Goal: Contribute content: Contribute content

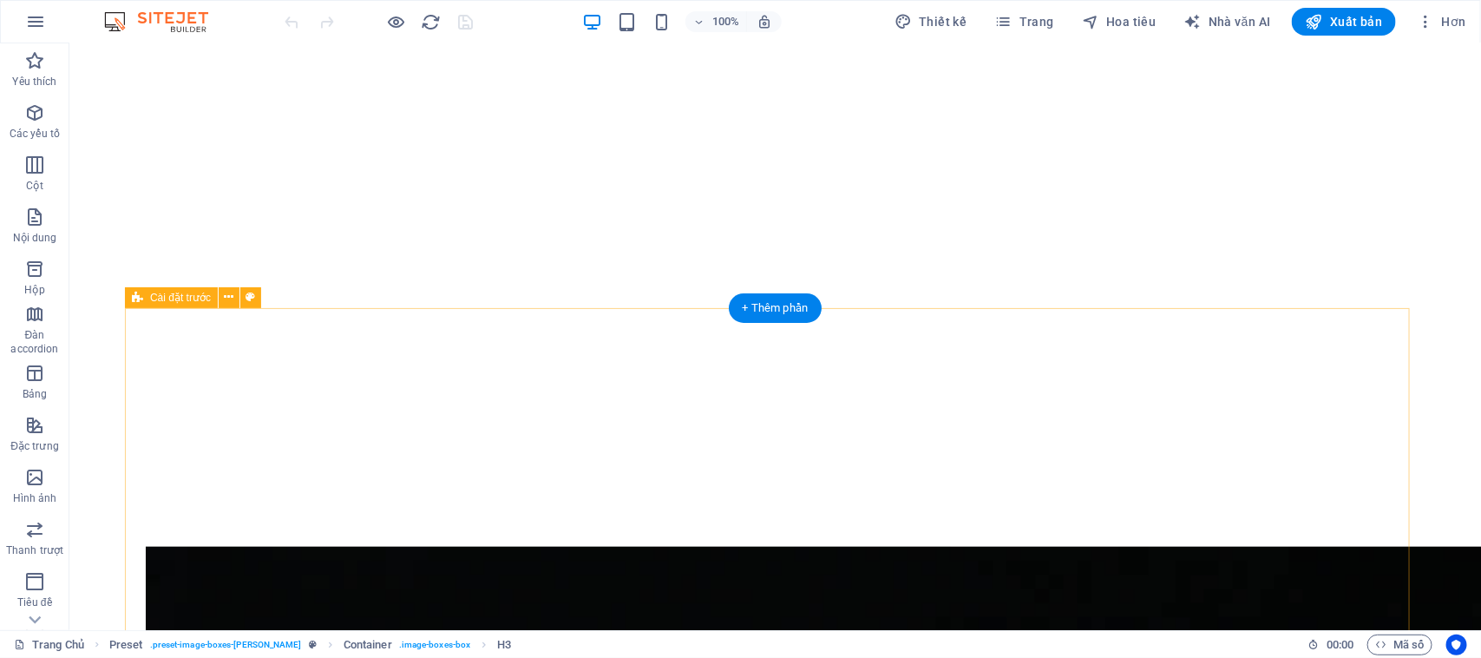
scroll to position [477, 0]
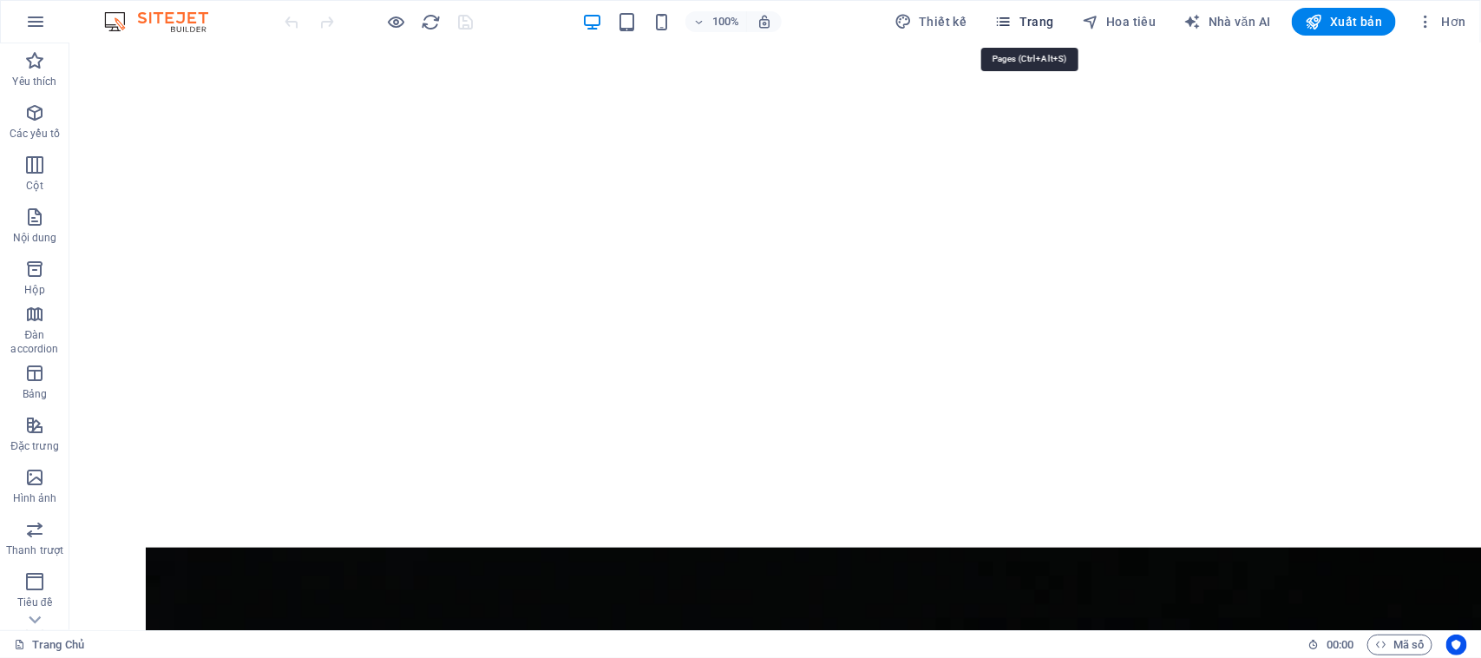
click at [1012, 15] on icon "button" at bounding box center [1003, 21] width 17 height 17
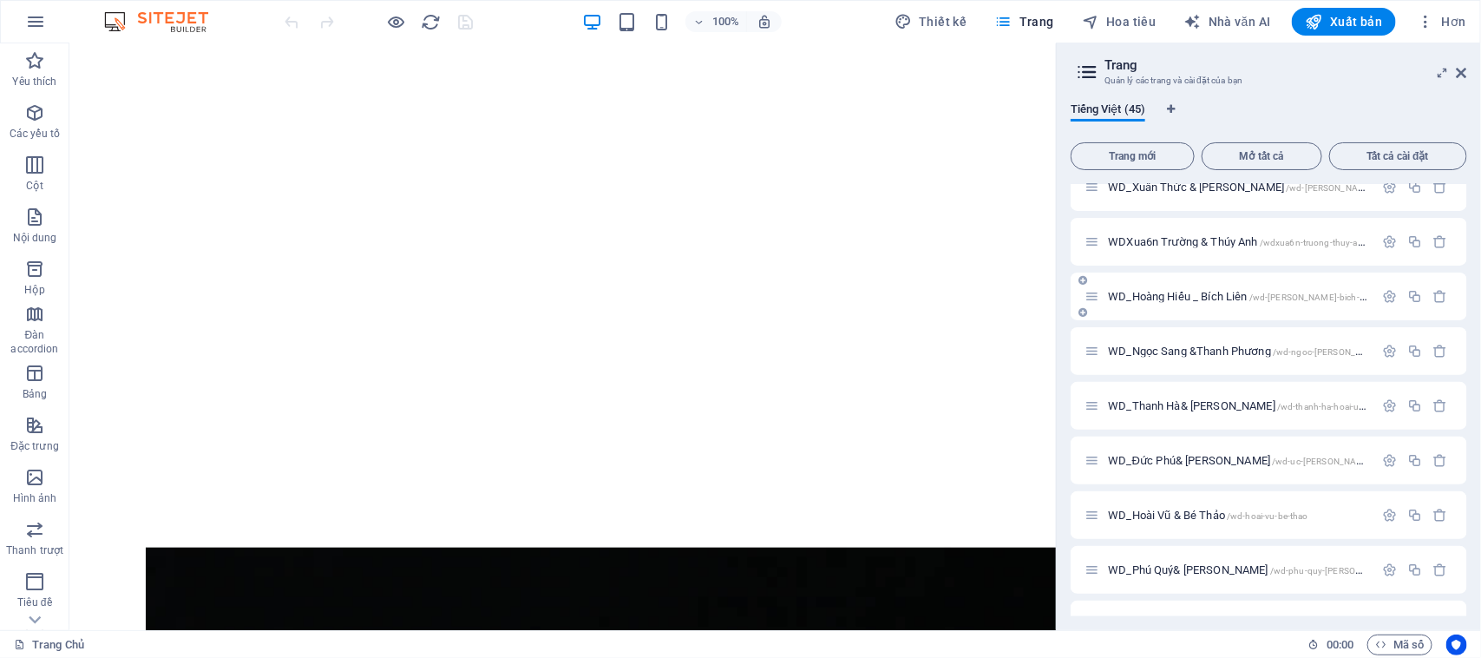
scroll to position [1941, 0]
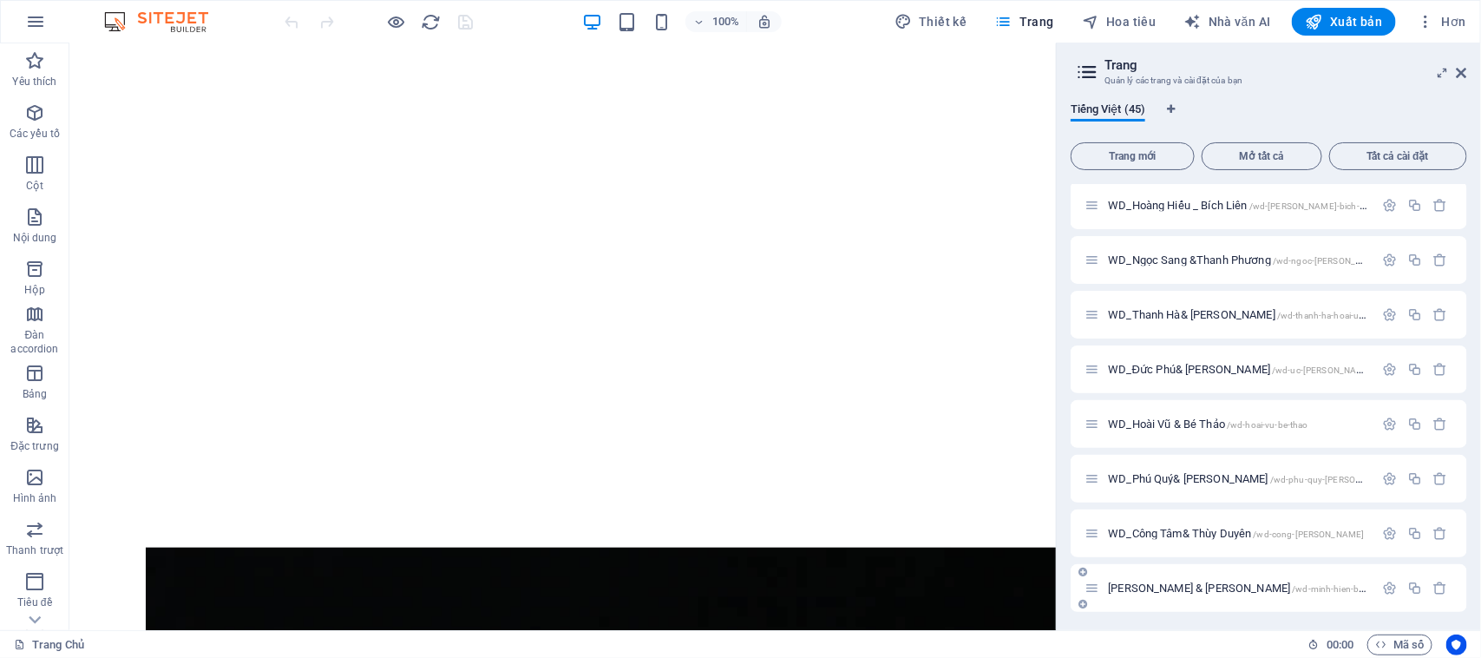
click at [1169, 586] on font "[PERSON_NAME] & [PERSON_NAME]" at bounding box center [1199, 587] width 182 height 13
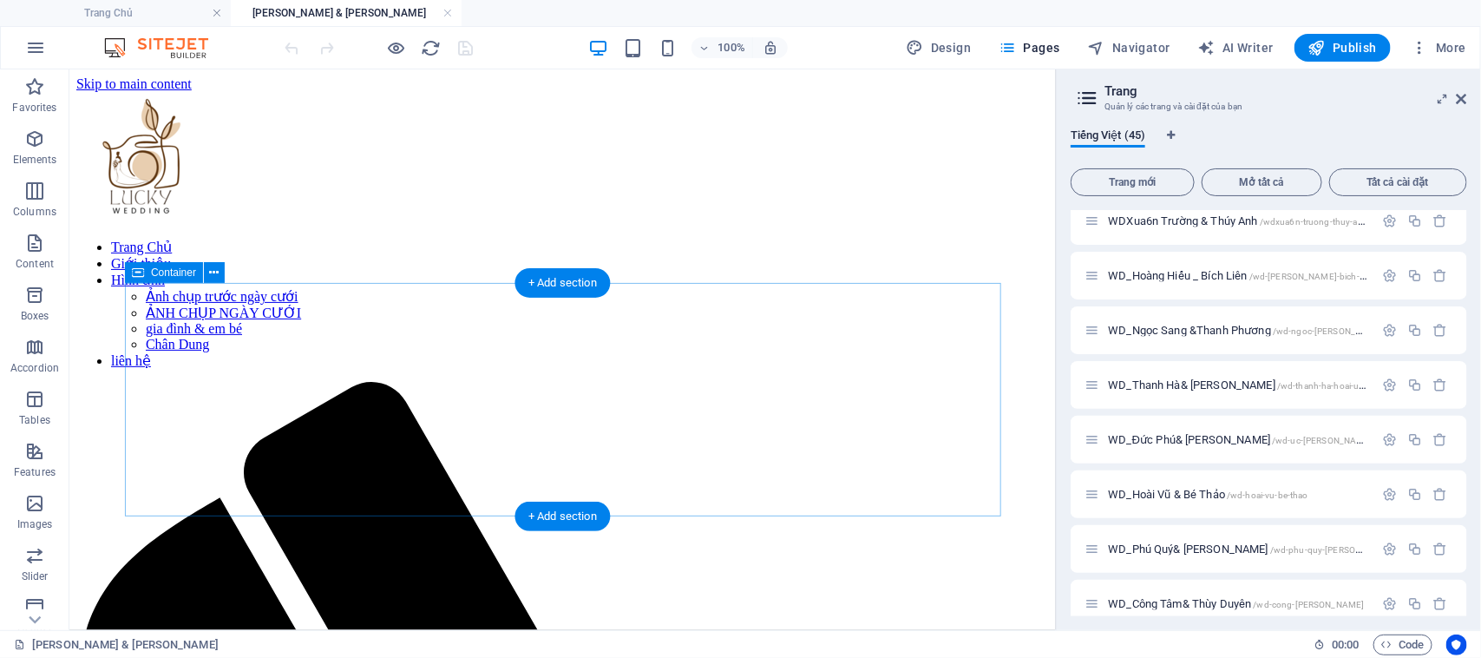
scroll to position [0, 0]
drag, startPoint x: 108, startPoint y: 577, endPoint x: 357, endPoint y: 430, distance: 289.7
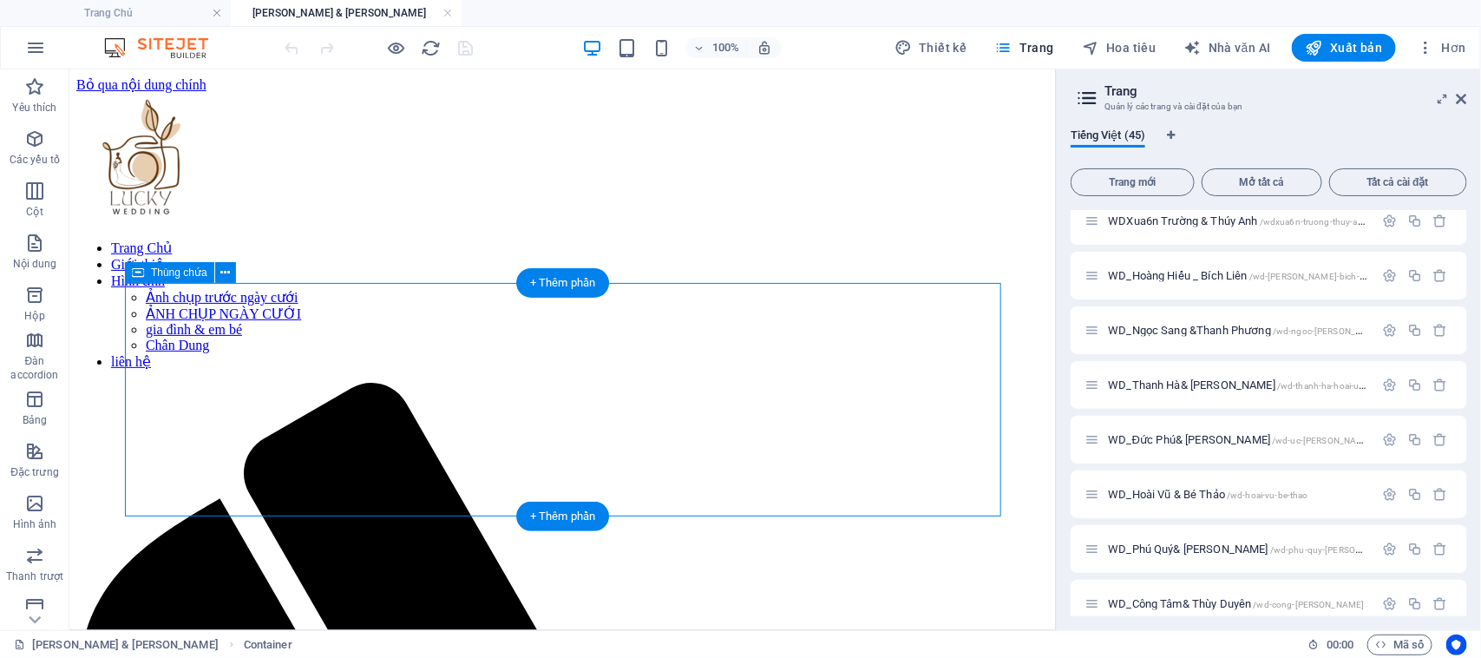
drag, startPoint x: 99, startPoint y: 578, endPoint x: 232, endPoint y: 396, distance: 225.4
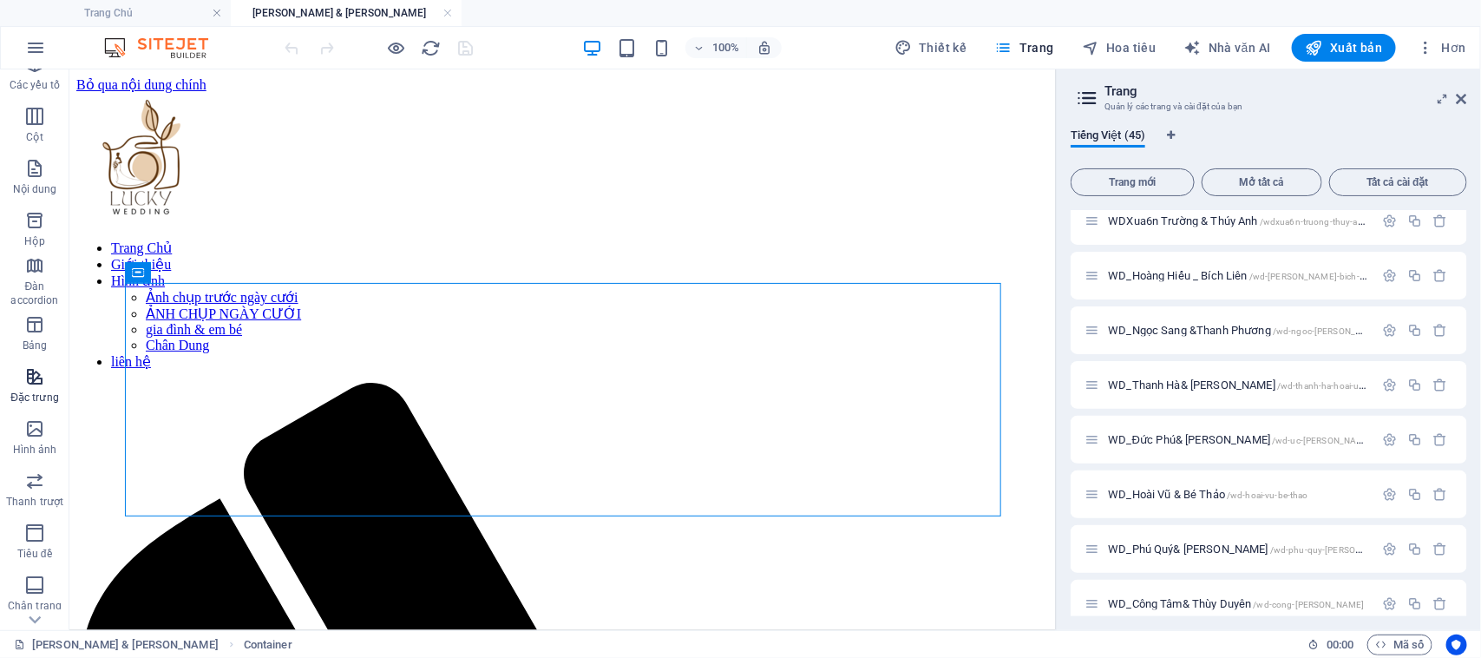
scroll to position [108, 0]
click at [32, 396] on icon "button" at bounding box center [34, 394] width 21 height 21
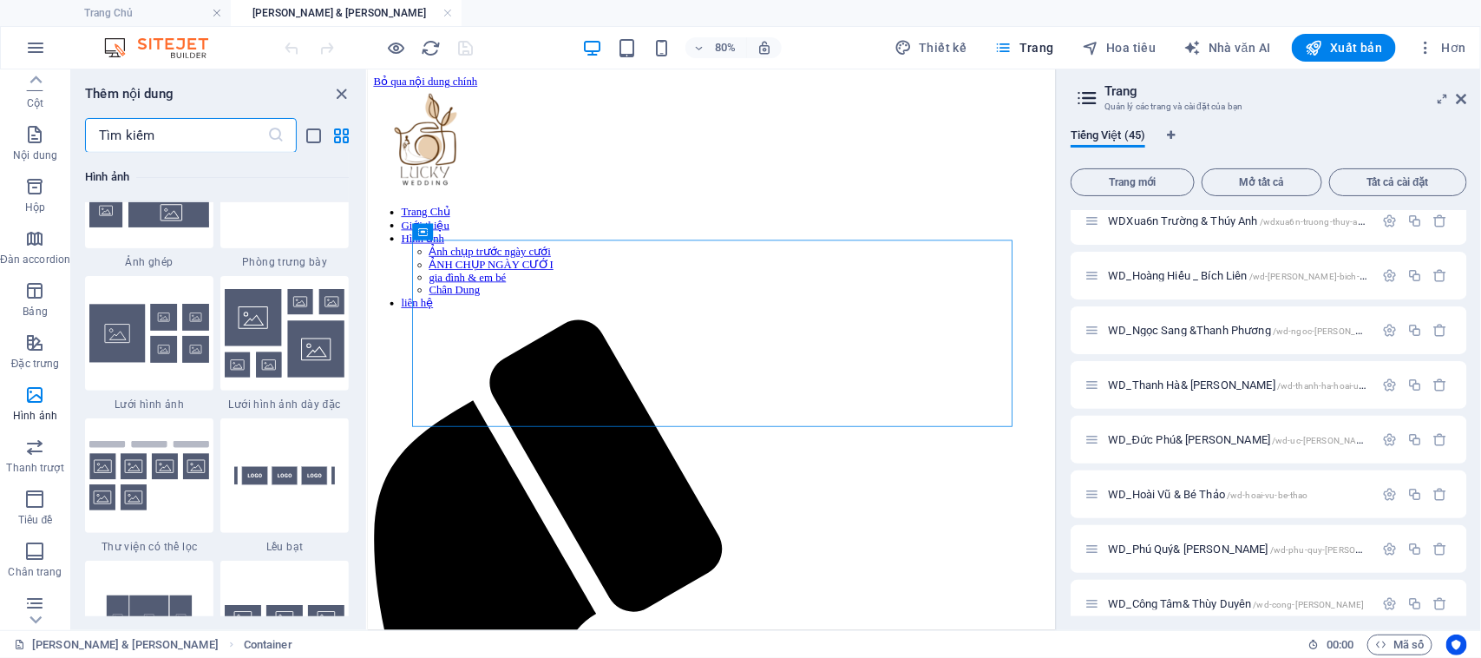
scroll to position [9011, 0]
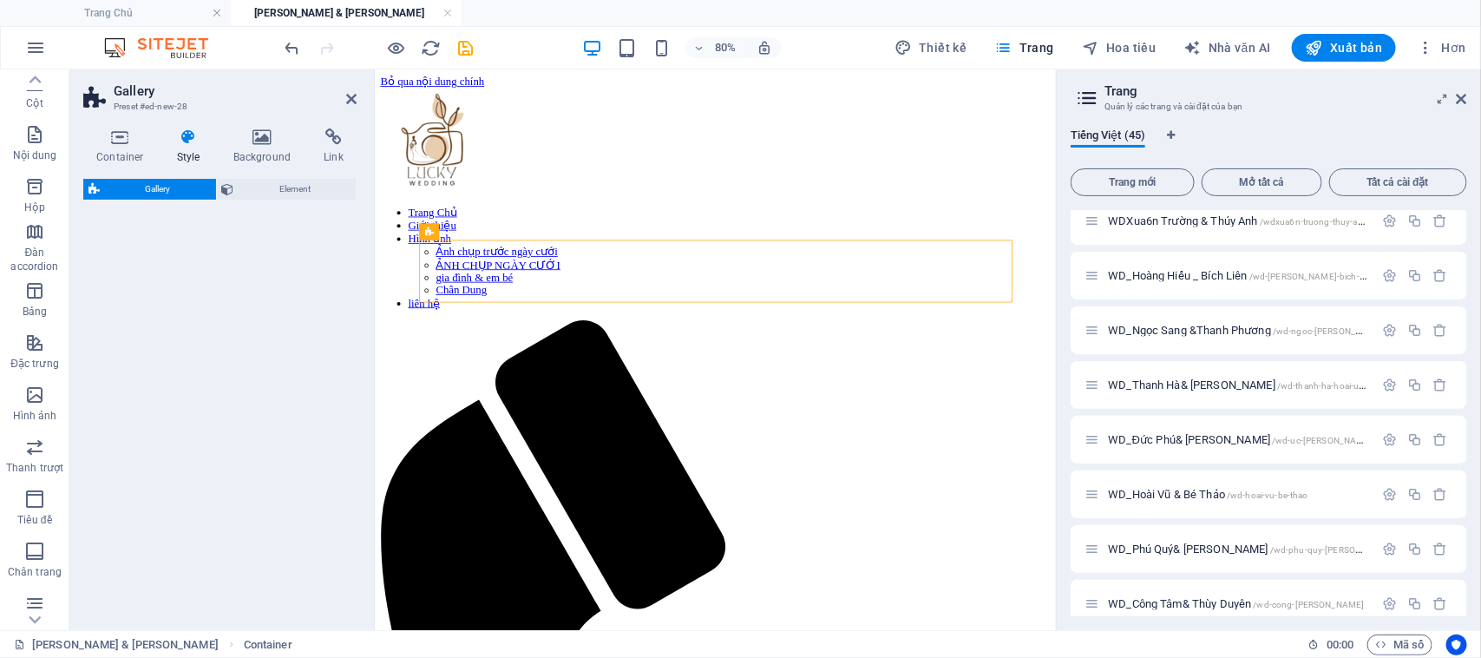
select select "rem"
select select "preset-gallery-v3-grid"
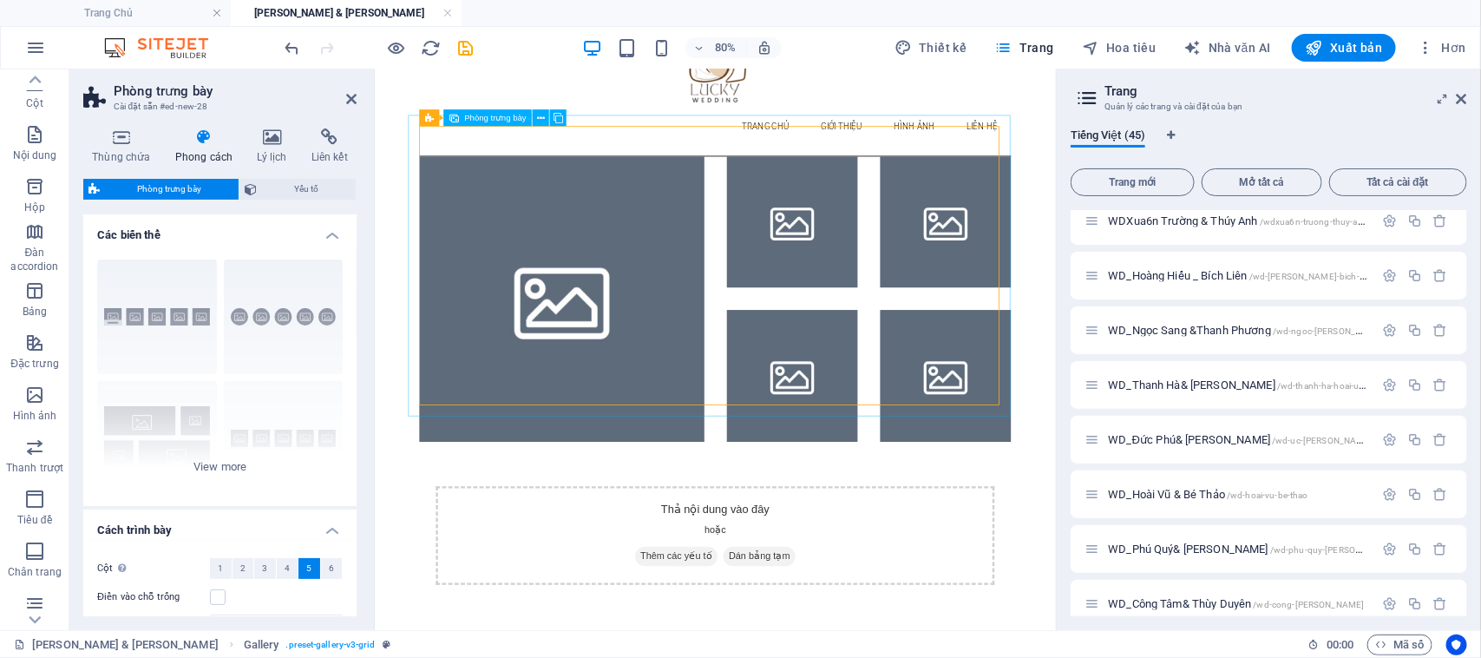
scroll to position [0, 0]
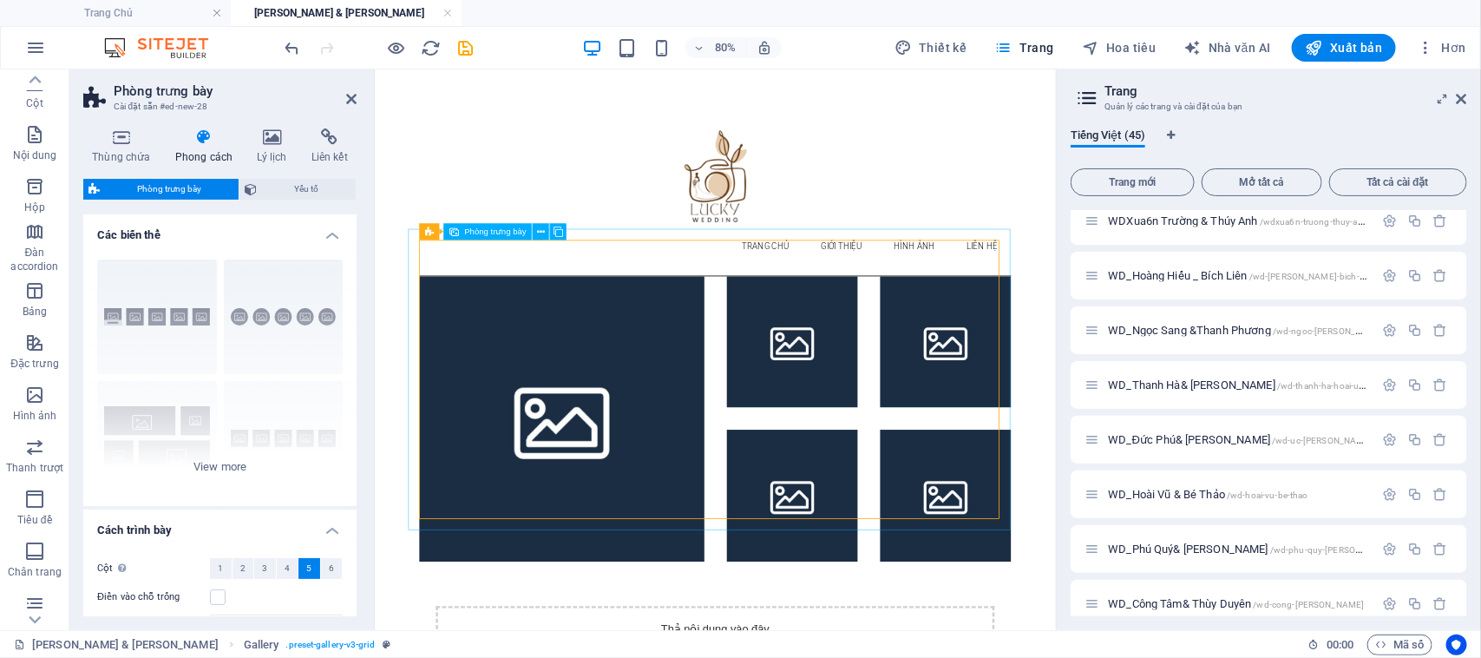
click at [462, 234] on div "Phòng trưng bày" at bounding box center [487, 232] width 88 height 16
click at [501, 227] on font "Phòng trưng bày" at bounding box center [495, 232] width 62 height 10
click at [540, 237] on icon at bounding box center [541, 232] width 8 height 15
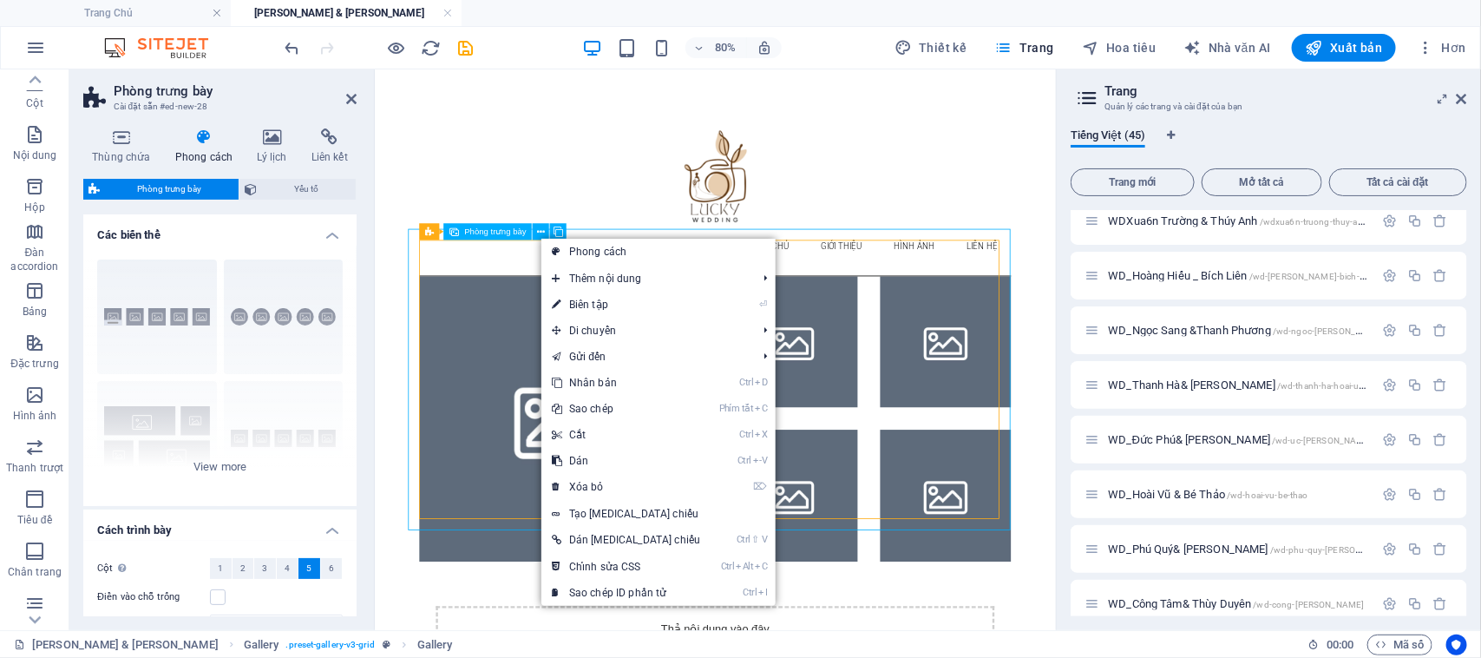
click at [525, 421] on li at bounding box center [607, 505] width 357 height 357
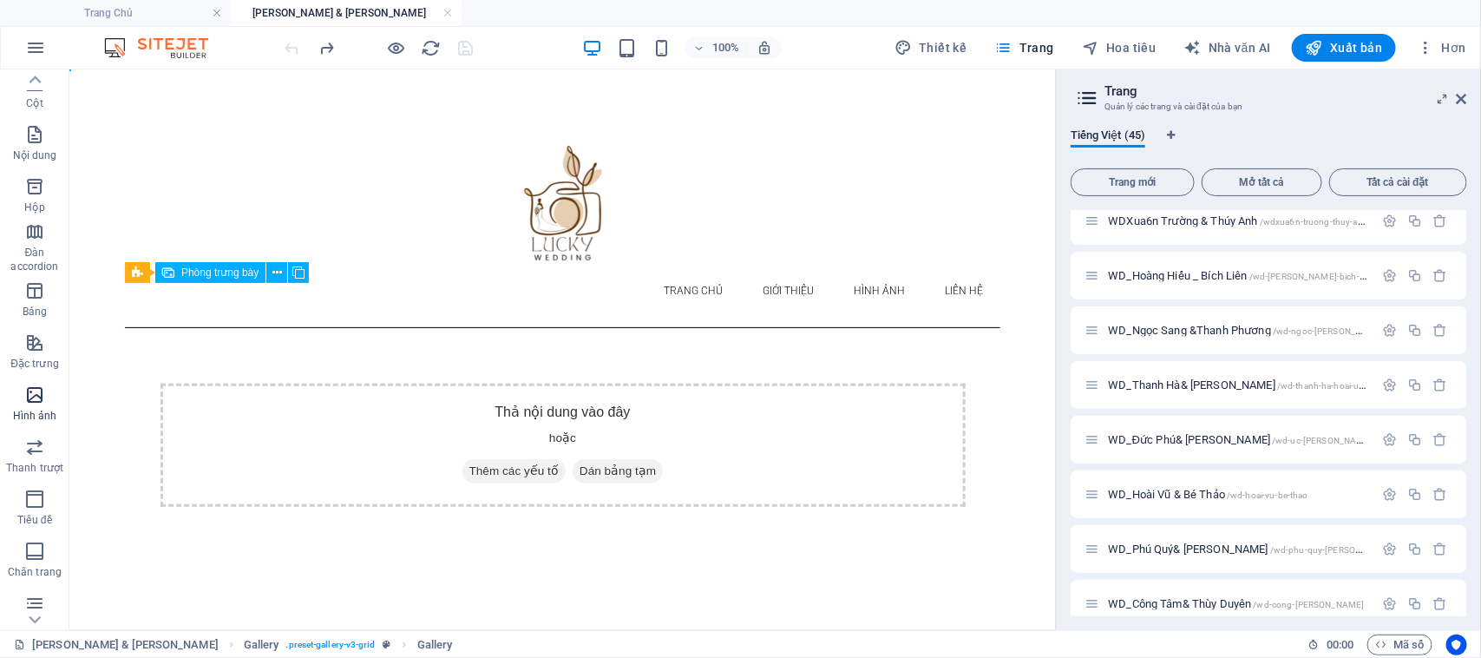
click at [40, 384] on icon "button" at bounding box center [34, 394] width 21 height 21
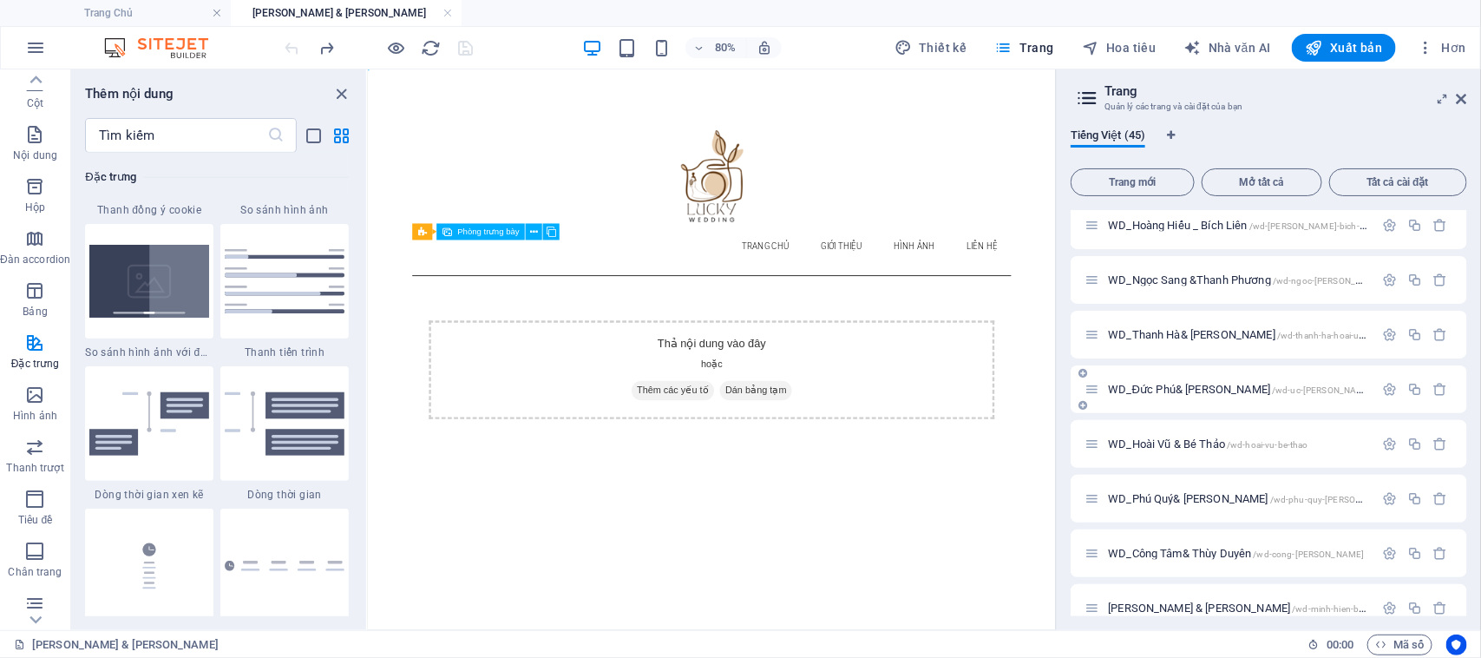
scroll to position [1967, 0]
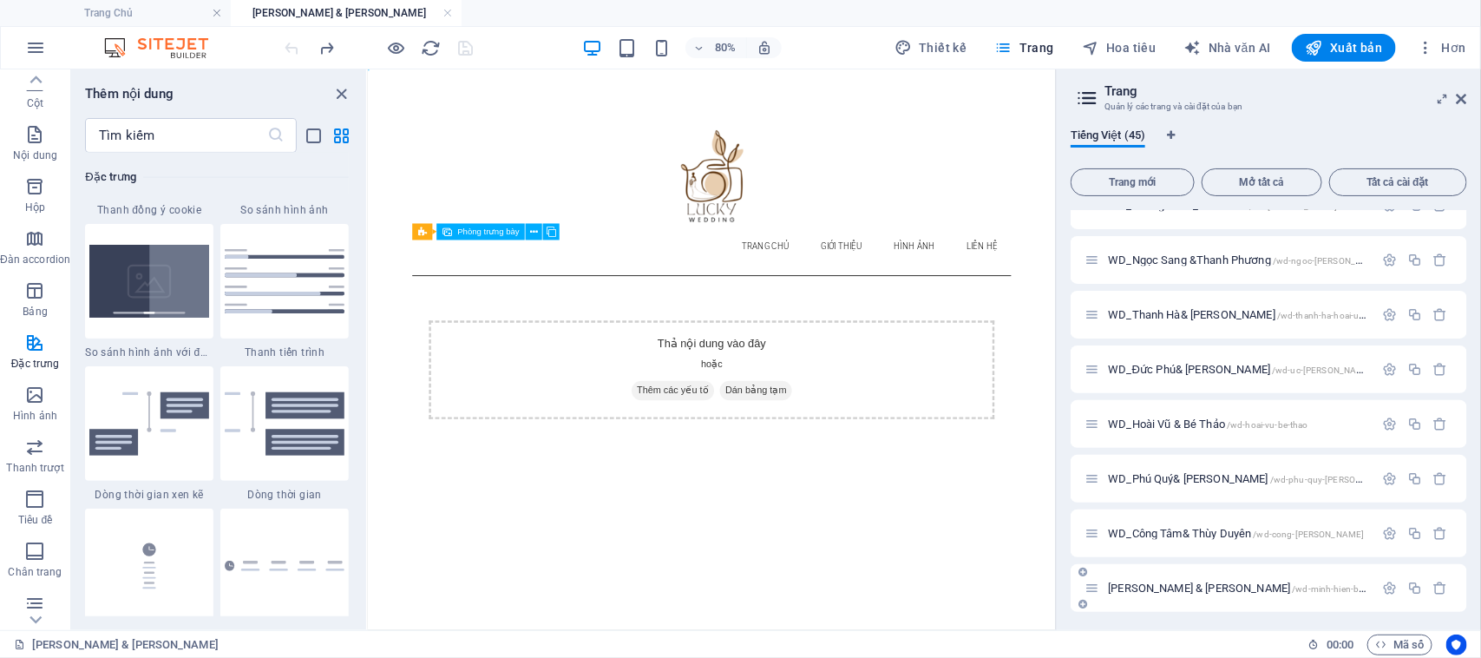
click at [1155, 586] on font "[PERSON_NAME] & [PERSON_NAME]" at bounding box center [1199, 587] width 182 height 13
click at [1156, 531] on font "WD_Công Tâm& Thùy Duyên" at bounding box center [1179, 533] width 143 height 13
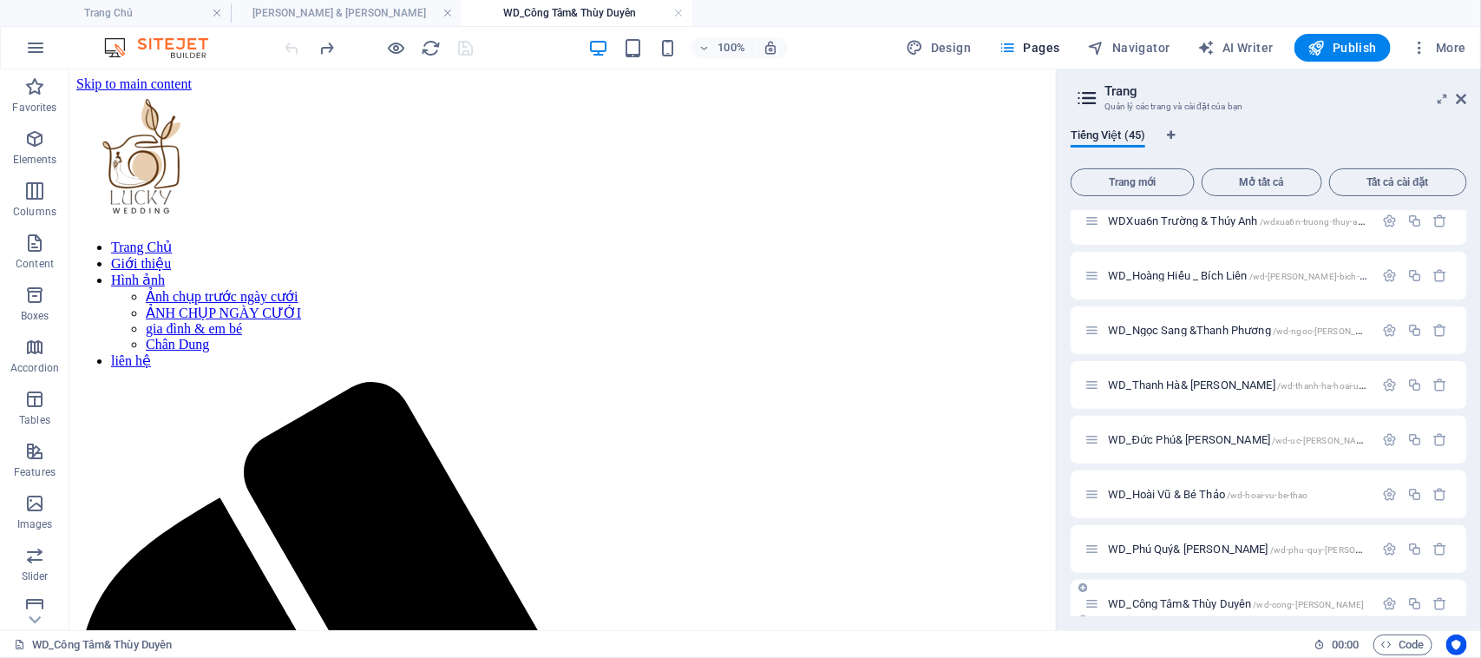
scroll to position [0, 0]
click at [1155, 599] on font "WD_Công Tâm& Thùy Duyên" at bounding box center [1179, 603] width 143 height 13
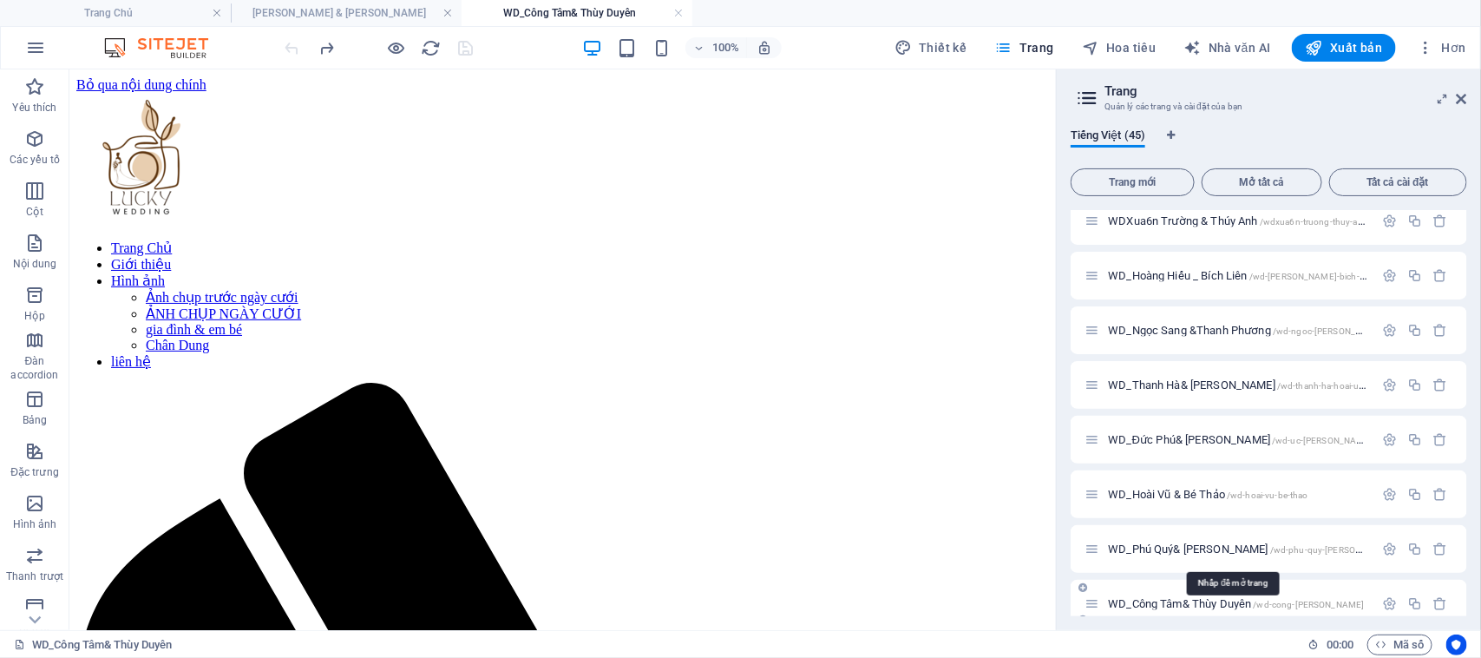
scroll to position [1967, 0]
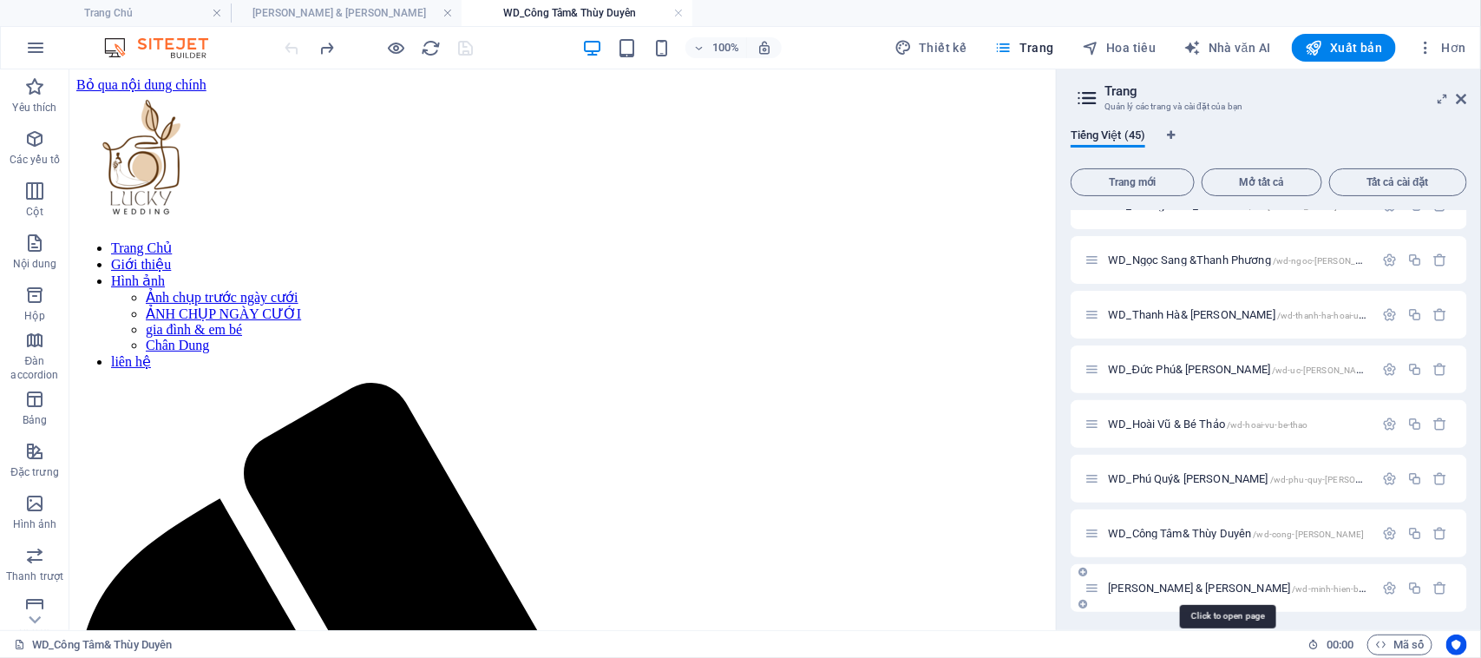
click at [1146, 581] on font "[PERSON_NAME] & [PERSON_NAME]" at bounding box center [1199, 587] width 182 height 13
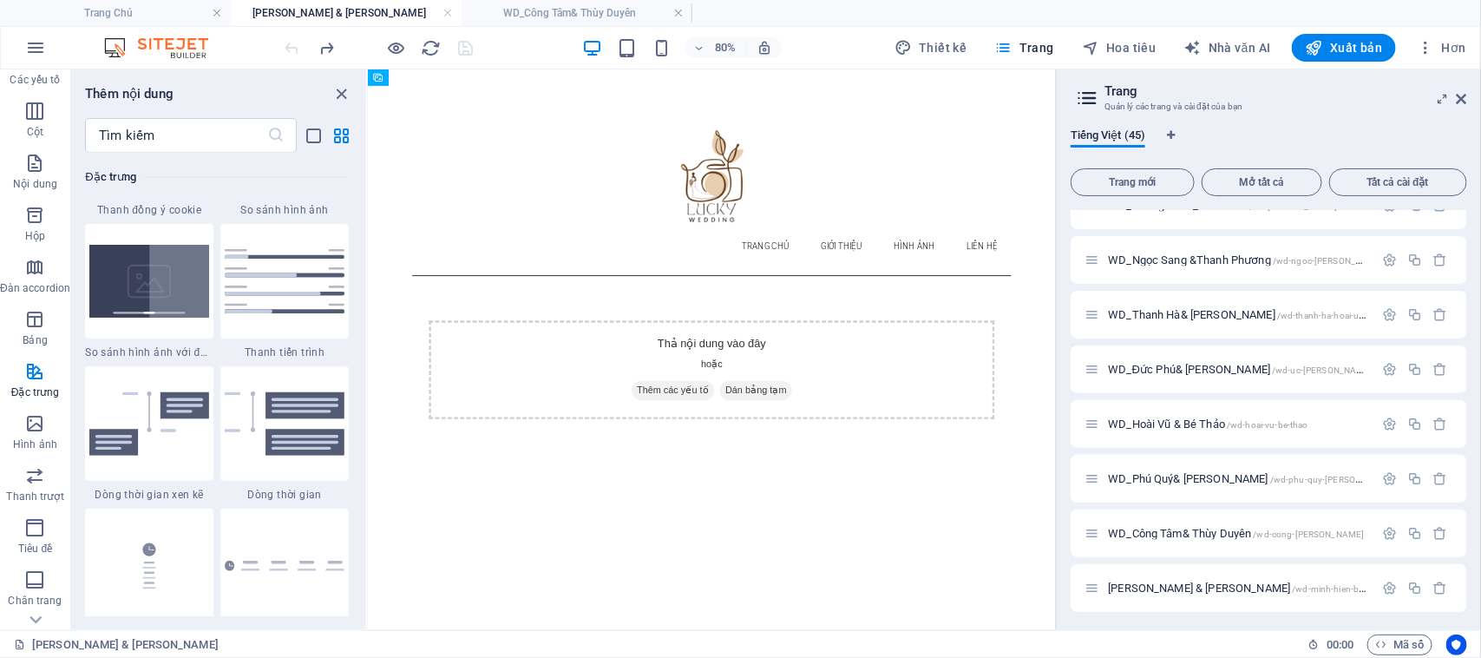
scroll to position [108, 0]
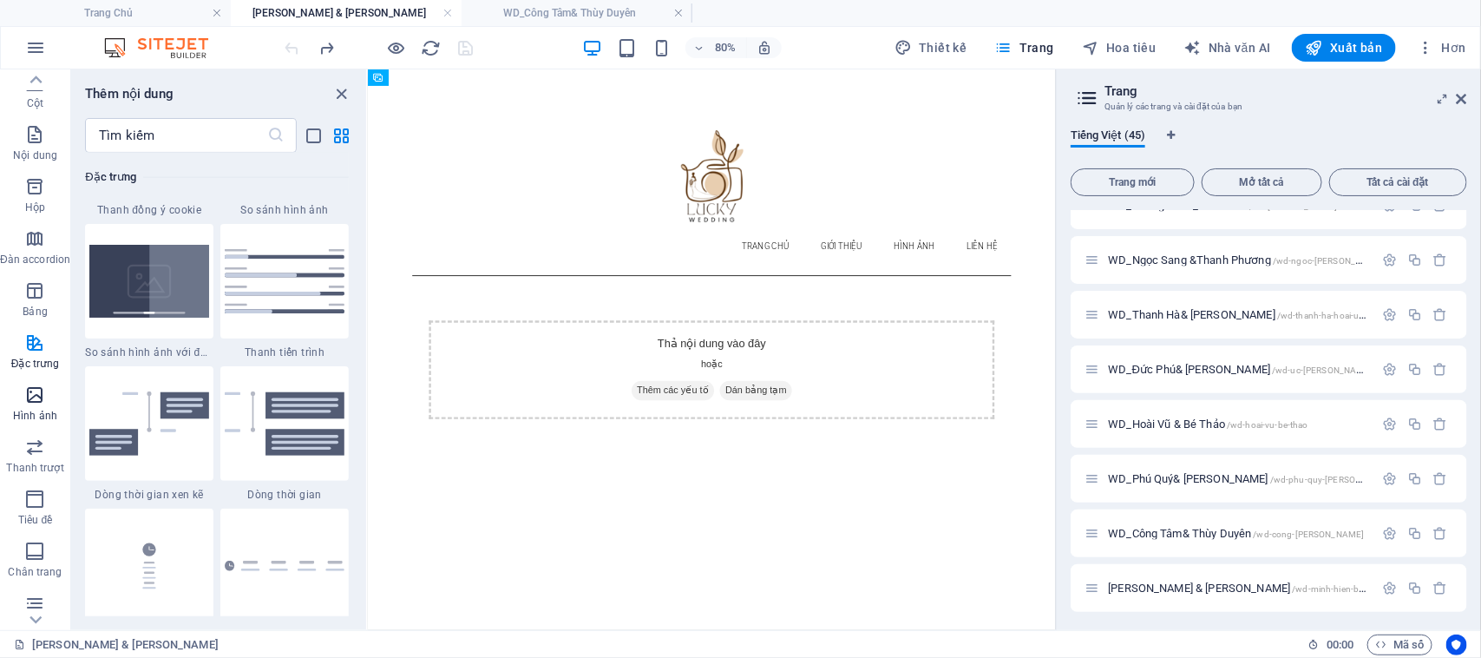
click at [29, 399] on icon "button" at bounding box center [34, 394] width 21 height 21
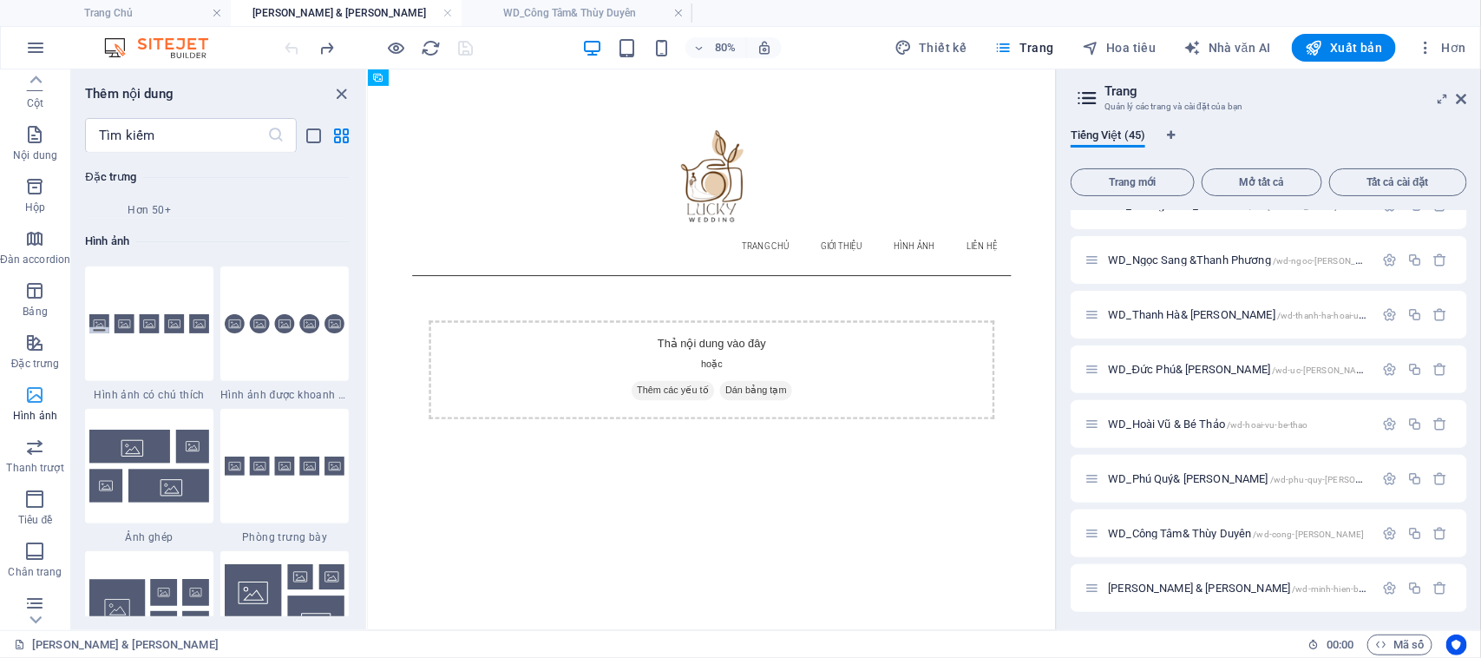
scroll to position [8795, 0]
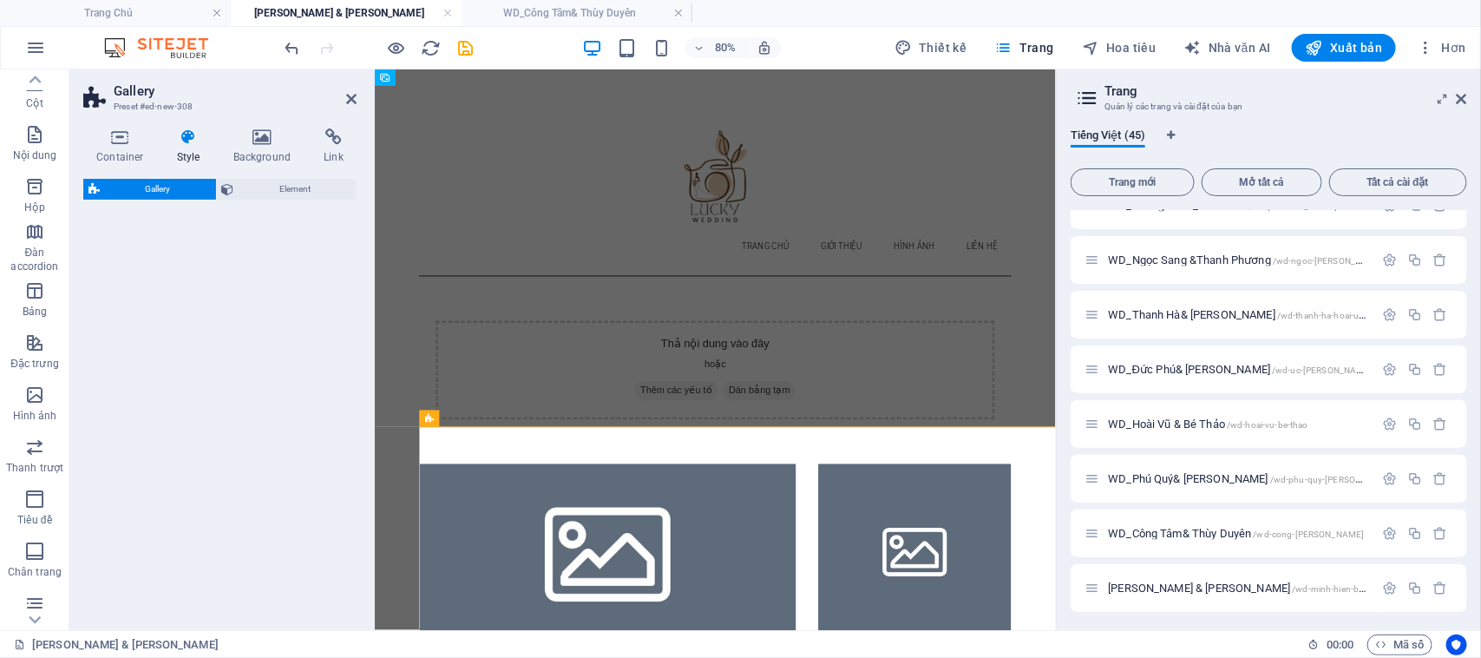
select select "rem"
select select "preset-gallery-v3-collage"
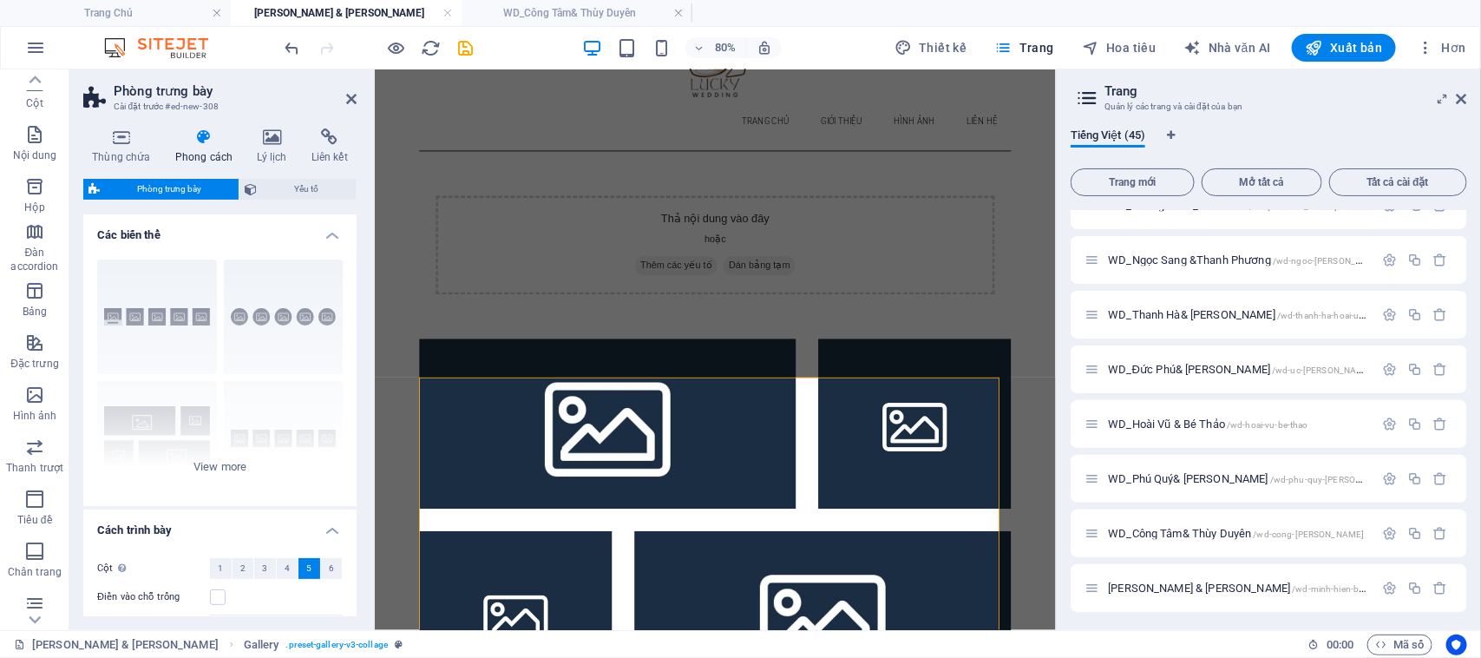
scroll to position [62, 0]
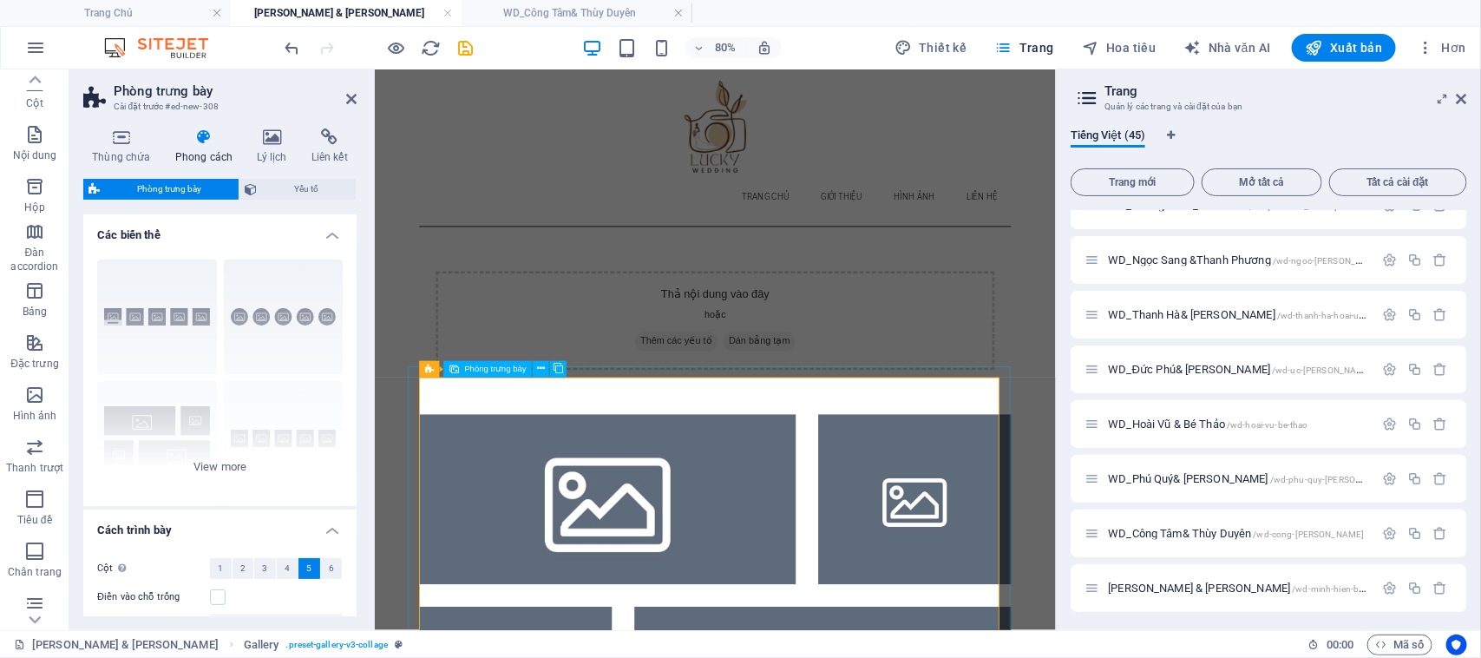
click at [660, 542] on li at bounding box center [664, 606] width 471 height 213
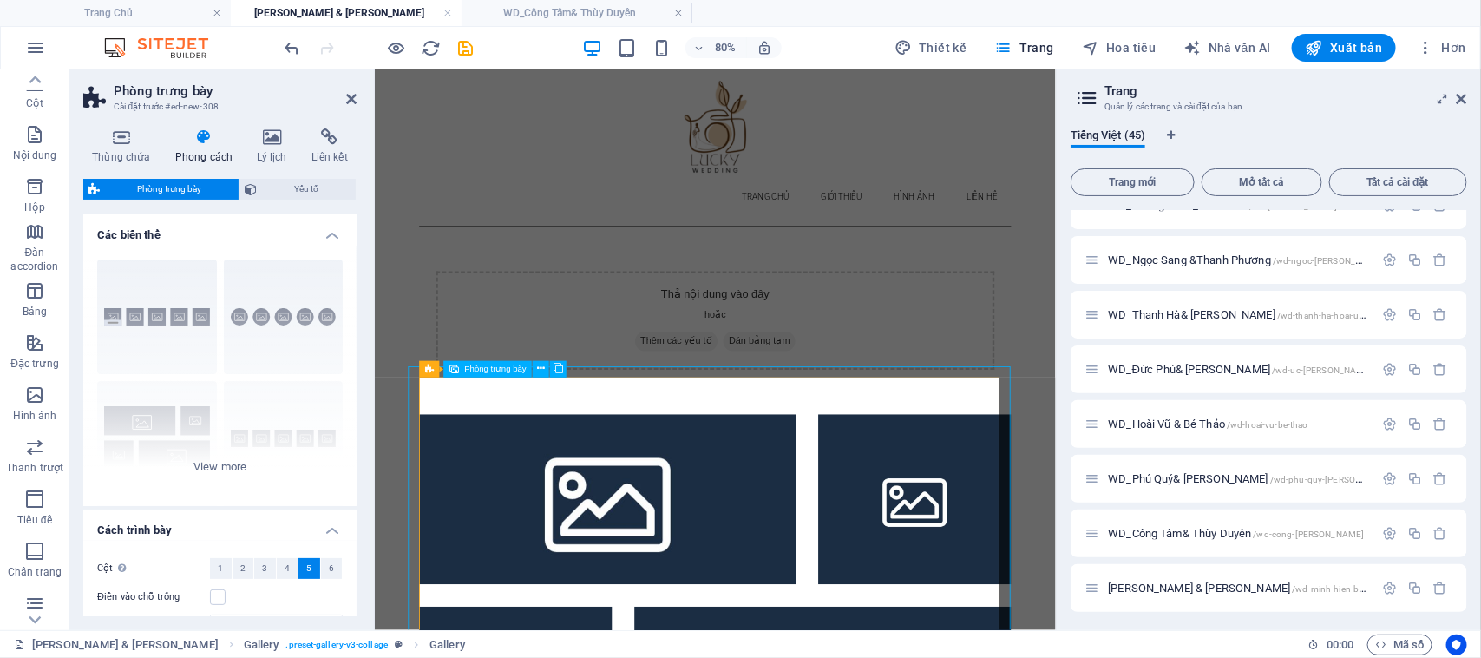
click at [501, 373] on font "Phòng trưng bày" at bounding box center [495, 369] width 62 height 10
click at [542, 374] on icon at bounding box center [541, 369] width 8 height 15
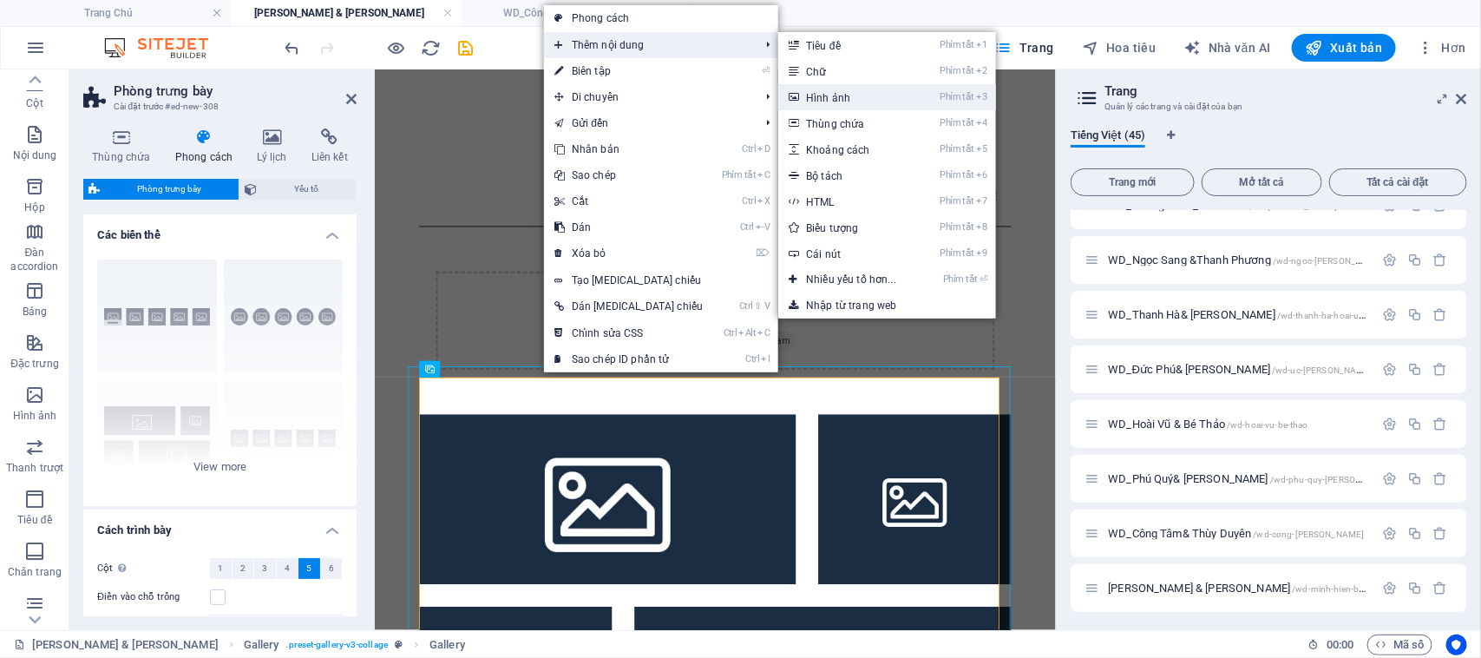
click at [806, 101] on font "Hình ảnh" at bounding box center [828, 98] width 44 height 12
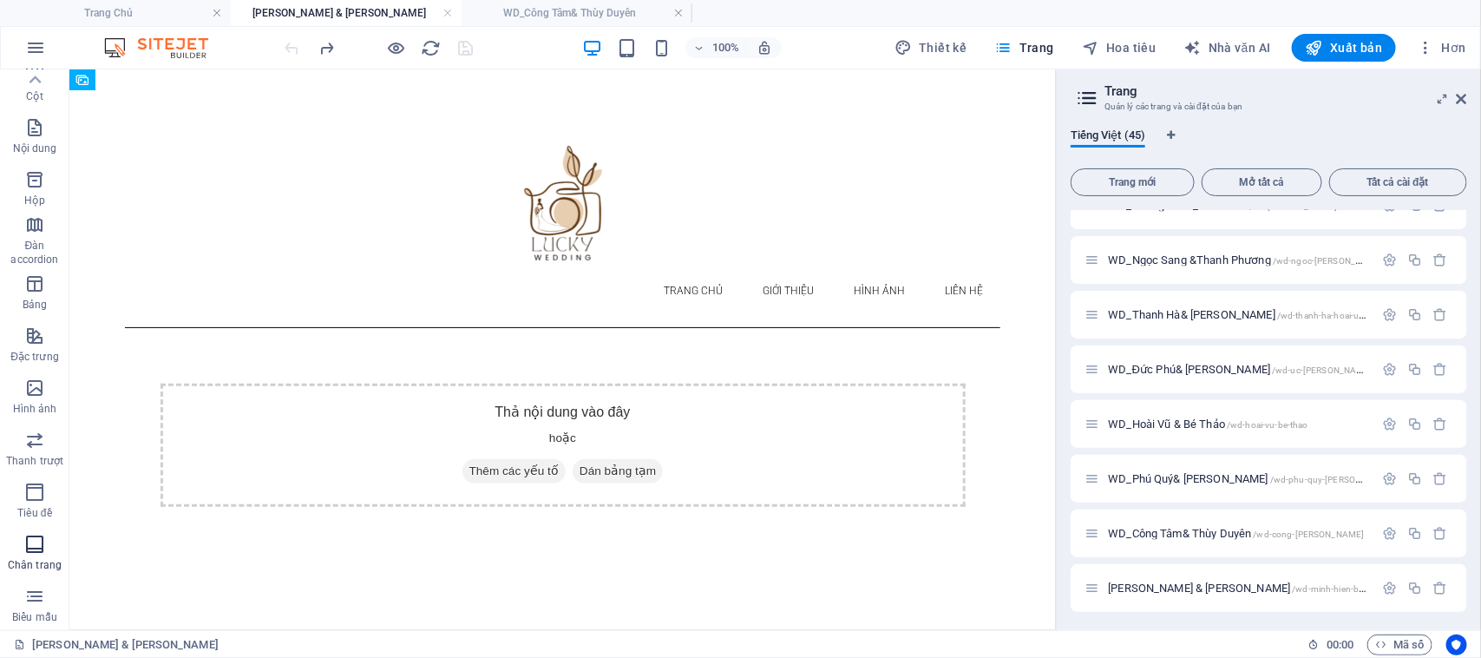
scroll to position [0, 0]
click at [41, 101] on font "Yêu thích" at bounding box center [34, 107] width 44 height 12
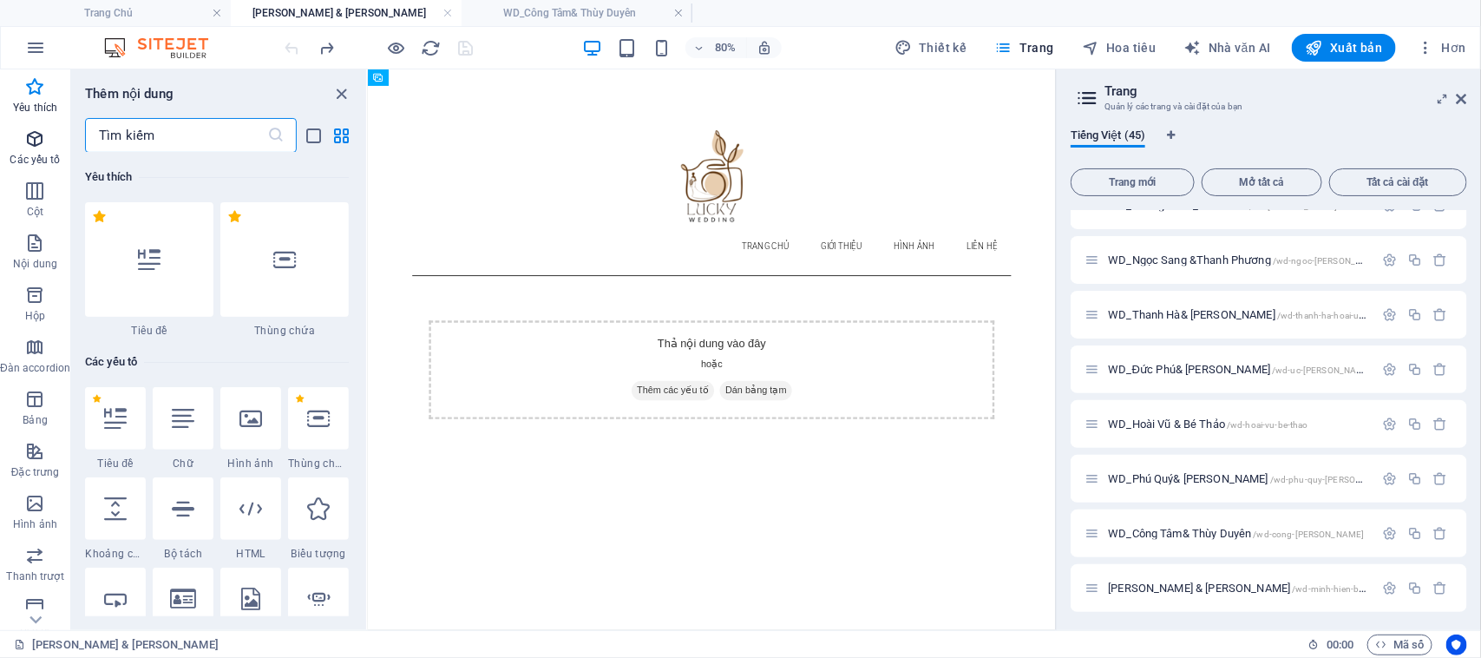
click at [39, 135] on icon "button" at bounding box center [34, 138] width 21 height 21
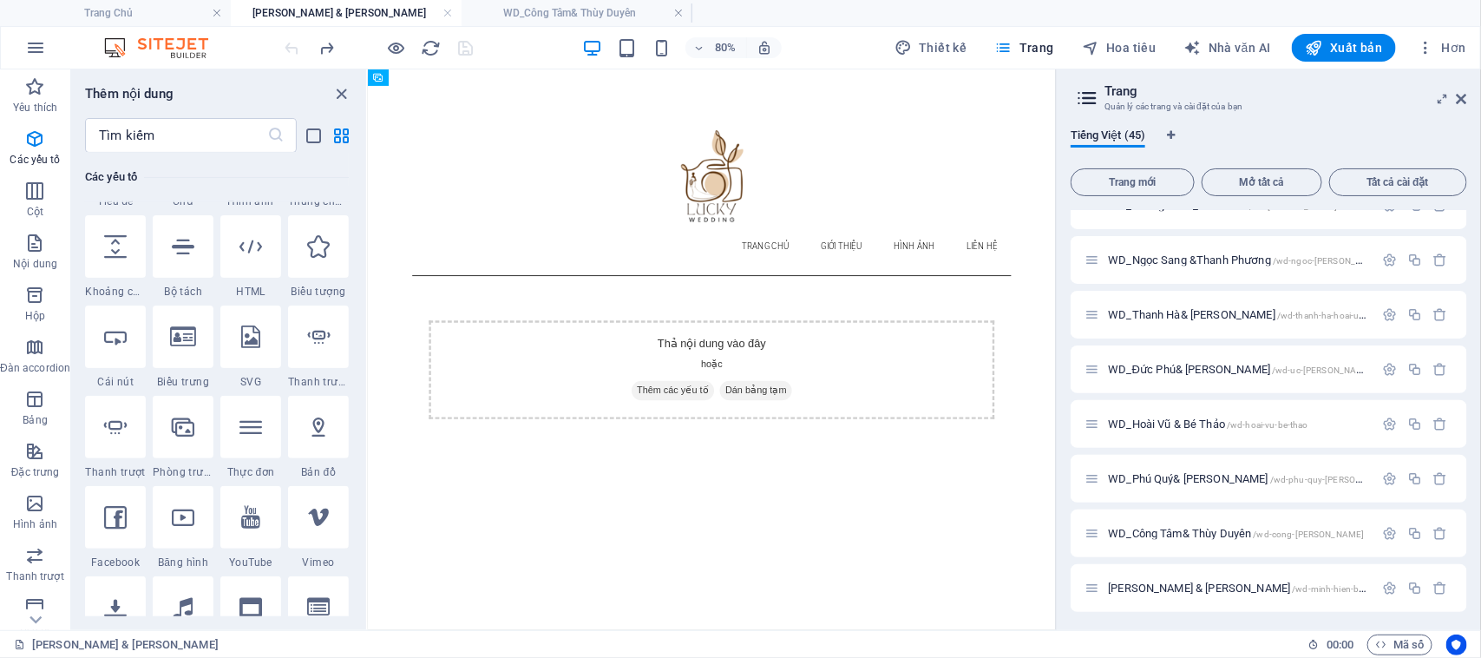
scroll to position [292, 0]
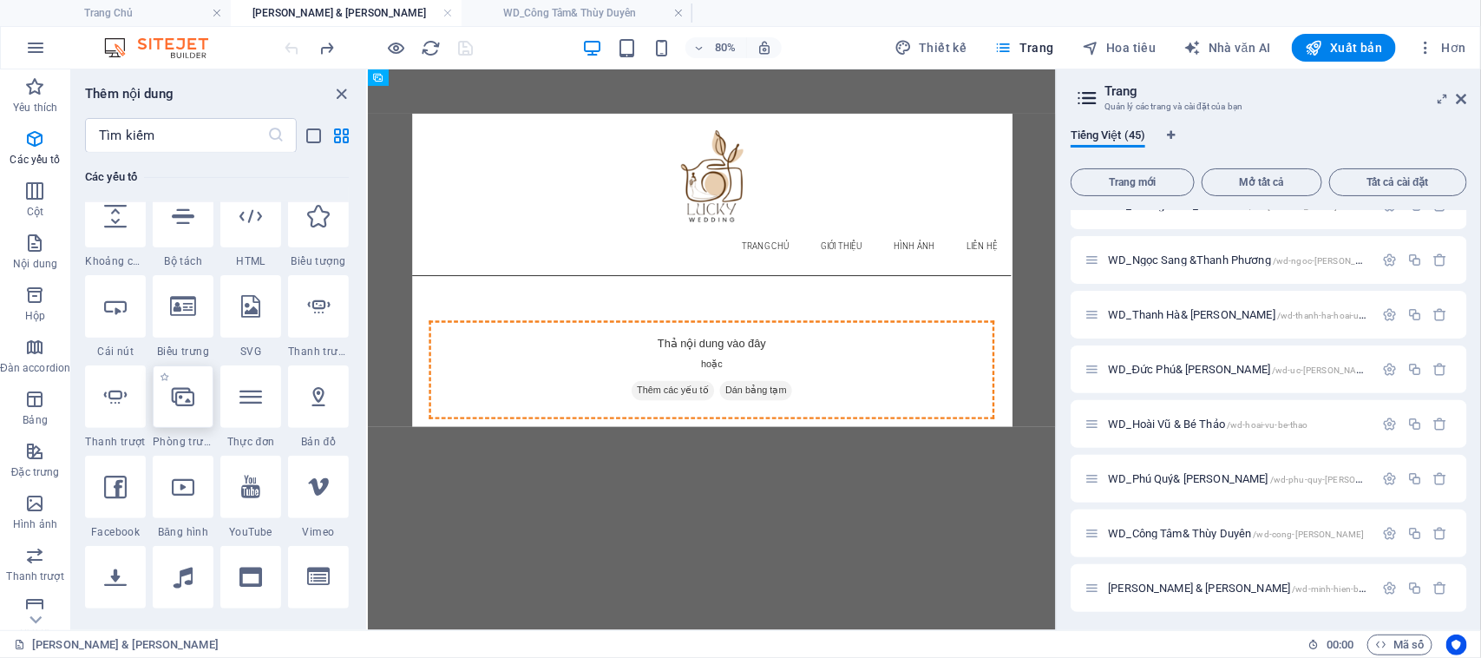
select select "4"
select select "%"
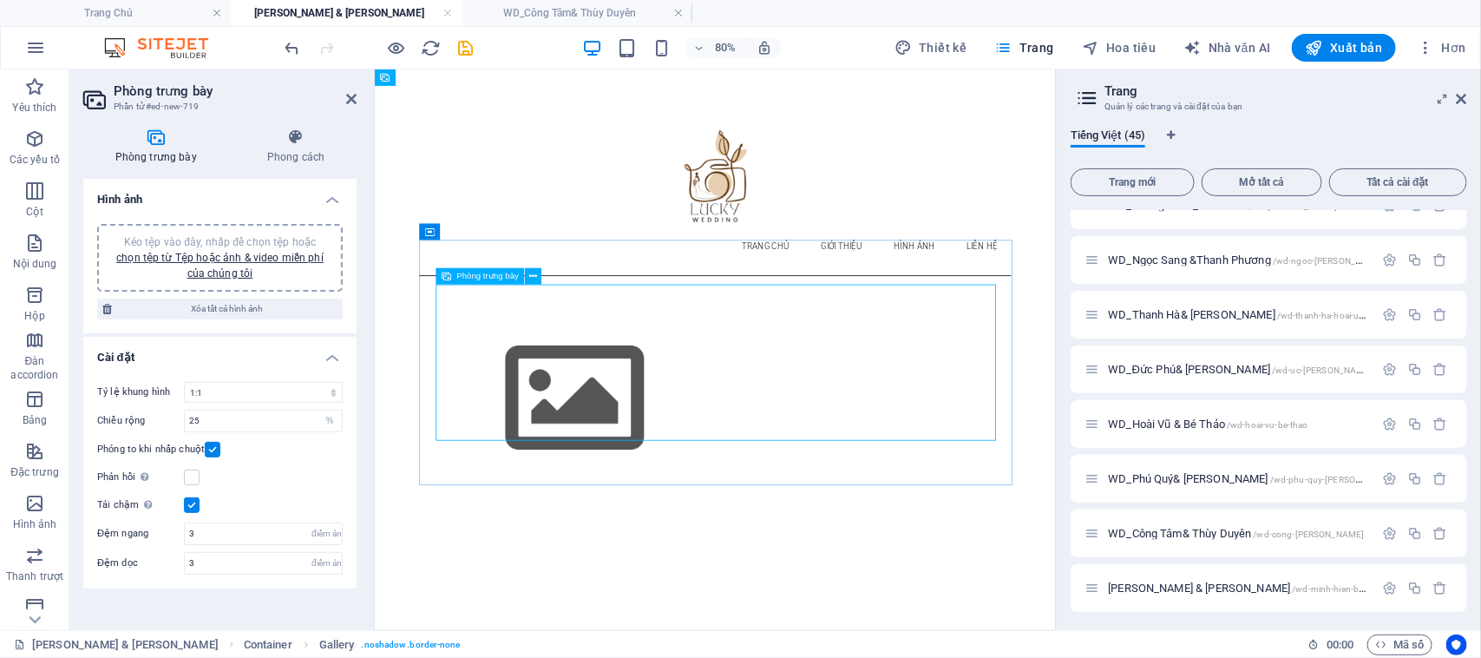
click at [639, 442] on img at bounding box center [623, 480] width 347 height 195
click at [327, 388] on select "Không có tỷ lệ khung hình cố định 16:9 16:10 4:3 1:1 1:2 2:1" at bounding box center [263, 392] width 159 height 21
click at [184, 382] on select "Không có tỷ lệ khung hình cố định 16:9 16:10 4:3 1:1 1:2 2:1" at bounding box center [263, 392] width 159 height 21
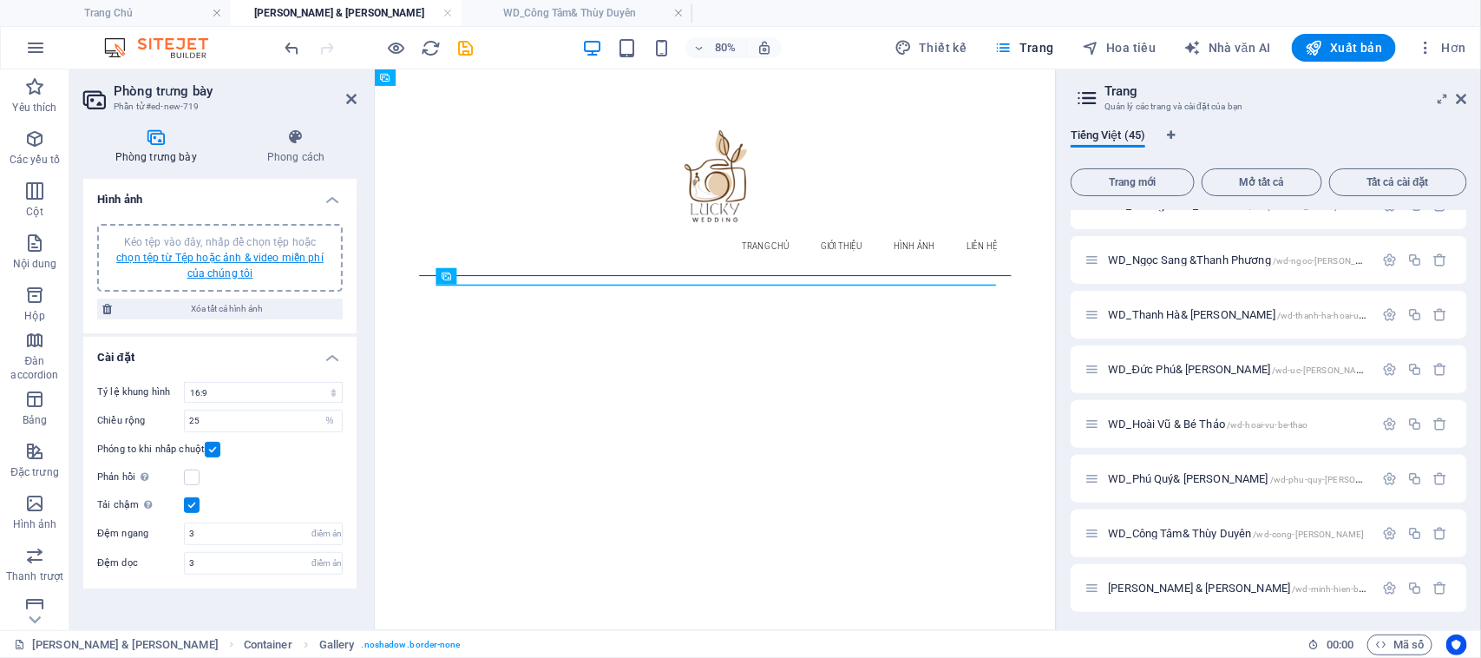
click at [219, 265] on font "chọn tệp từ Tệp hoặc ảnh & video miễn phí của chúng tôi" at bounding box center [219, 266] width 207 height 28
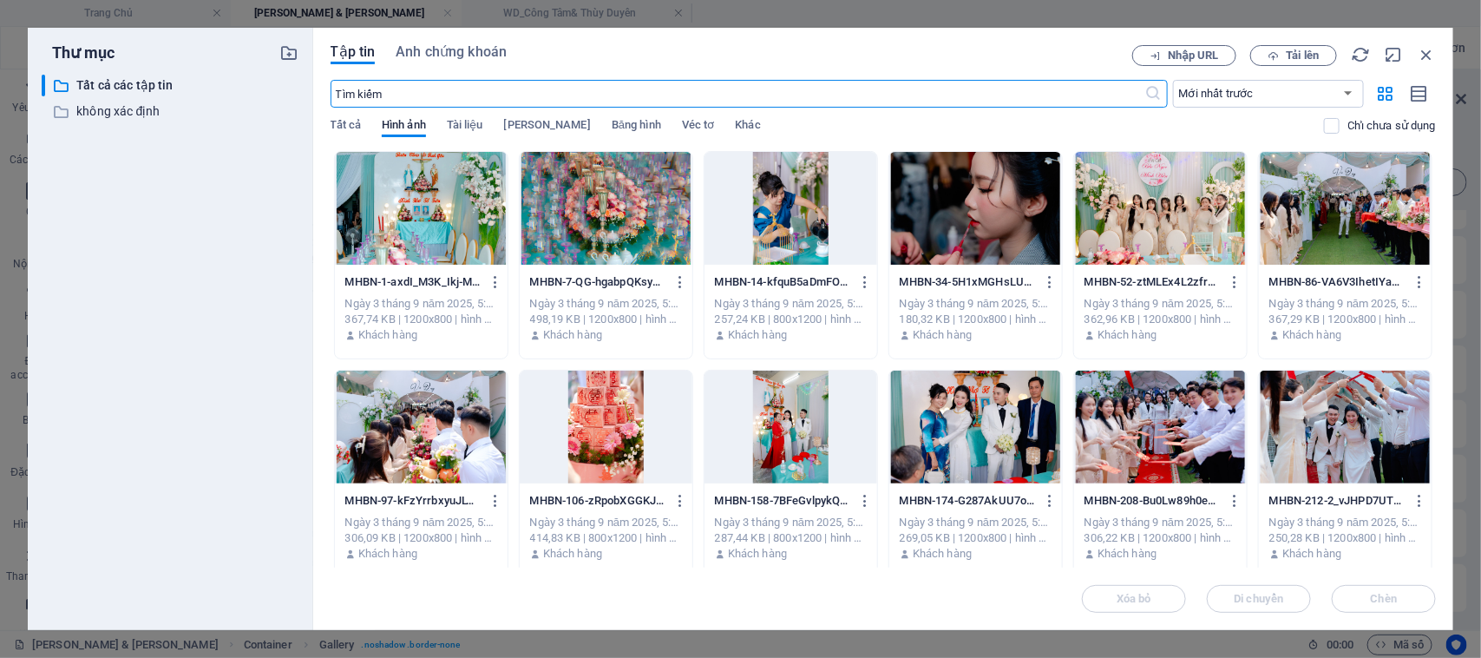
click at [442, 200] on div at bounding box center [421, 208] width 173 height 113
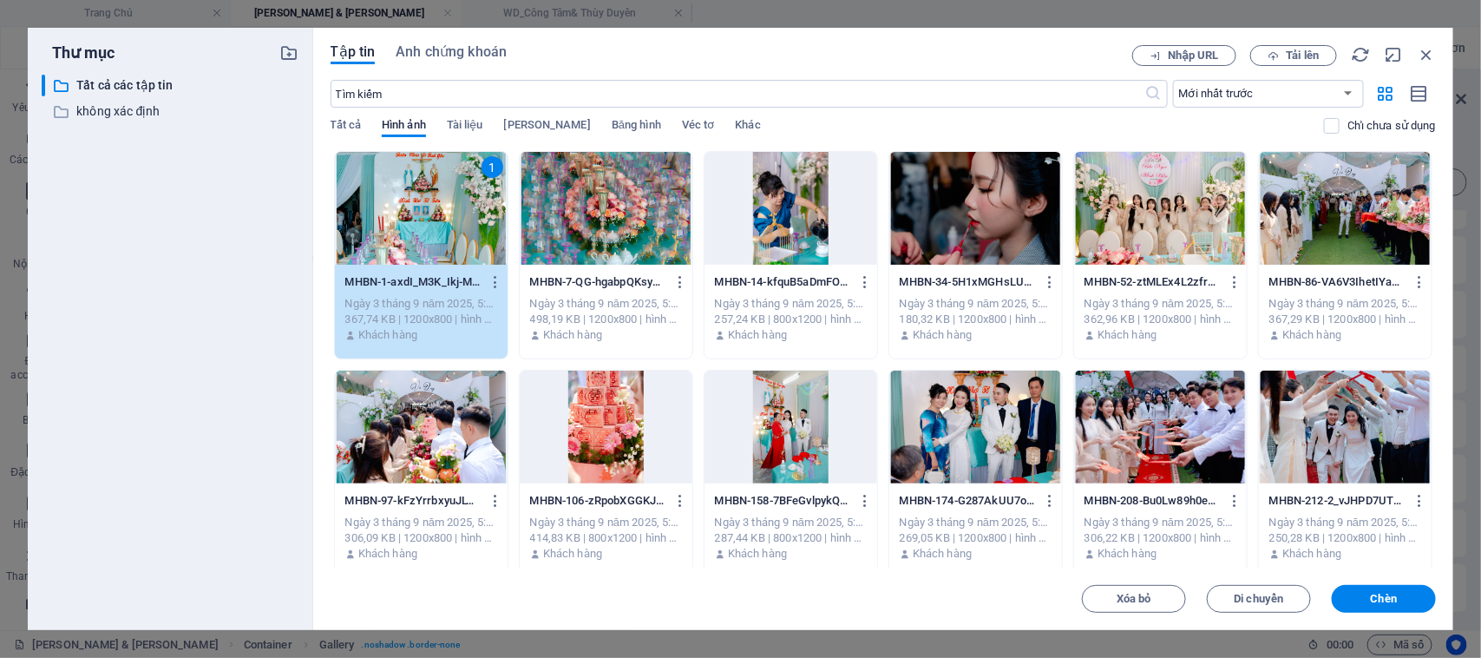
click at [566, 217] on div at bounding box center [606, 208] width 173 height 113
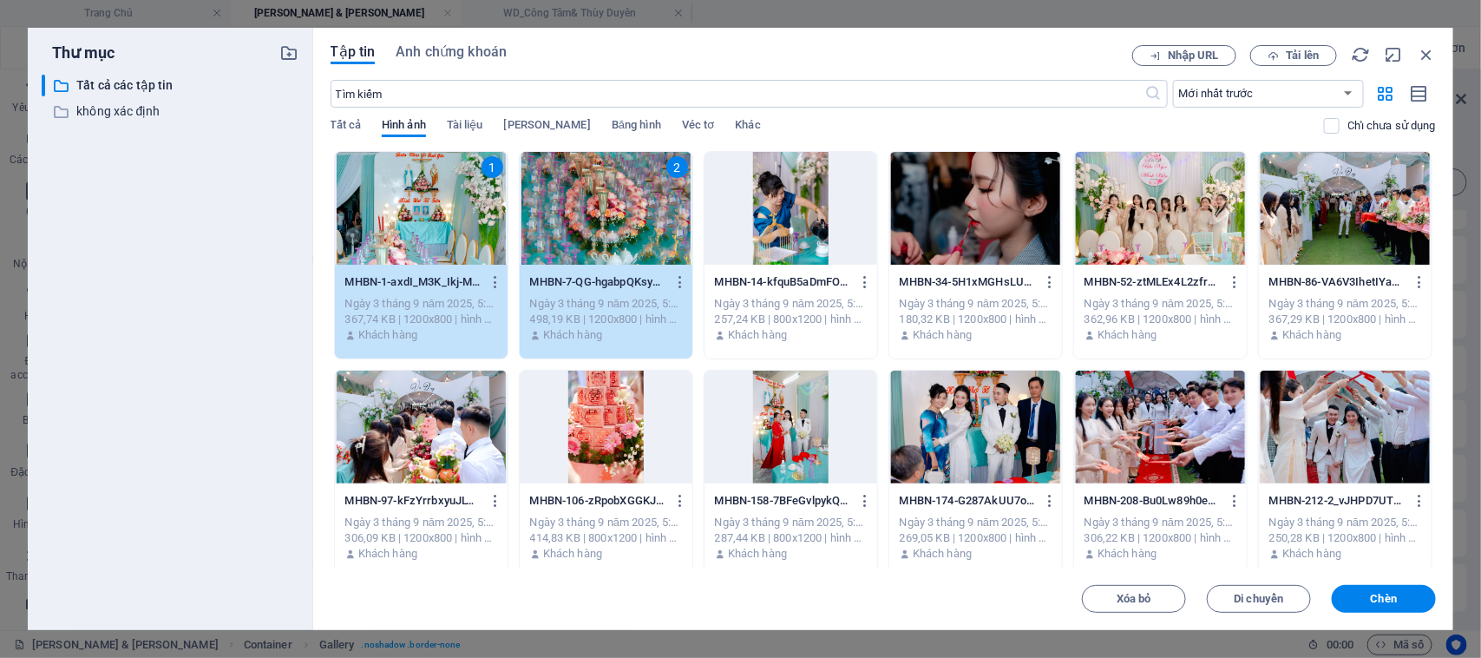
click at [756, 213] on div at bounding box center [790, 208] width 173 height 113
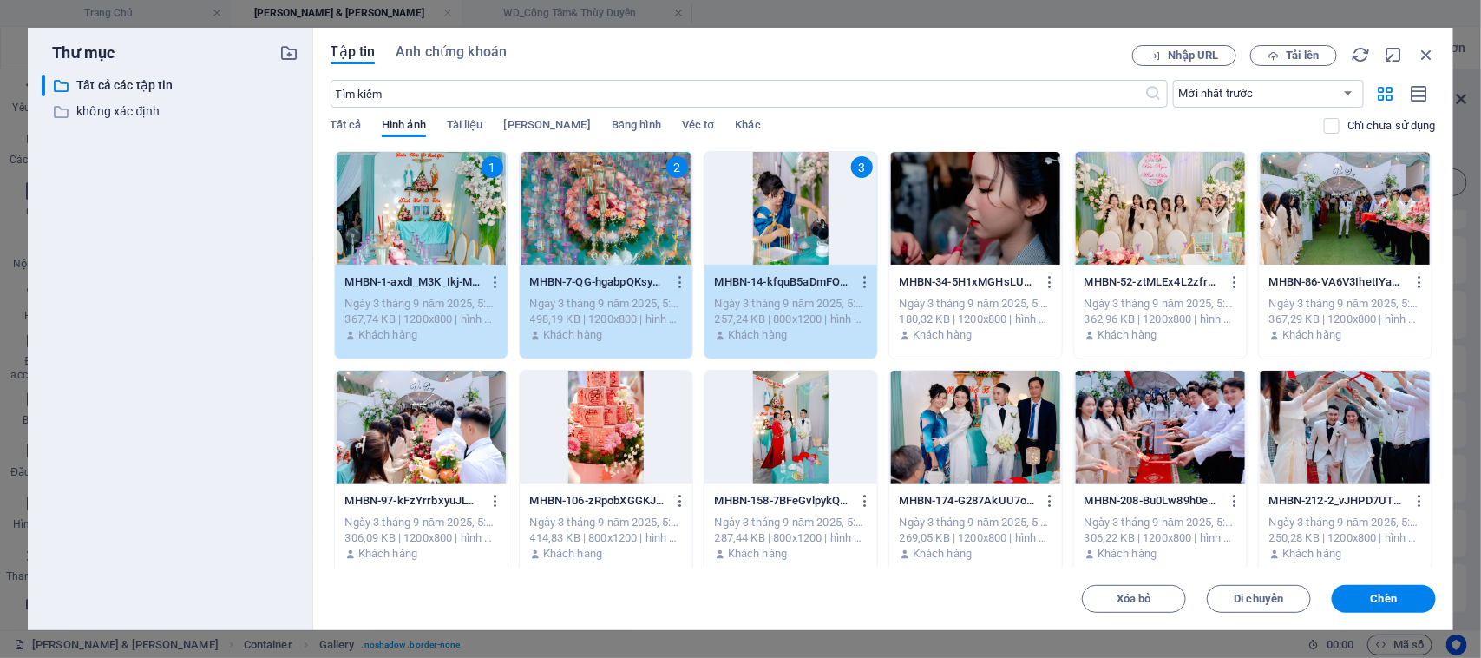
click at [961, 224] on div at bounding box center [975, 208] width 173 height 113
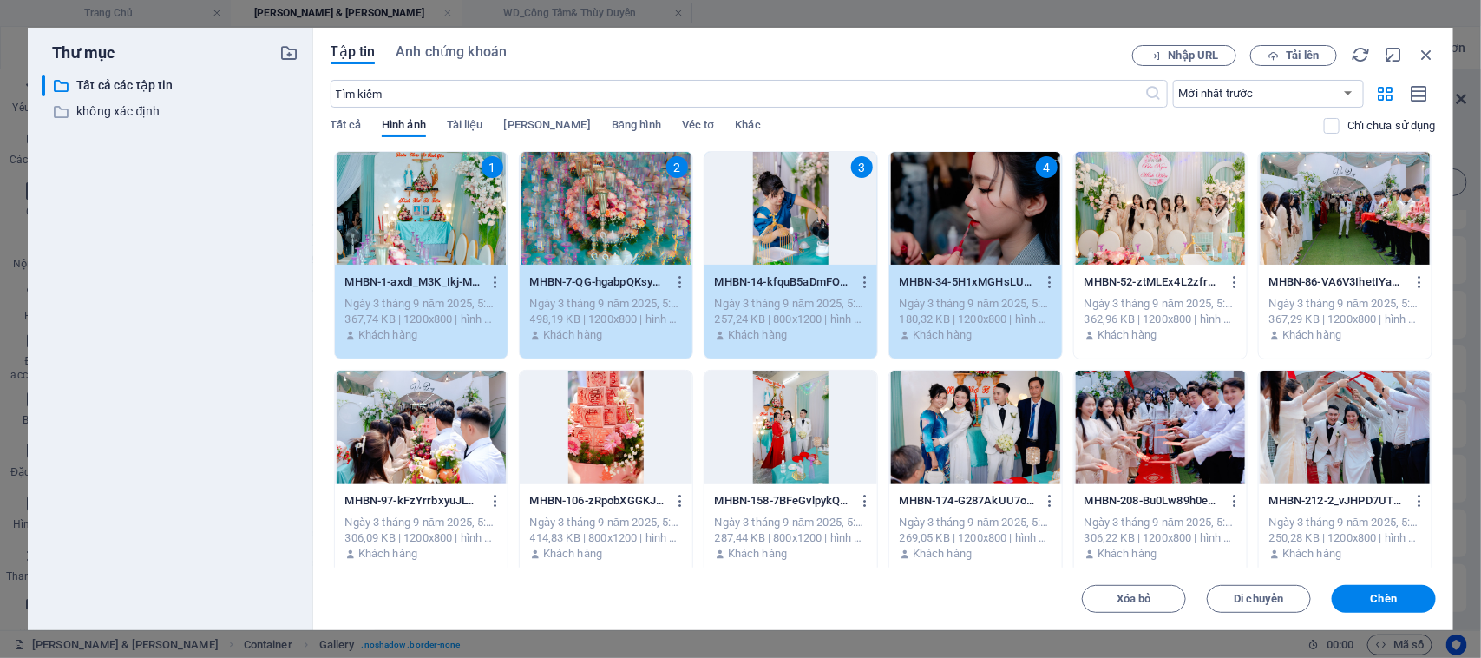
click at [1133, 218] on div at bounding box center [1160, 208] width 173 height 113
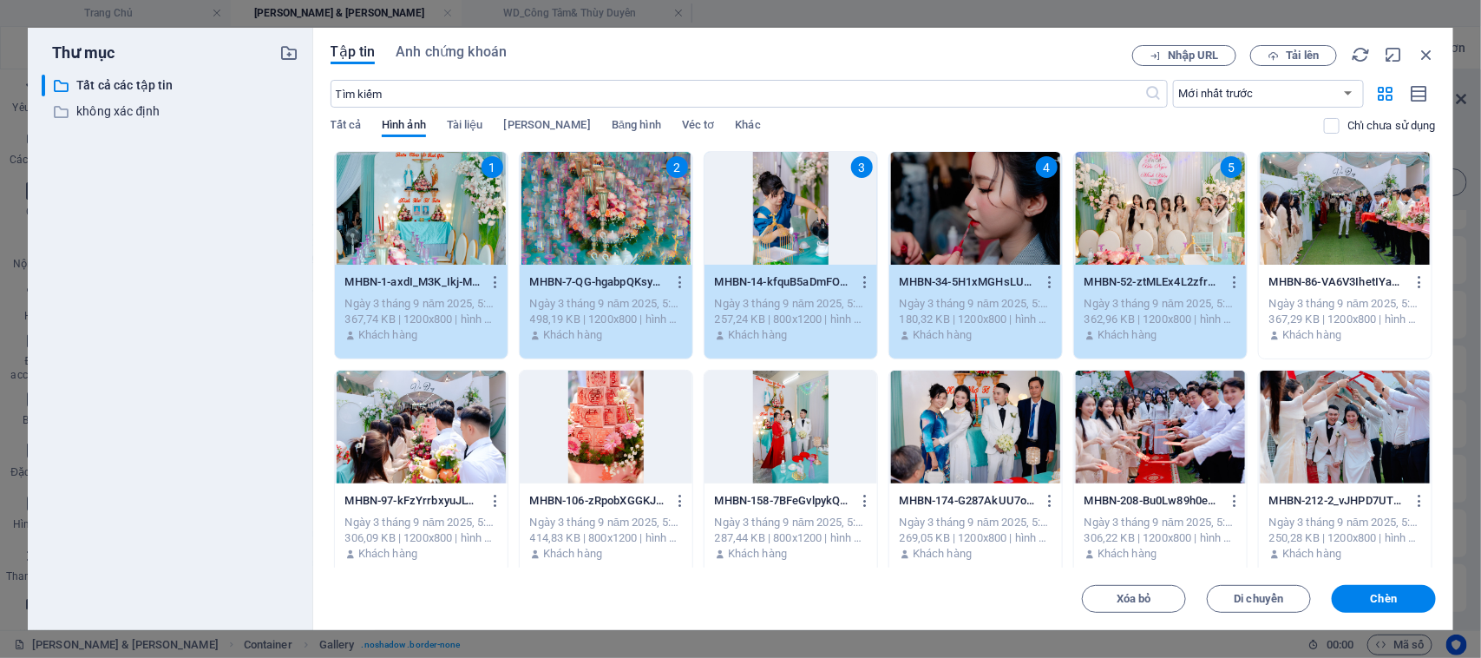
click at [1371, 200] on div at bounding box center [1345, 208] width 173 height 113
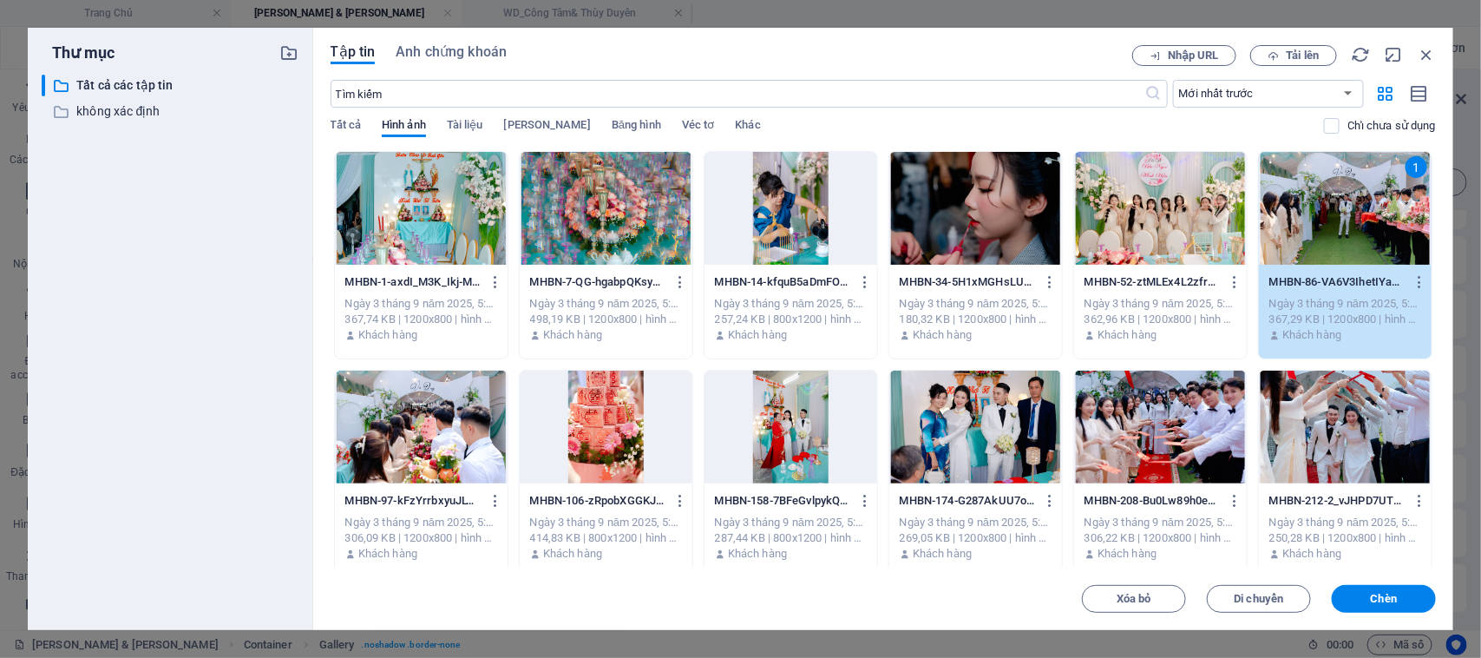
click at [438, 219] on div at bounding box center [421, 208] width 173 height 113
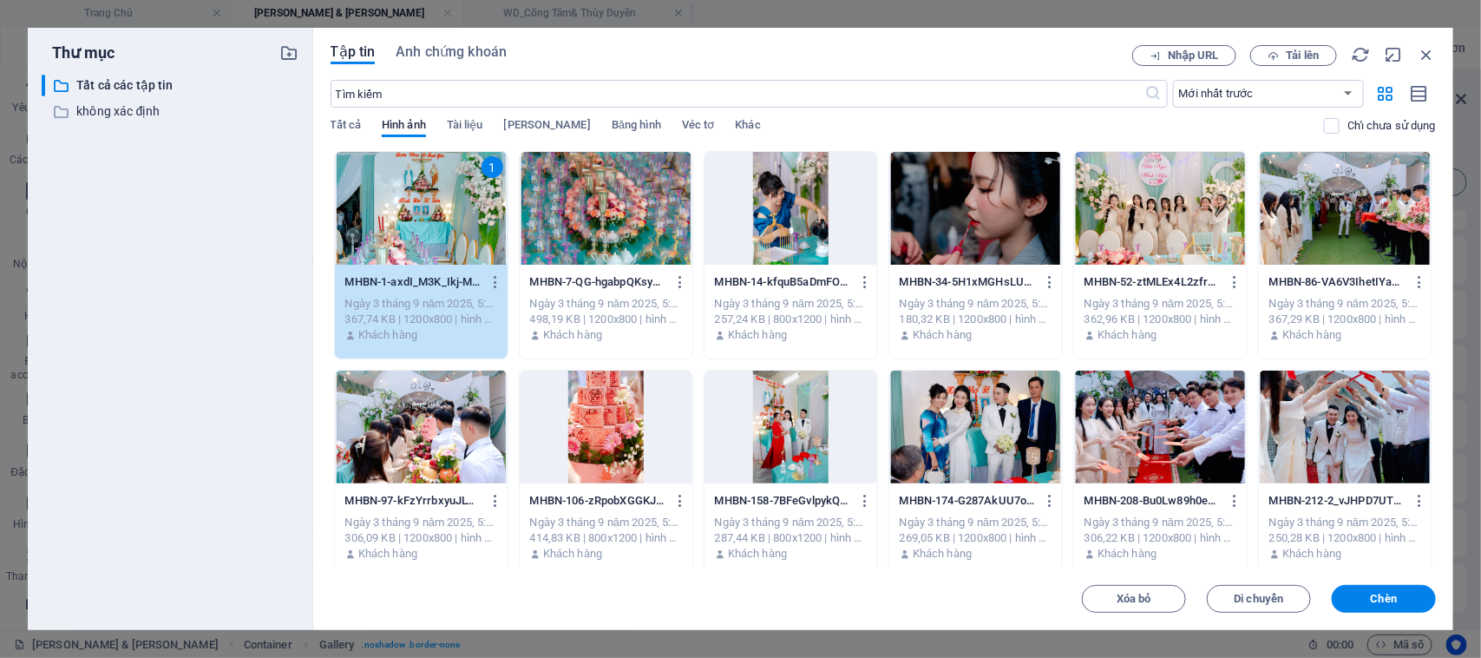
click at [600, 215] on div at bounding box center [606, 208] width 173 height 113
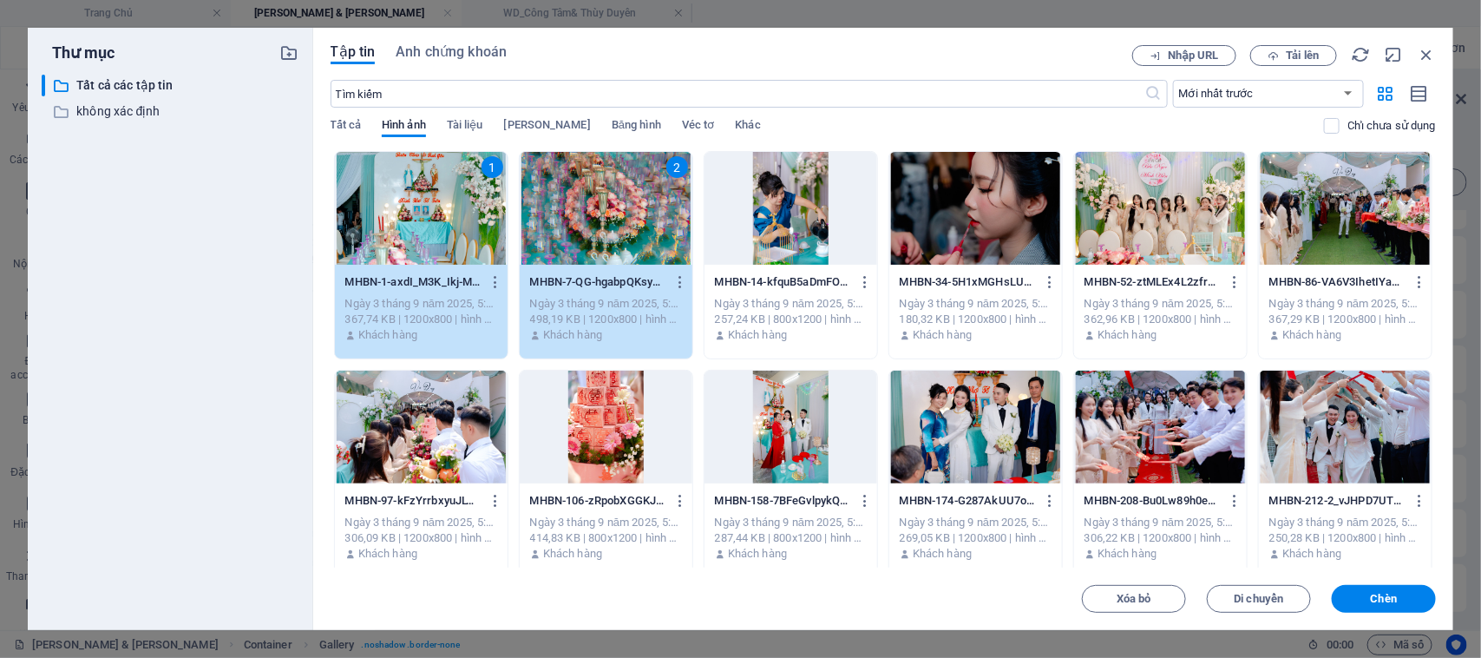
click at [760, 224] on div at bounding box center [790, 208] width 173 height 113
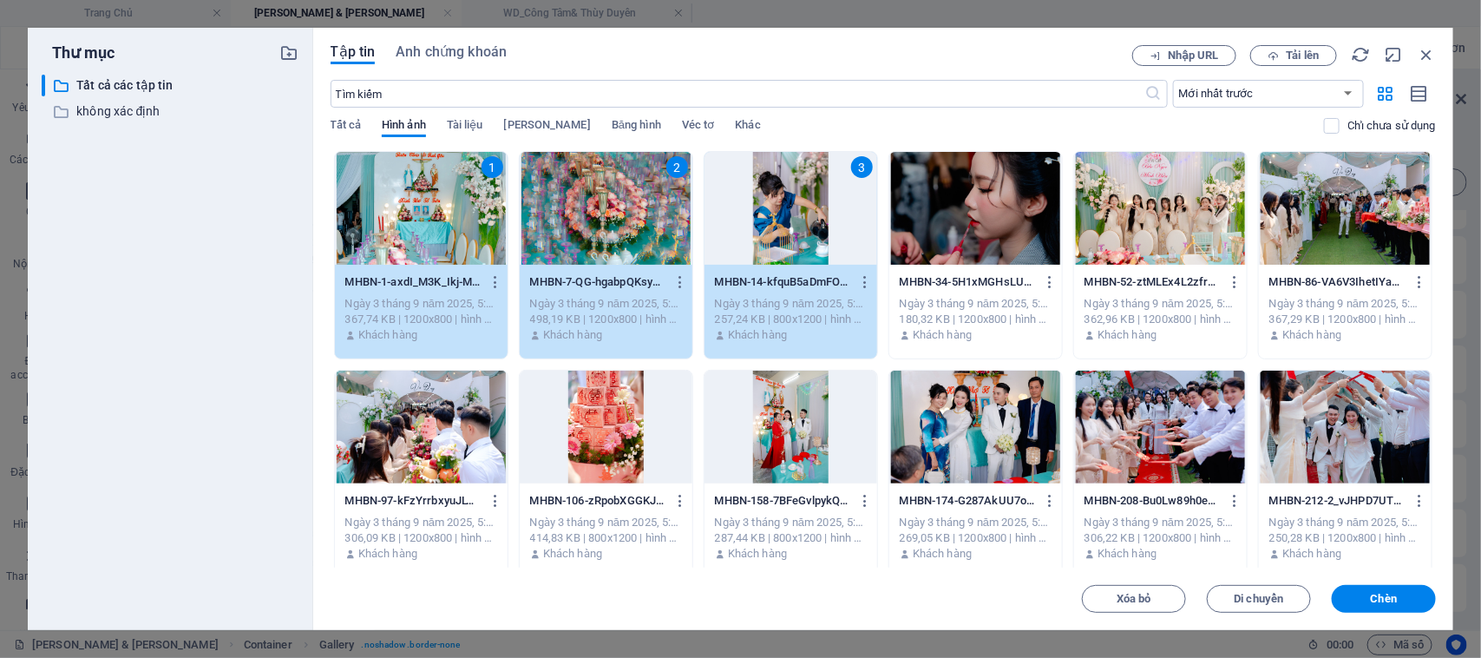
click at [967, 235] on div at bounding box center [975, 208] width 173 height 113
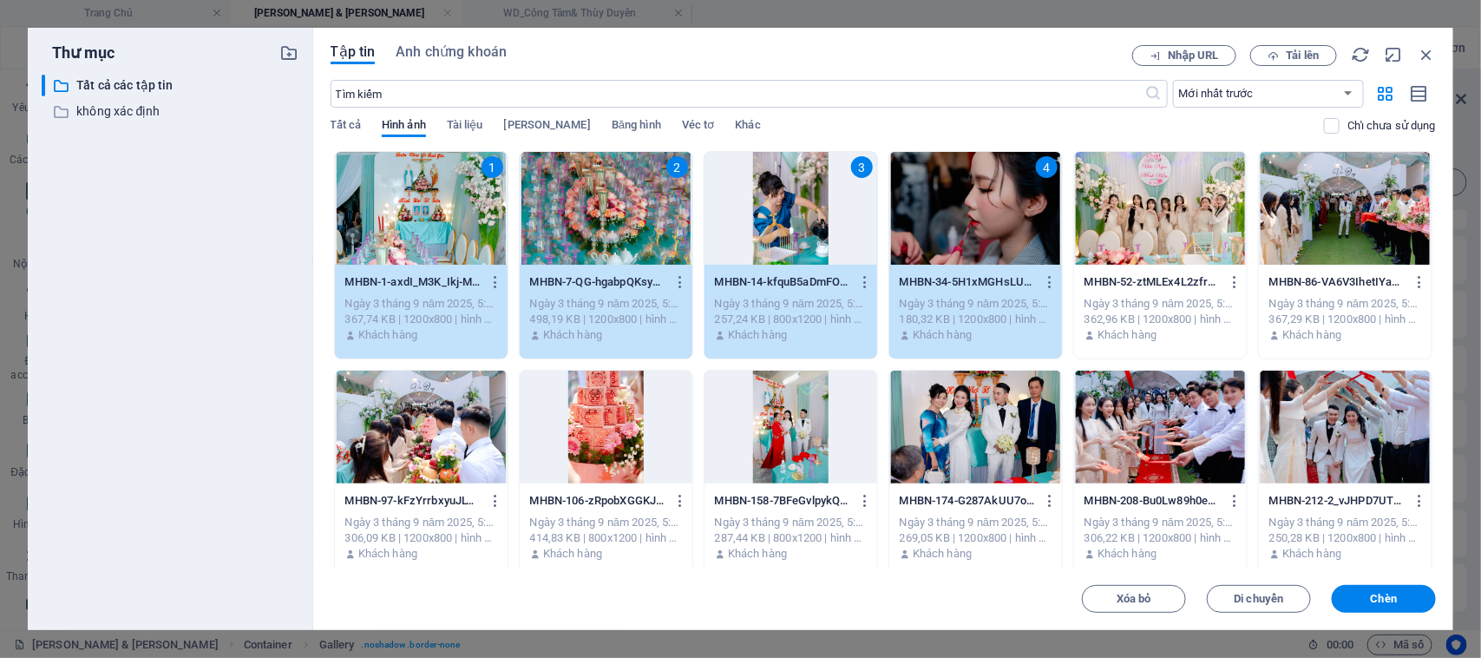
click at [1148, 230] on div at bounding box center [1160, 208] width 173 height 113
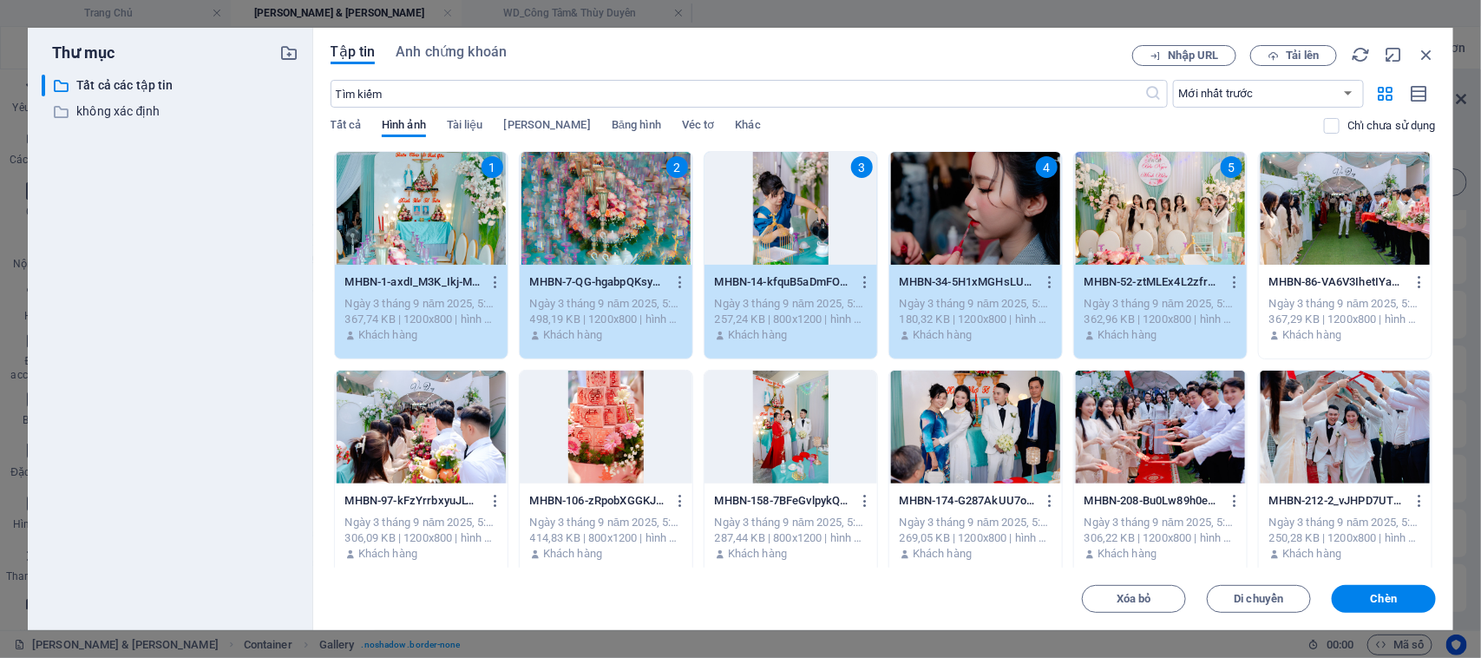
click at [1323, 219] on div at bounding box center [1345, 208] width 173 height 113
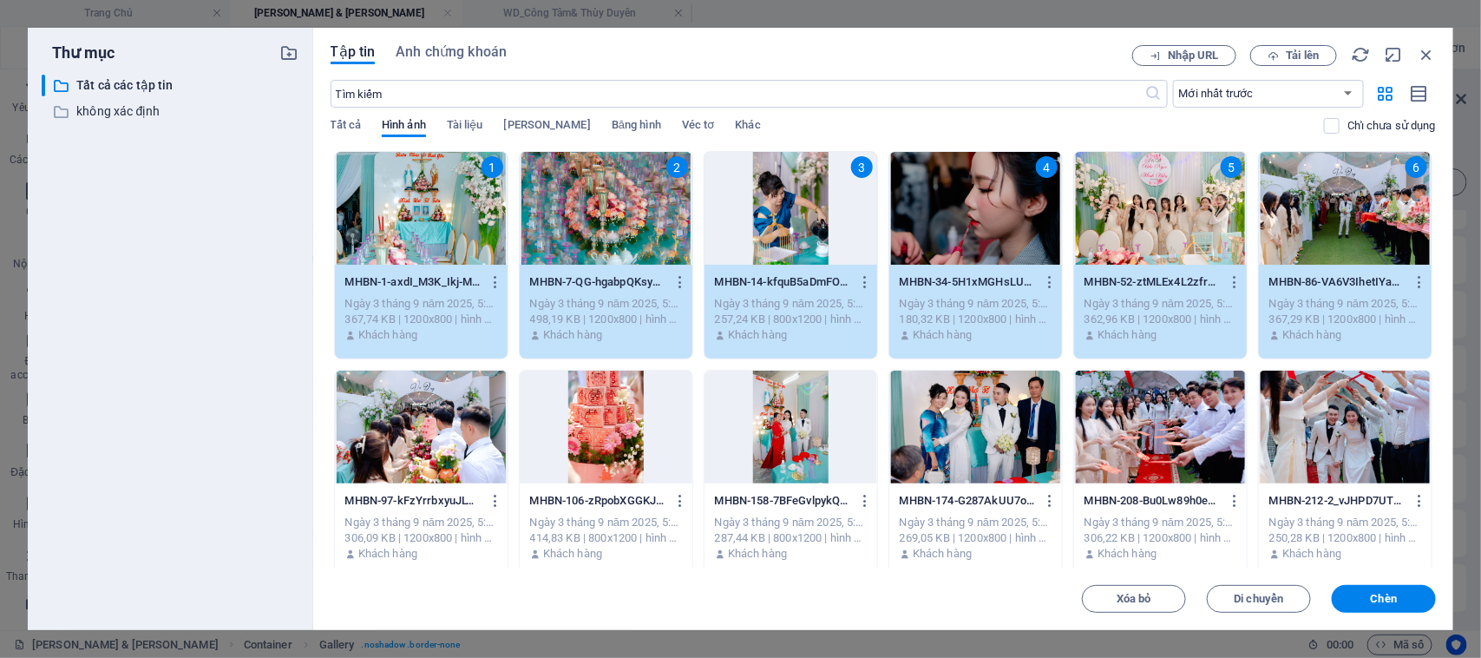
click at [444, 422] on div at bounding box center [421, 426] width 173 height 113
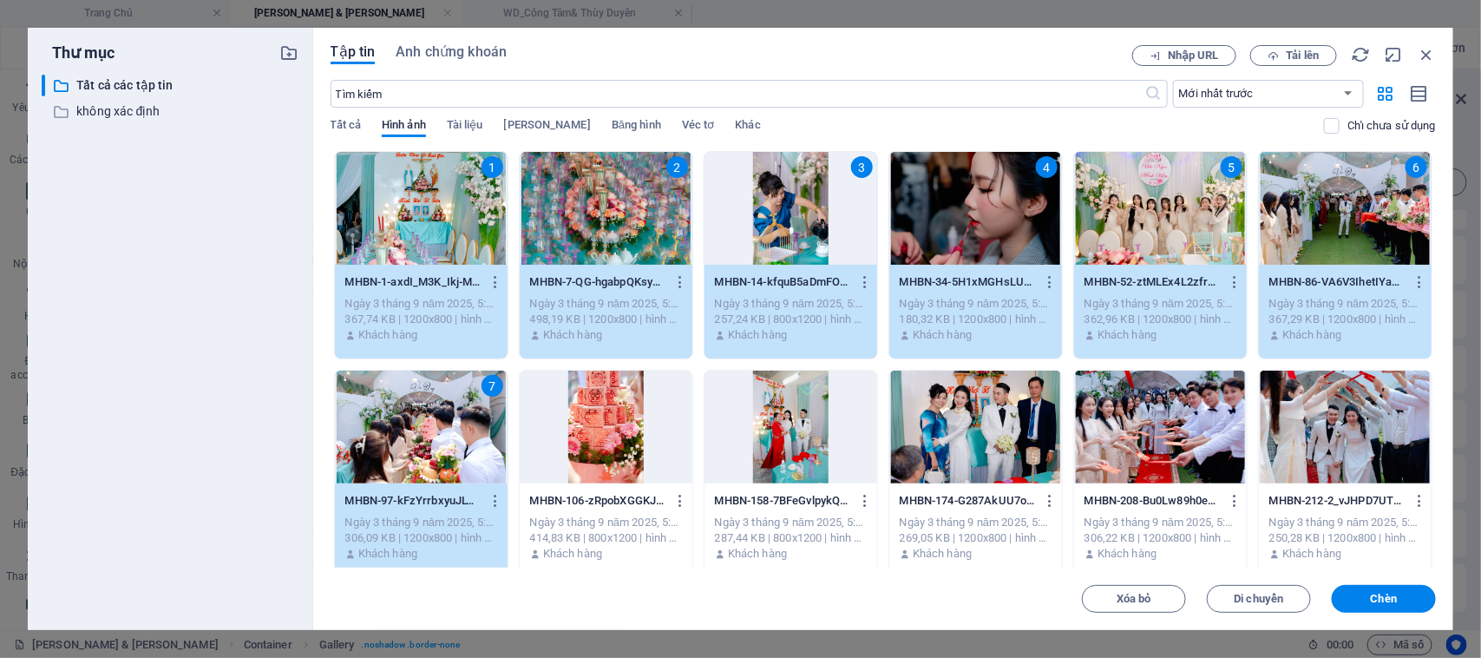
click at [588, 422] on div at bounding box center [606, 426] width 173 height 113
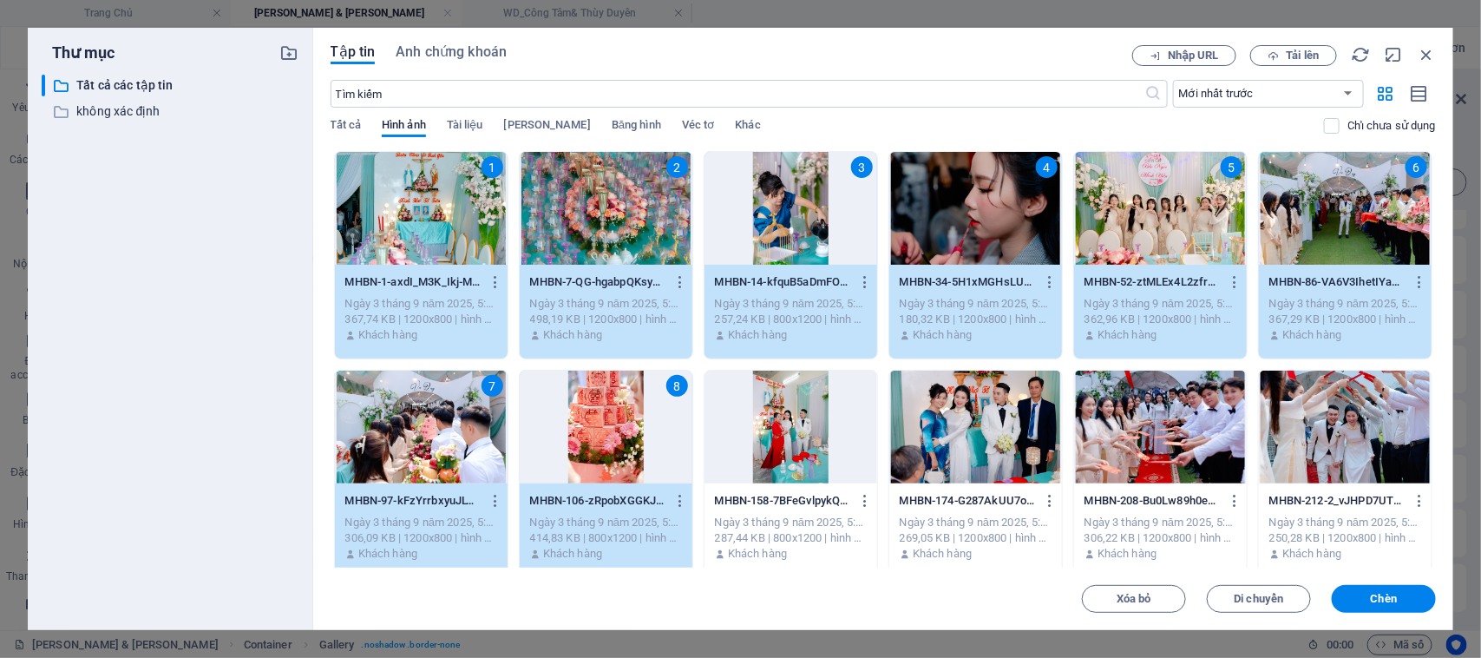
drag, startPoint x: 779, startPoint y: 422, endPoint x: 929, endPoint y: 425, distance: 150.1
click at [781, 422] on div at bounding box center [790, 426] width 173 height 113
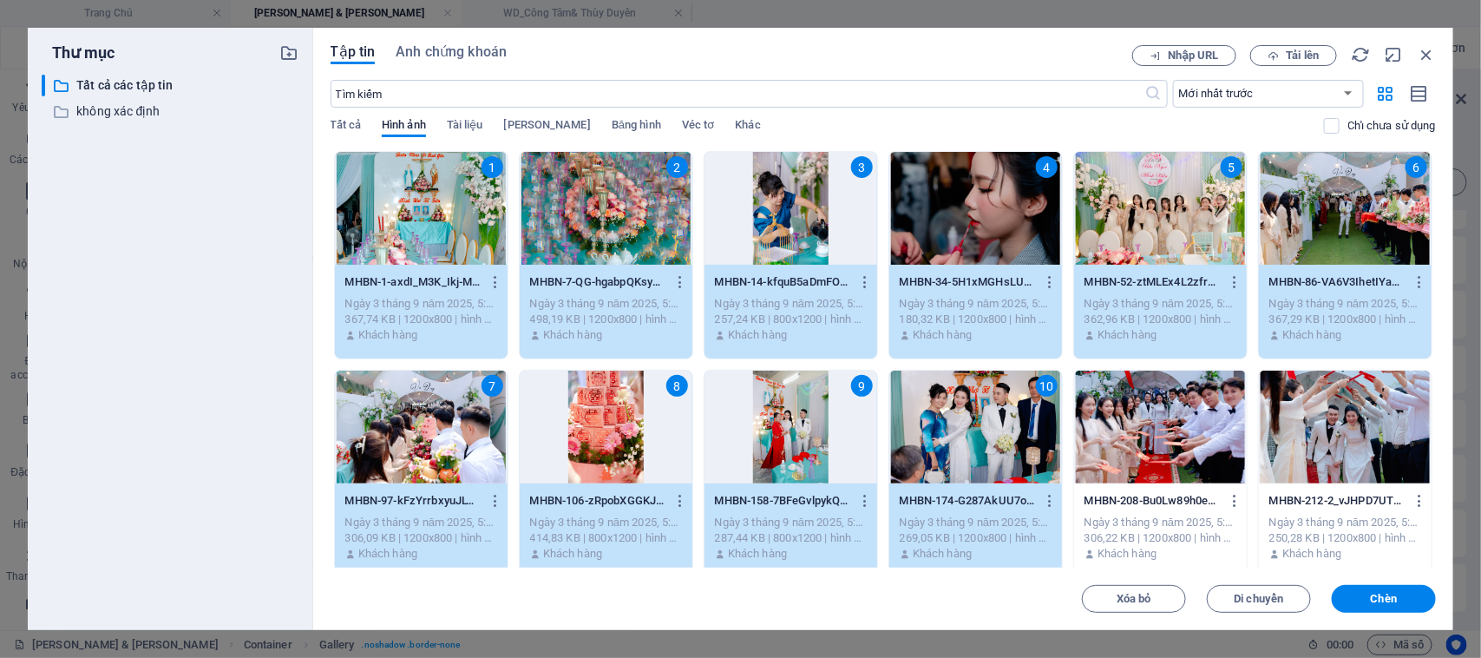
drag, startPoint x: 1129, startPoint y: 422, endPoint x: 1195, endPoint y: 418, distance: 66.1
click at [1130, 422] on div at bounding box center [1160, 426] width 173 height 113
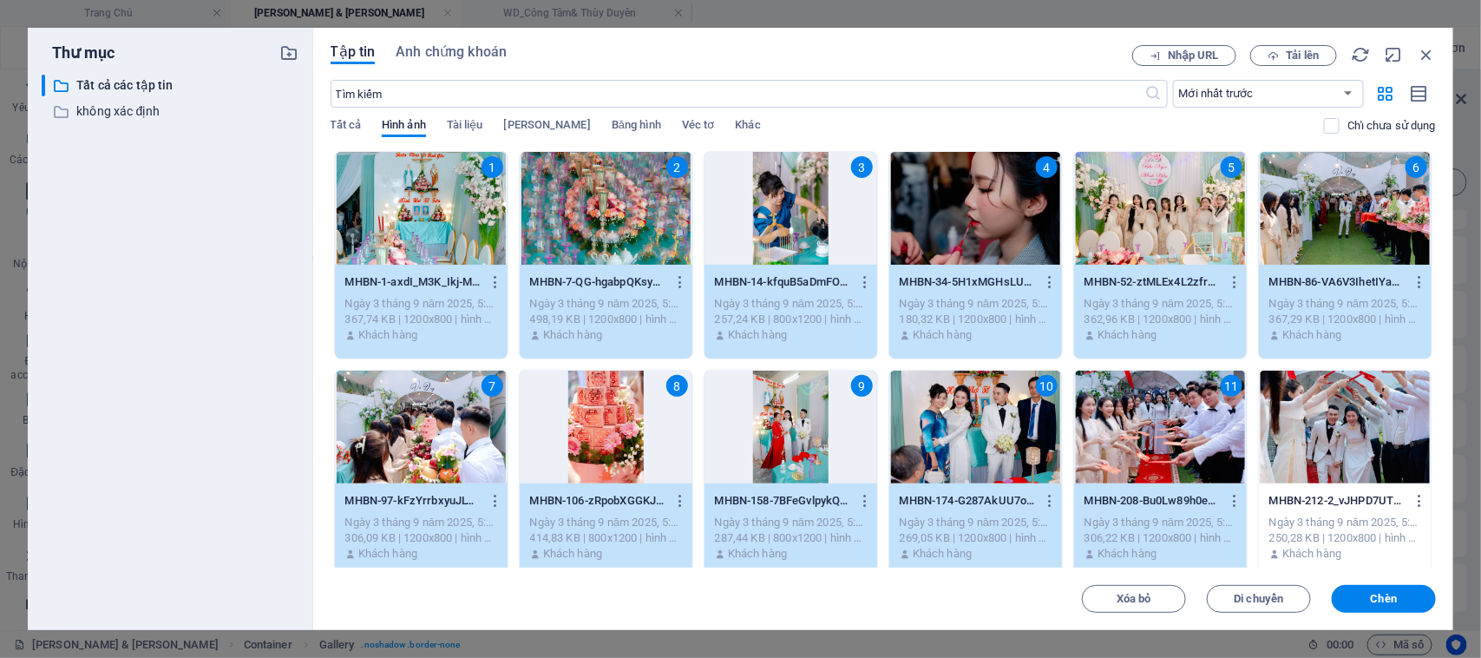
click at [1375, 430] on div at bounding box center [1345, 426] width 173 height 113
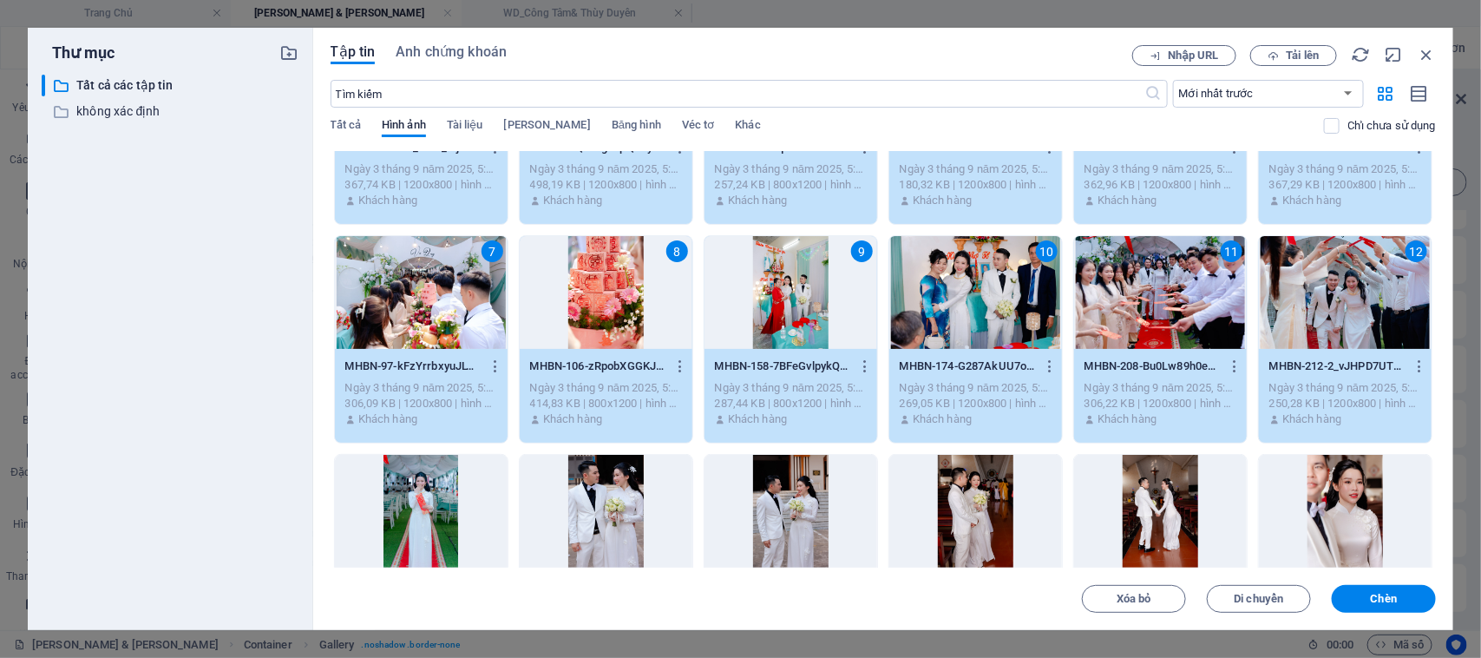
scroll to position [217, 0]
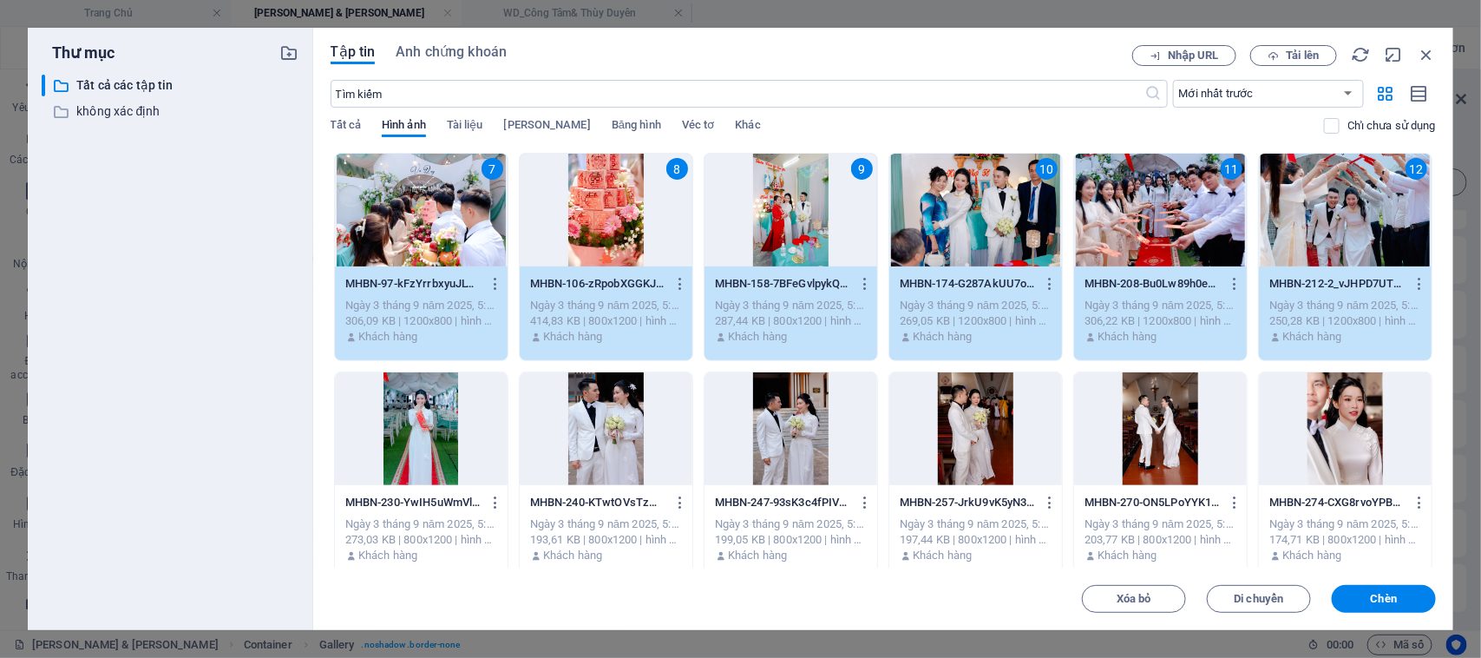
click at [415, 443] on div at bounding box center [421, 428] width 173 height 113
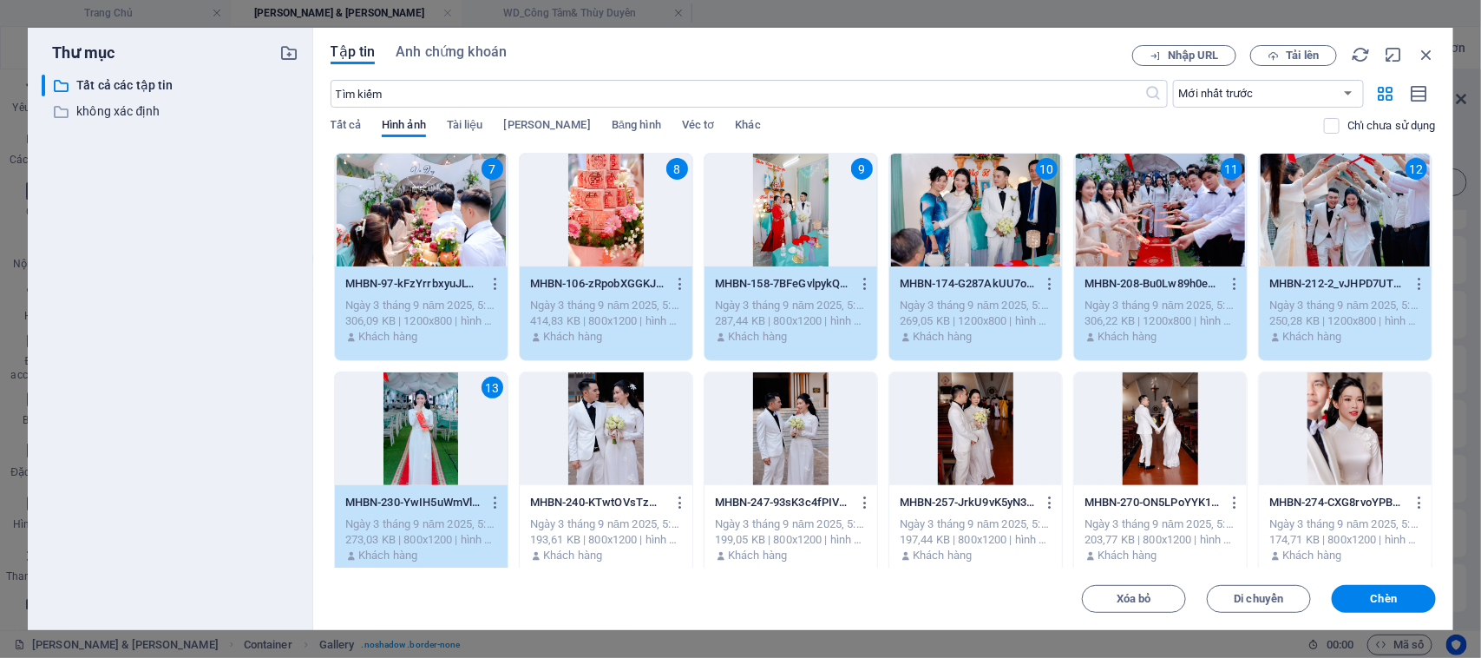
click at [573, 432] on div at bounding box center [606, 428] width 173 height 113
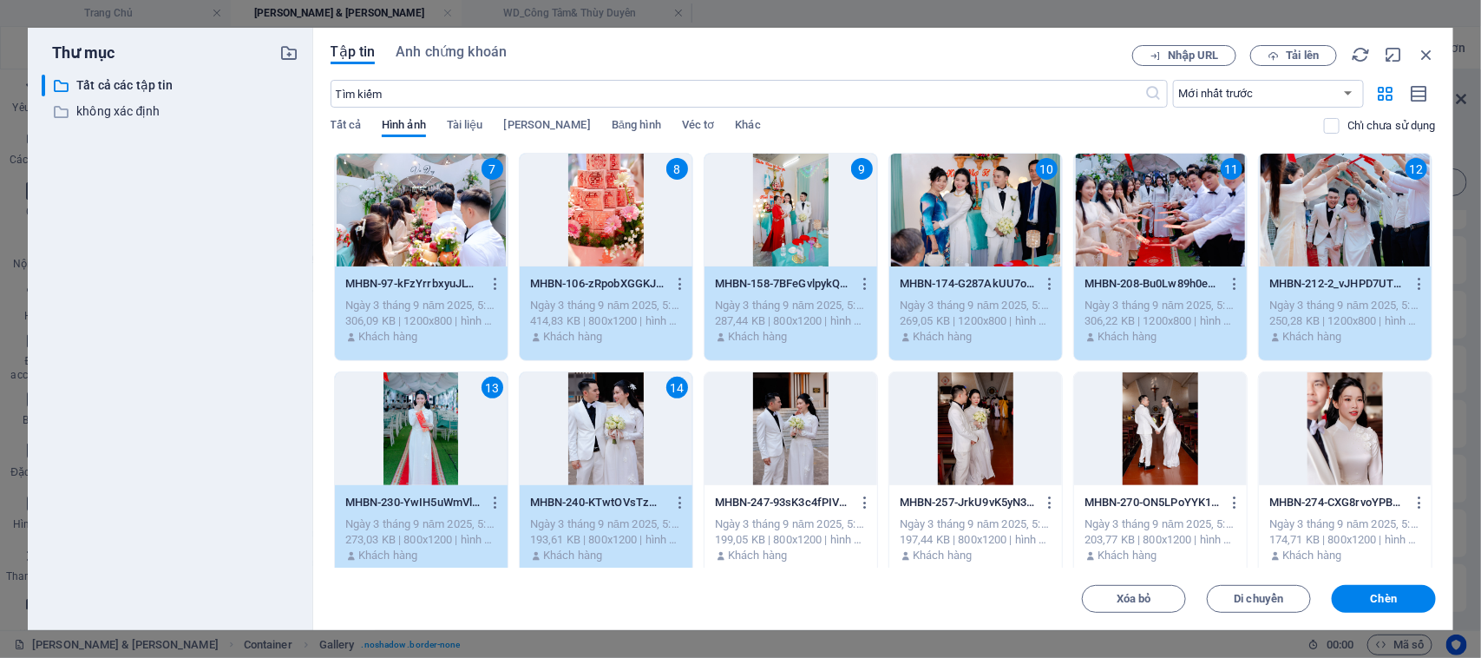
click at [740, 435] on div at bounding box center [790, 428] width 173 height 113
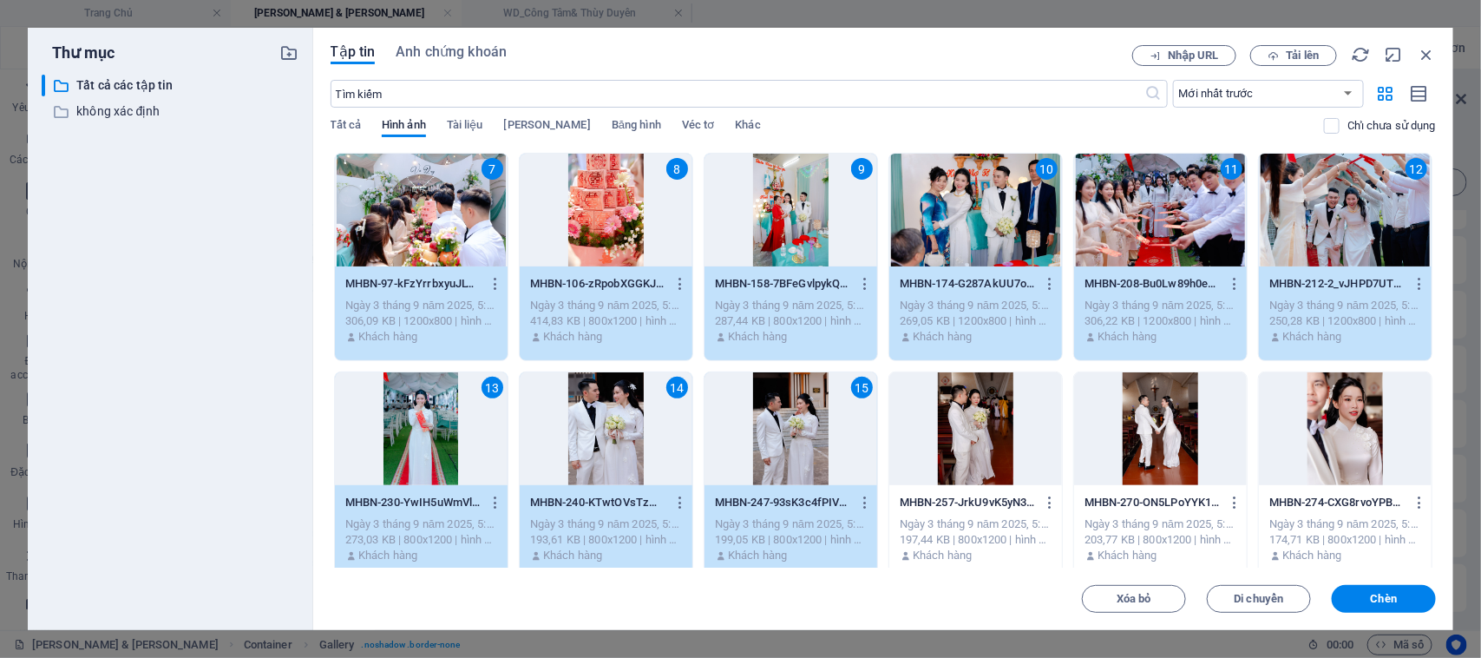
click at [965, 438] on div at bounding box center [975, 428] width 173 height 113
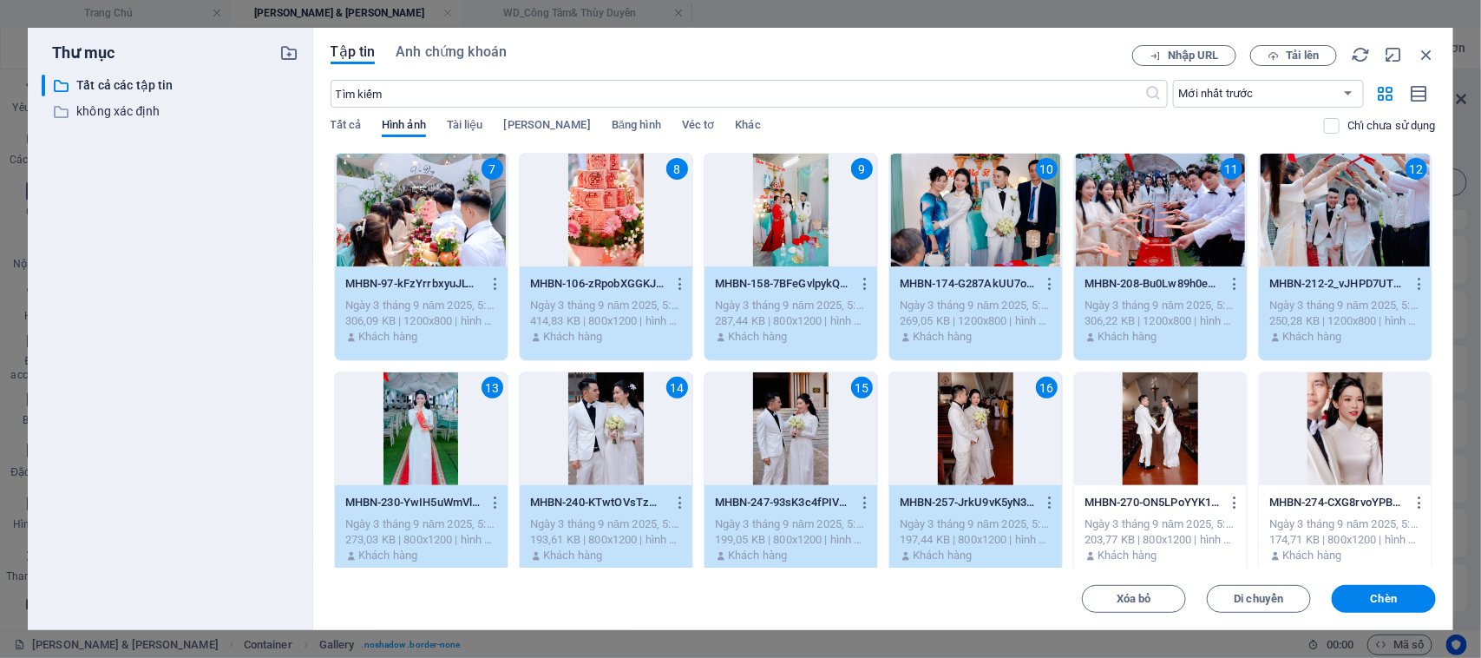
click at [1141, 438] on div at bounding box center [1160, 428] width 173 height 113
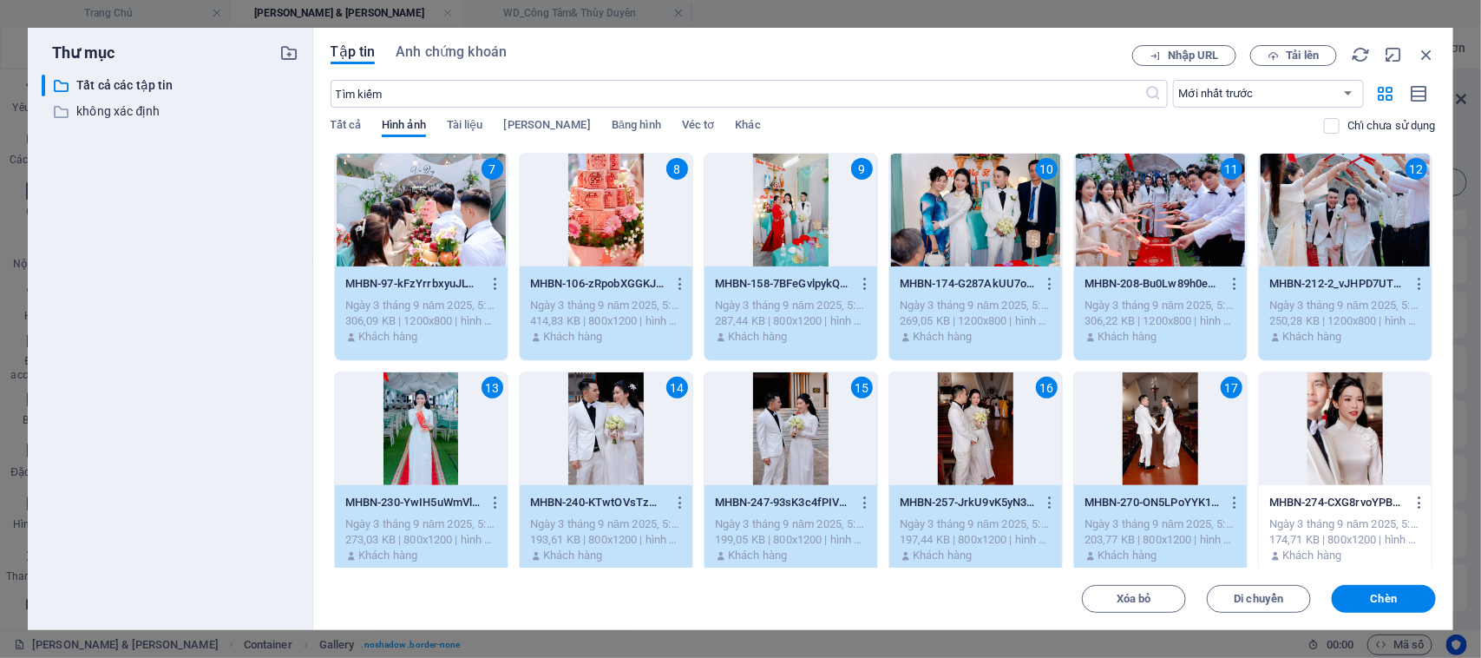
click at [1312, 448] on div at bounding box center [1345, 428] width 173 height 113
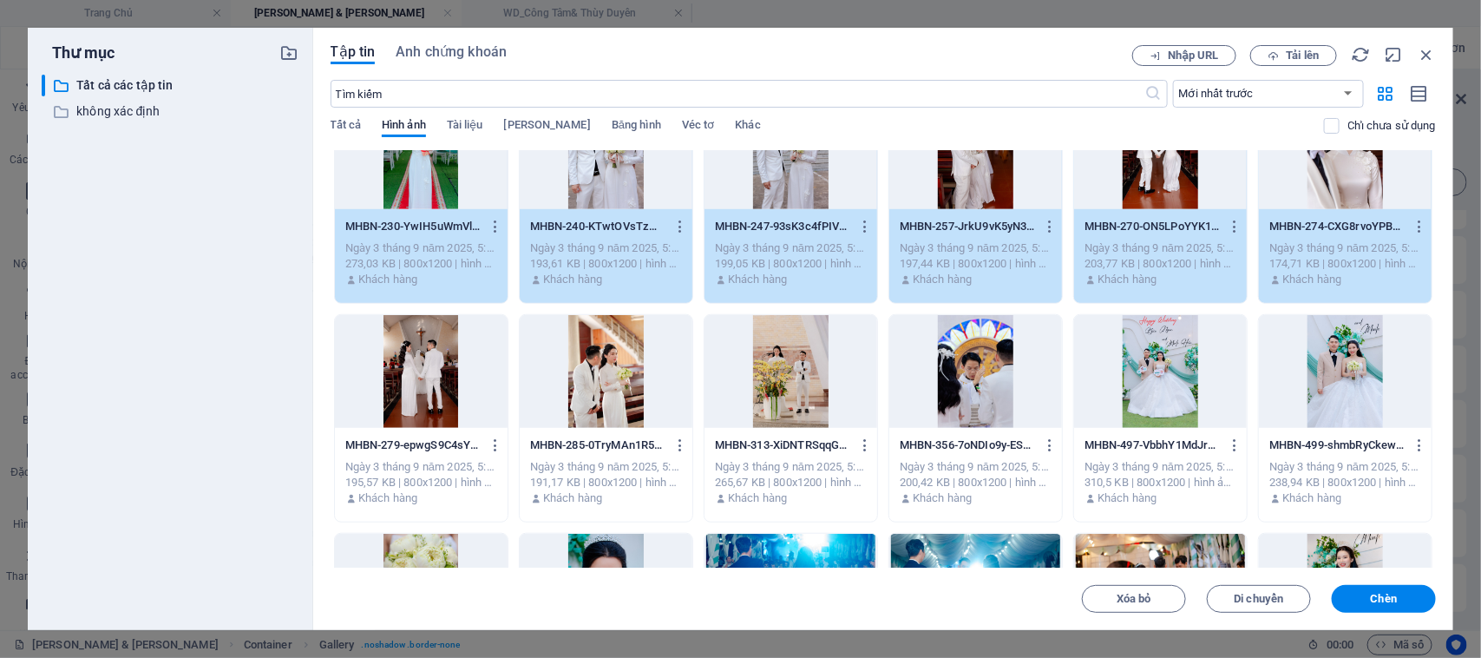
scroll to position [651, 0]
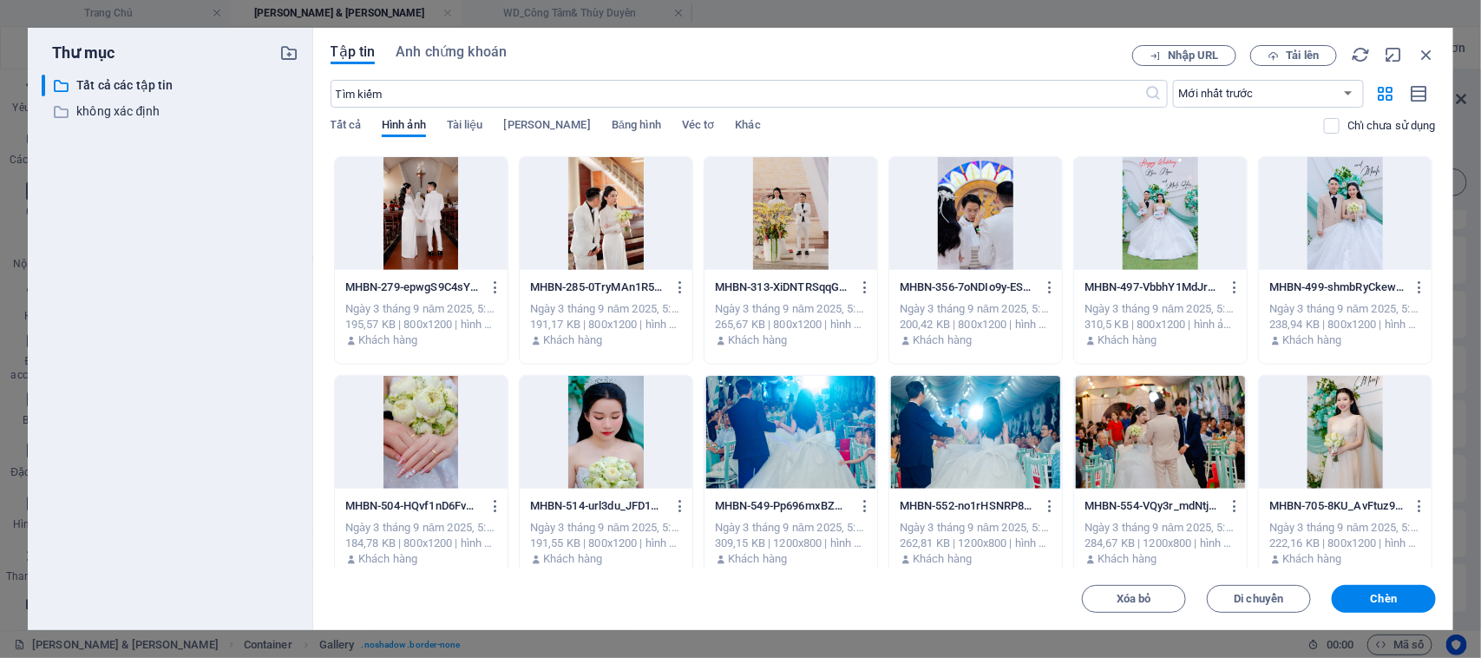
click at [396, 204] on div at bounding box center [421, 213] width 173 height 113
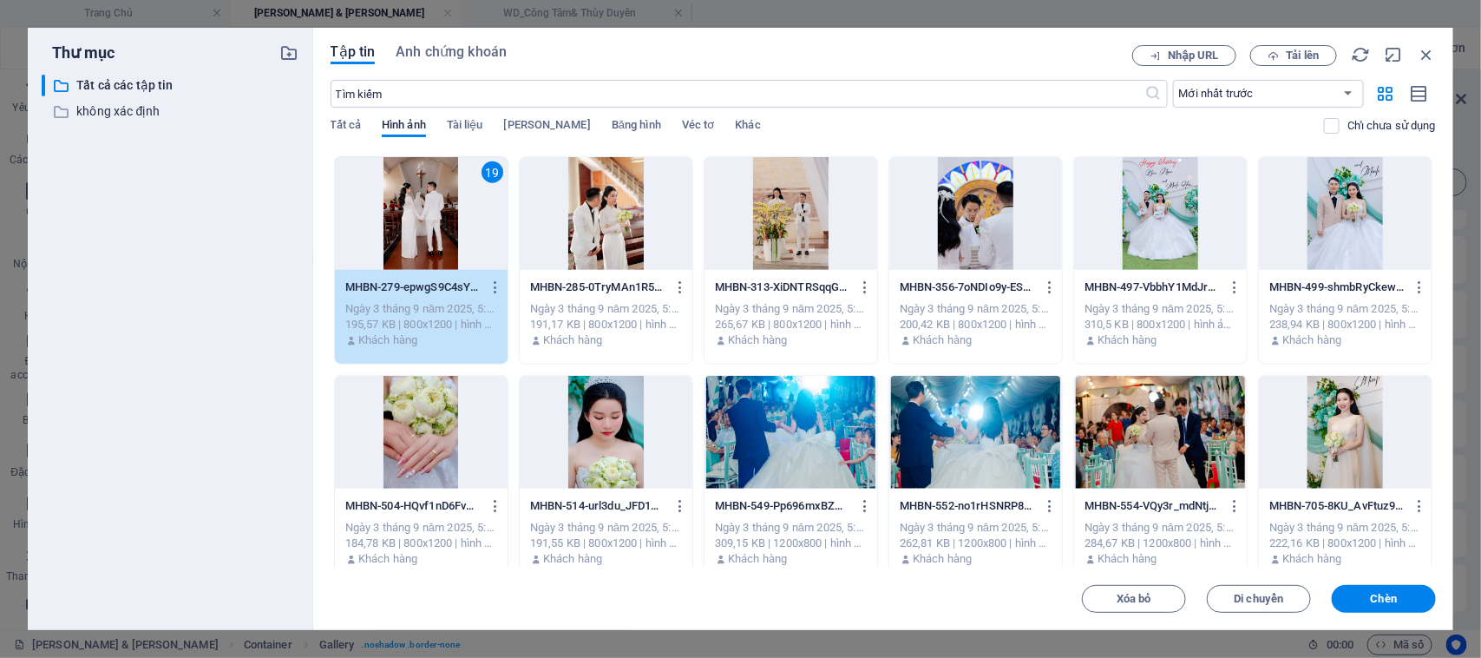
click at [599, 232] on div at bounding box center [606, 213] width 173 height 113
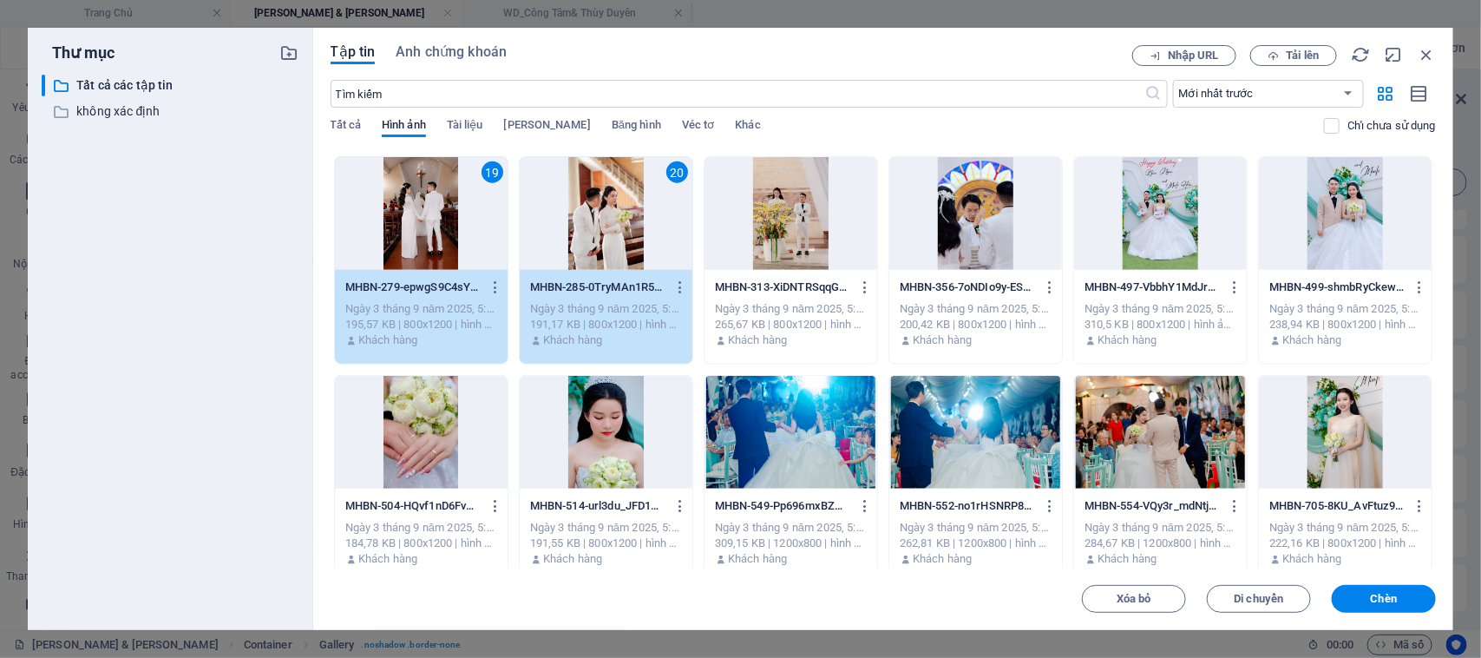
click at [760, 241] on div at bounding box center [790, 213] width 173 height 113
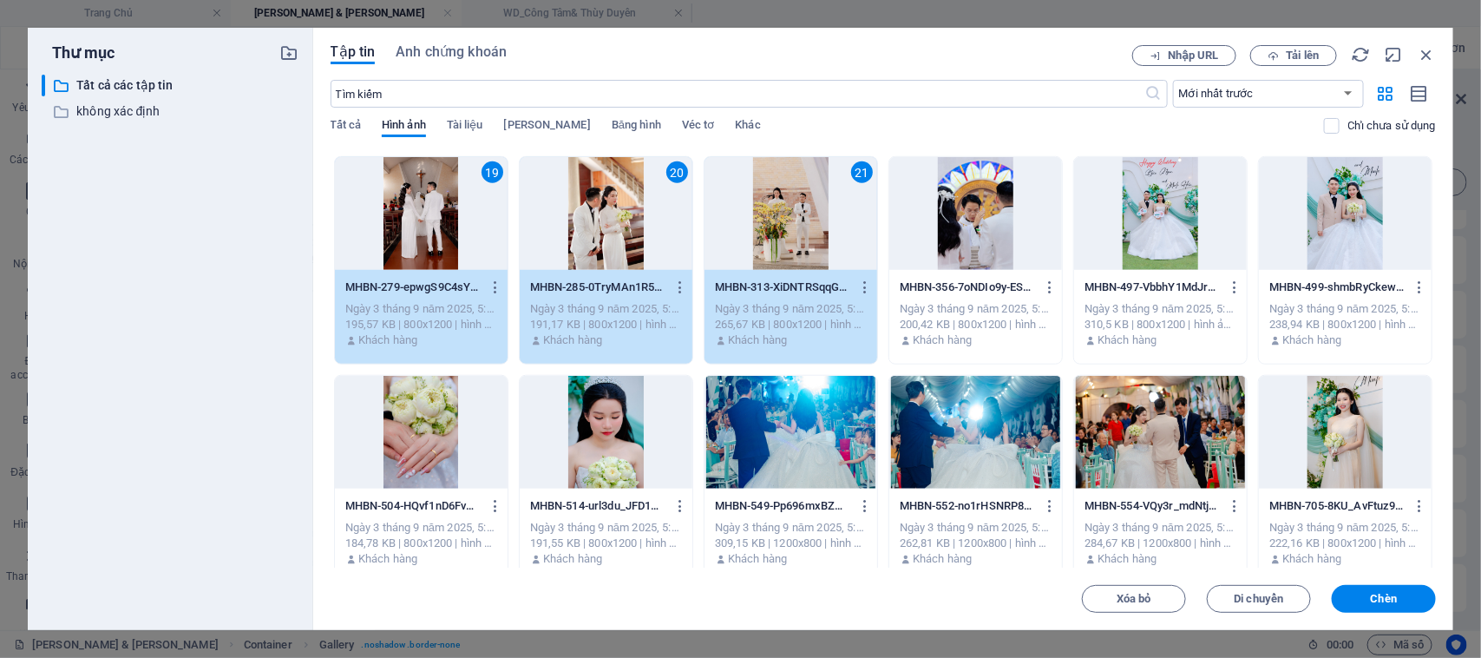
click at [946, 223] on div at bounding box center [975, 213] width 173 height 113
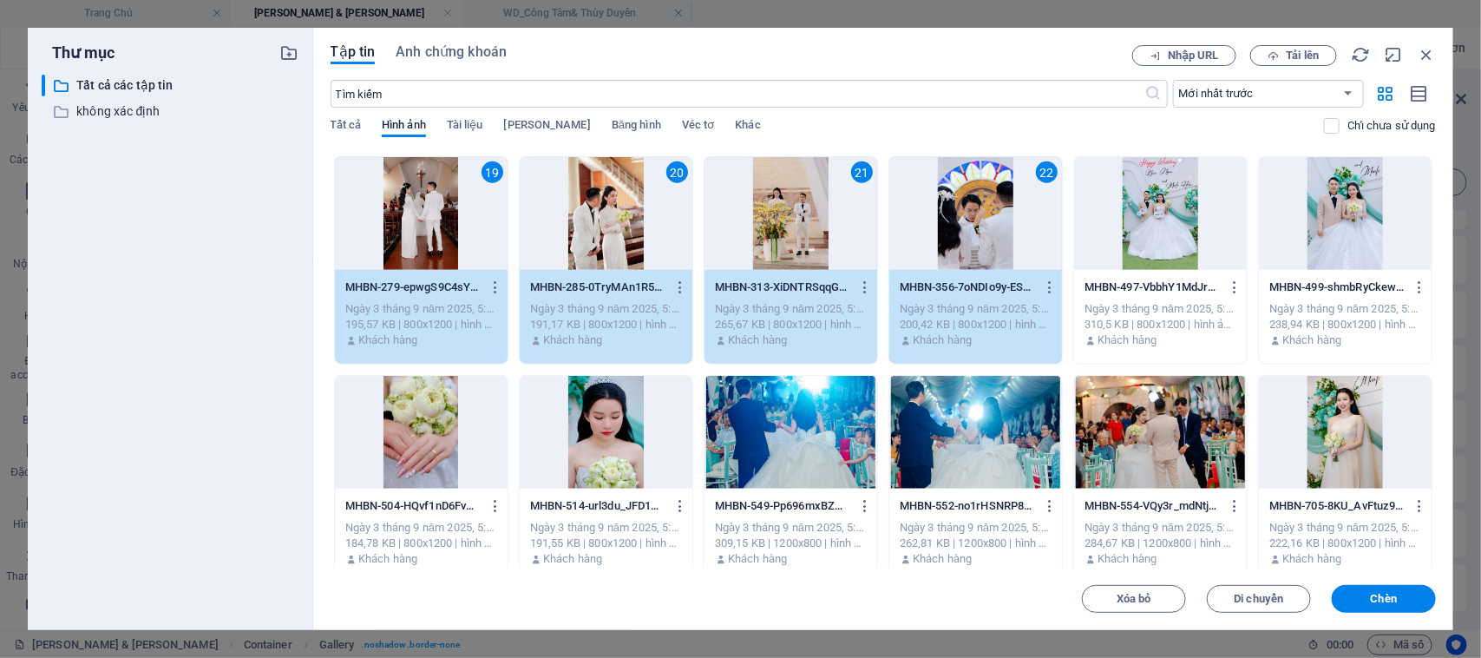
click at [1151, 240] on div at bounding box center [1160, 213] width 173 height 113
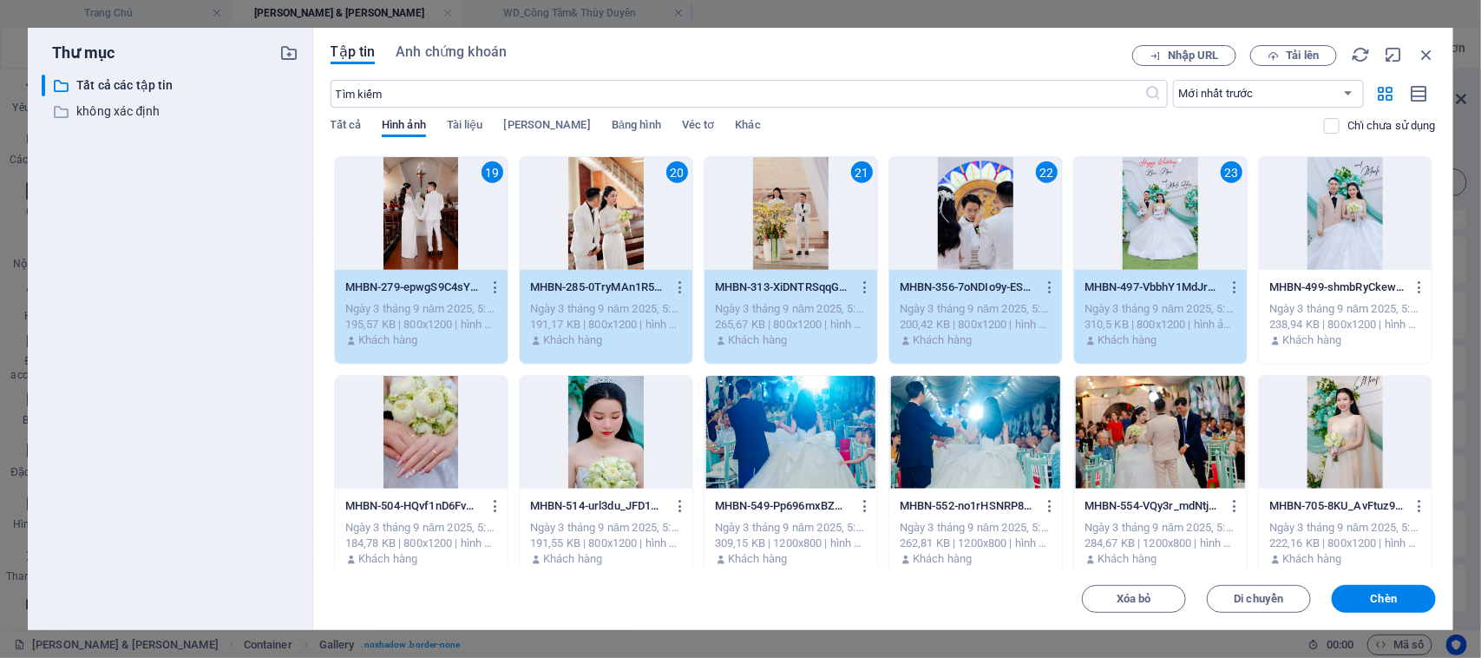
click at [1369, 227] on div at bounding box center [1345, 213] width 173 height 113
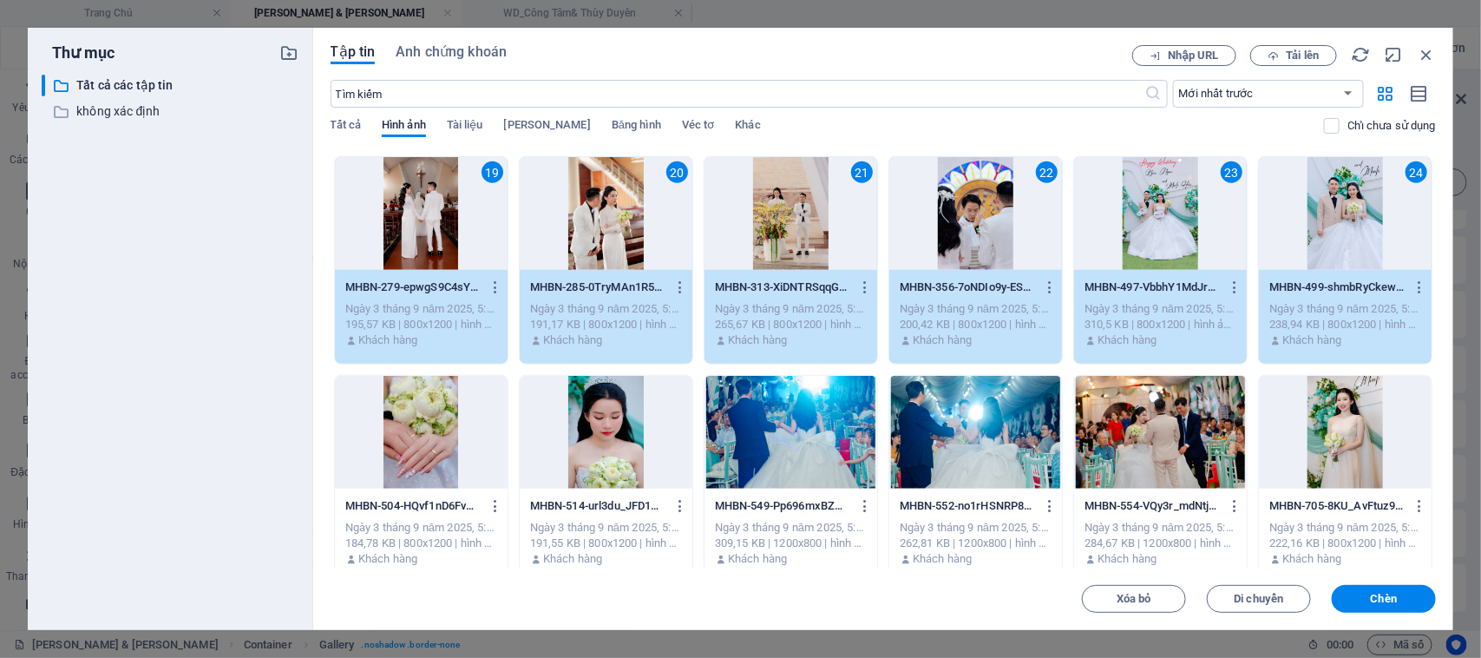
drag, startPoint x: 429, startPoint y: 448, endPoint x: 470, endPoint y: 447, distance: 40.8
click at [428, 448] on div at bounding box center [421, 432] width 173 height 113
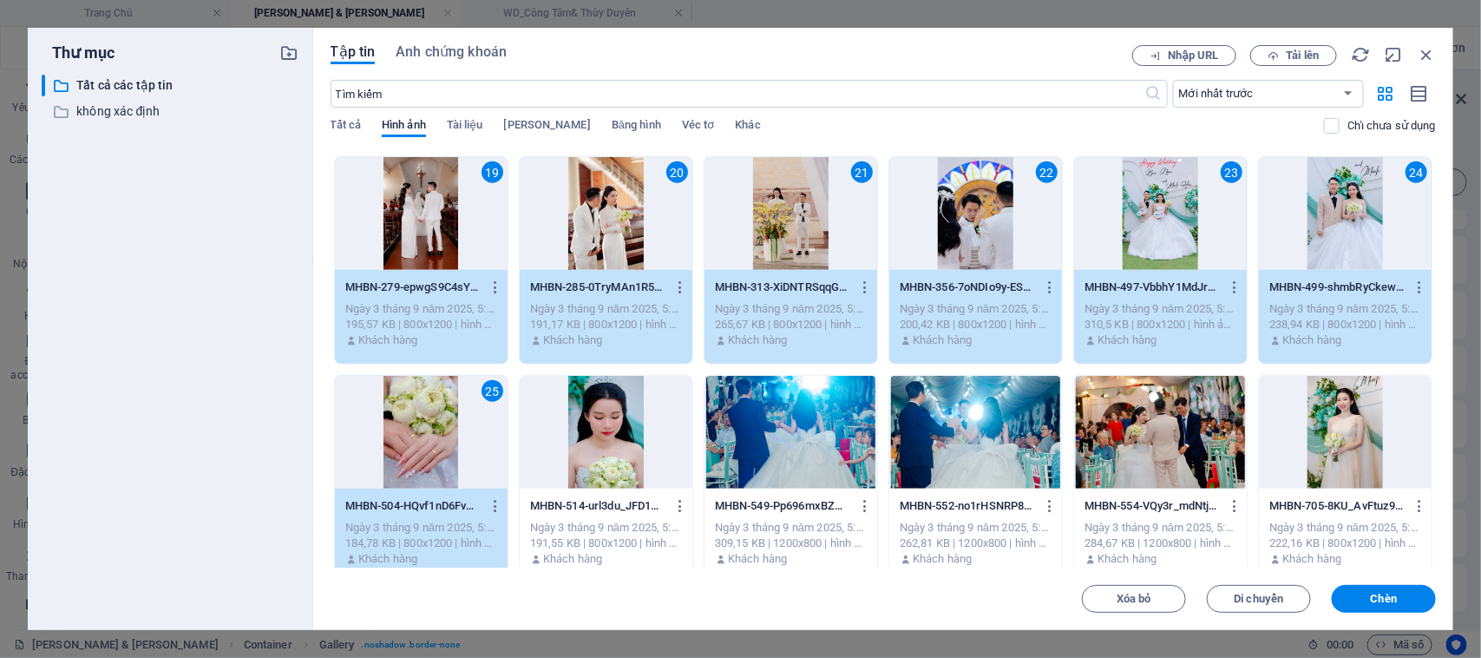
click at [587, 430] on div at bounding box center [606, 432] width 173 height 113
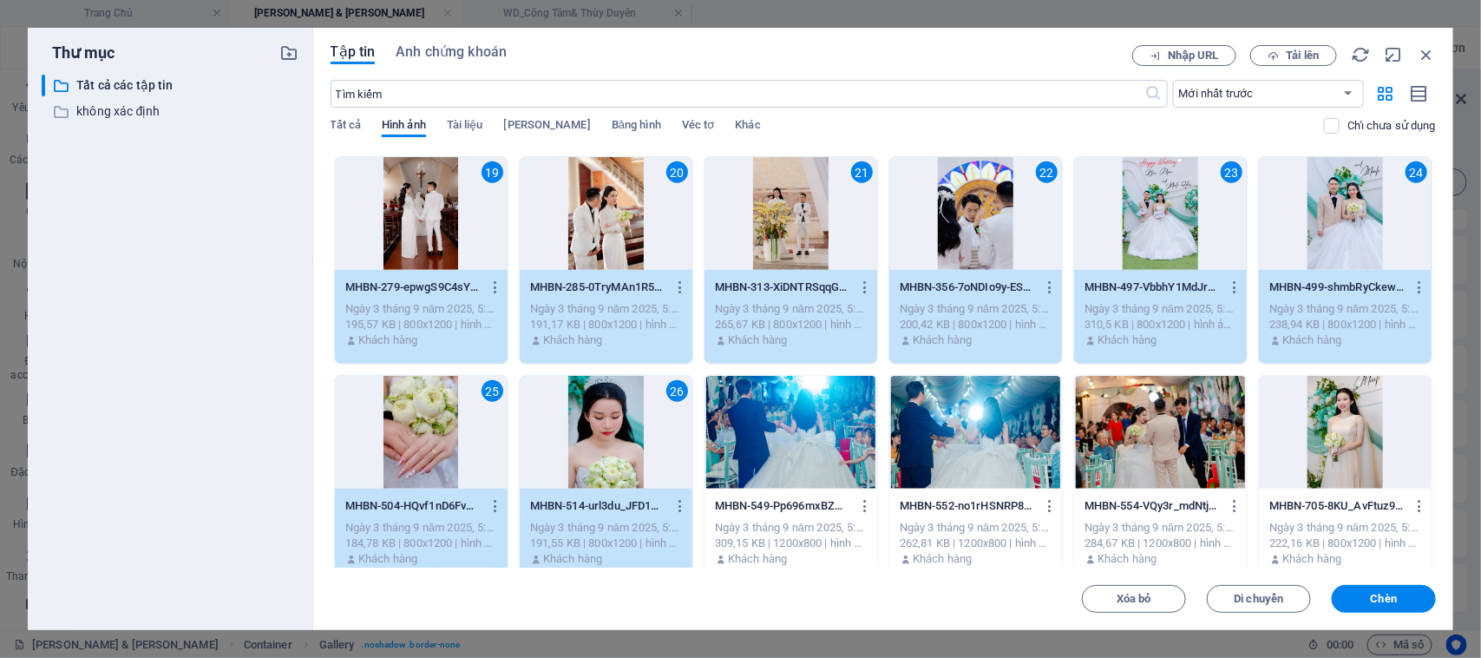
drag, startPoint x: 751, startPoint y: 441, endPoint x: 921, endPoint y: 440, distance: 170.0
click at [753, 441] on div at bounding box center [790, 432] width 173 height 113
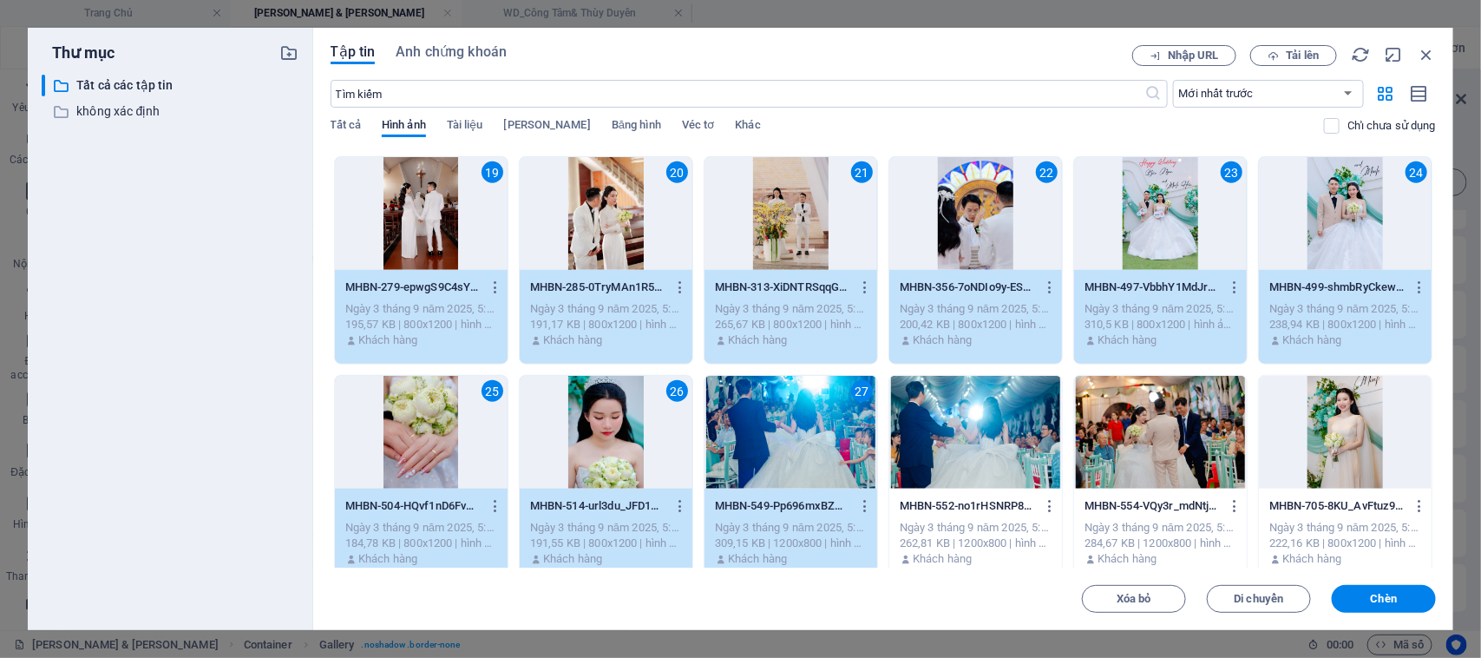
click at [944, 436] on div at bounding box center [975, 432] width 173 height 113
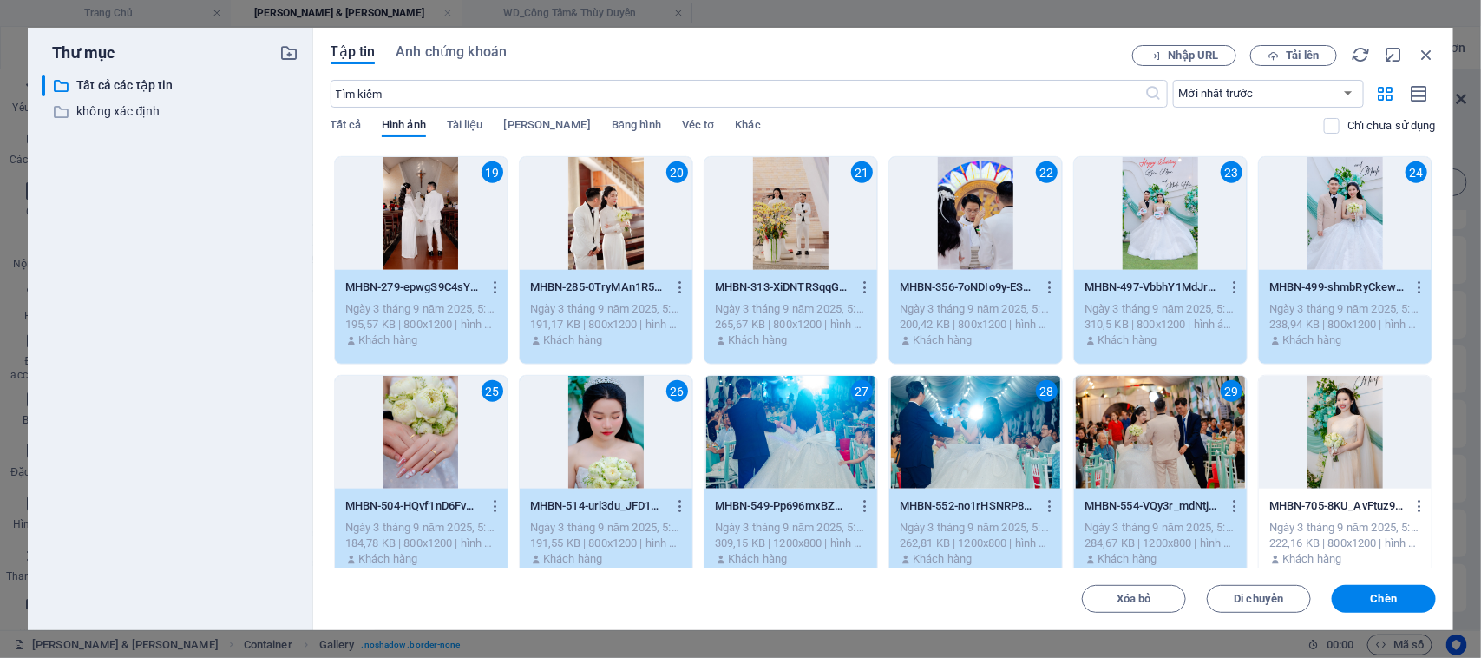
click at [1334, 440] on div at bounding box center [1345, 432] width 173 height 113
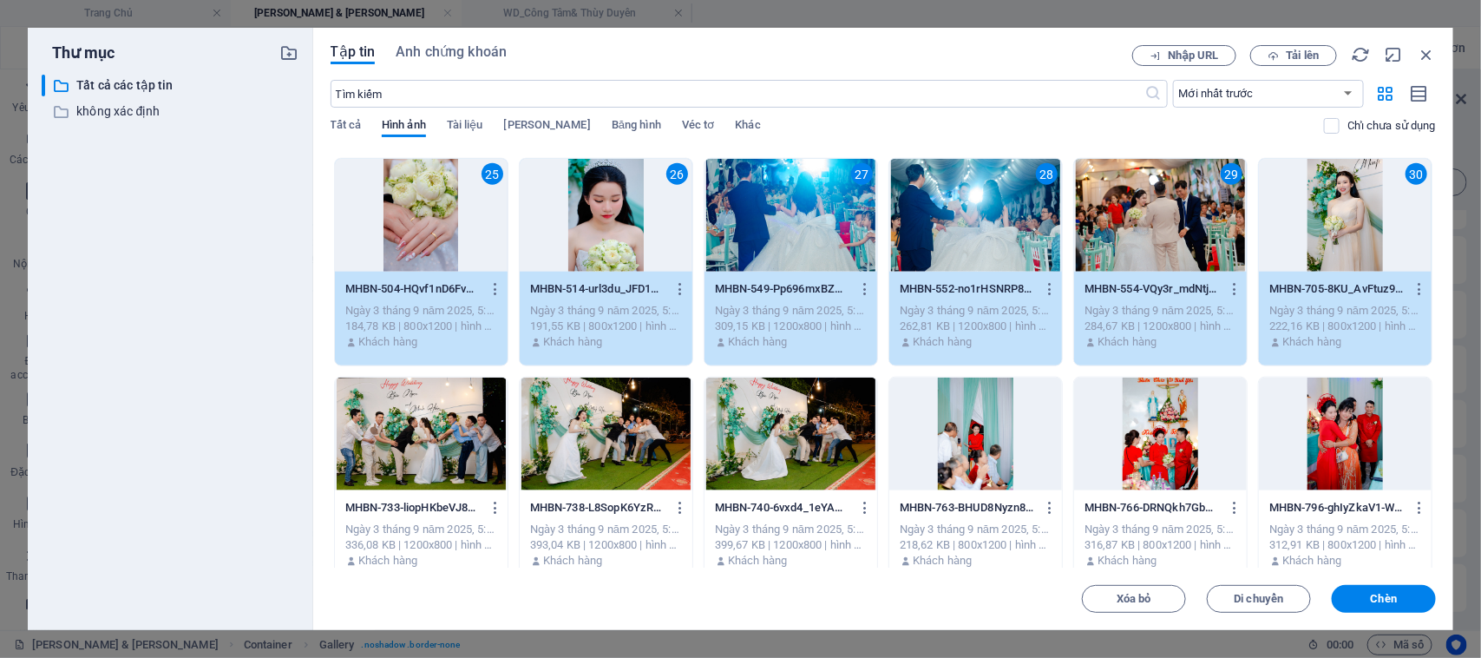
scroll to position [976, 0]
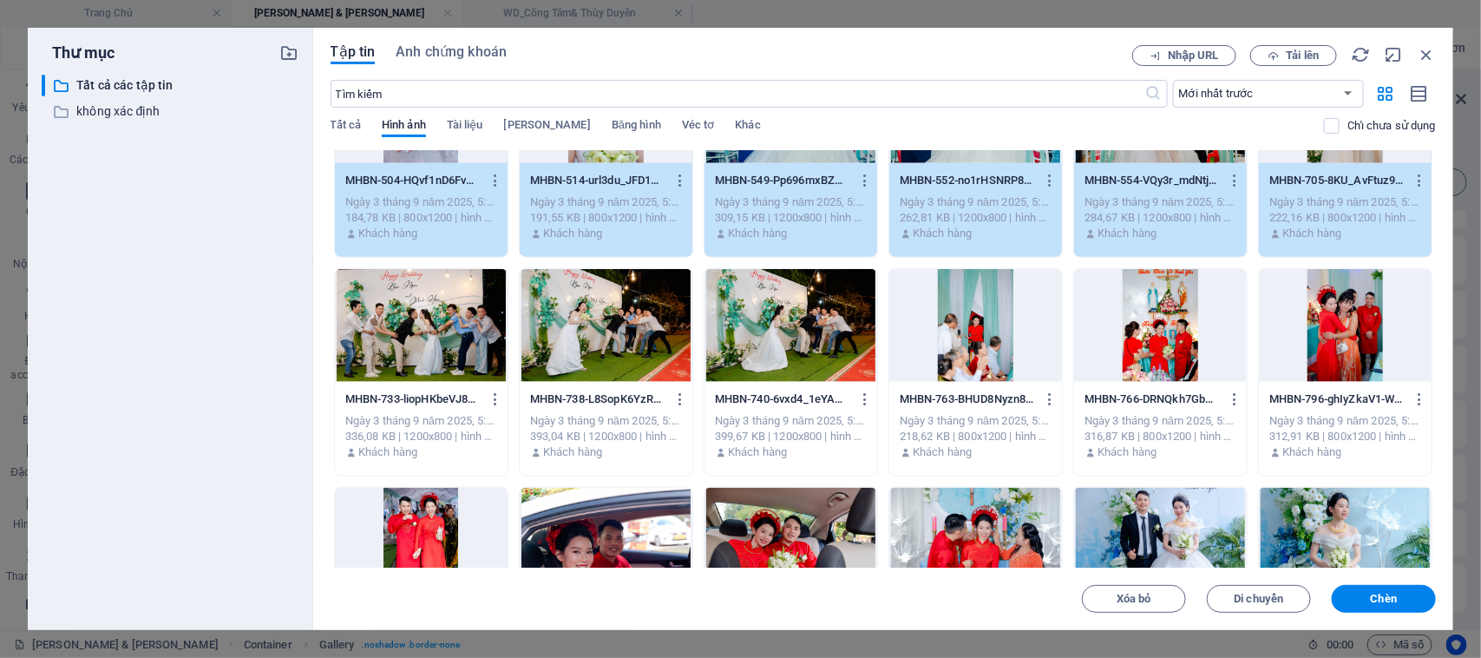
click at [439, 327] on div at bounding box center [421, 325] width 173 height 113
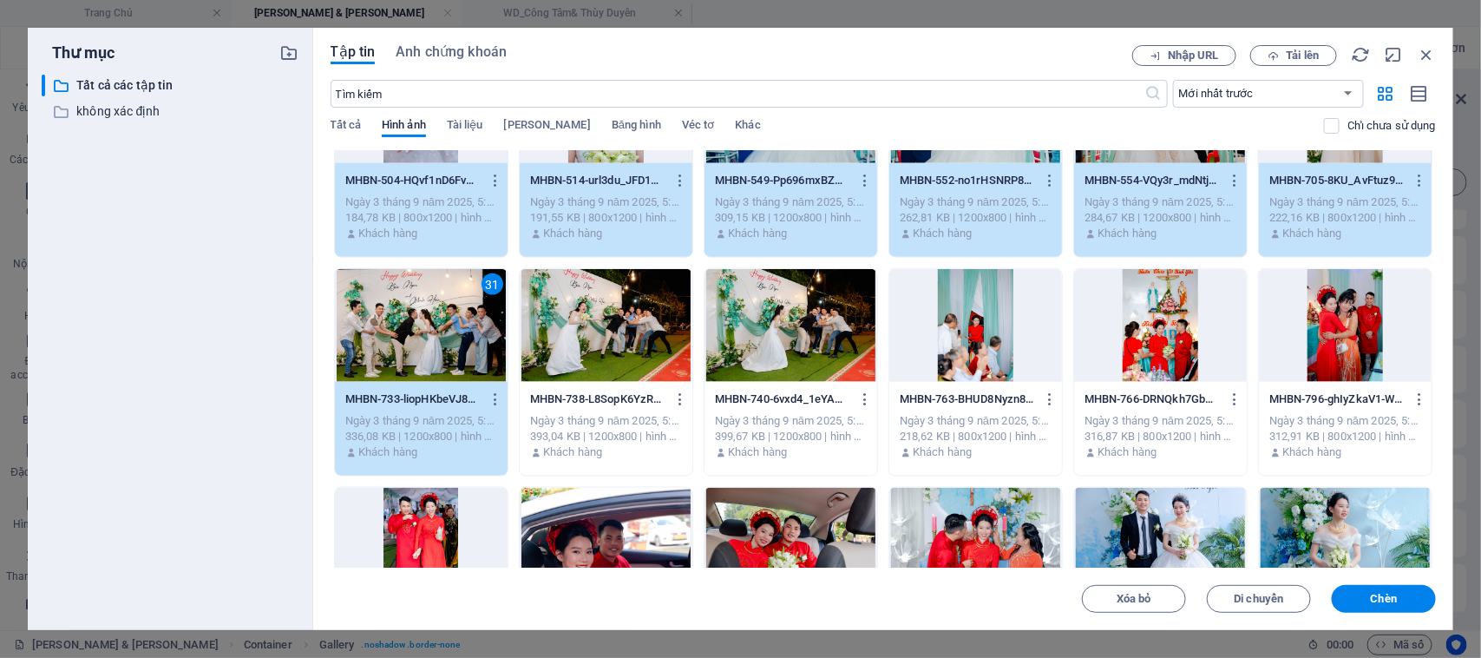
click at [569, 325] on div at bounding box center [606, 325] width 173 height 113
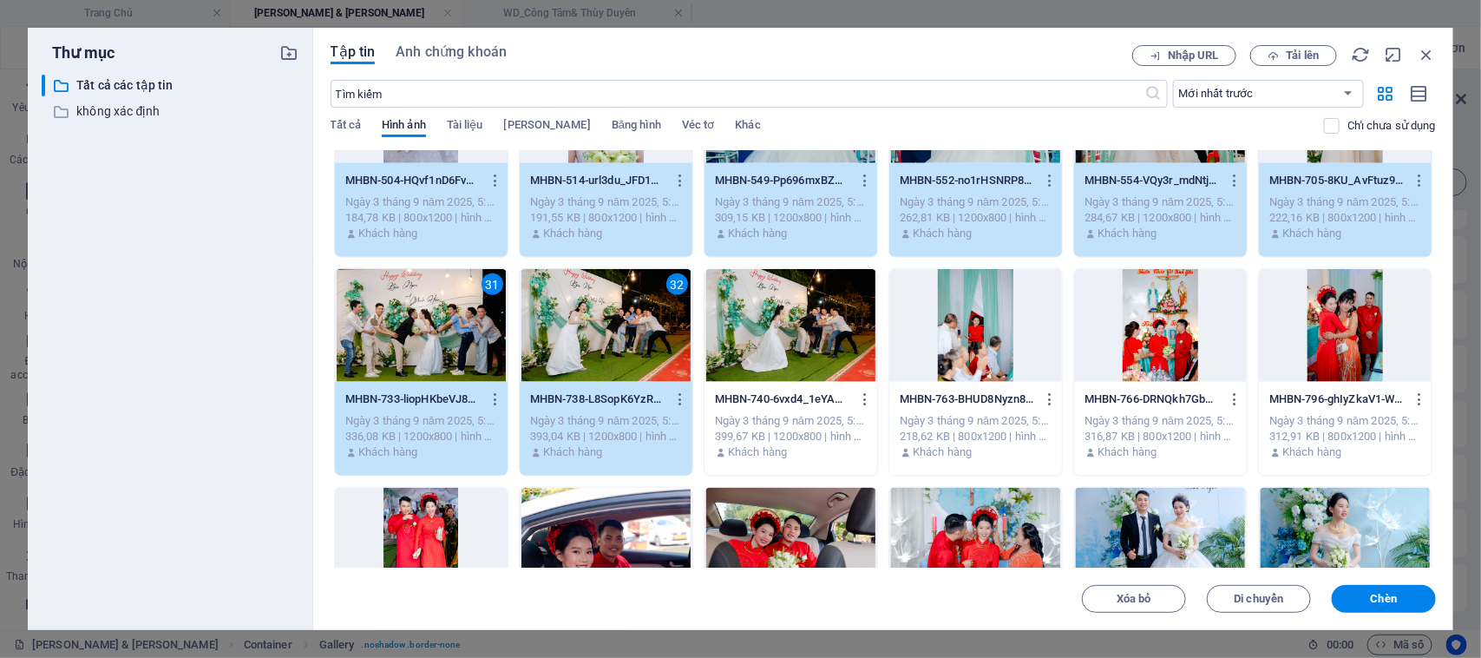
drag, startPoint x: 800, startPoint y: 328, endPoint x: 985, endPoint y: 331, distance: 184.8
click at [801, 328] on div at bounding box center [790, 325] width 173 height 113
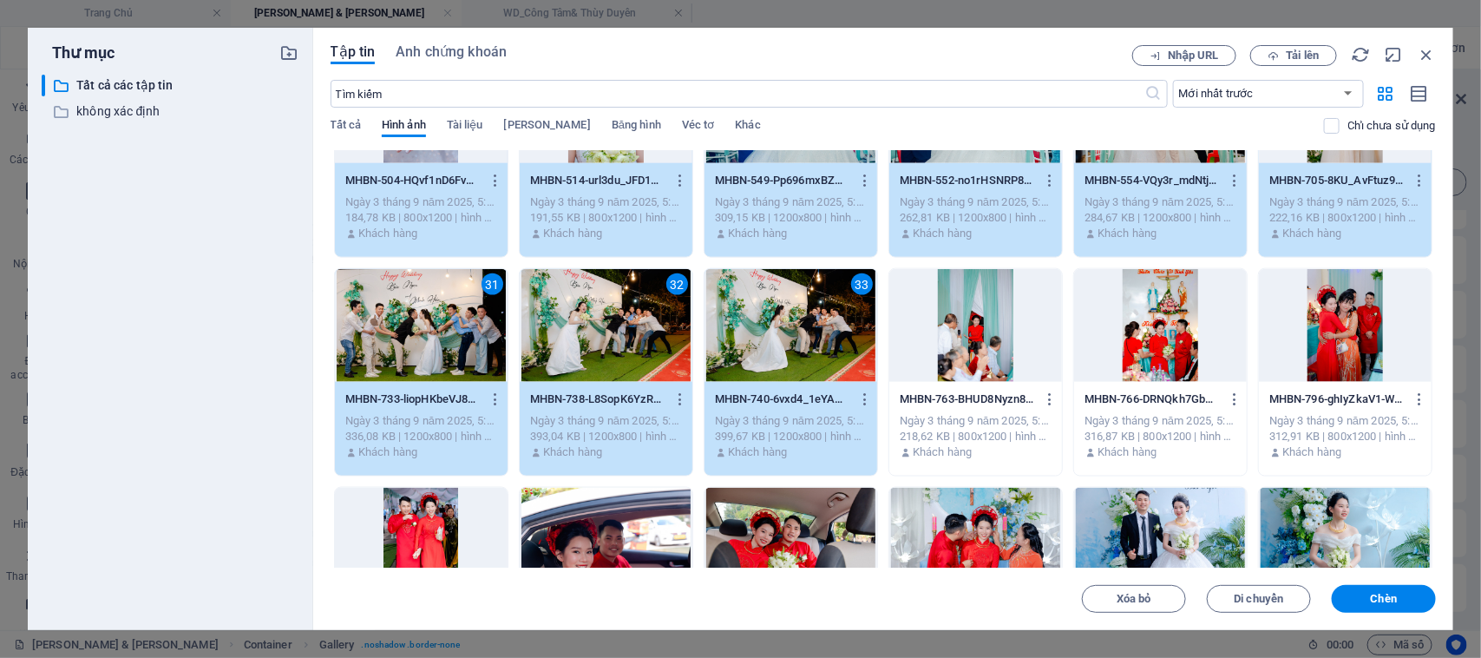
drag, startPoint x: 985, startPoint y: 331, endPoint x: 1142, endPoint y: 344, distance: 156.8
click at [987, 332] on div at bounding box center [975, 325] width 173 height 113
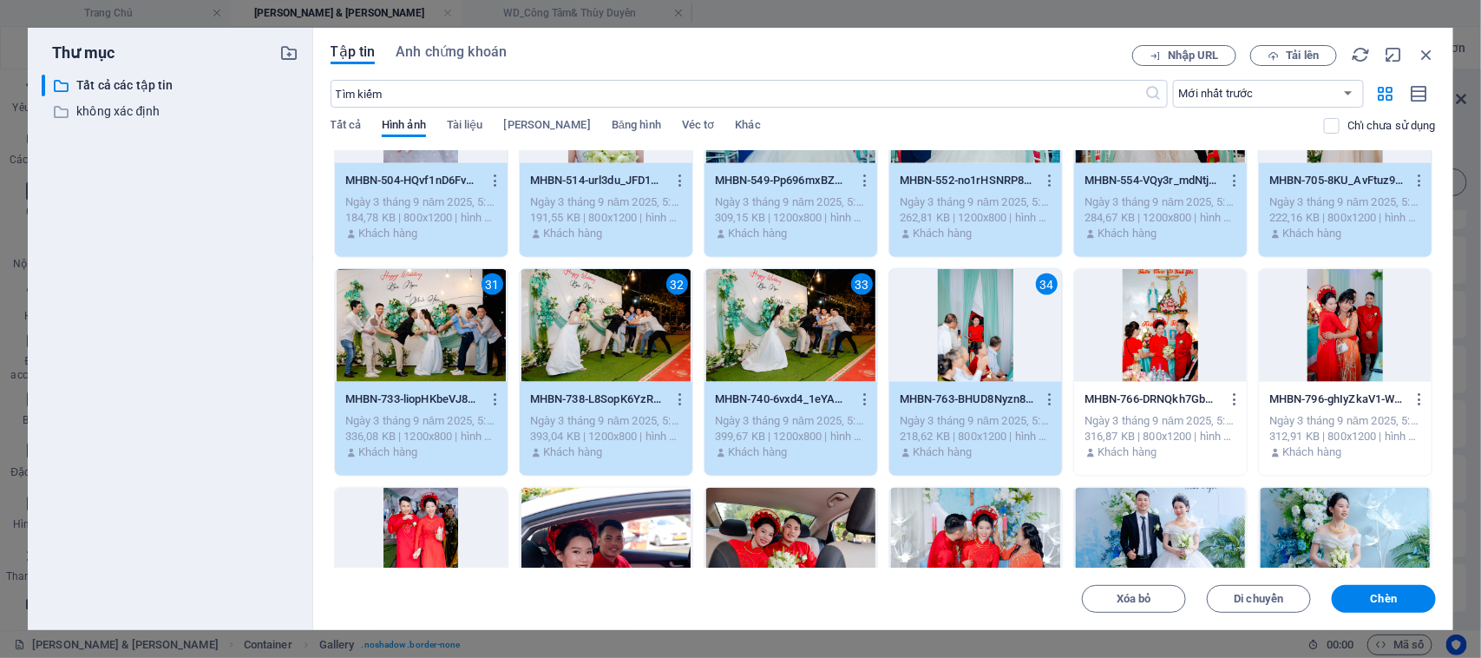
click at [1143, 345] on div at bounding box center [1160, 325] width 173 height 113
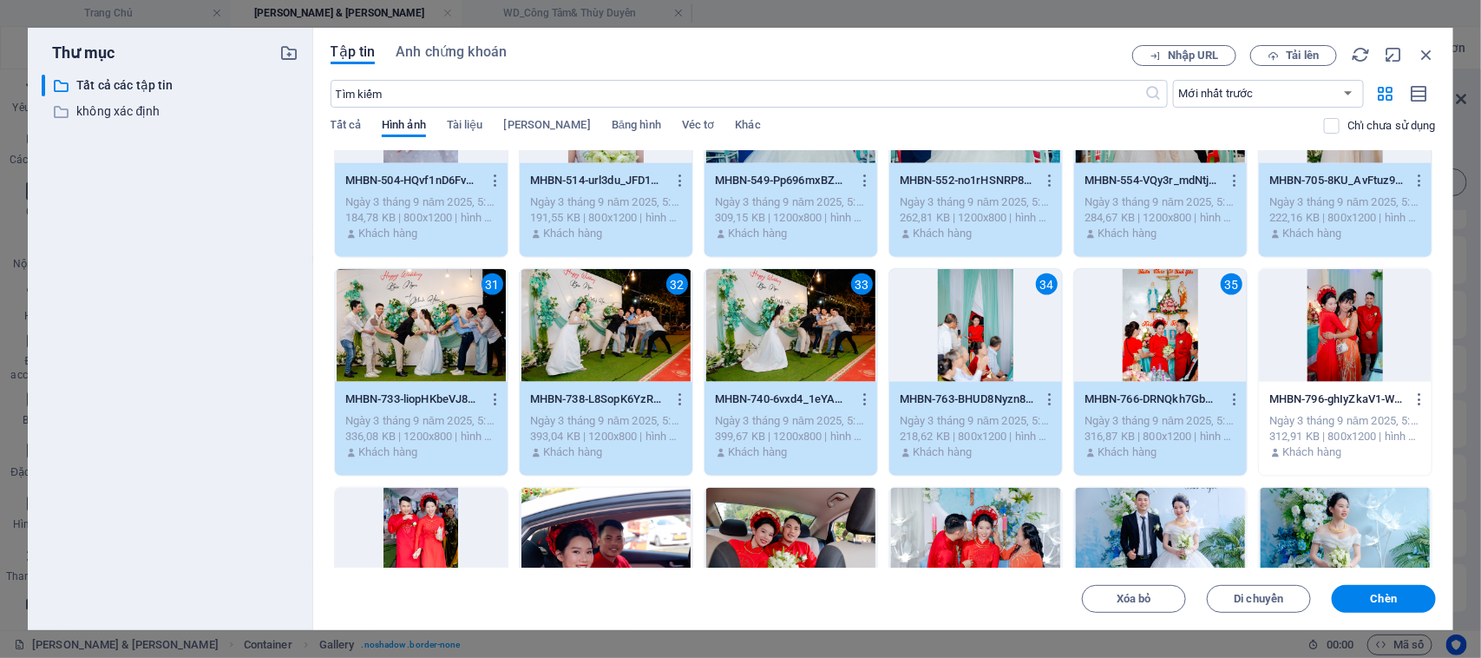
click at [1352, 360] on div at bounding box center [1345, 325] width 173 height 113
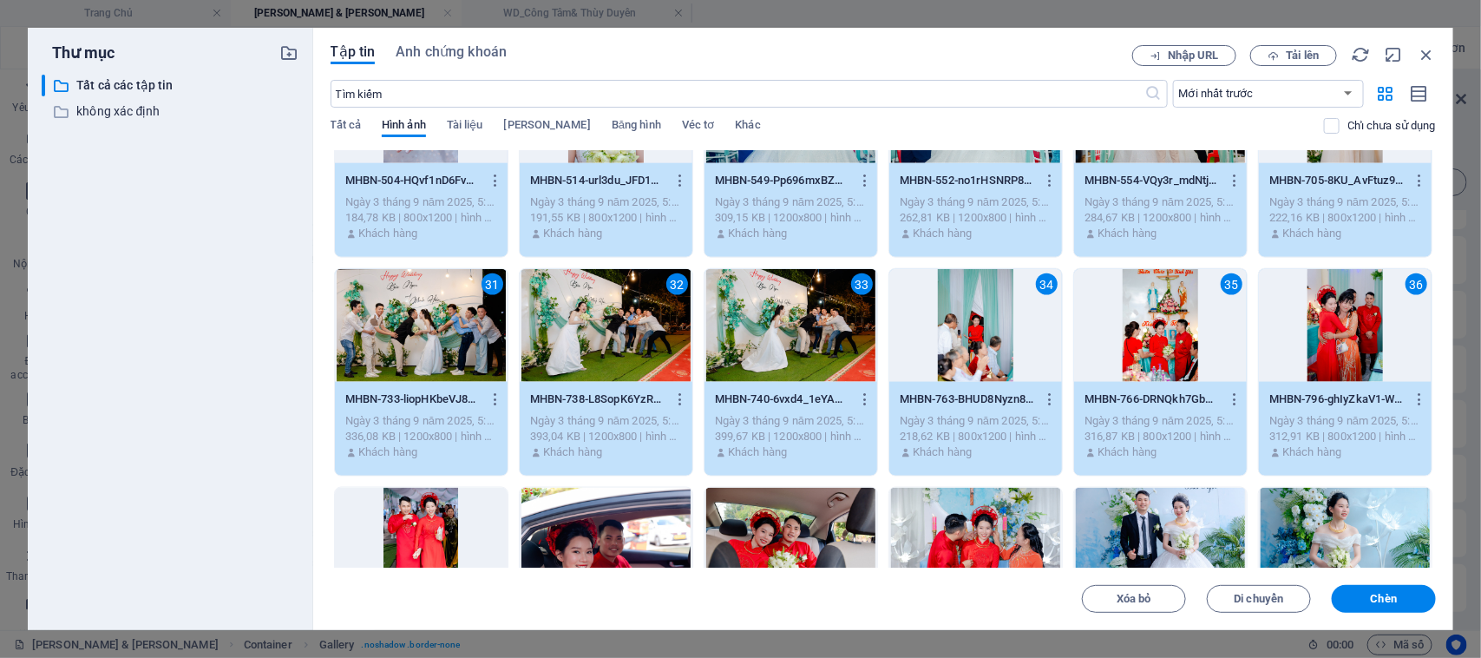
click at [440, 536] on div at bounding box center [421, 544] width 173 height 113
click at [818, 551] on div at bounding box center [790, 544] width 173 height 113
click at [993, 519] on div at bounding box center [975, 544] width 173 height 113
click at [1113, 518] on div at bounding box center [1160, 544] width 173 height 113
click at [1301, 530] on div at bounding box center [1345, 544] width 173 height 113
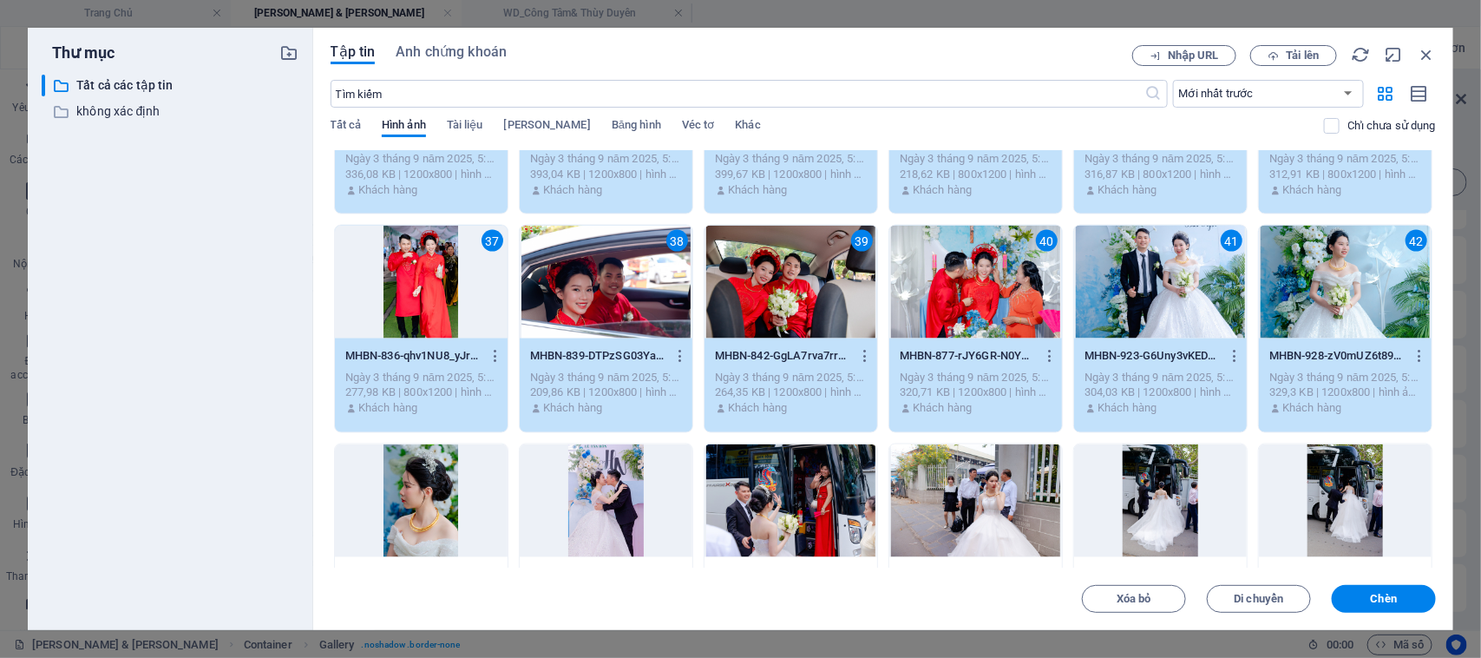
scroll to position [1301, 0]
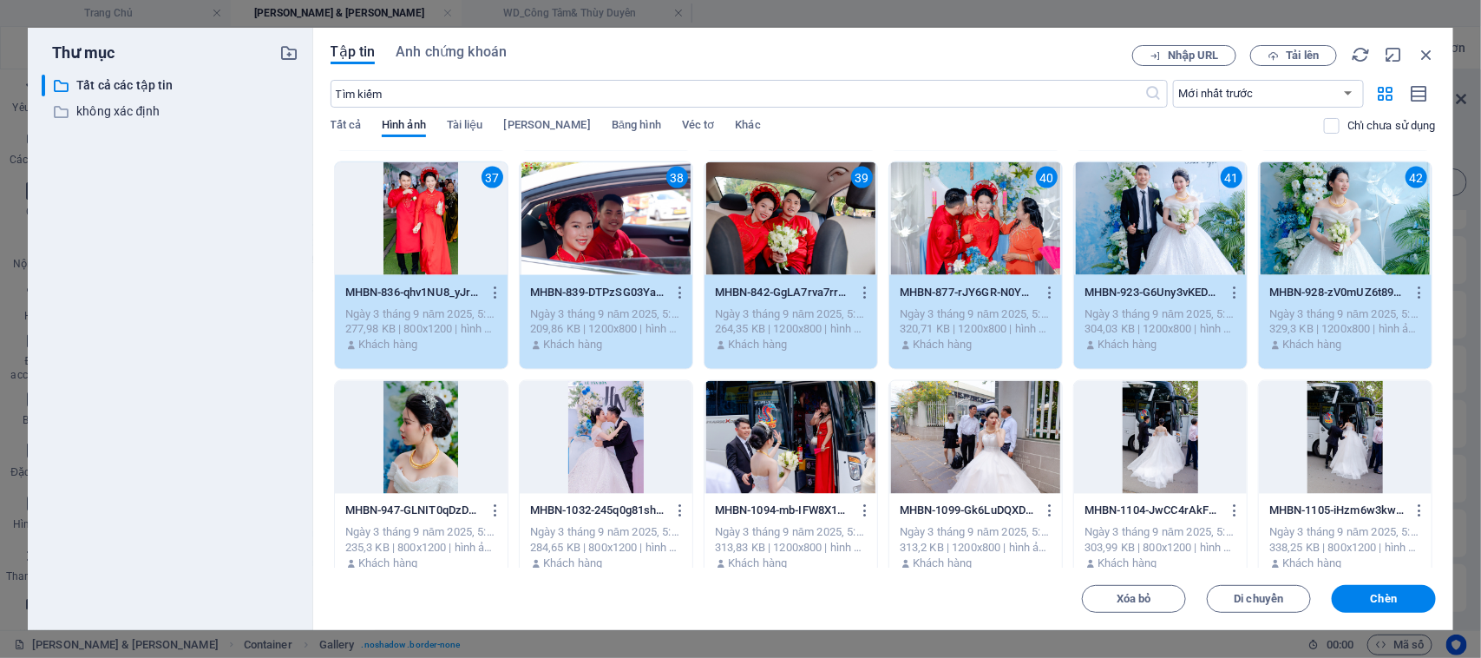
click at [441, 460] on div at bounding box center [421, 437] width 173 height 113
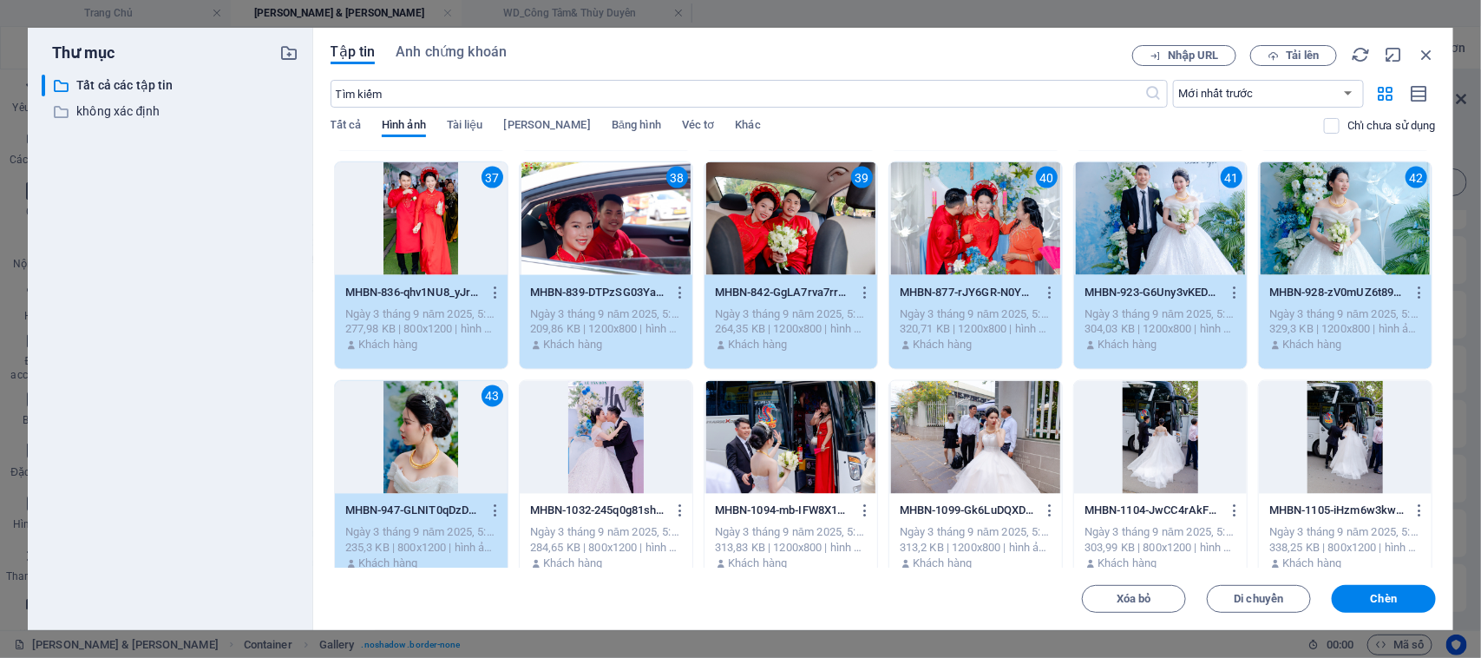
click at [590, 470] on div at bounding box center [606, 437] width 173 height 113
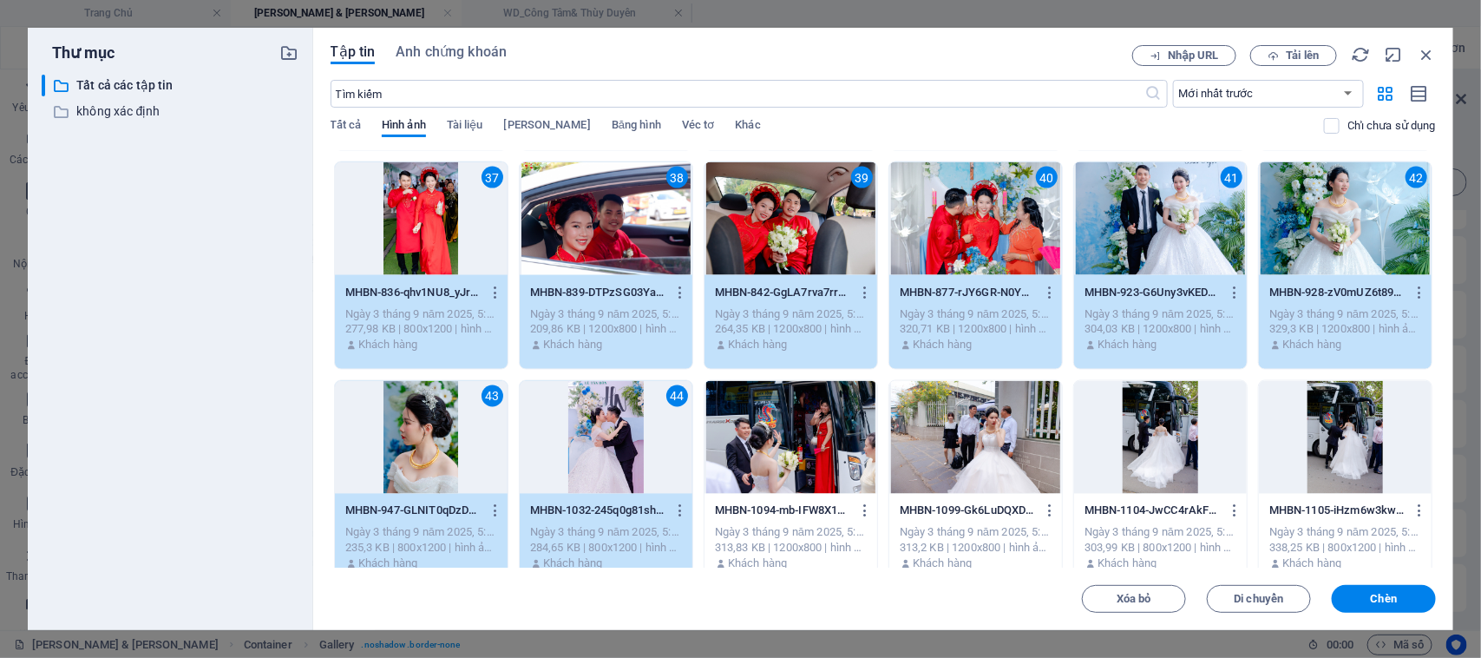
click at [786, 448] on div at bounding box center [790, 437] width 173 height 113
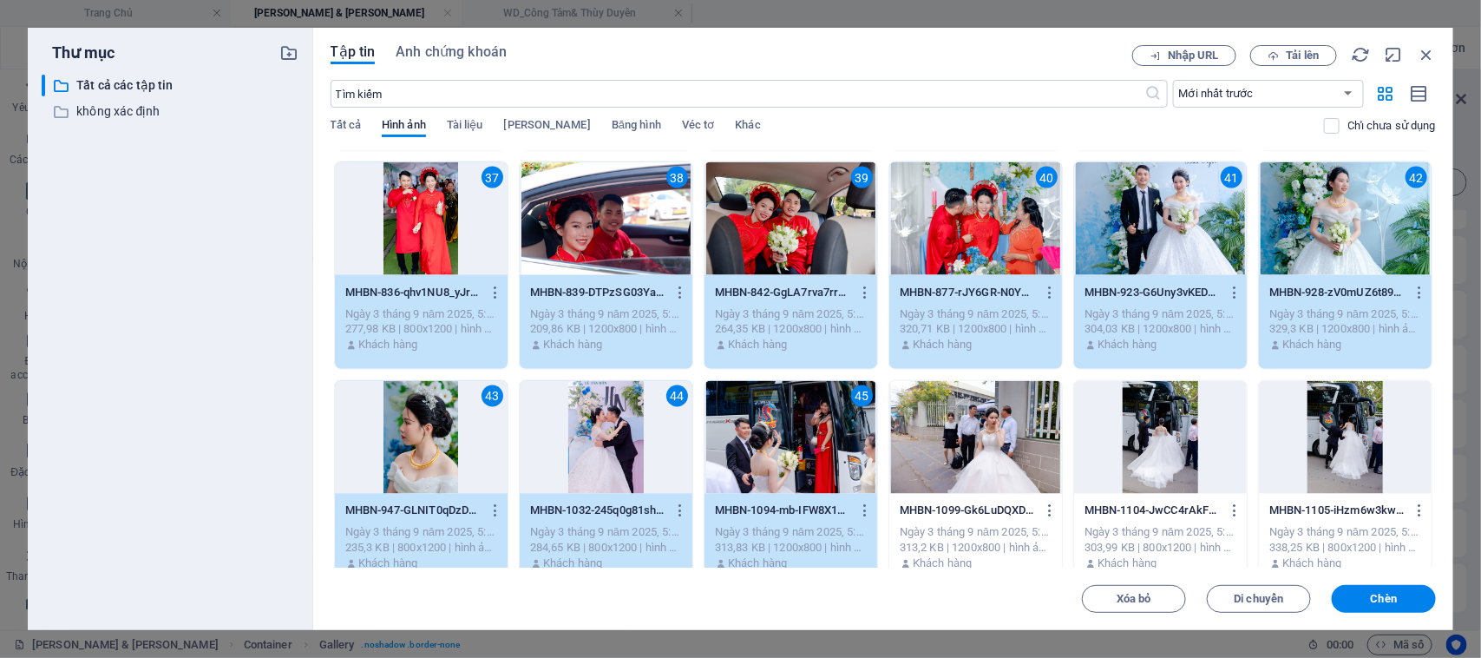
drag, startPoint x: 964, startPoint y: 451, endPoint x: 1116, endPoint y: 436, distance: 153.4
click at [966, 451] on div at bounding box center [975, 437] width 173 height 113
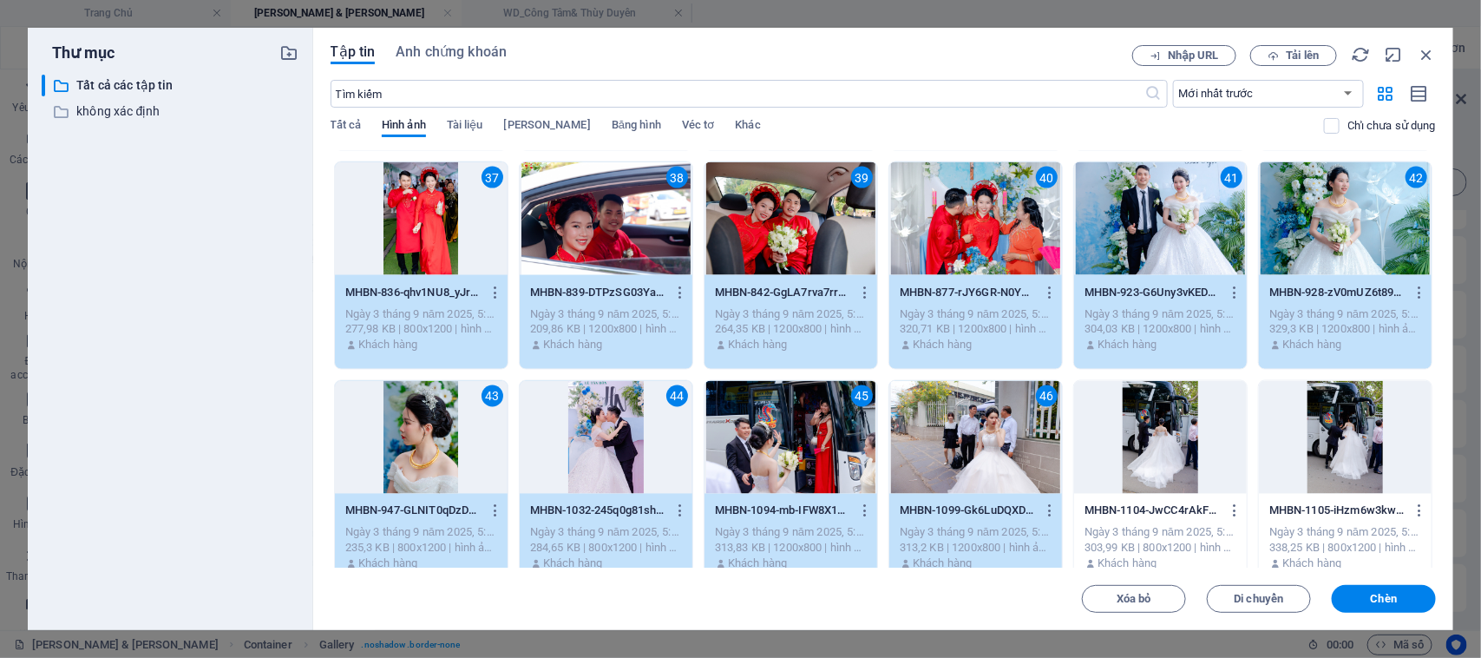
click at [1142, 436] on div at bounding box center [1160, 437] width 173 height 113
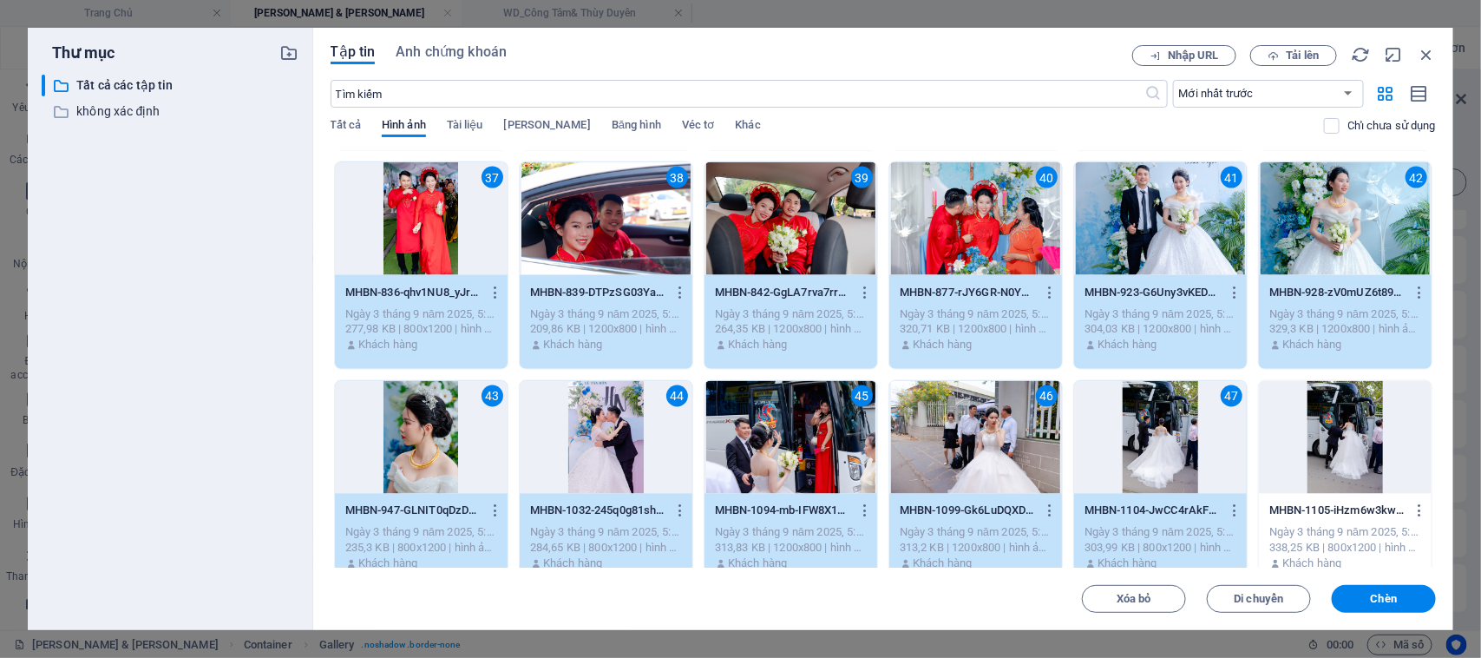
click at [1310, 442] on div at bounding box center [1345, 437] width 173 height 113
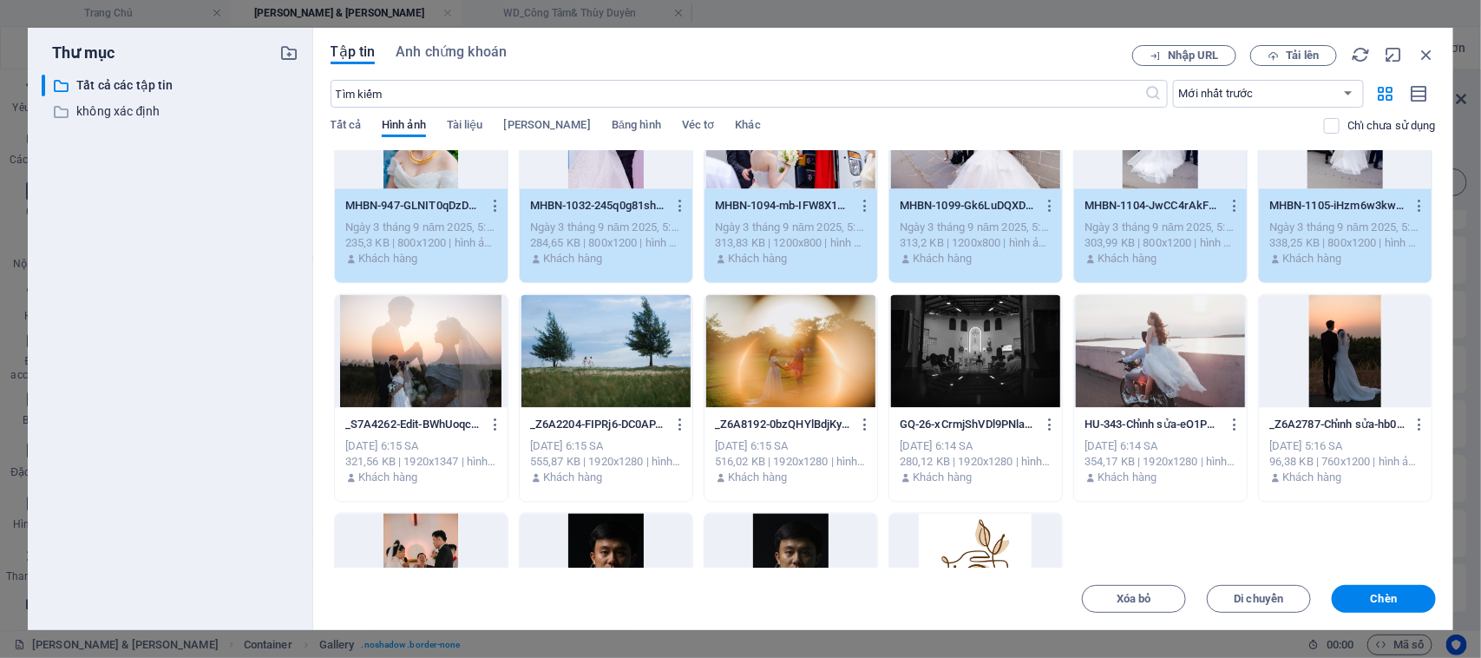
scroll to position [1627, 0]
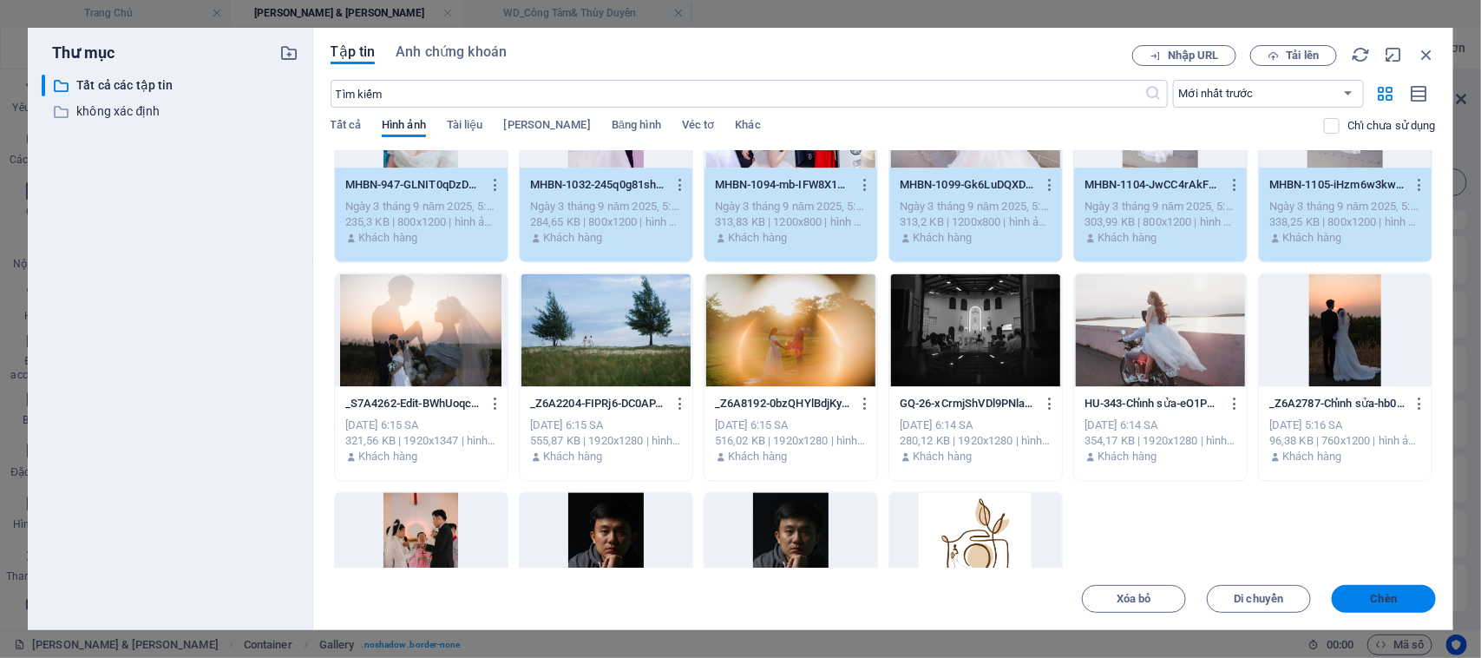
drag, startPoint x: 1380, startPoint y: 594, endPoint x: 795, endPoint y: 585, distance: 585.6
click at [1380, 594] on font "Chèn" at bounding box center [1384, 598] width 26 height 13
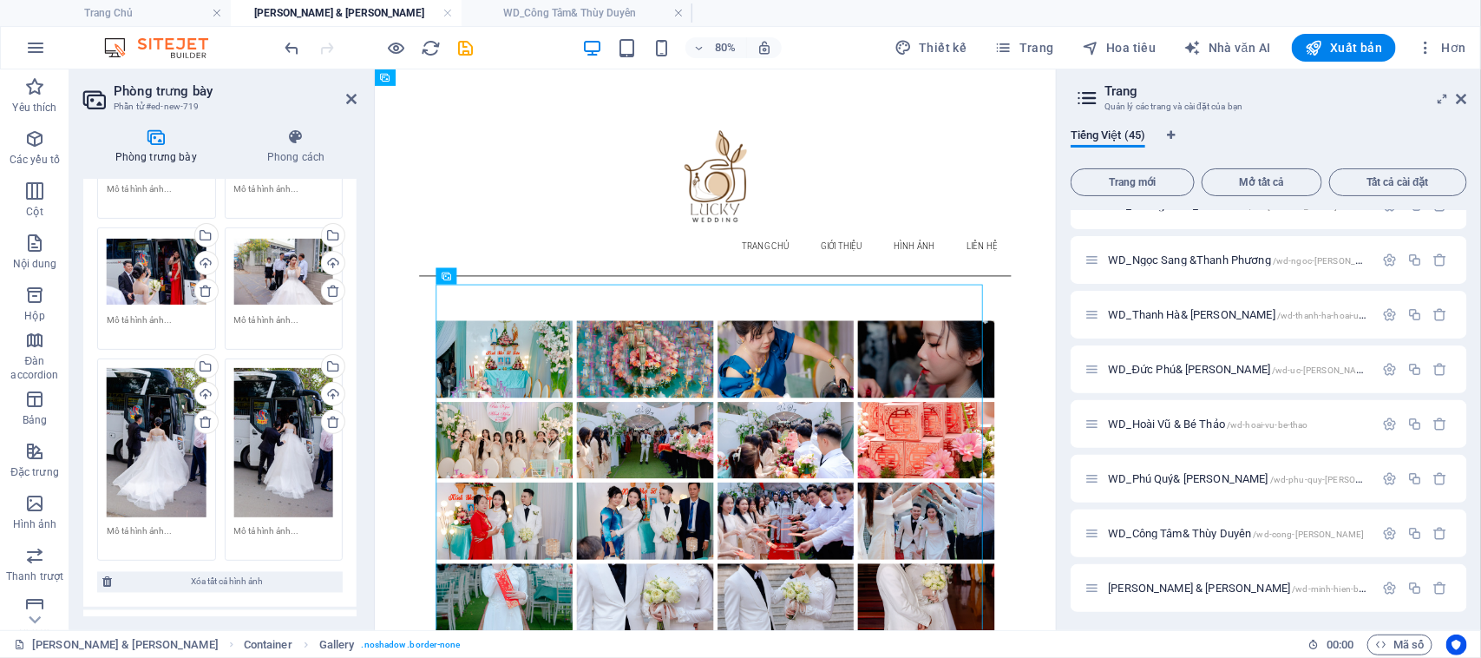
scroll to position [4346, 0]
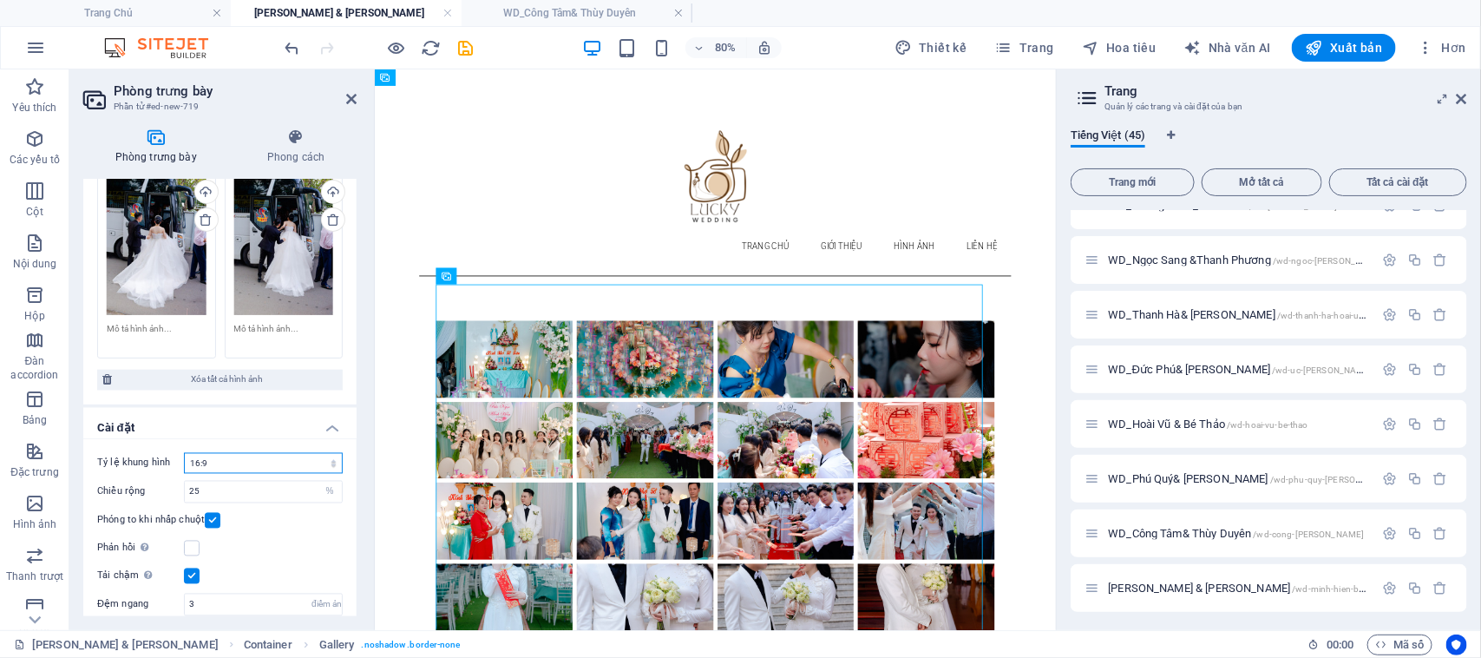
click at [312, 453] on select "Không có tỷ lệ khung hình cố định 16:9 16:10 4:3 1:1 1:2 2:1" at bounding box center [263, 463] width 159 height 21
click at [184, 453] on select "Không có tỷ lệ khung hình cố định 16:9 16:10 4:3 1:1 1:2 2:1" at bounding box center [263, 463] width 159 height 21
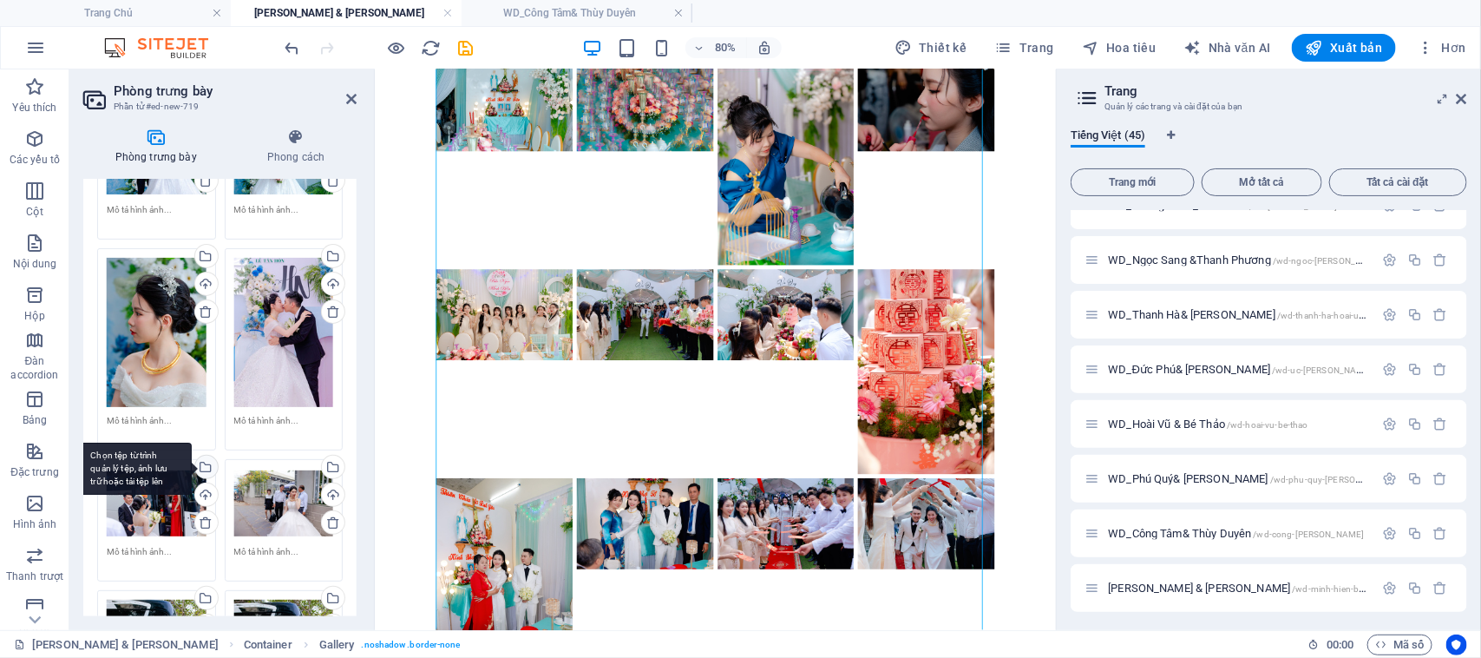
scroll to position [4238, 0]
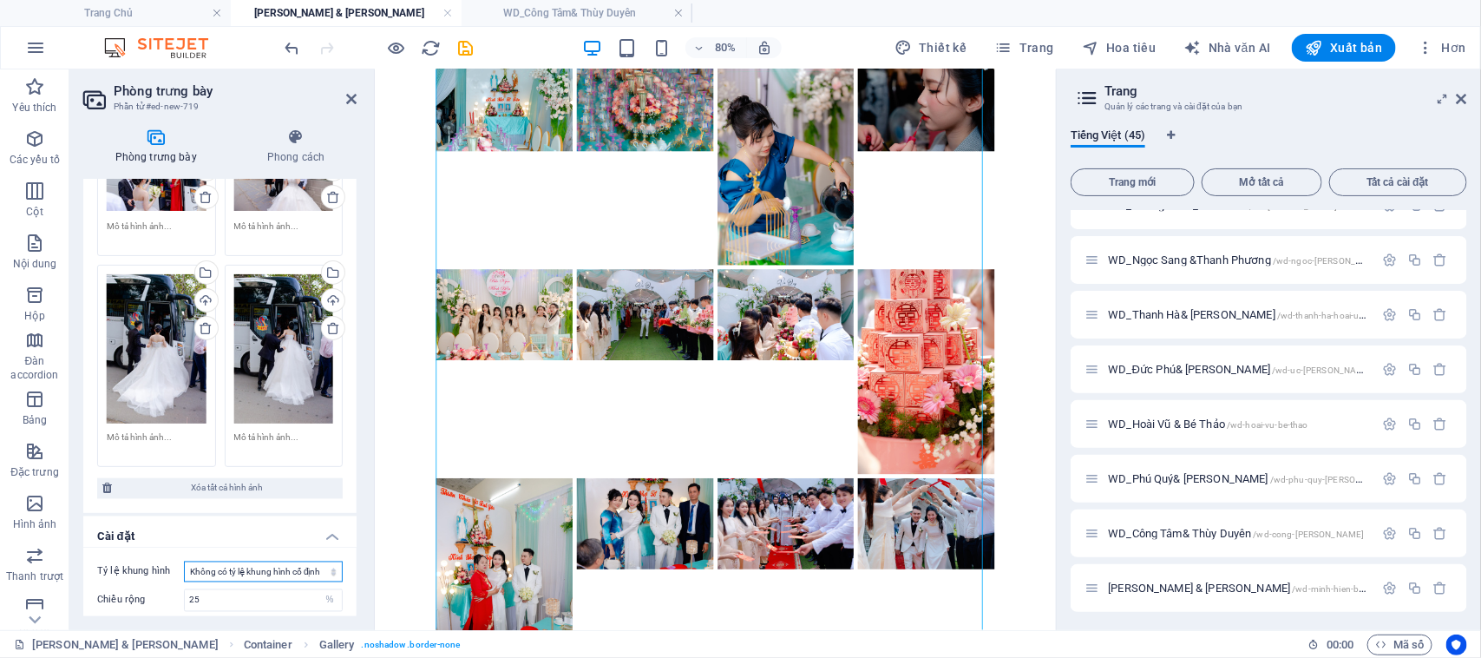
click at [278, 561] on select "Không có tỷ lệ khung hình cố định 16:9 16:10 4:3 1:1 1:2 2:1" at bounding box center [263, 571] width 159 height 21
click at [184, 561] on select "Không có tỷ lệ khung hình cố định 16:9 16:10 4:3 1:1 1:2 2:1" at bounding box center [263, 571] width 159 height 21
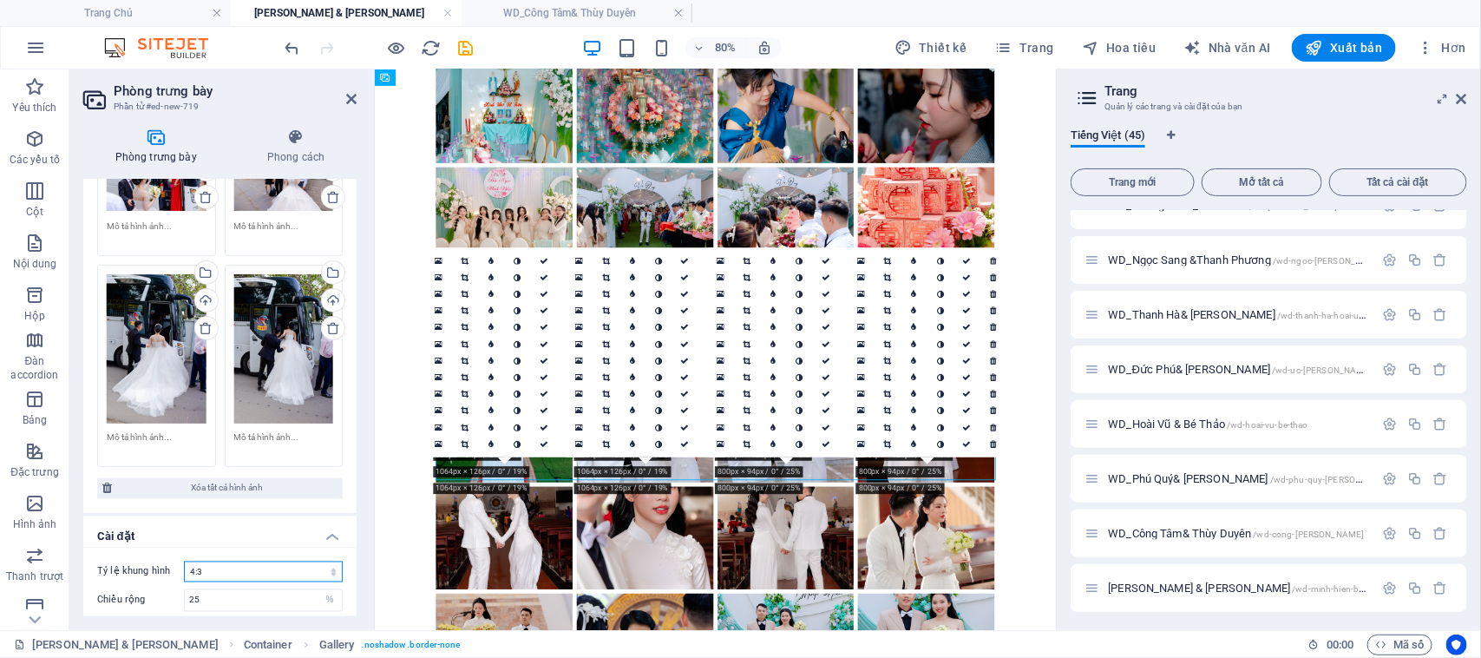
scroll to position [0, 0]
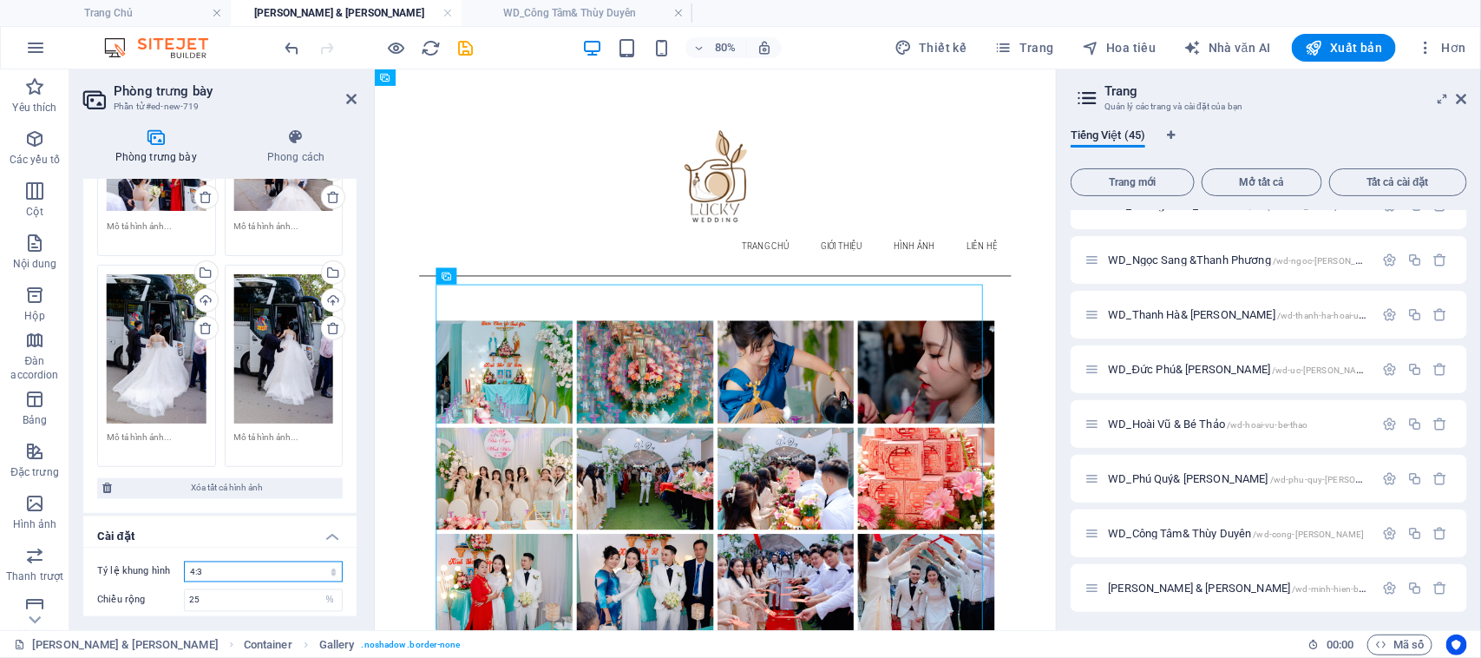
click at [254, 561] on select "Không có tỷ lệ khung hình cố định 16:9 16:10 4:3 1:1 1:2 2:1" at bounding box center [263, 571] width 159 height 21
click at [184, 561] on select "Không có tỷ lệ khung hình cố định 16:9 16:10 4:3 1:1 1:2 2:1" at bounding box center [263, 571] width 159 height 21
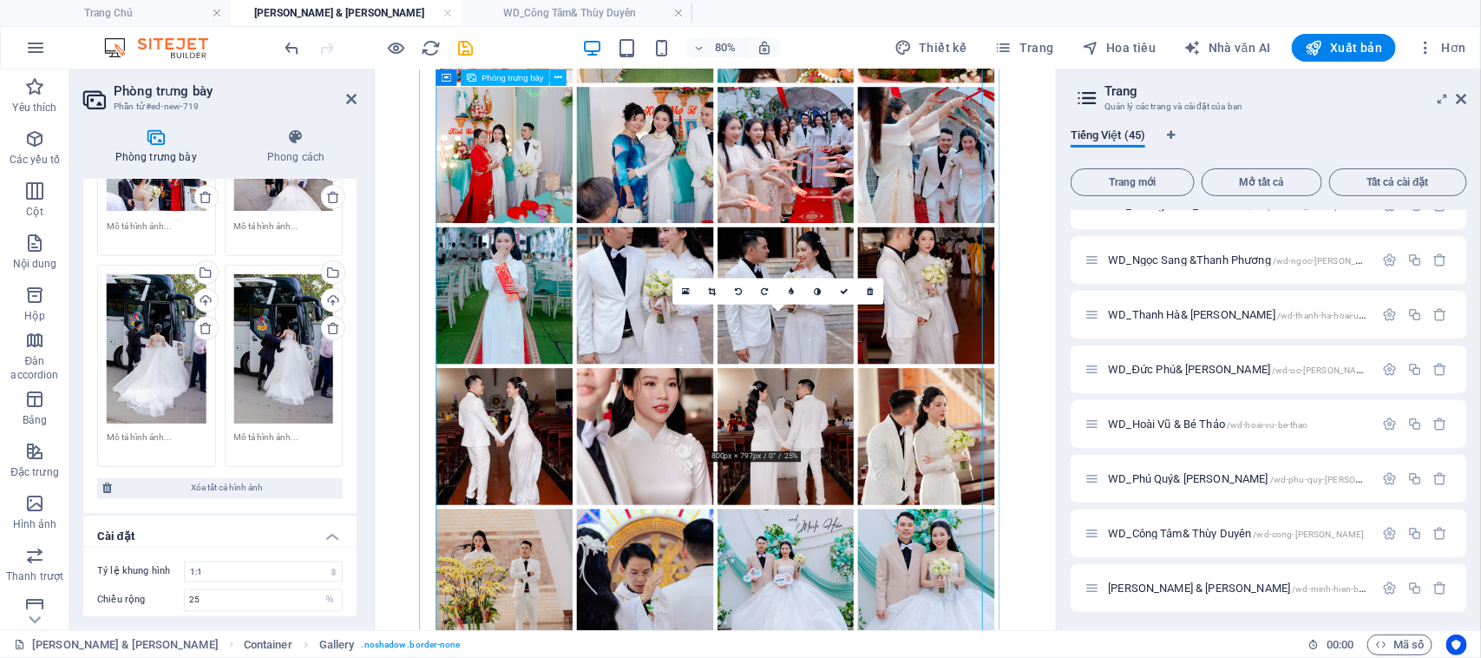
scroll to position [651, 0]
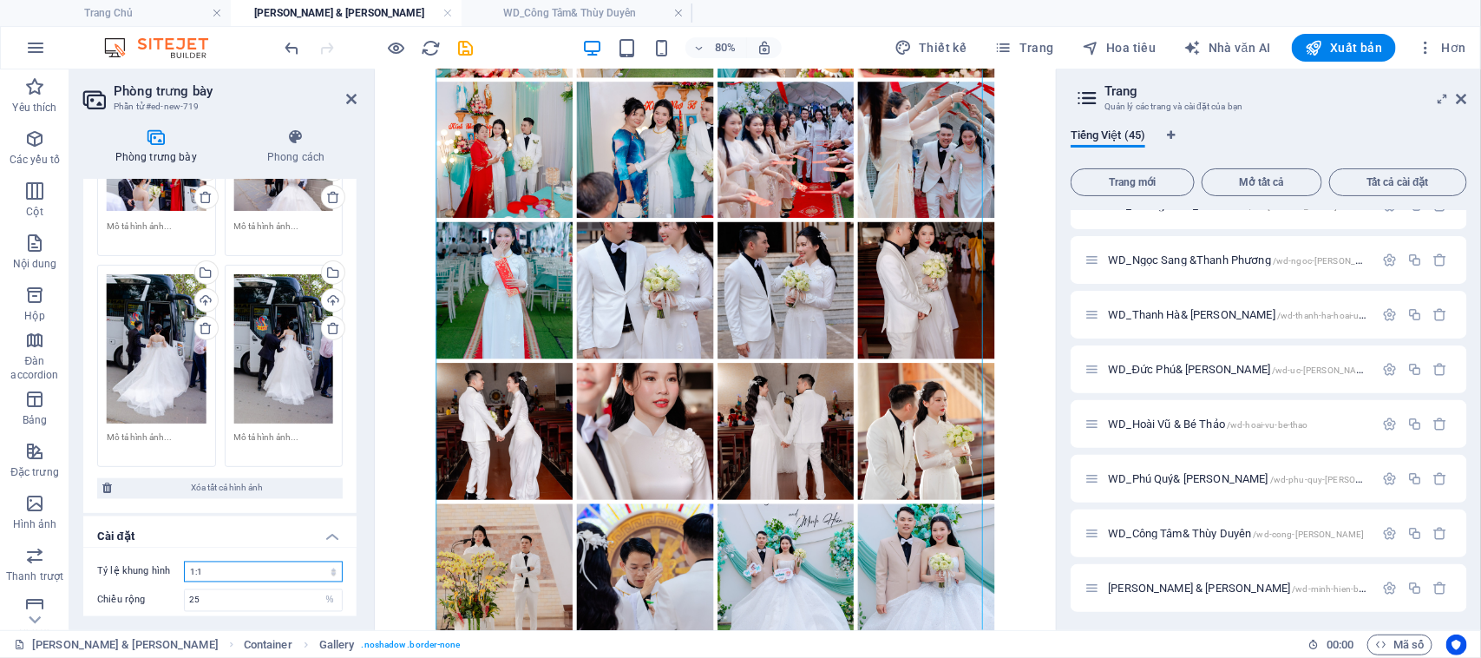
click at [214, 561] on select "Không có tỷ lệ khung hình cố định 16:9 16:10 4:3 1:1 1:2 2:1" at bounding box center [263, 571] width 159 height 21
select select "1"
click at [184, 561] on select "Không có tỷ lệ khung hình cố định 16:9 16:10 4:3 1:1 1:2 2:1" at bounding box center [263, 571] width 159 height 21
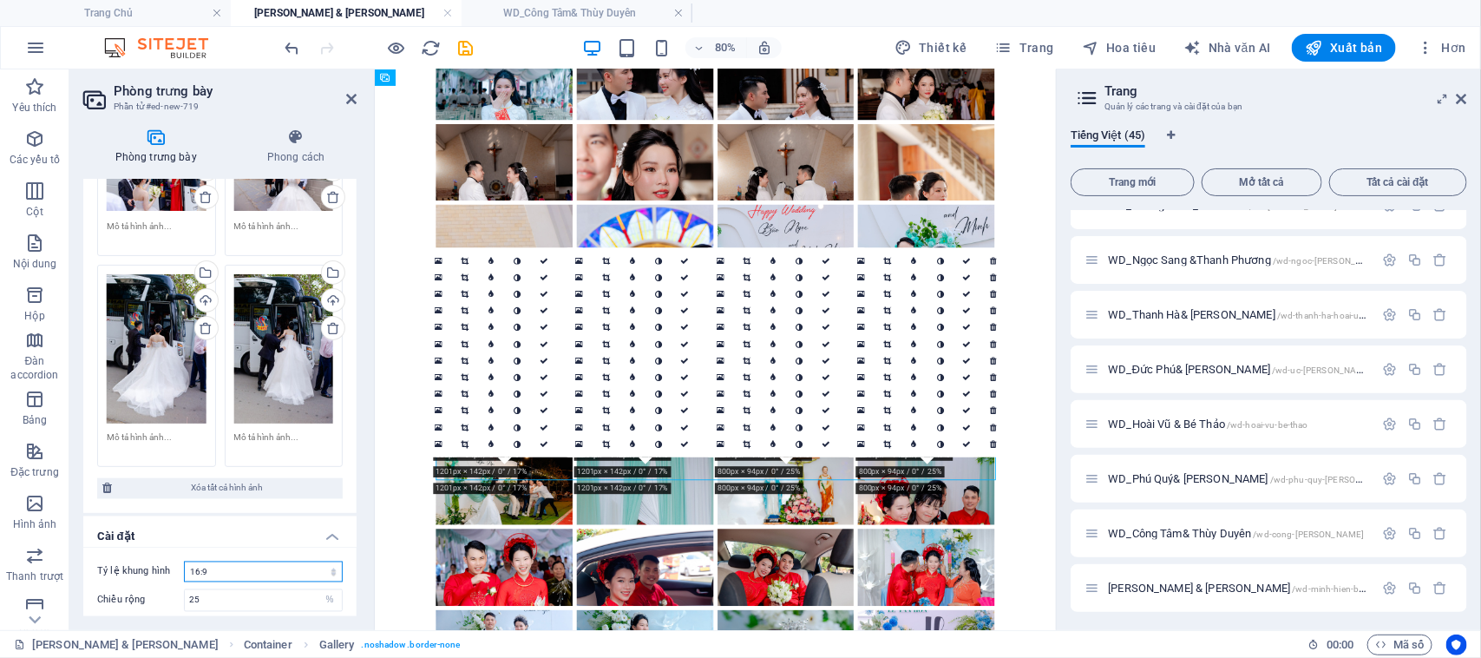
scroll to position [0, 0]
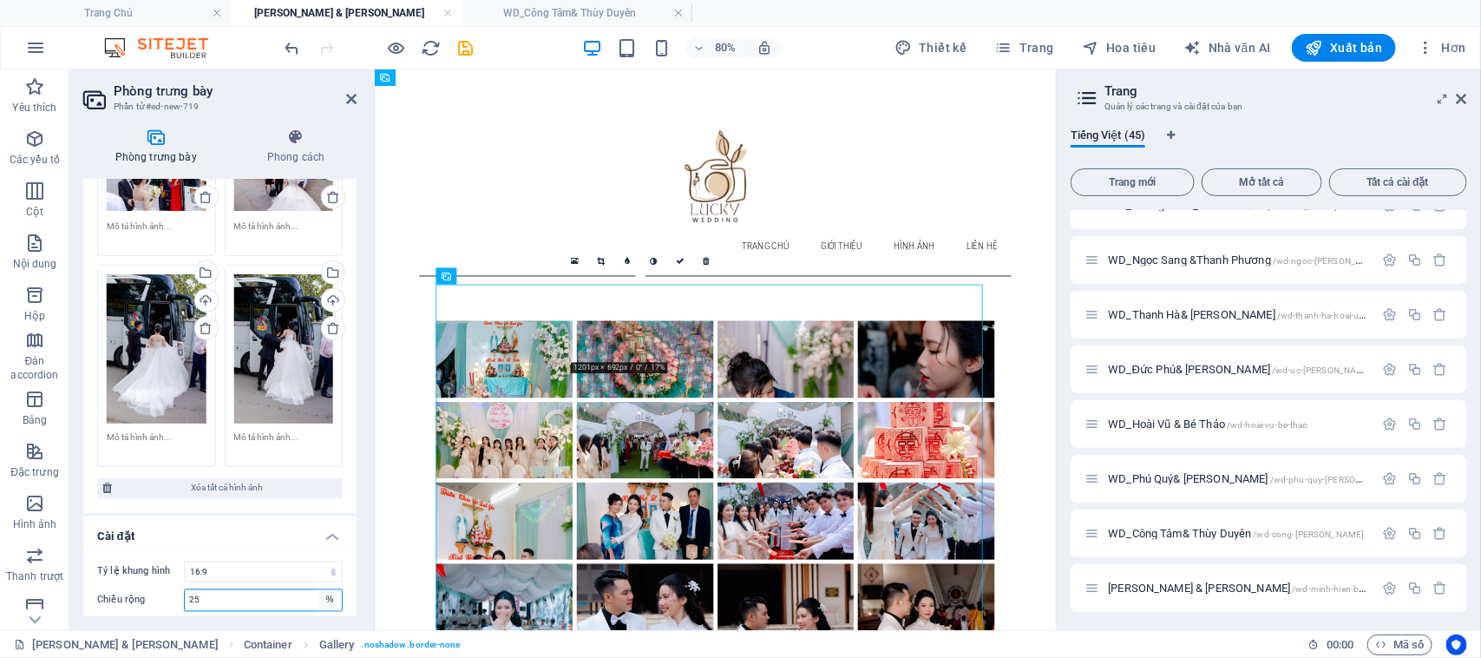
click at [318, 590] on select "điểm ảnh %" at bounding box center [330, 600] width 24 height 21
click at [204, 590] on input "25" at bounding box center [263, 600] width 157 height 21
drag, startPoint x: 204, startPoint y: 558, endPoint x: 134, endPoint y: 549, distance: 69.9
click at [134, 589] on div "Chiều rộng 25 điểm ảnh %" at bounding box center [220, 600] width 246 height 23
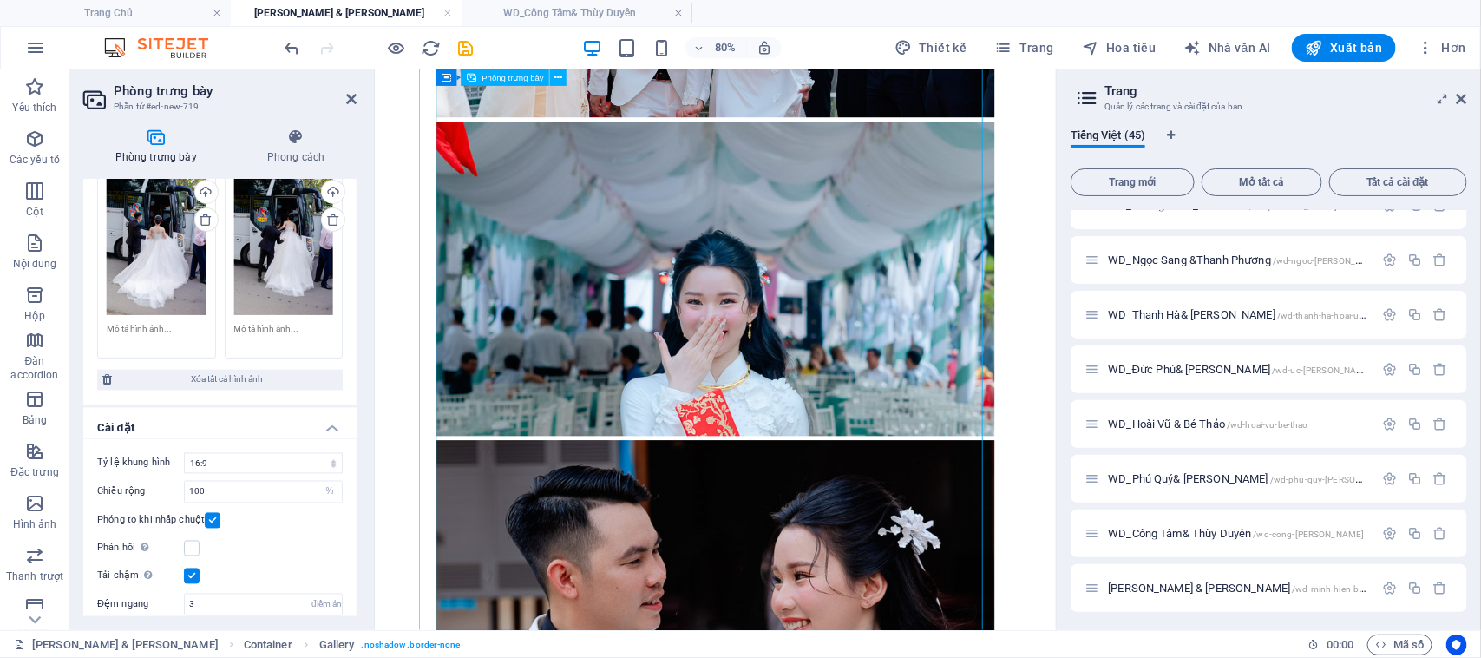
scroll to position [5313, 0]
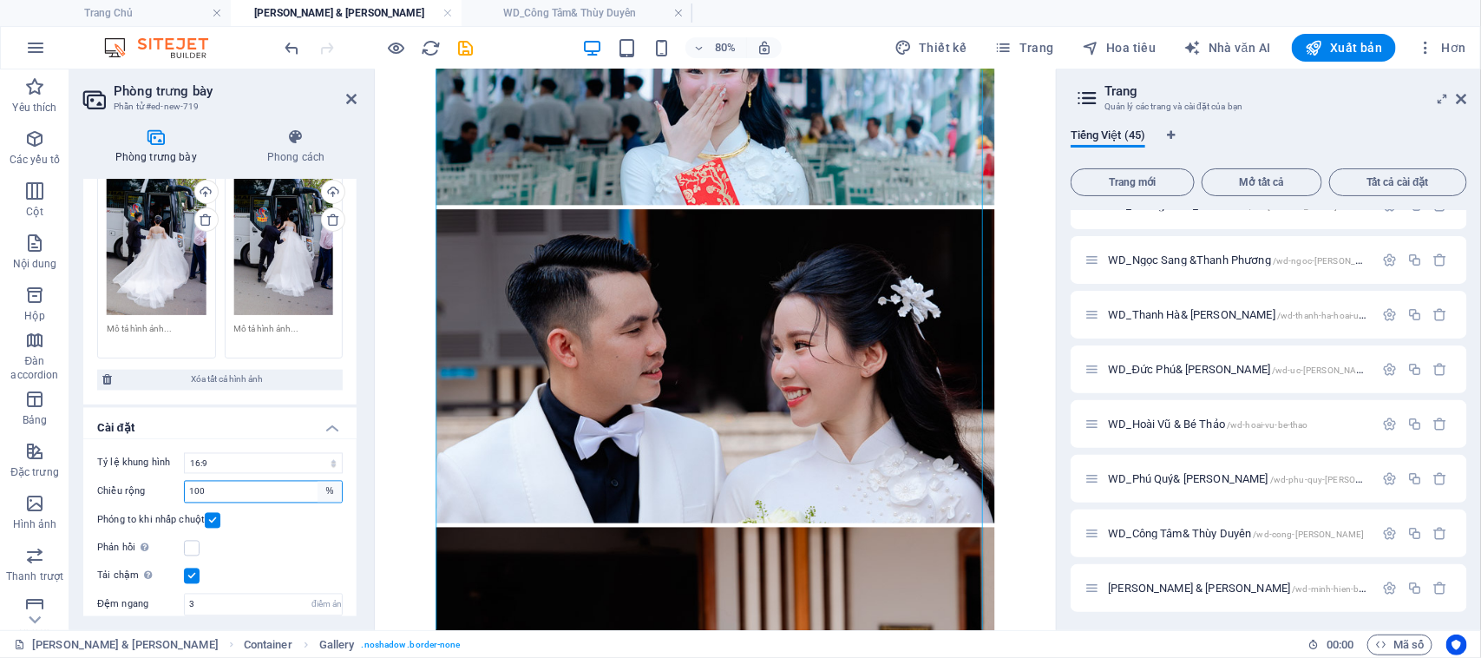
click at [321, 481] on select "điểm ảnh %" at bounding box center [330, 491] width 24 height 21
click at [276, 481] on input "100" at bounding box center [263, 491] width 157 height 21
drag, startPoint x: 214, startPoint y: 448, endPoint x: 153, endPoint y: 439, distance: 62.3
click at [154, 481] on div "Chiều rộng 100 điểm ảnh %" at bounding box center [220, 492] width 246 height 23
type input "25"
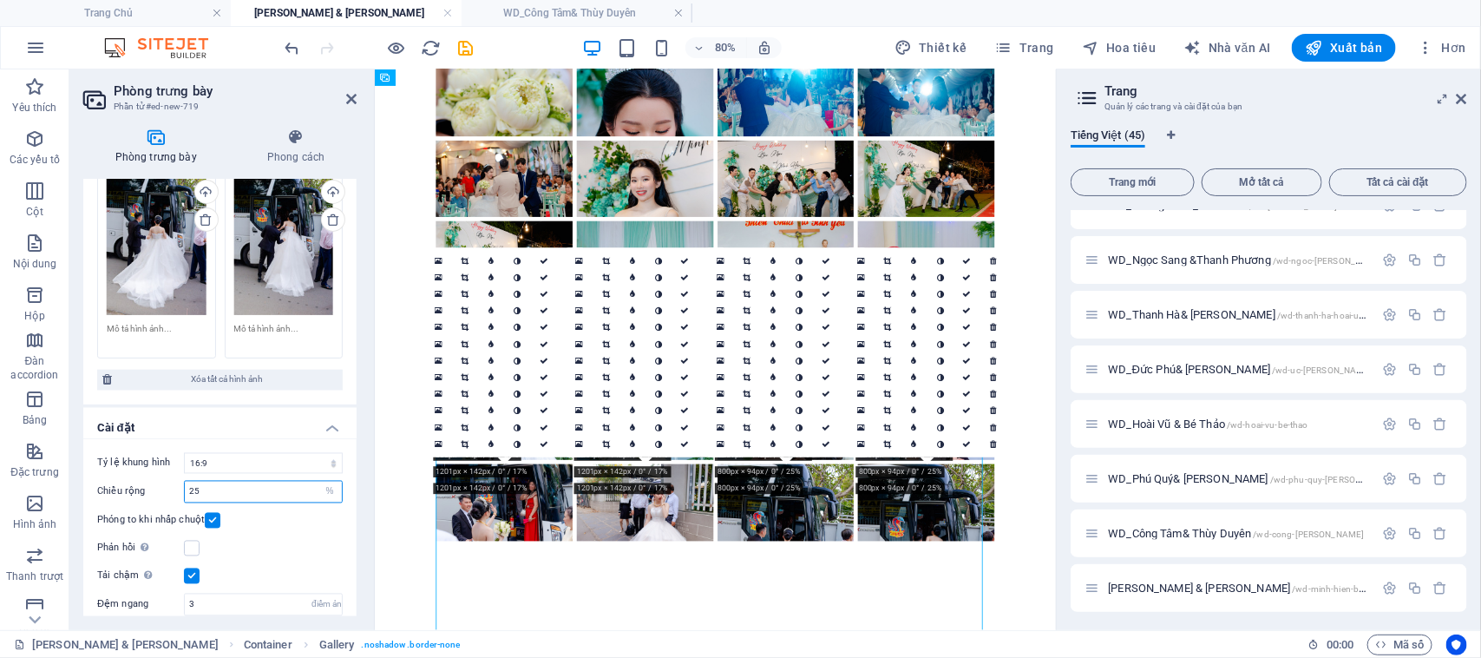
scroll to position [0, 0]
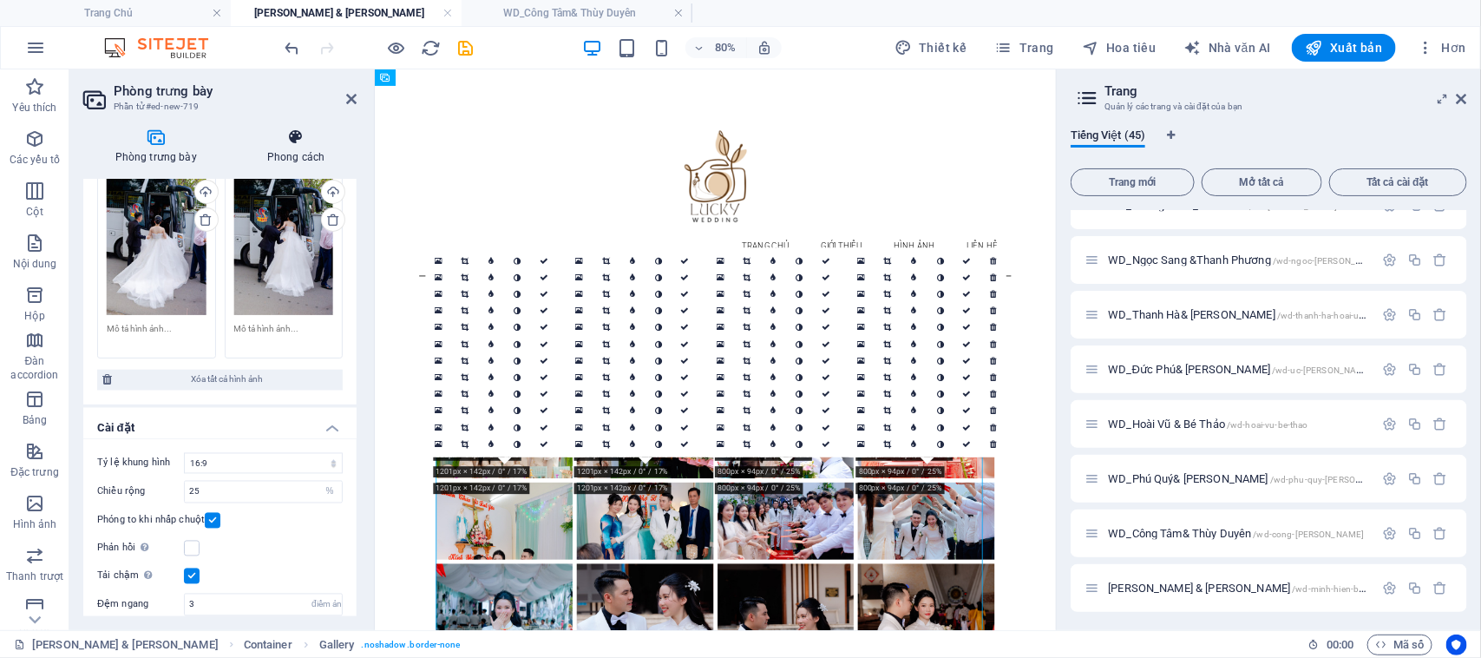
click at [299, 143] on icon at bounding box center [295, 136] width 121 height 17
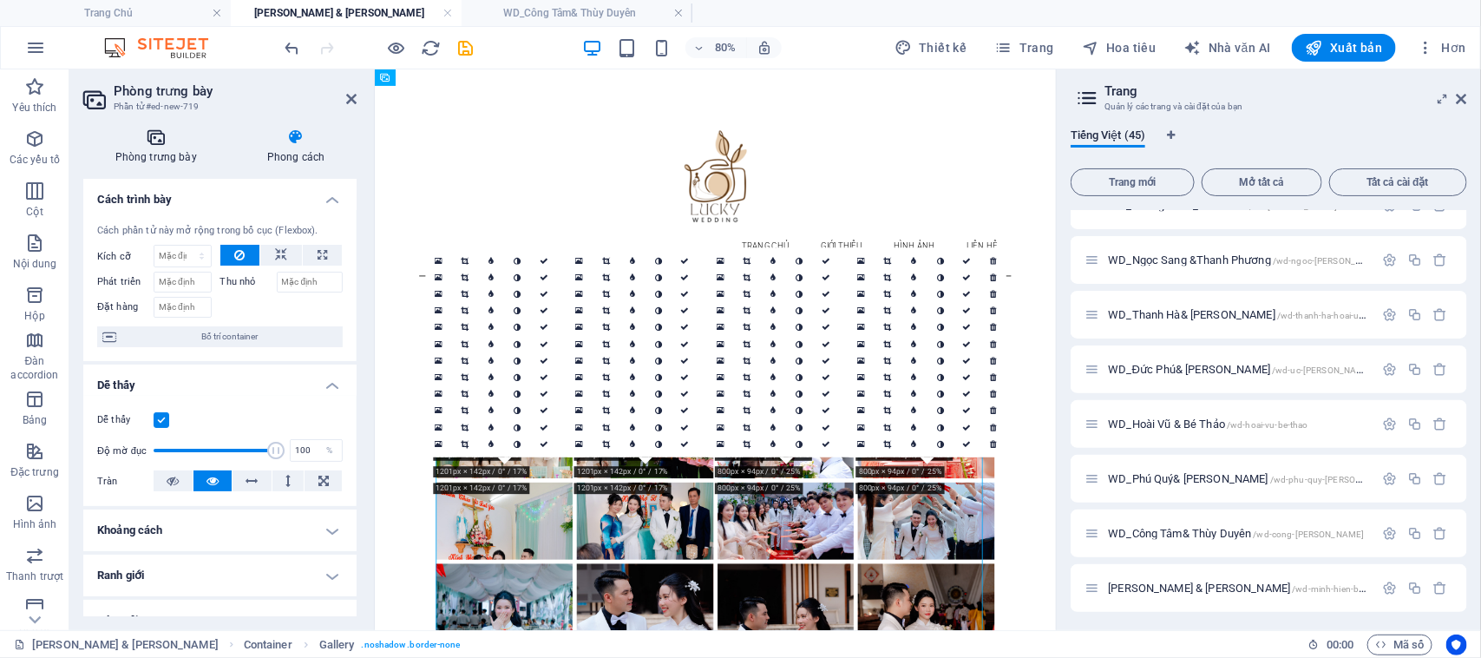
click at [167, 154] on font "Phòng trưng bày" at bounding box center [156, 157] width 82 height 12
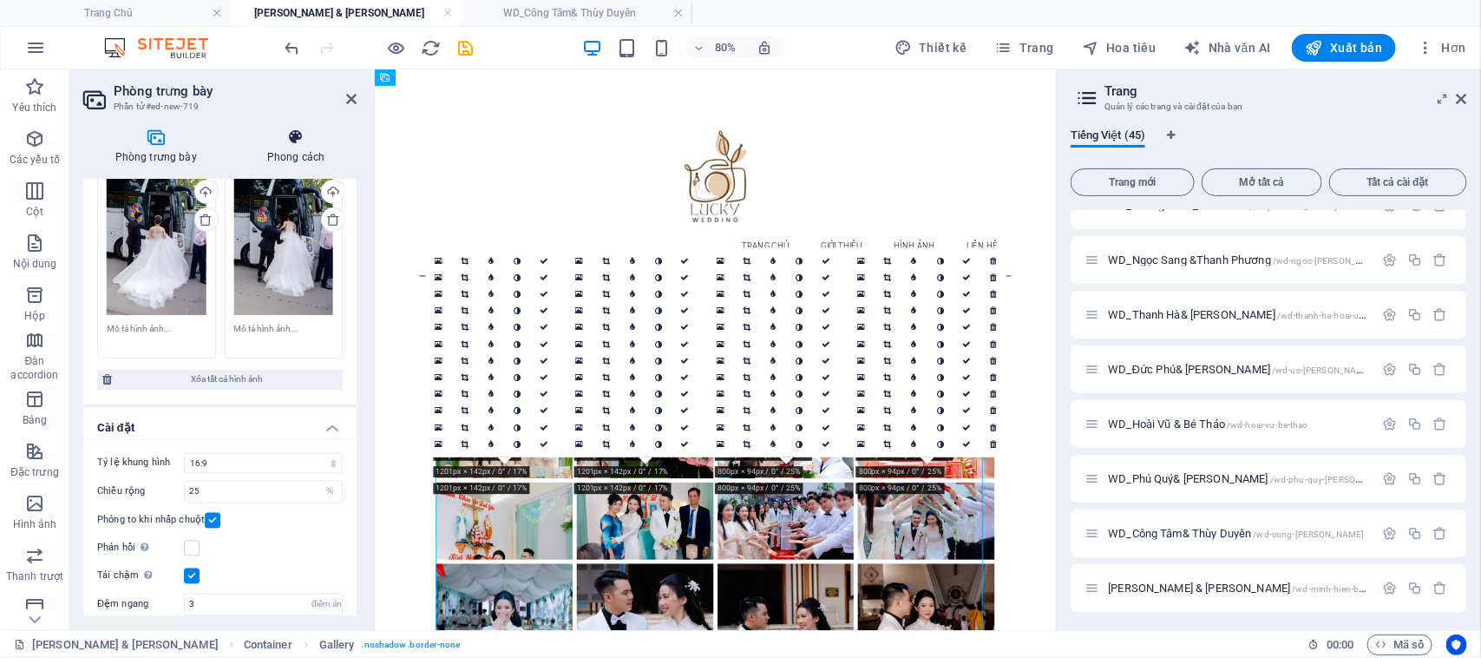
click at [282, 154] on font "Phong cách" at bounding box center [295, 157] width 57 height 12
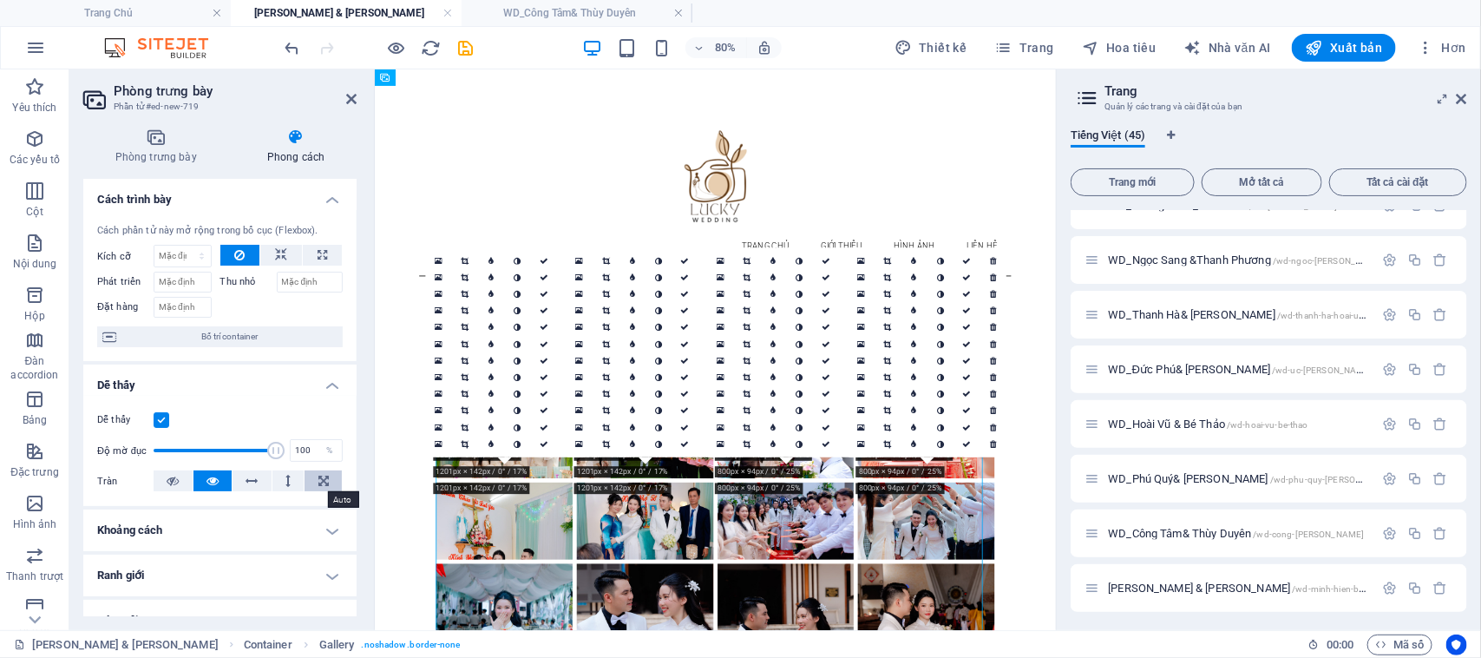
click at [318, 475] on icon at bounding box center [323, 480] width 10 height 21
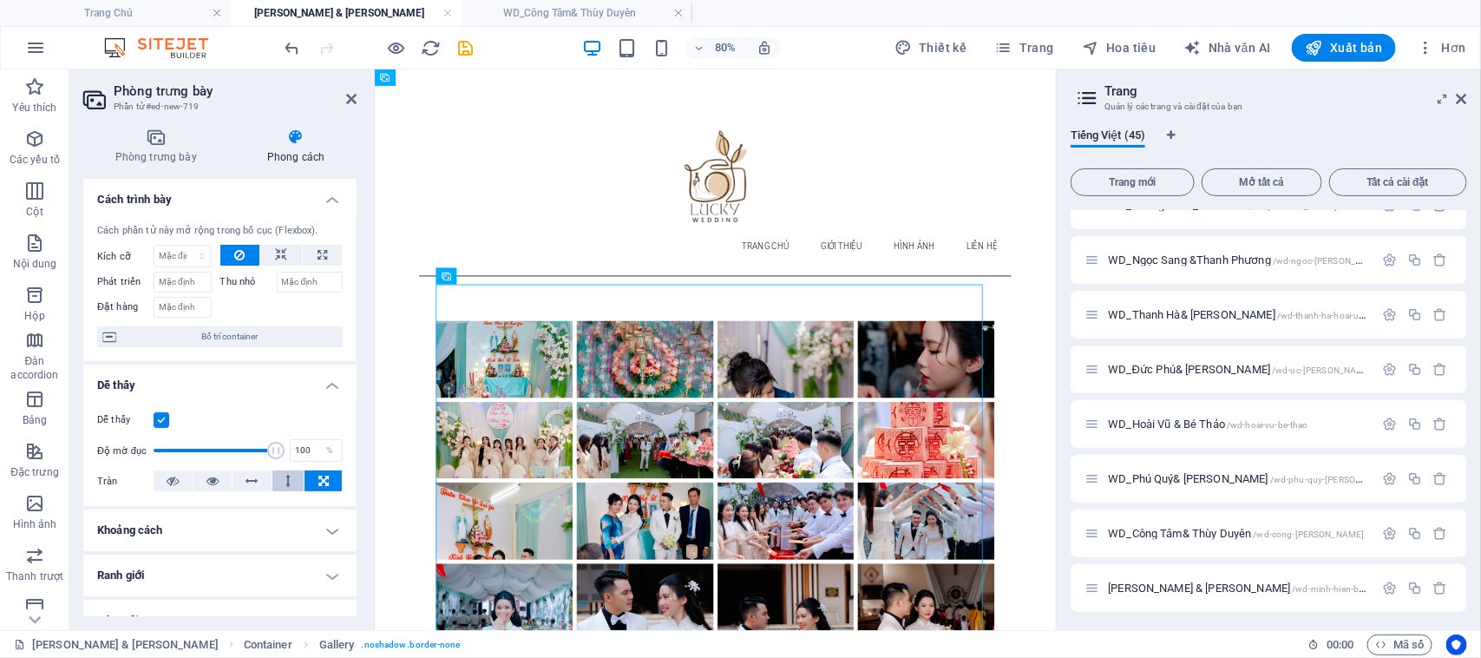
click at [289, 481] on button at bounding box center [288, 480] width 32 height 21
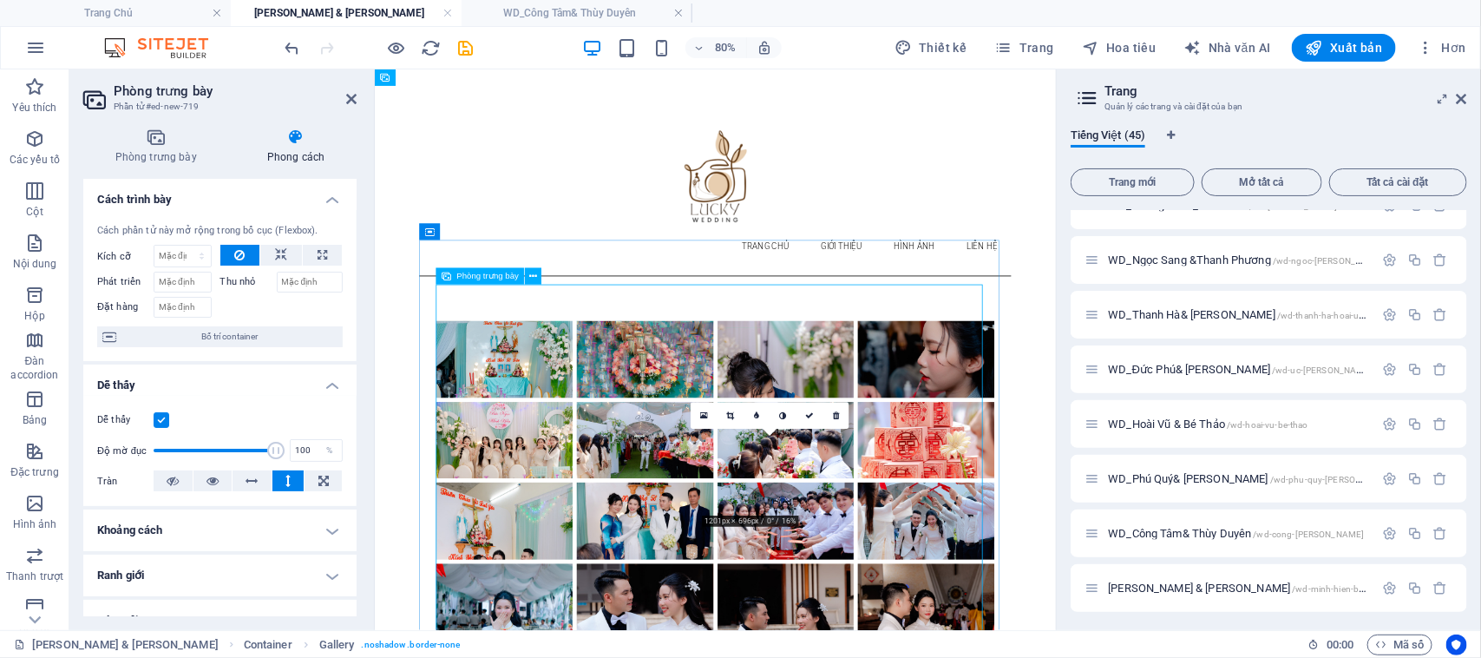
scroll to position [2, 0]
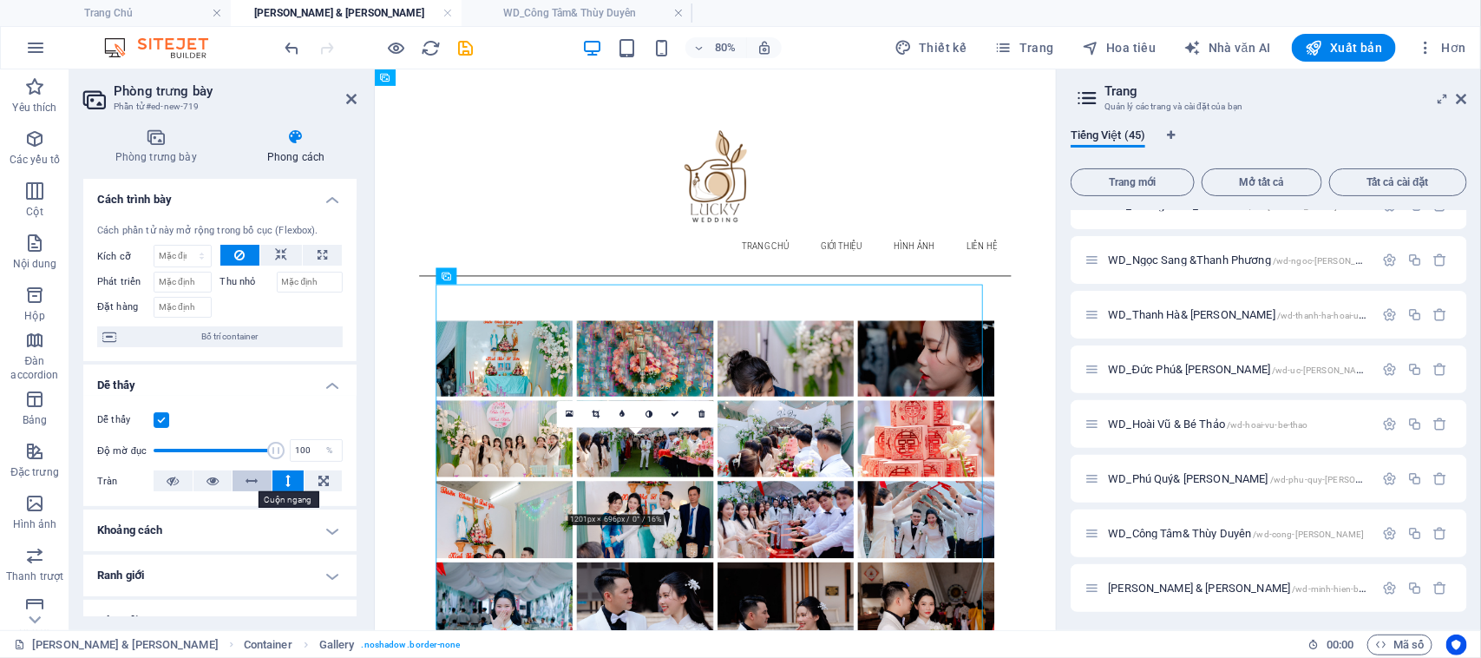
click at [246, 477] on icon at bounding box center [252, 480] width 12 height 21
click at [278, 481] on button at bounding box center [288, 480] width 32 height 21
click at [206, 481] on icon at bounding box center [212, 480] width 12 height 21
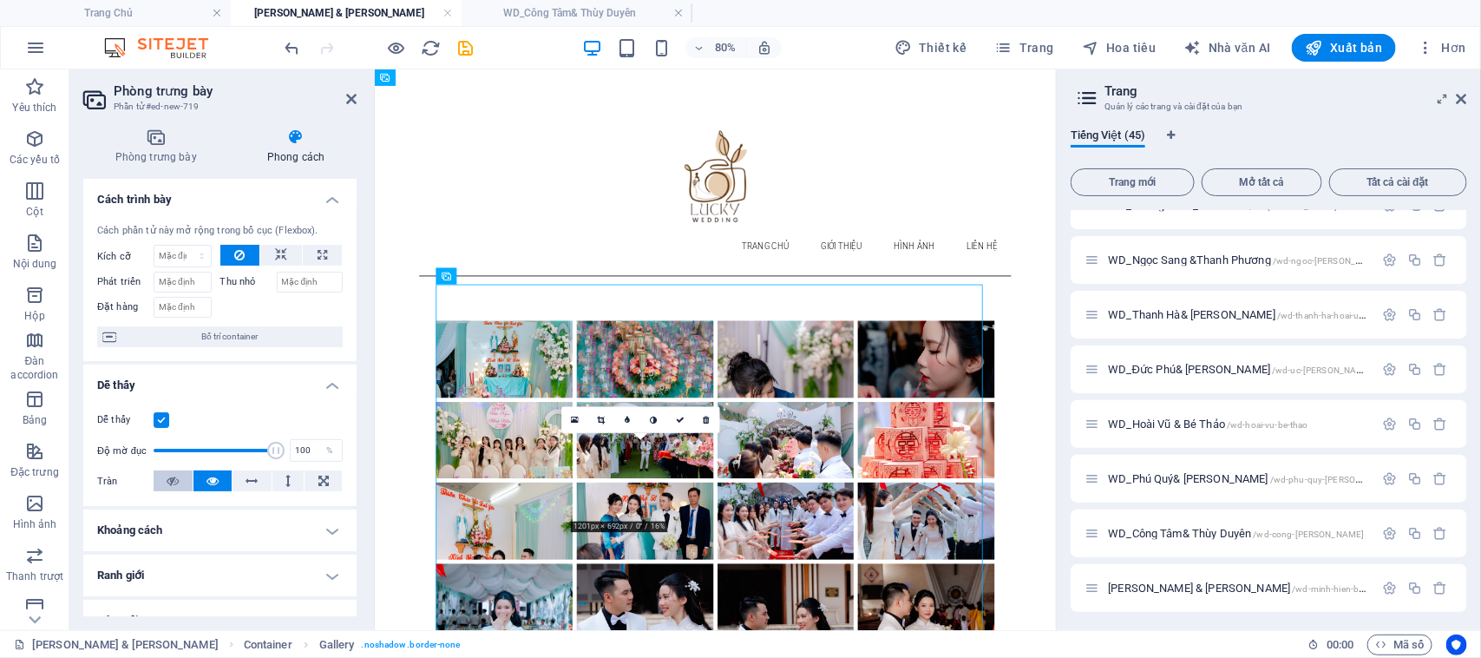
click at [182, 490] on button at bounding box center [173, 480] width 39 height 21
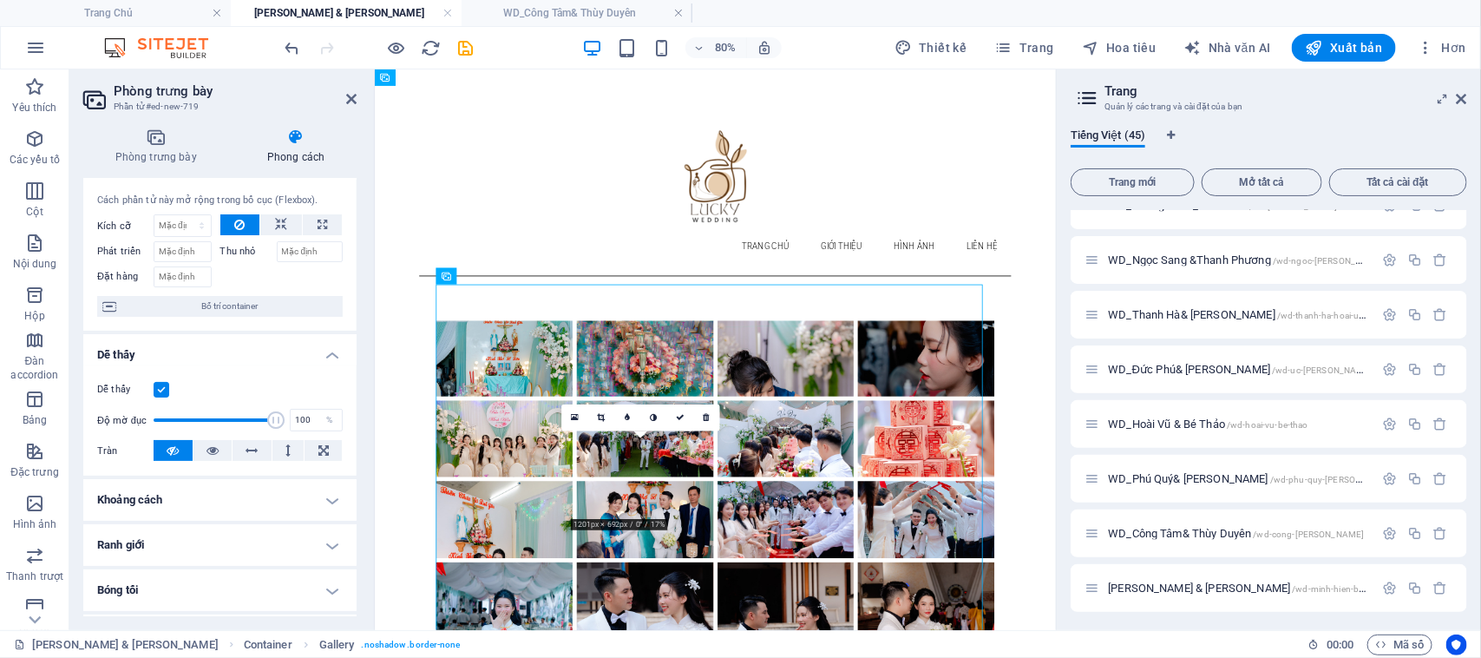
scroll to position [0, 0]
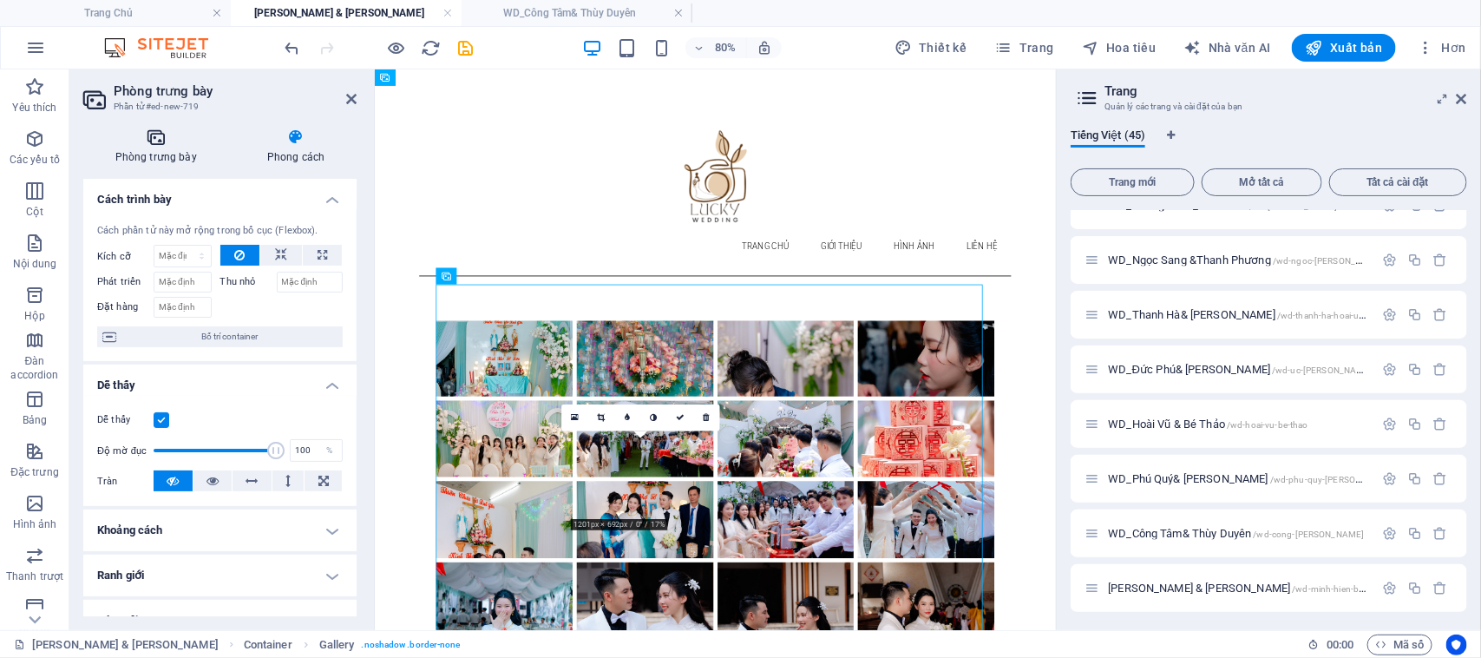
click at [156, 145] on icon at bounding box center [155, 136] width 145 height 17
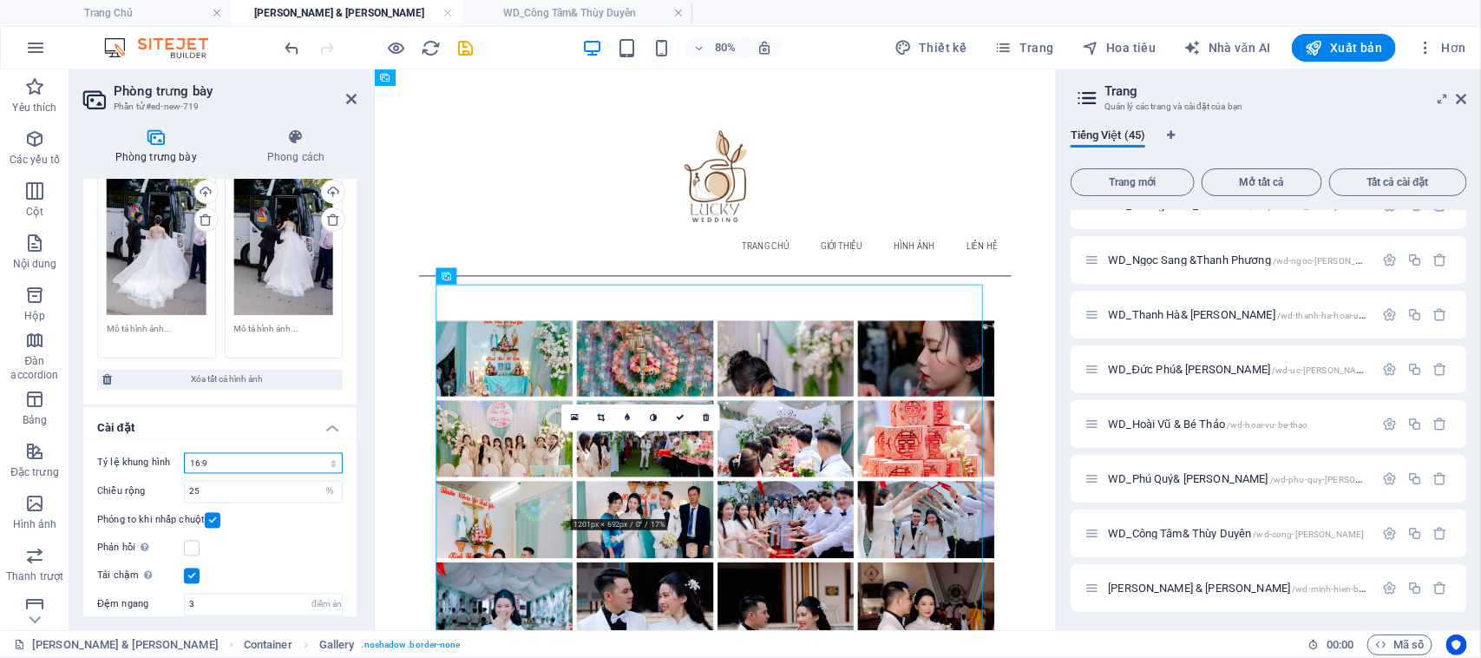
click at [250, 453] on select "Không có tỷ lệ khung hình cố định 16:9 16:10 4:3 1:1 1:2 2:1" at bounding box center [263, 463] width 159 height 21
select select "0"
click at [184, 453] on select "Không có tỷ lệ khung hình cố định 16:9 16:10 4:3 1:1 1:2 2:1" at bounding box center [263, 463] width 159 height 21
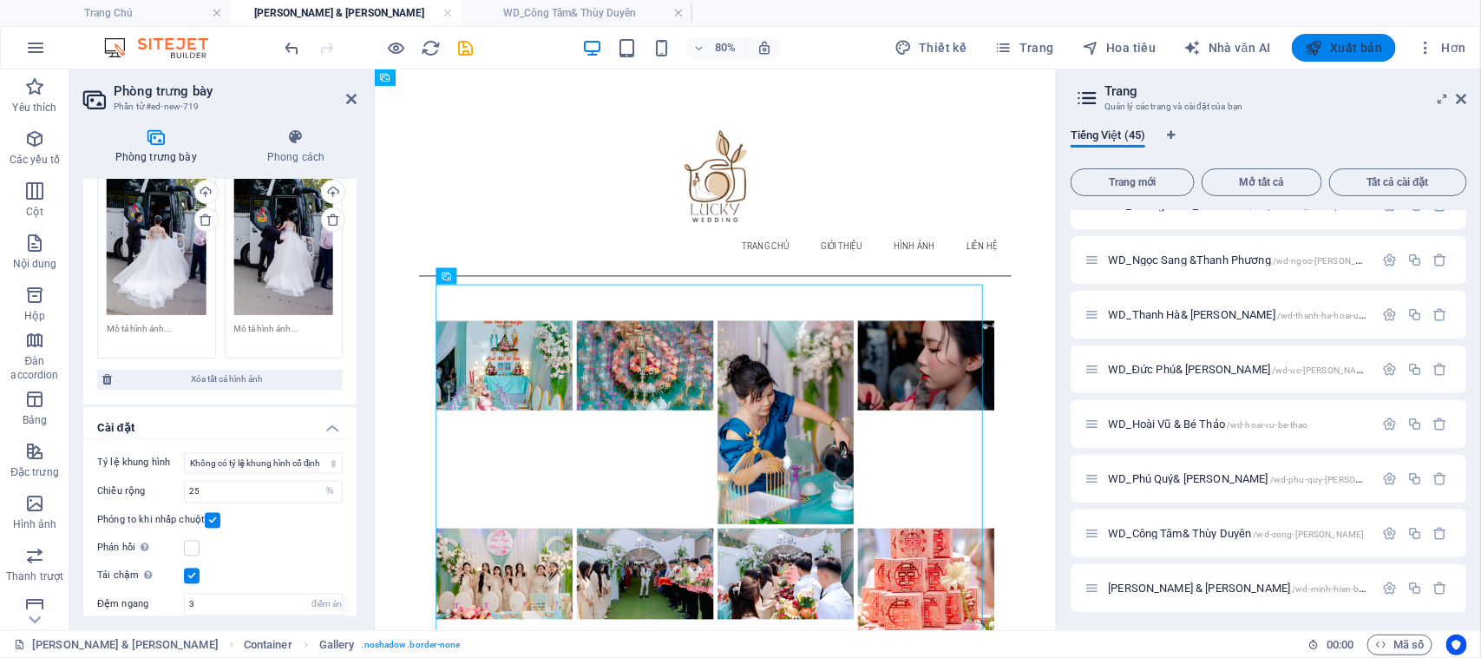
click at [1350, 49] on font "Xuất bản" at bounding box center [1356, 48] width 52 height 14
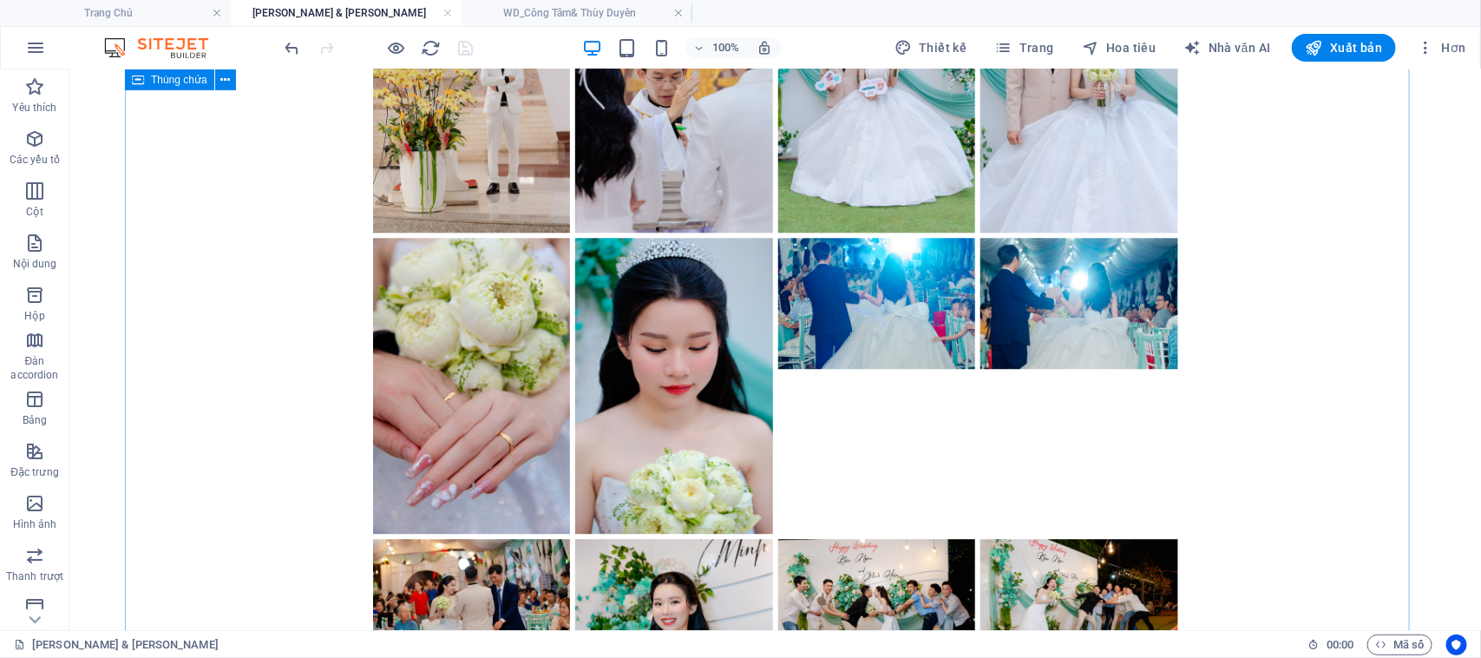
scroll to position [2150, 0]
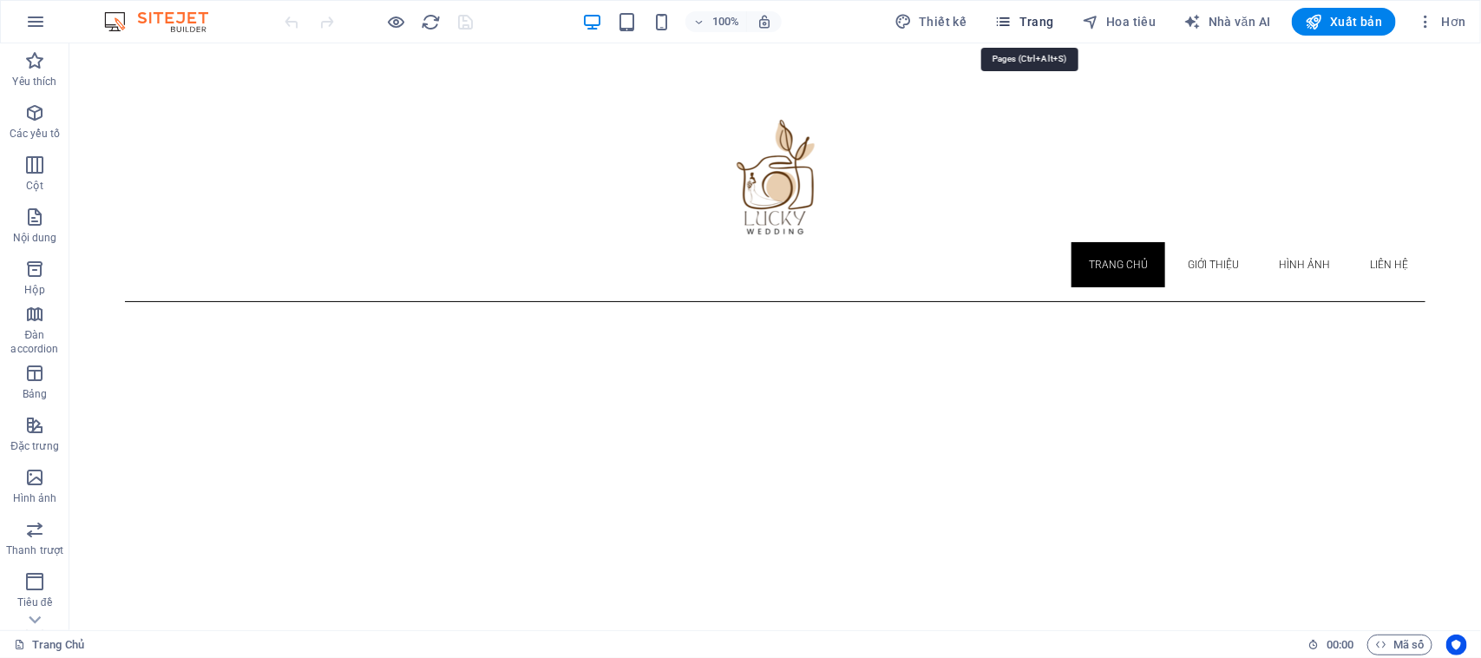
click at [1031, 23] on font "Trang" at bounding box center [1036, 22] width 35 height 14
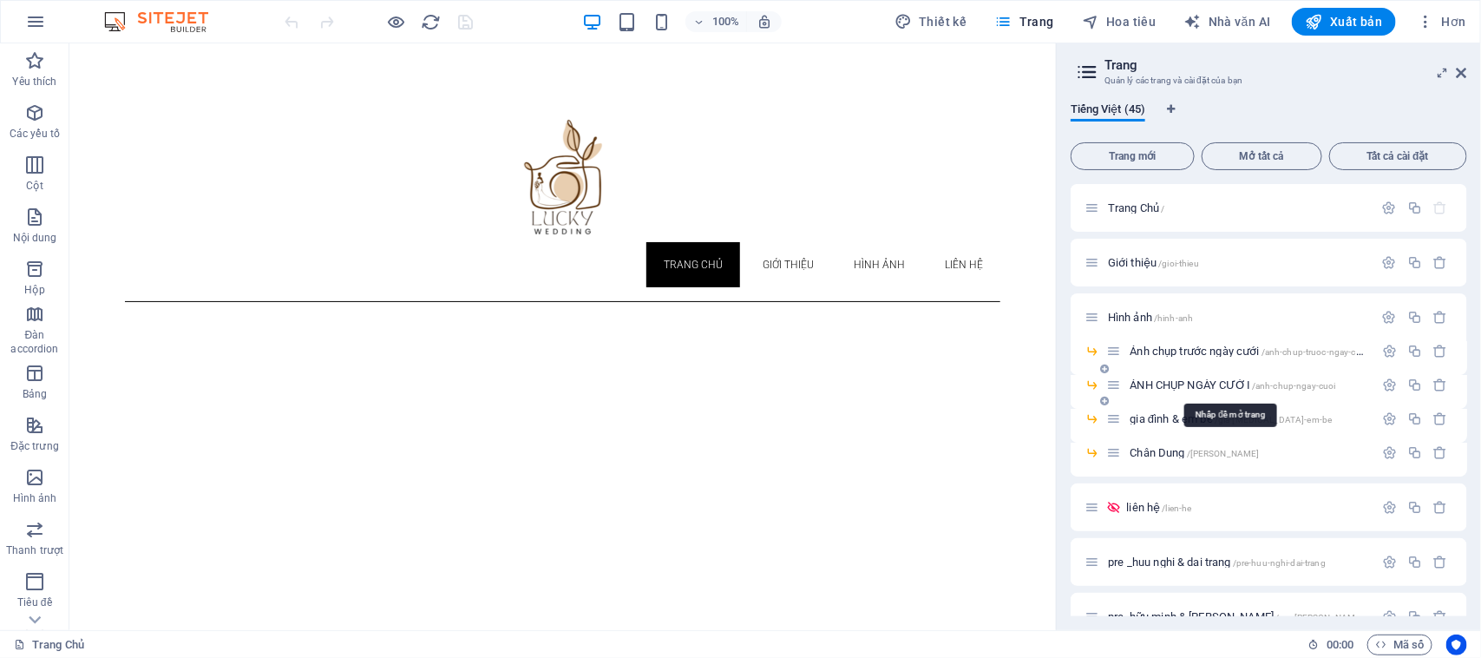
click at [1176, 380] on font "ẢNH CHỤP NGÀY CƯỚI" at bounding box center [1189, 384] width 121 height 13
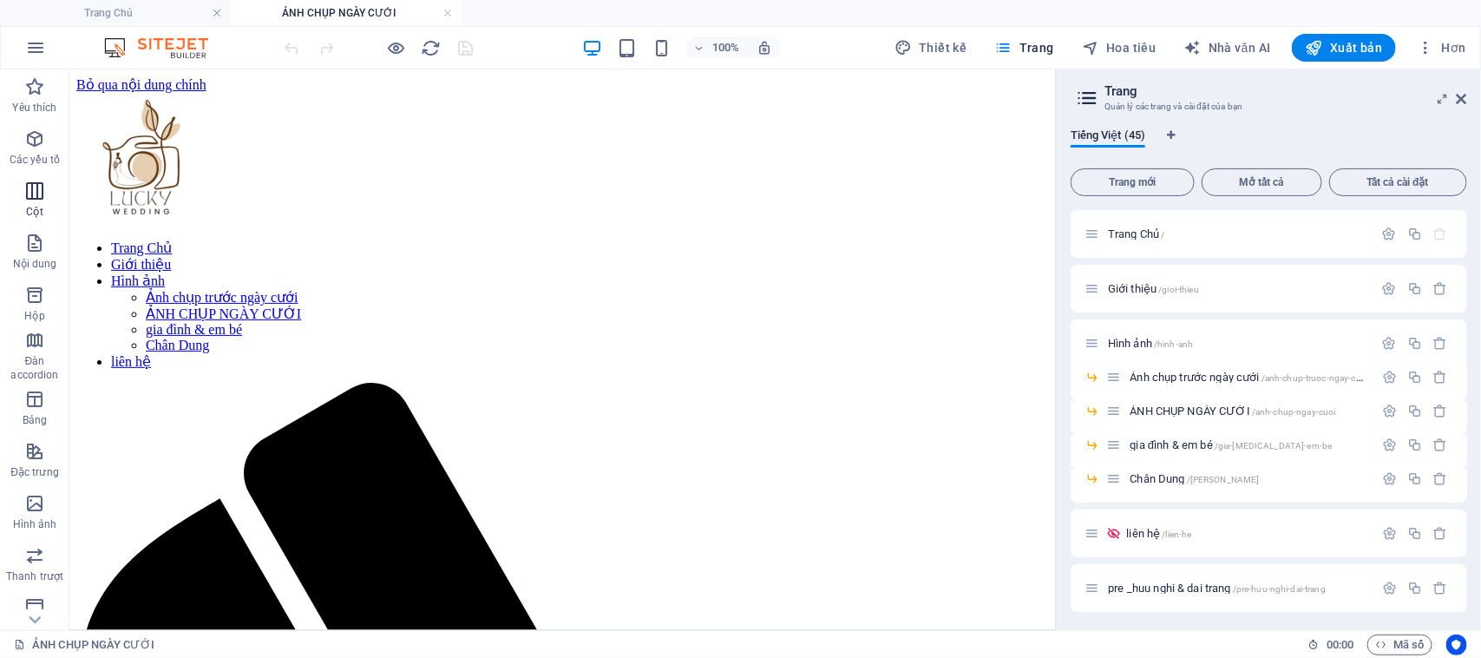
click at [32, 193] on icon "button" at bounding box center [34, 190] width 21 height 21
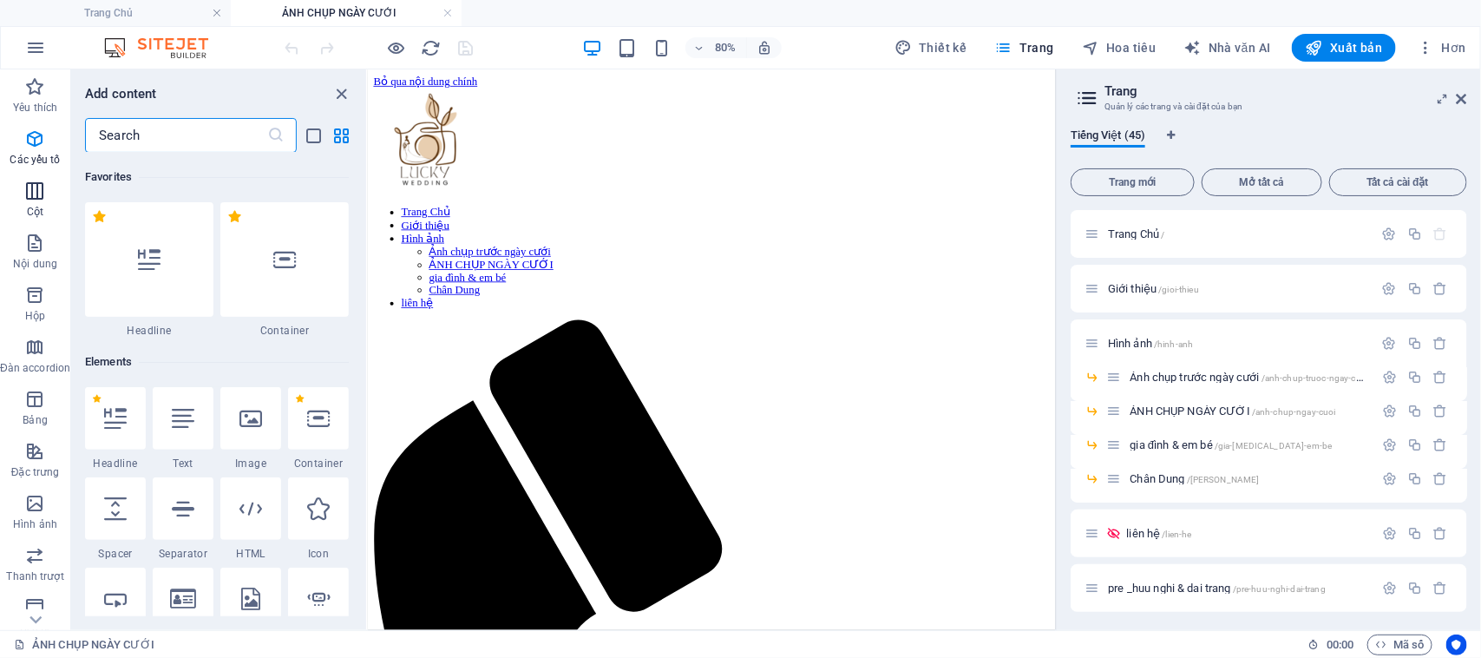
scroll to position [859, 0]
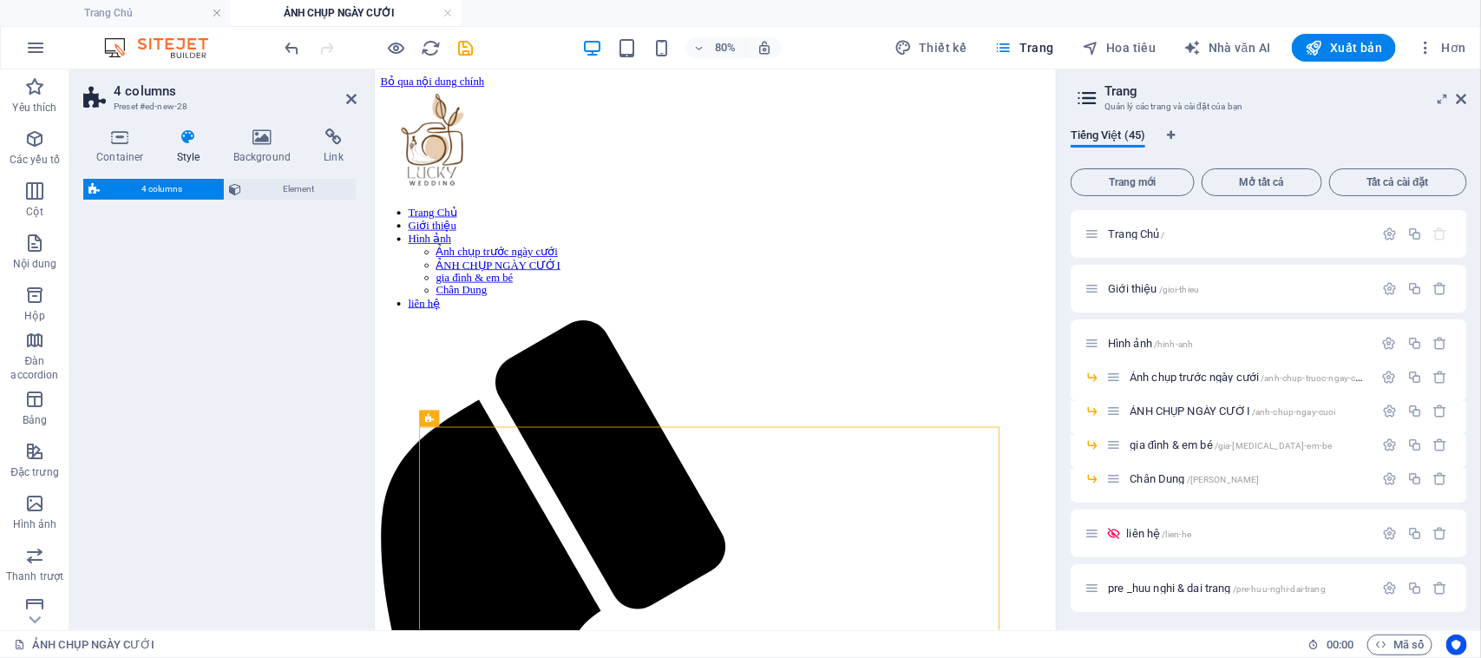
select select "rem"
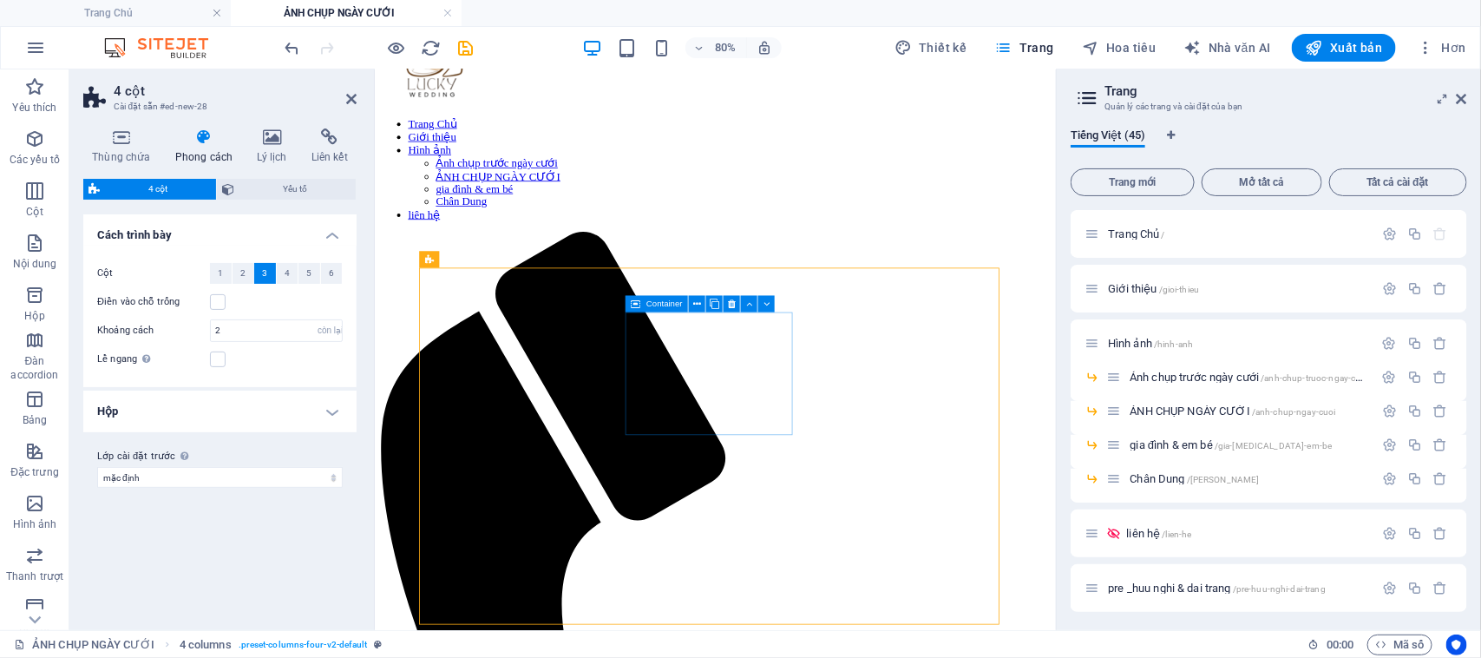
scroll to position [217, 0]
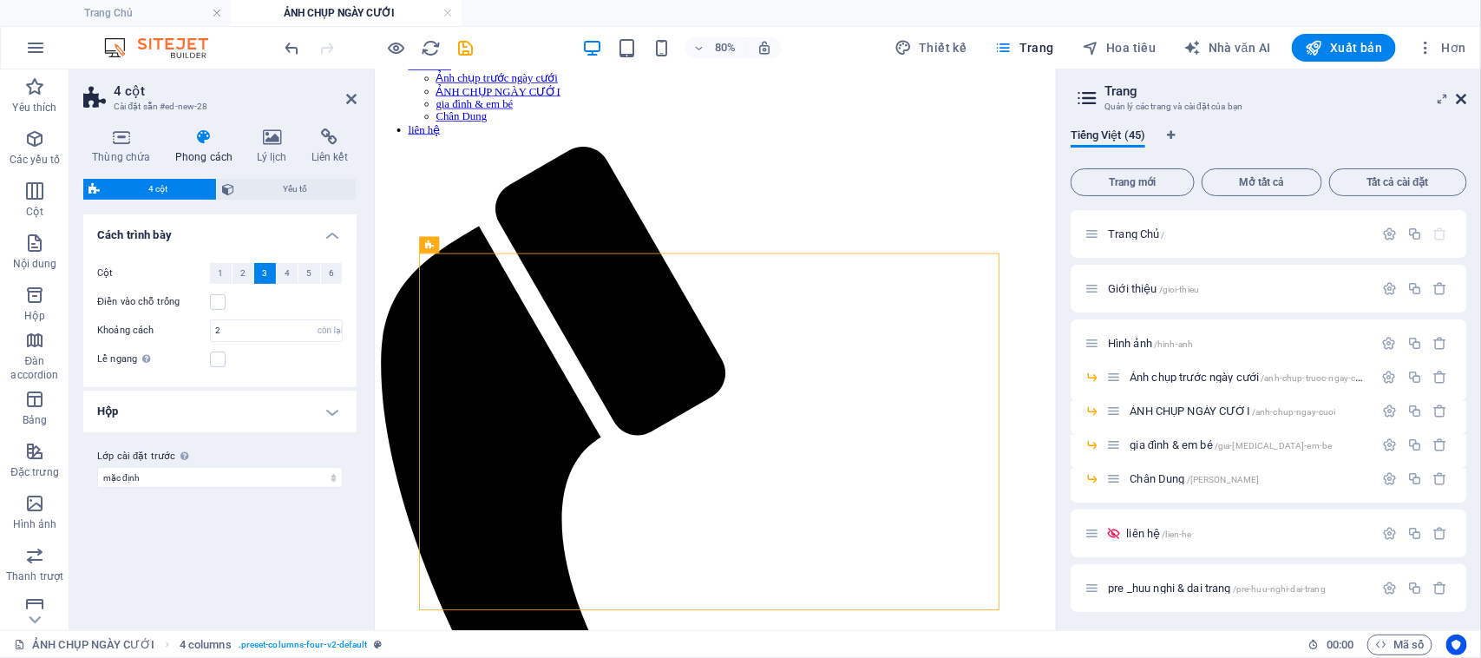
click at [1464, 96] on icon at bounding box center [1462, 99] width 10 height 14
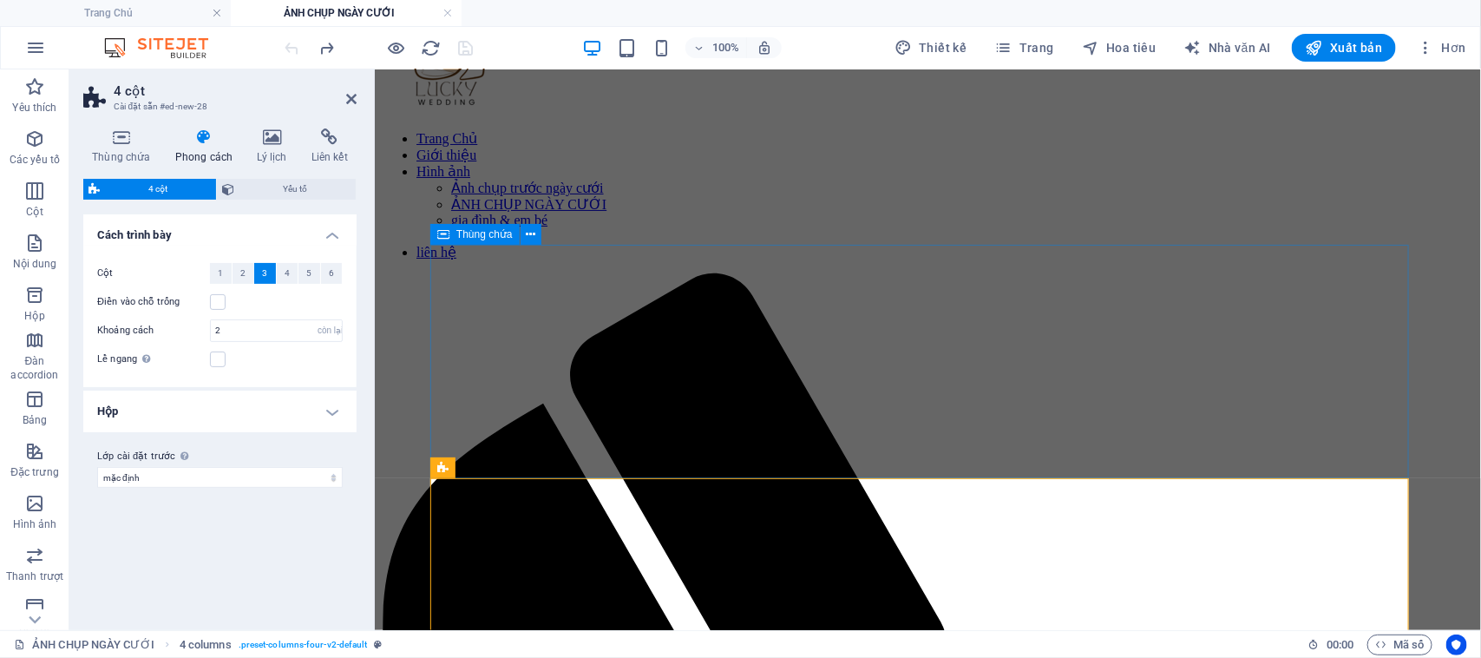
scroll to position [0, 0]
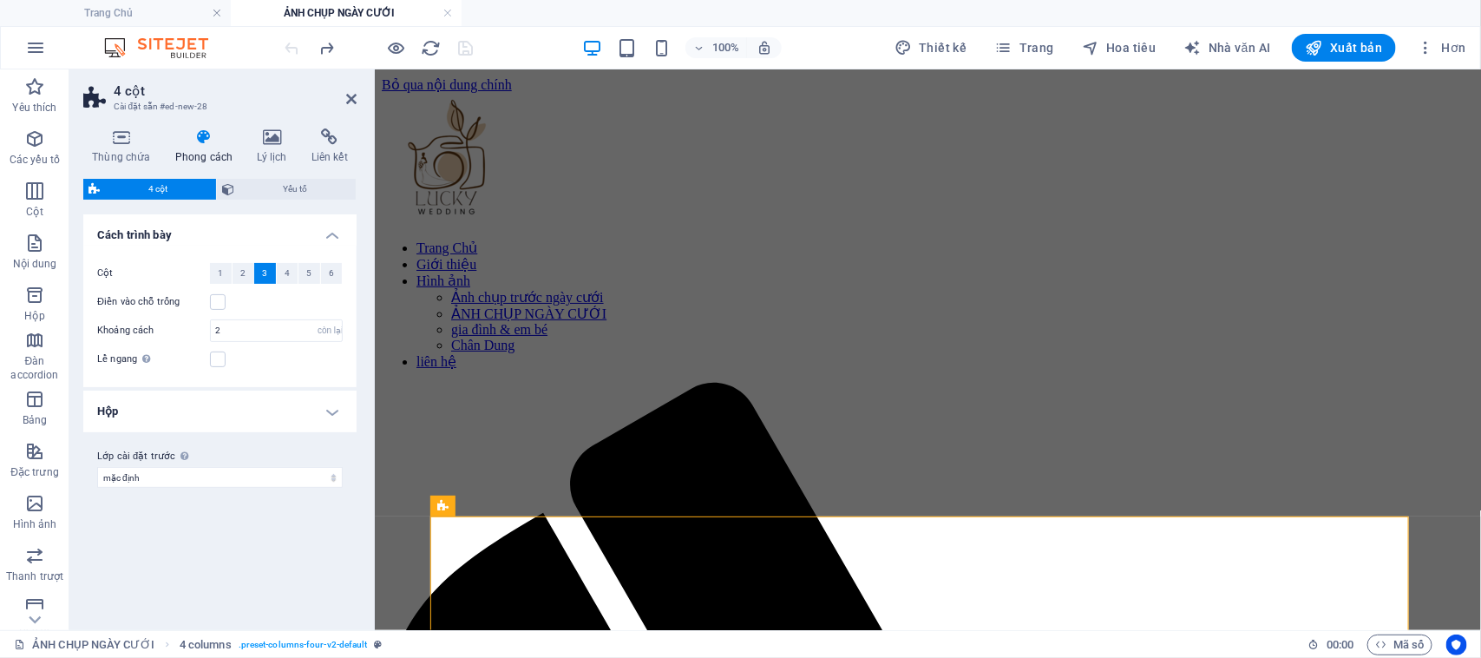
click at [156, 187] on font "4 cột" at bounding box center [157, 189] width 19 height 10
click at [283, 275] on button "4" at bounding box center [288, 273] width 22 height 21
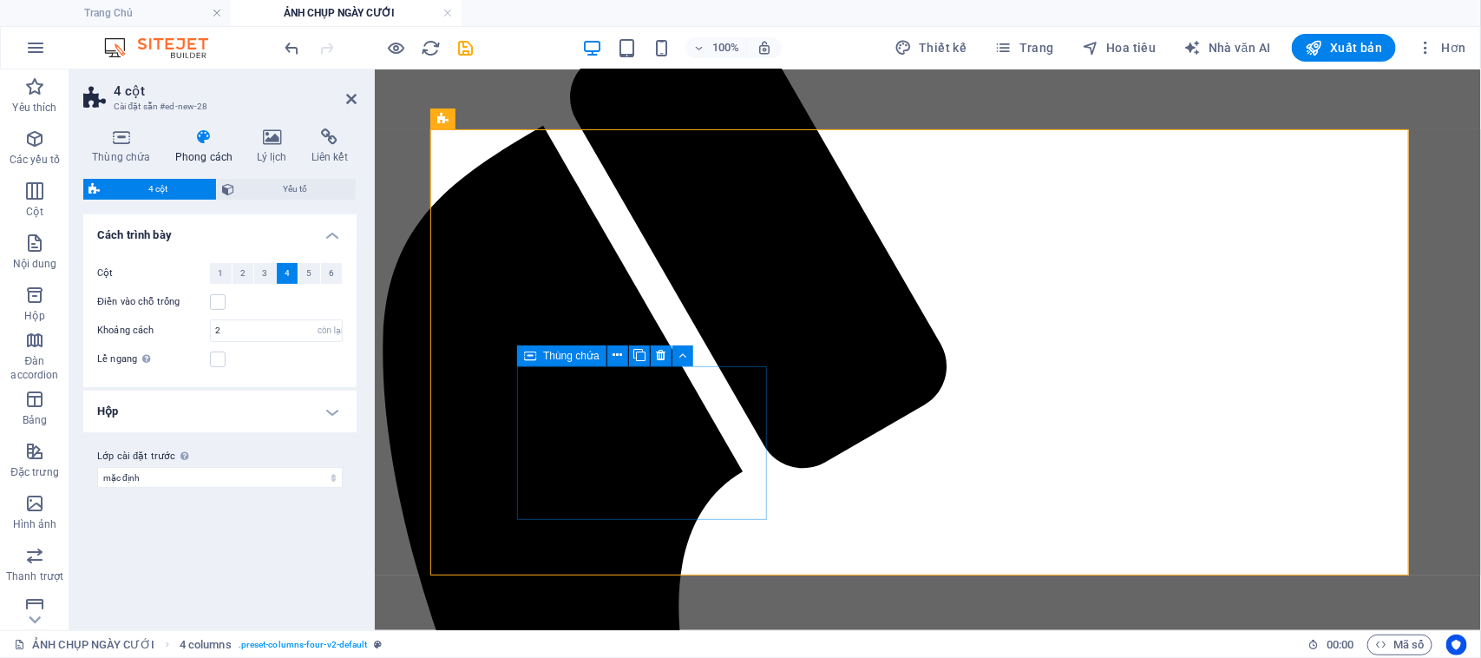
scroll to position [206, 0]
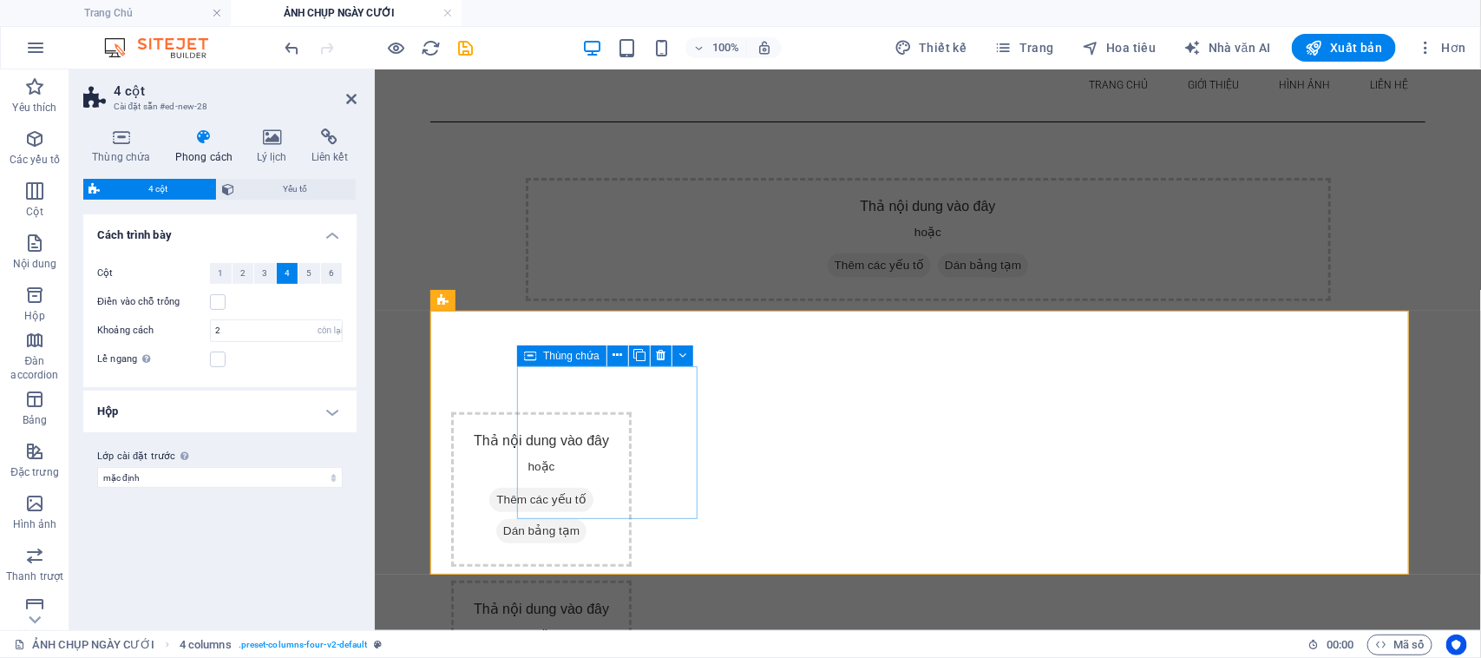
click at [585, 492] on font "Thêm các yếu tố" at bounding box center [539, 498] width 89 height 13
click at [127, 143] on icon at bounding box center [121, 136] width 76 height 17
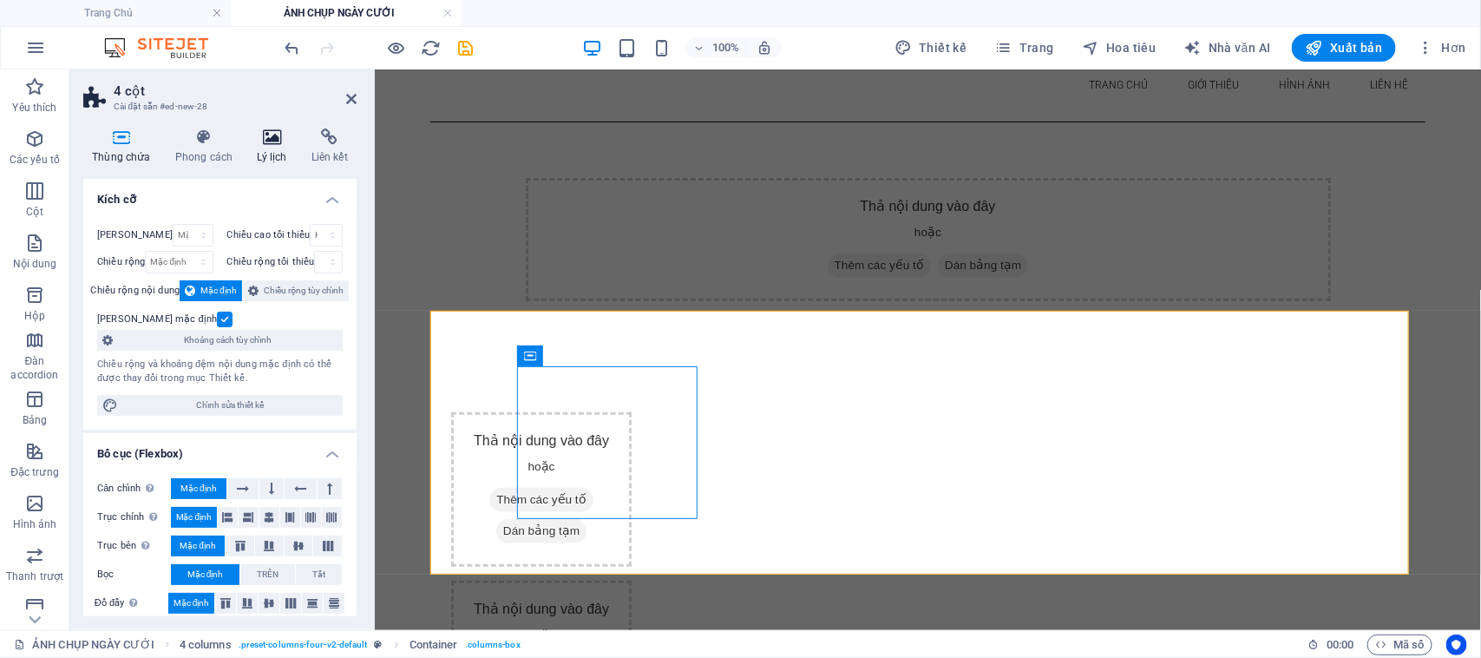
click at [265, 134] on icon at bounding box center [271, 136] width 47 height 17
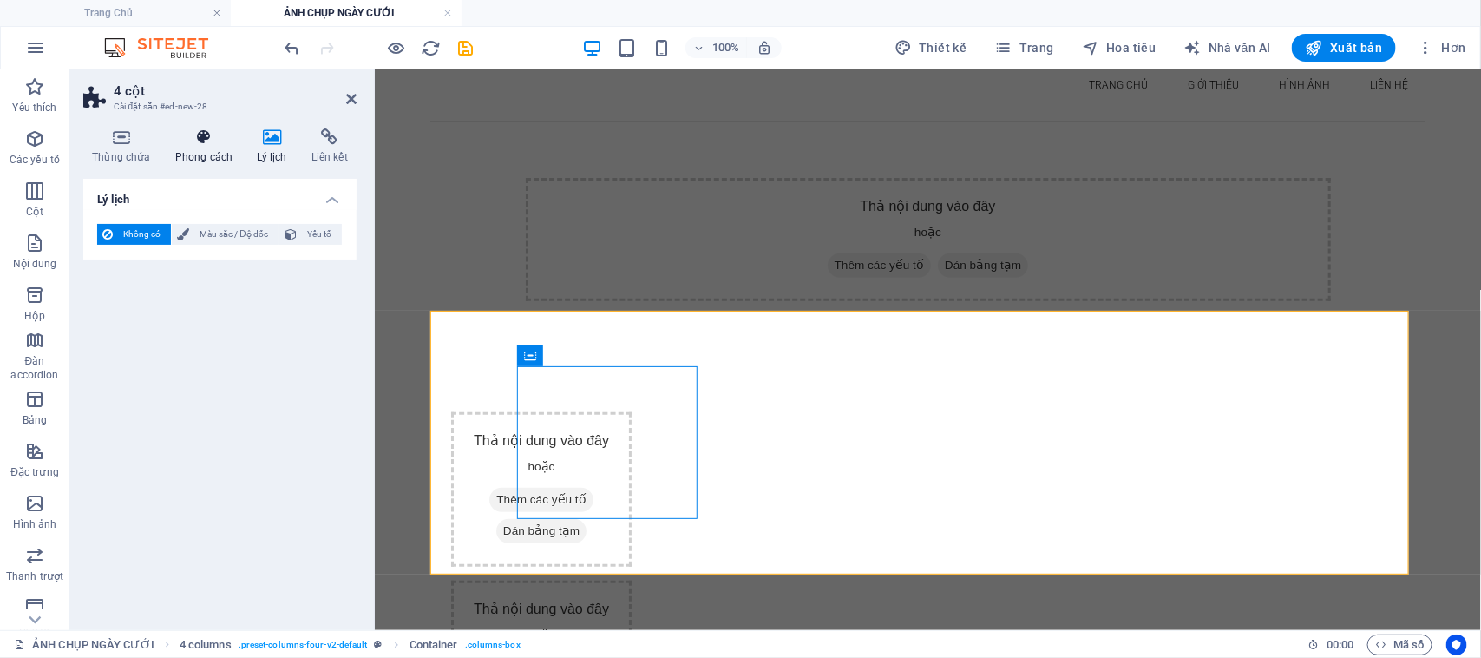
click at [200, 153] on font "Phong cách" at bounding box center [203, 157] width 57 height 12
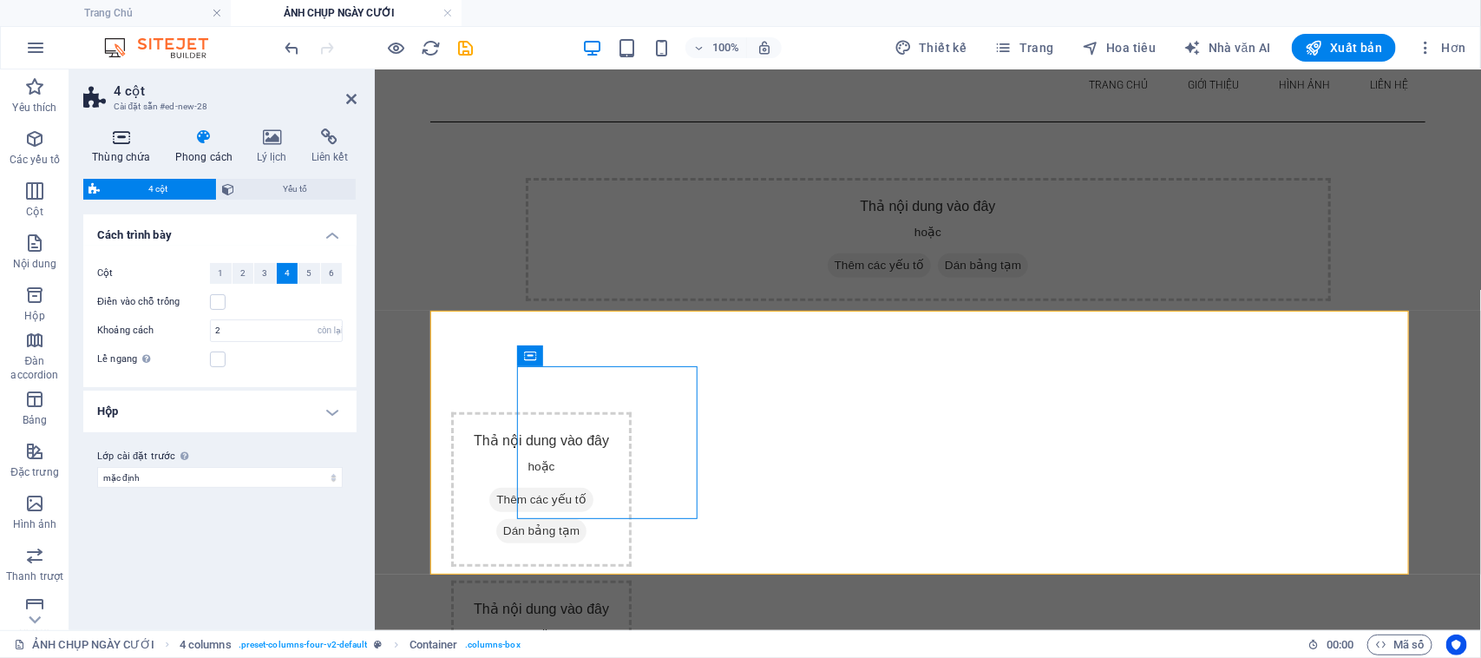
click at [114, 154] on font "Thùng chứa" at bounding box center [121, 157] width 58 height 12
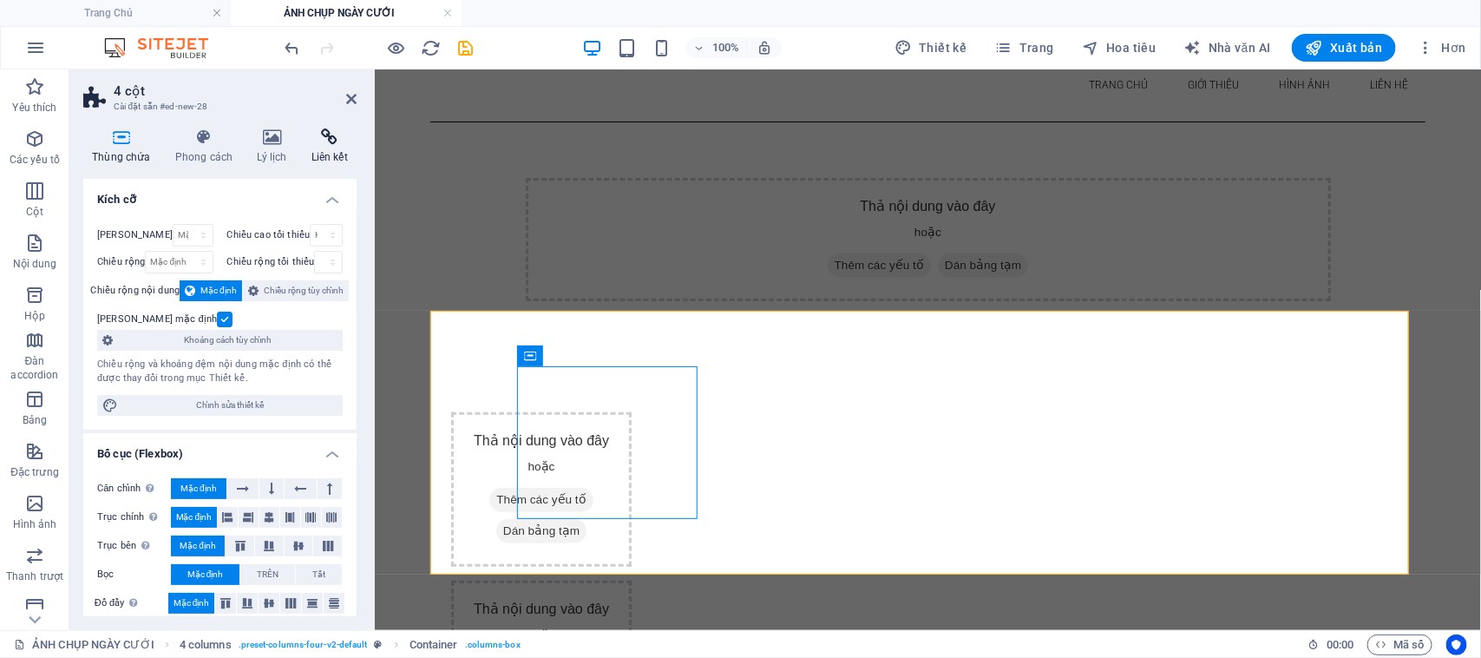
click at [331, 145] on icon at bounding box center [330, 136] width 54 height 17
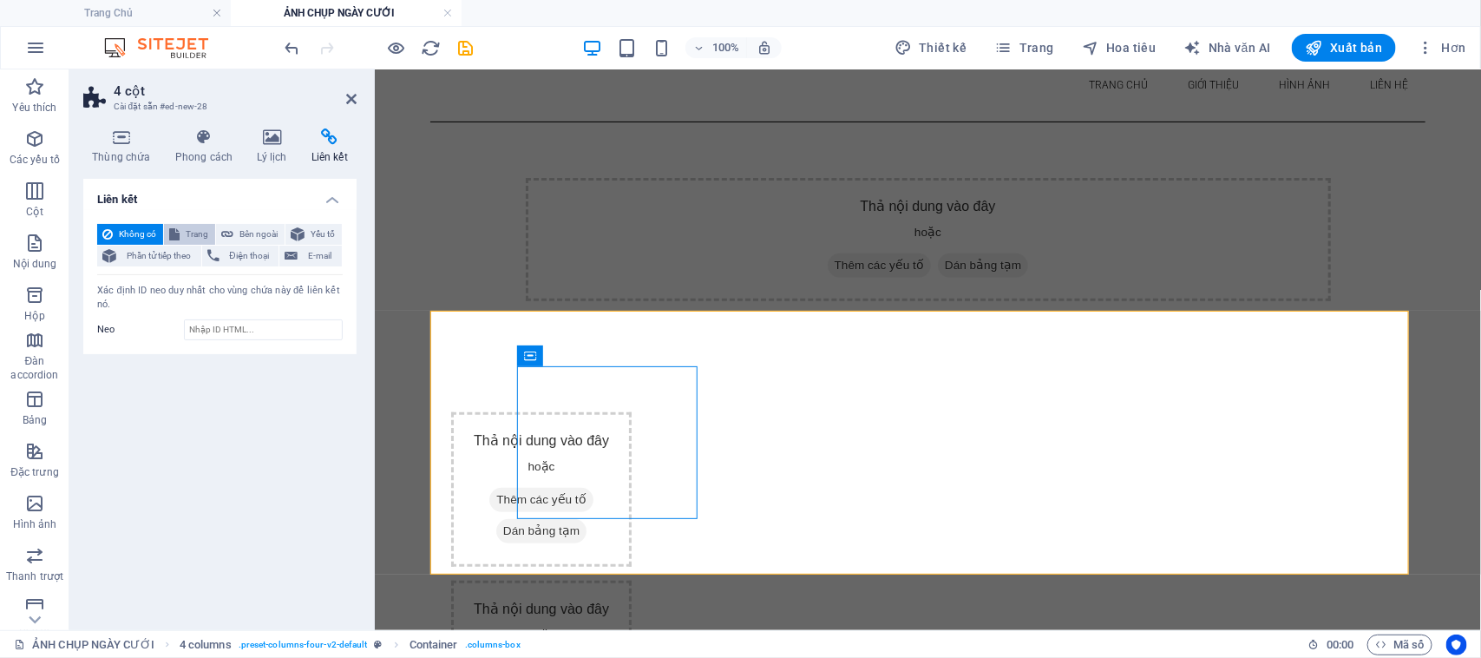
click at [180, 230] on button "Trang" at bounding box center [189, 234] width 51 height 21
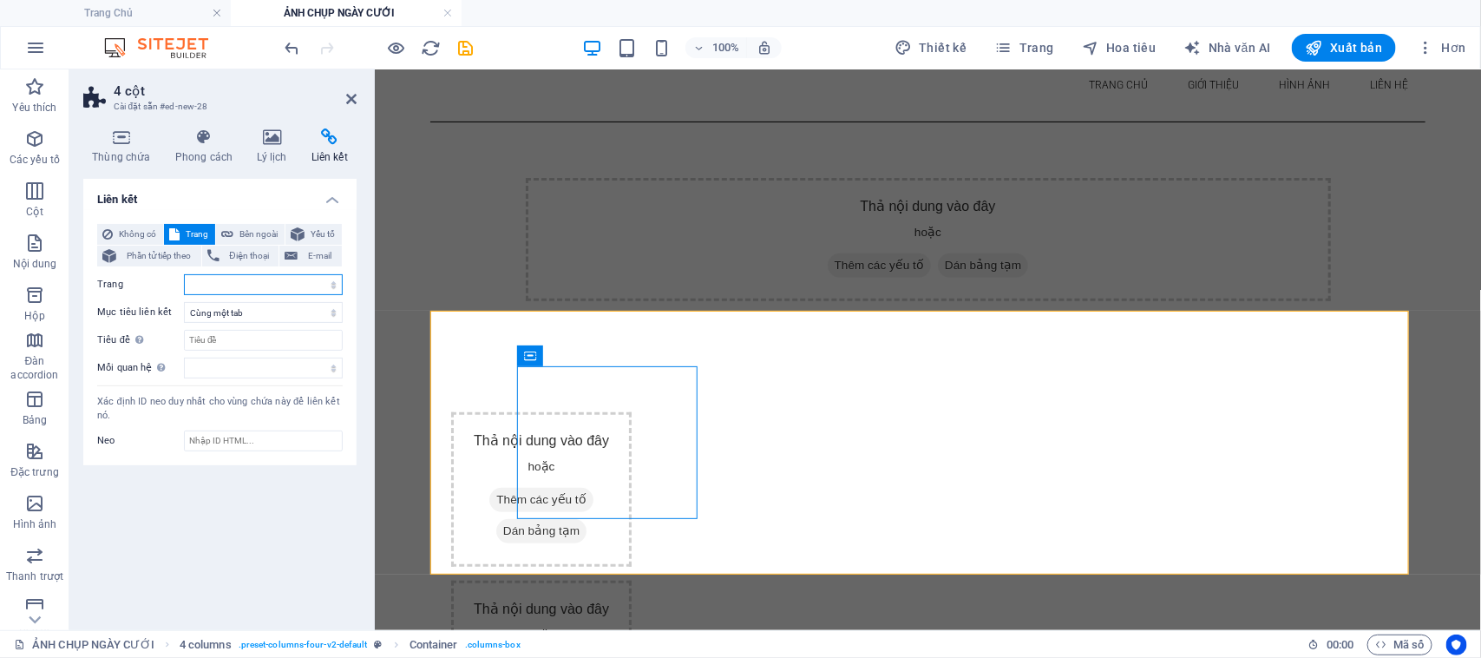
click at [240, 284] on select "Trang Chủ Giới thiệu Hình ảnh -- Ảnh chụp trước ngày cưới -- ẢNH CHỤP NGÀY CƯỚI…" at bounding box center [263, 284] width 159 height 21
select select "44"
click at [184, 274] on select "Trang Chủ Giới thiệu Hình ảnh -- Ảnh chụp trước ngày cưới -- ẢNH CHỤP NGÀY CƯỚI…" at bounding box center [263, 284] width 159 height 21
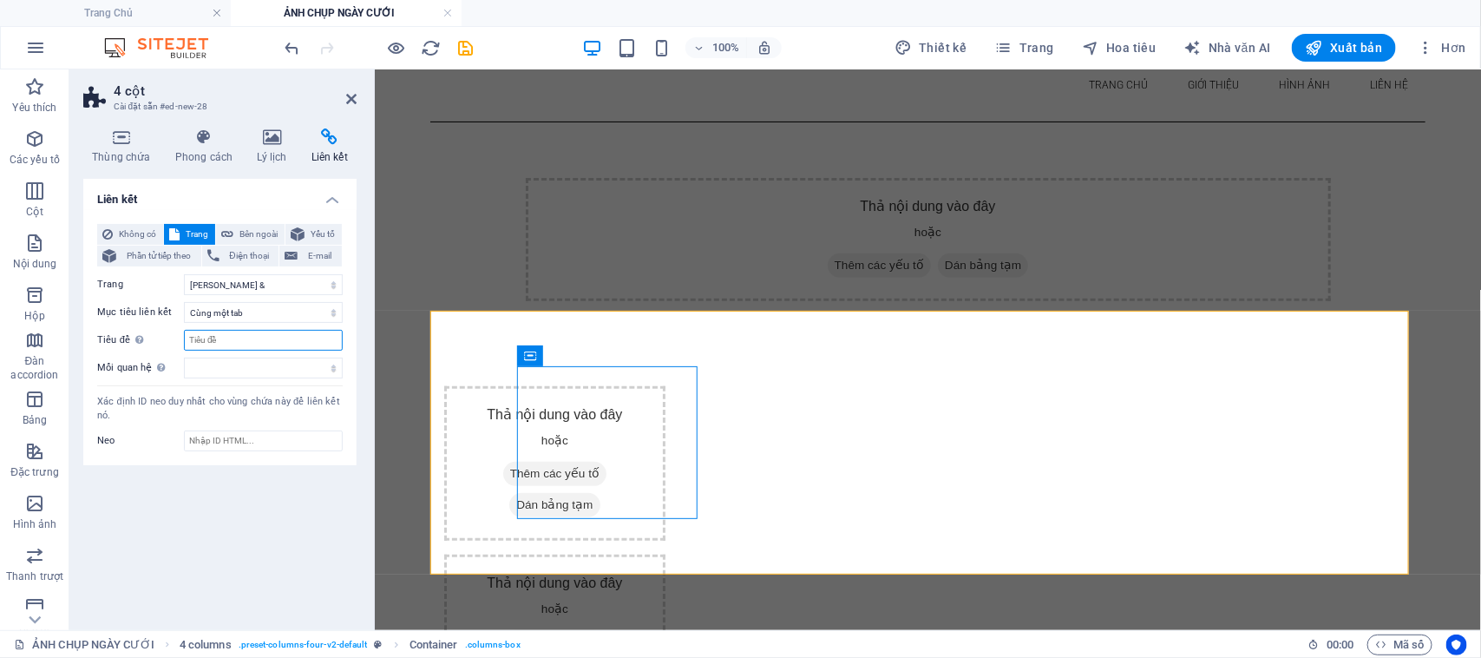
click at [241, 339] on input "Tiêu đề Mô tả liên kết bổ sung không nên giống với văn bản liên kết. Tiêu đề th…" at bounding box center [263, 340] width 159 height 21
type input "W"
click at [124, 146] on h4 "Thùng chứa" at bounding box center [124, 146] width 83 height 36
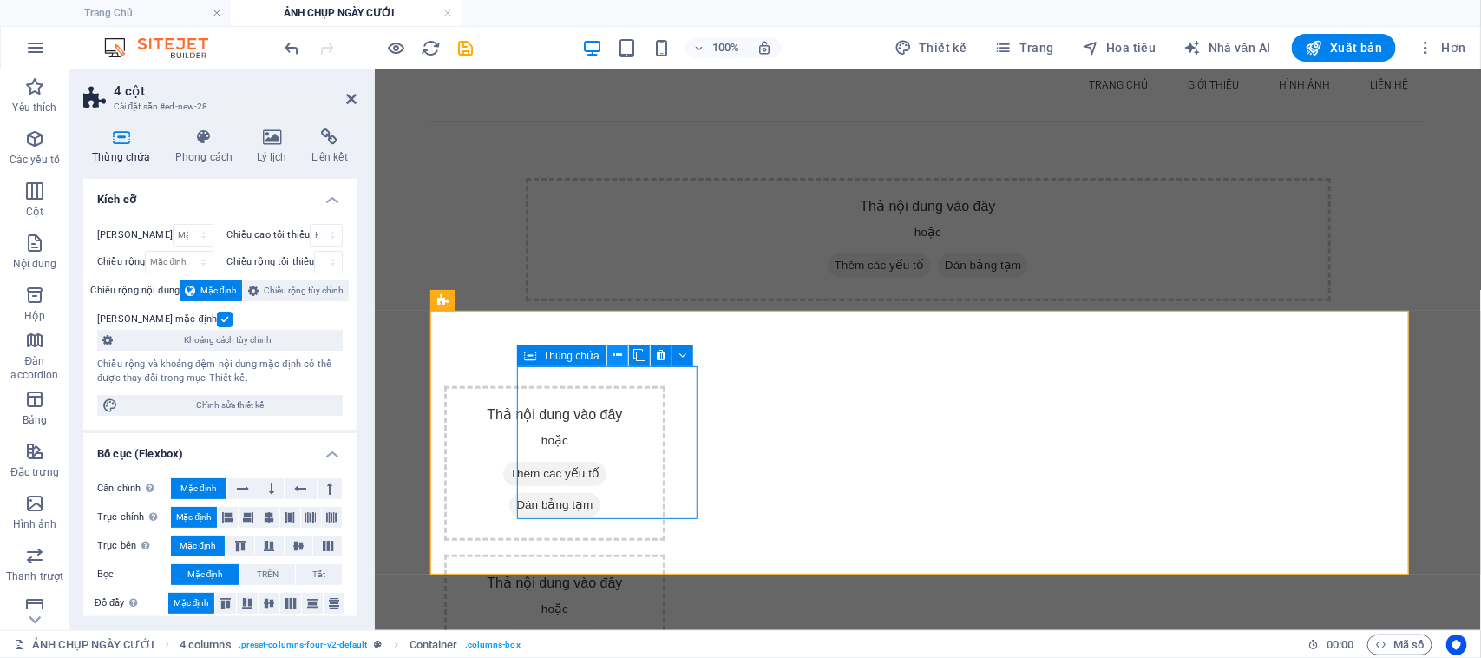
click at [614, 357] on icon at bounding box center [617, 355] width 10 height 18
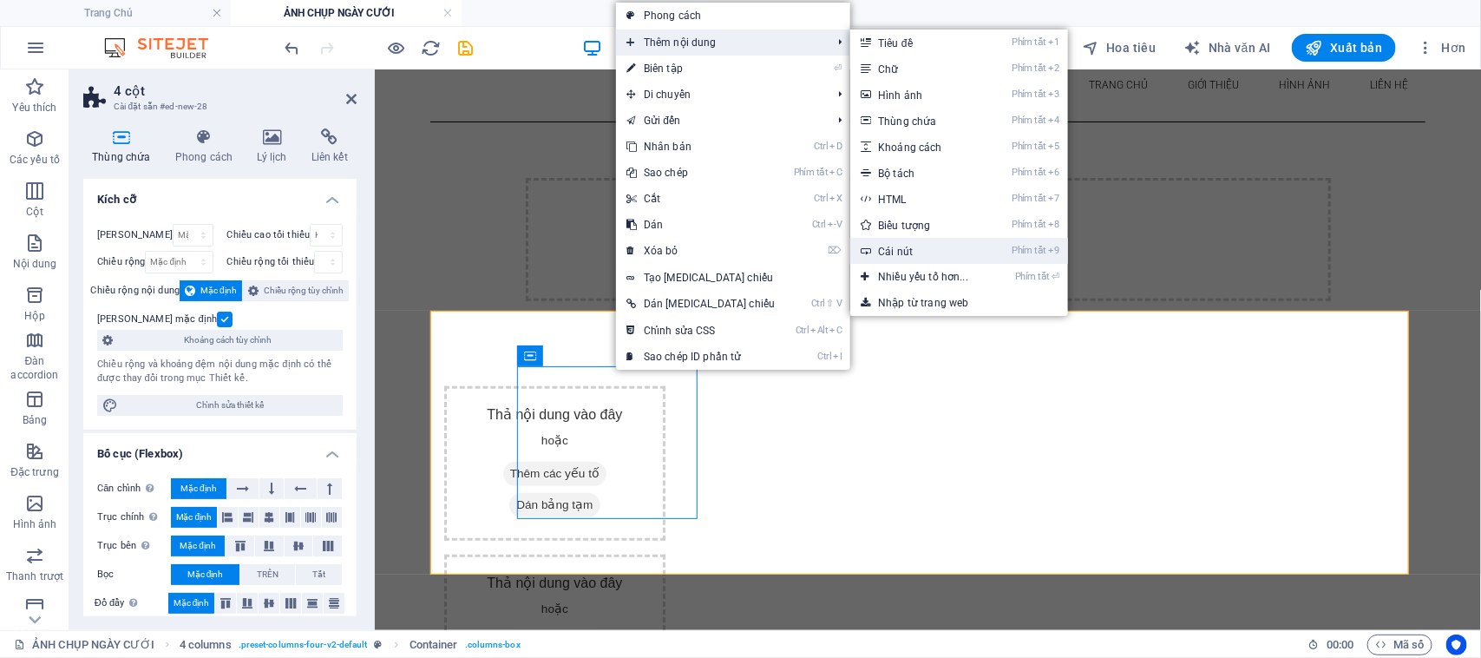
click at [878, 248] on font "Cái nút" at bounding box center [895, 252] width 35 height 12
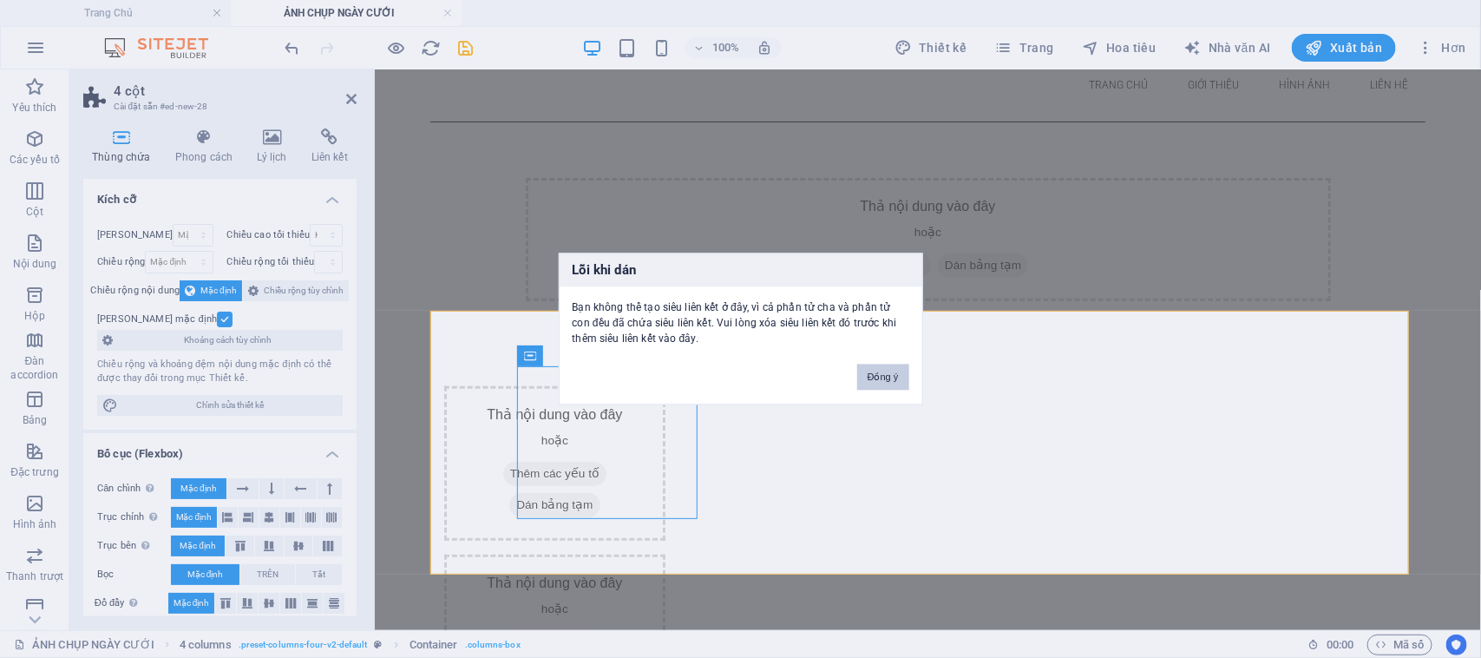
click at [881, 373] on font "Đồng ý" at bounding box center [883, 377] width 31 height 10
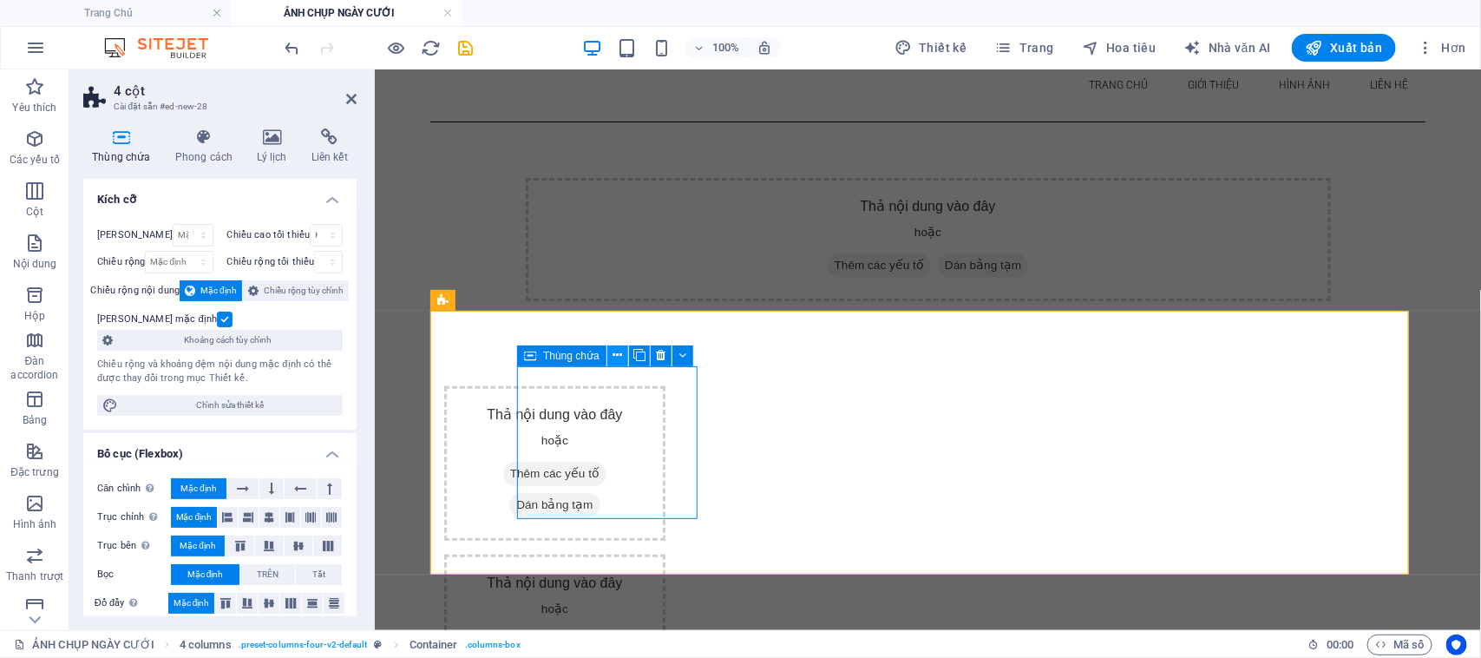
click at [619, 357] on icon at bounding box center [617, 355] width 10 height 18
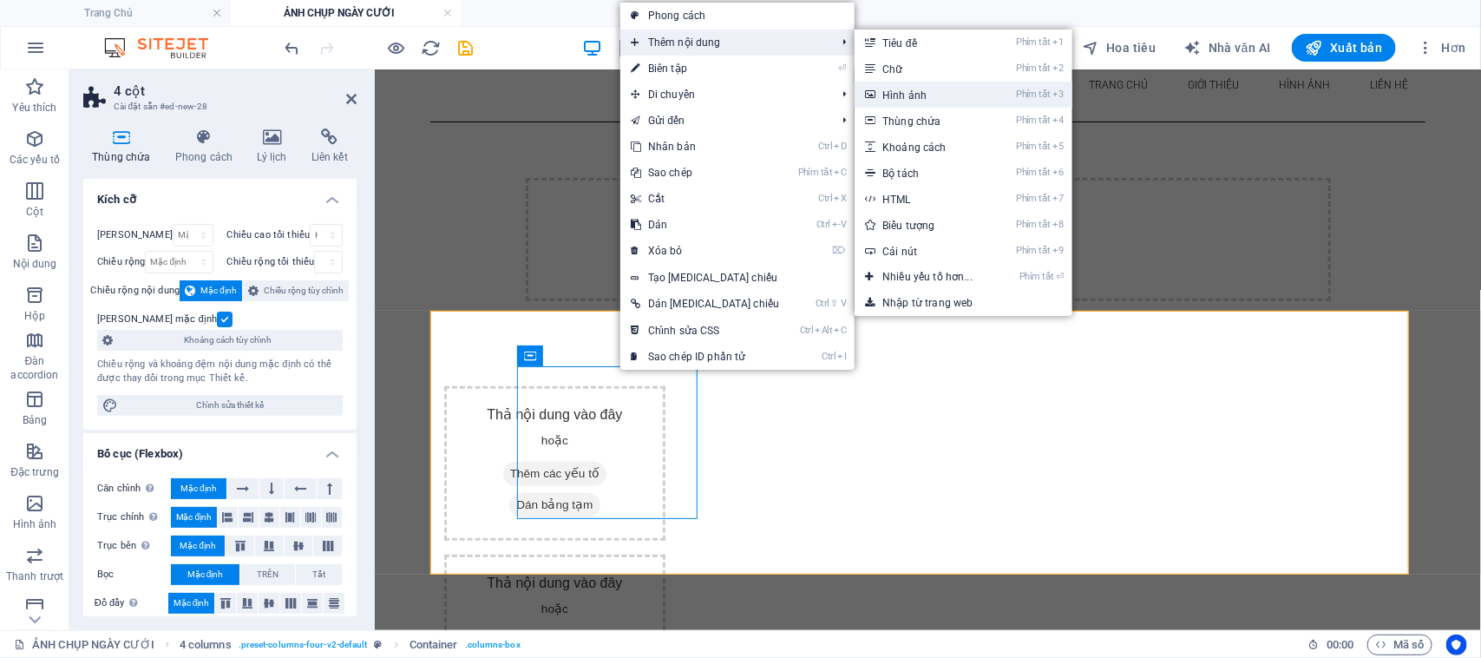
click at [882, 97] on font "Hình ảnh" at bounding box center [904, 95] width 44 height 12
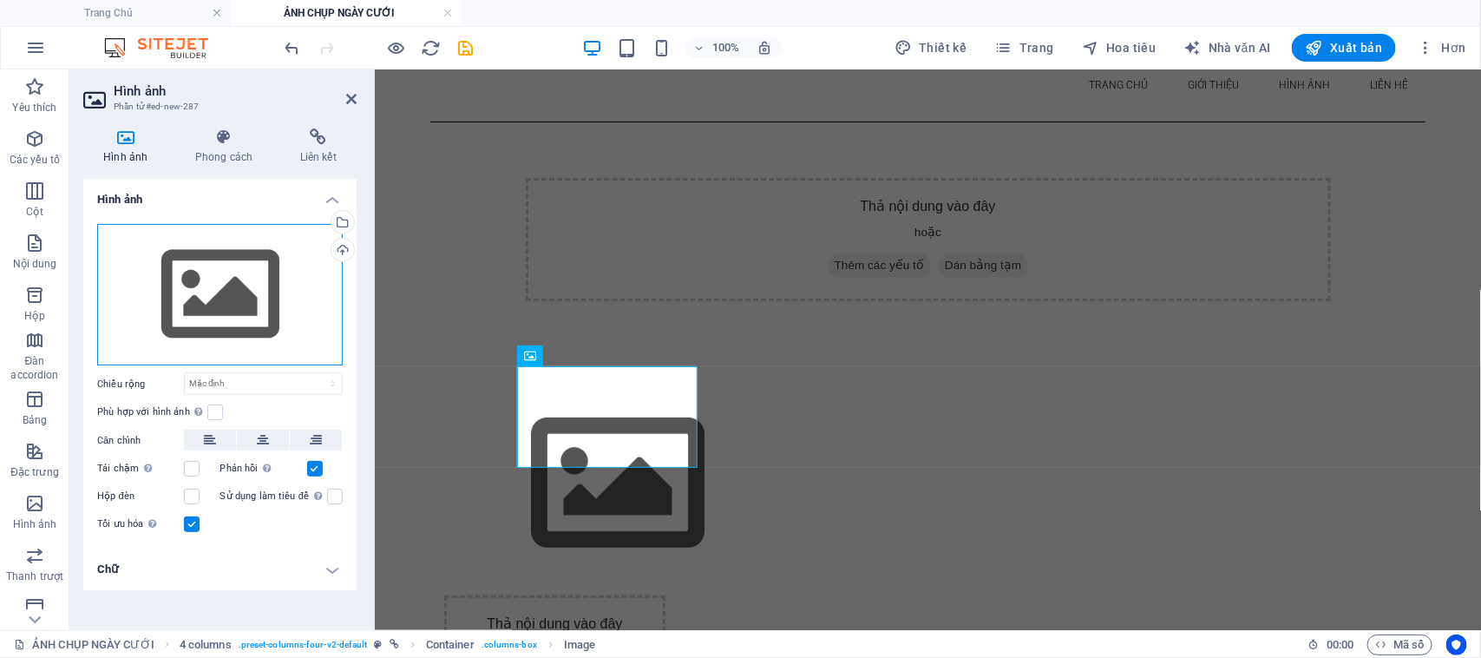
click at [221, 292] on div "Kéo tệp vào đây, nhấp để chọn tệp hoặc chọn tệp từ Tệp hoặc ảnh & video miễn ph…" at bounding box center [220, 295] width 246 height 142
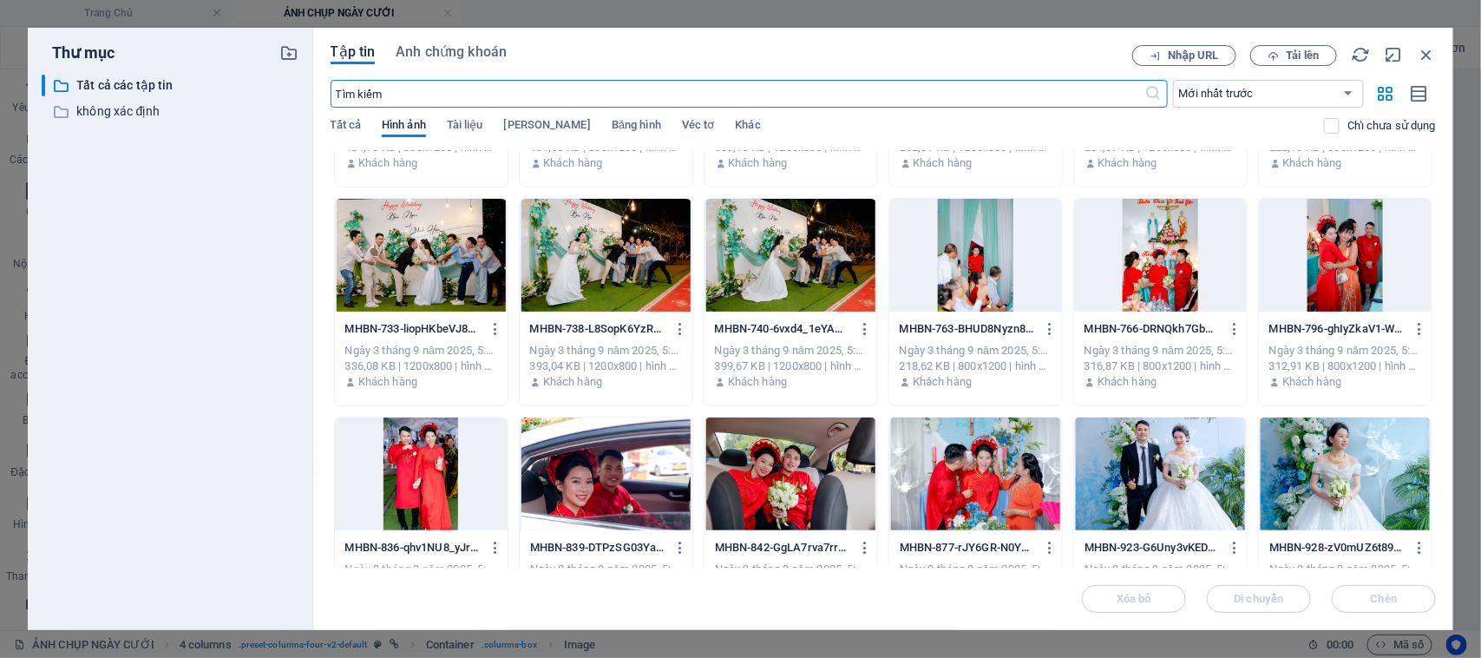
scroll to position [1084, 0]
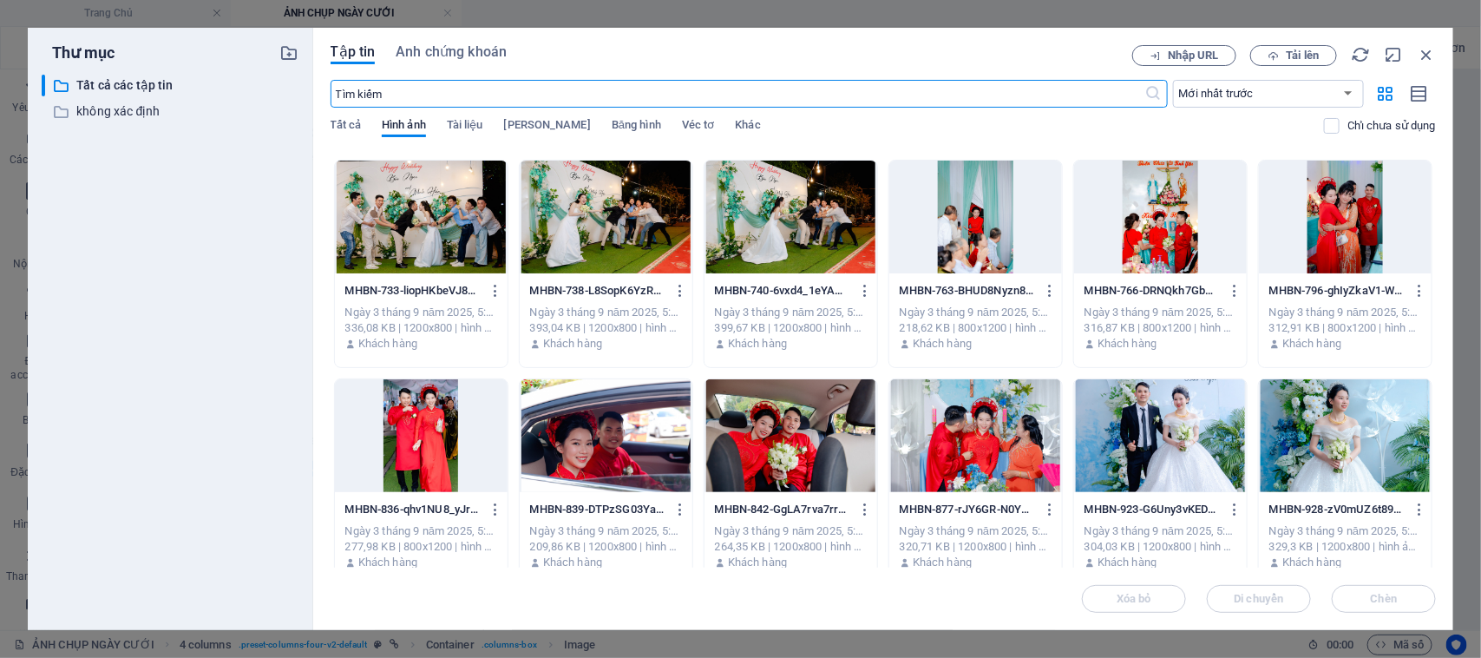
click at [1185, 432] on div at bounding box center [1160, 435] width 173 height 113
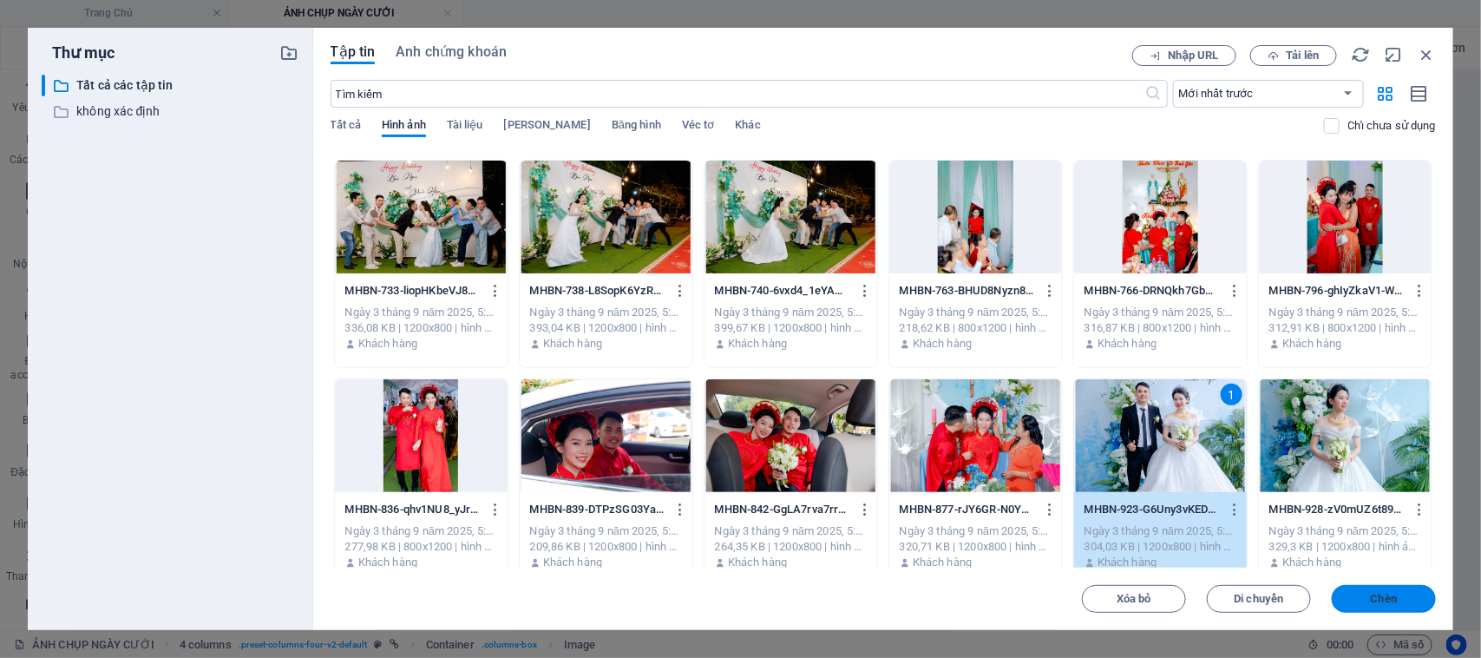
click at [1379, 599] on font "Chèn" at bounding box center [1384, 598] width 26 height 13
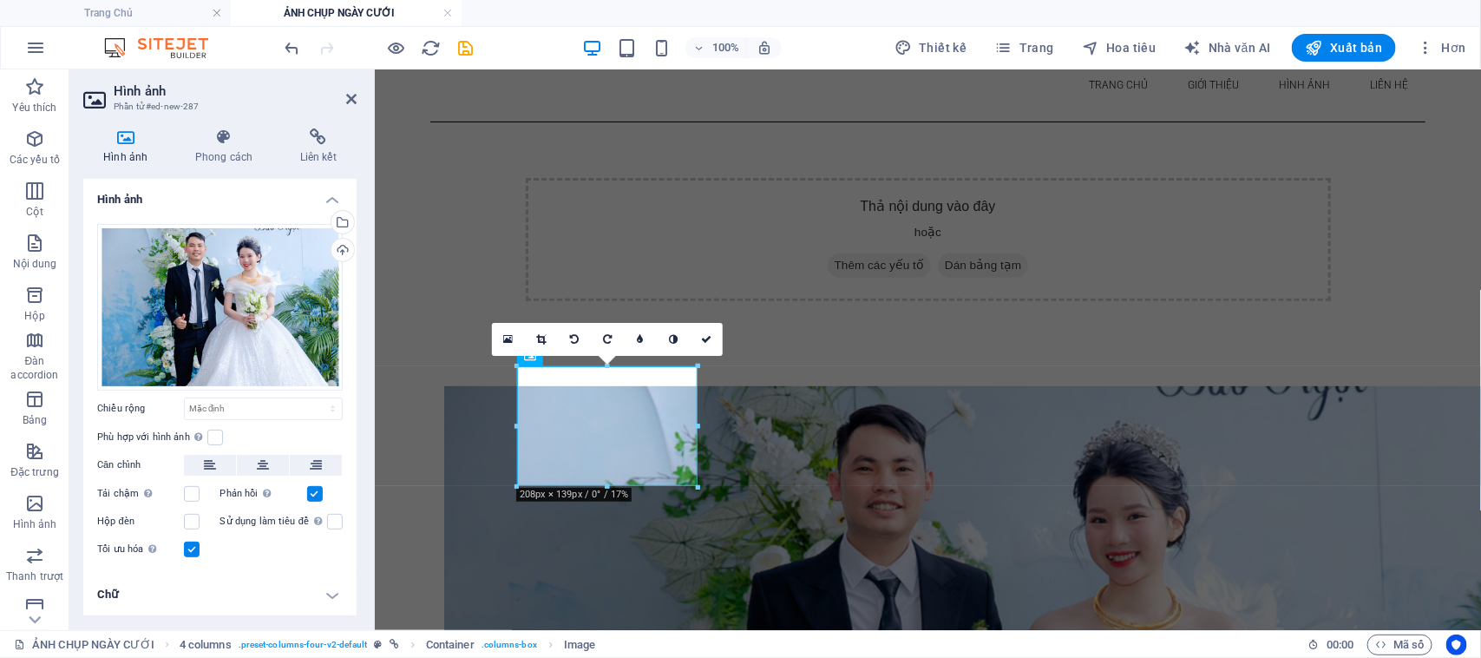
click at [826, 290] on div "Thả nội dung vào đây hoặc Thêm các yếu tố Dán bảng tạm" at bounding box center [926, 238] width 995 height 234
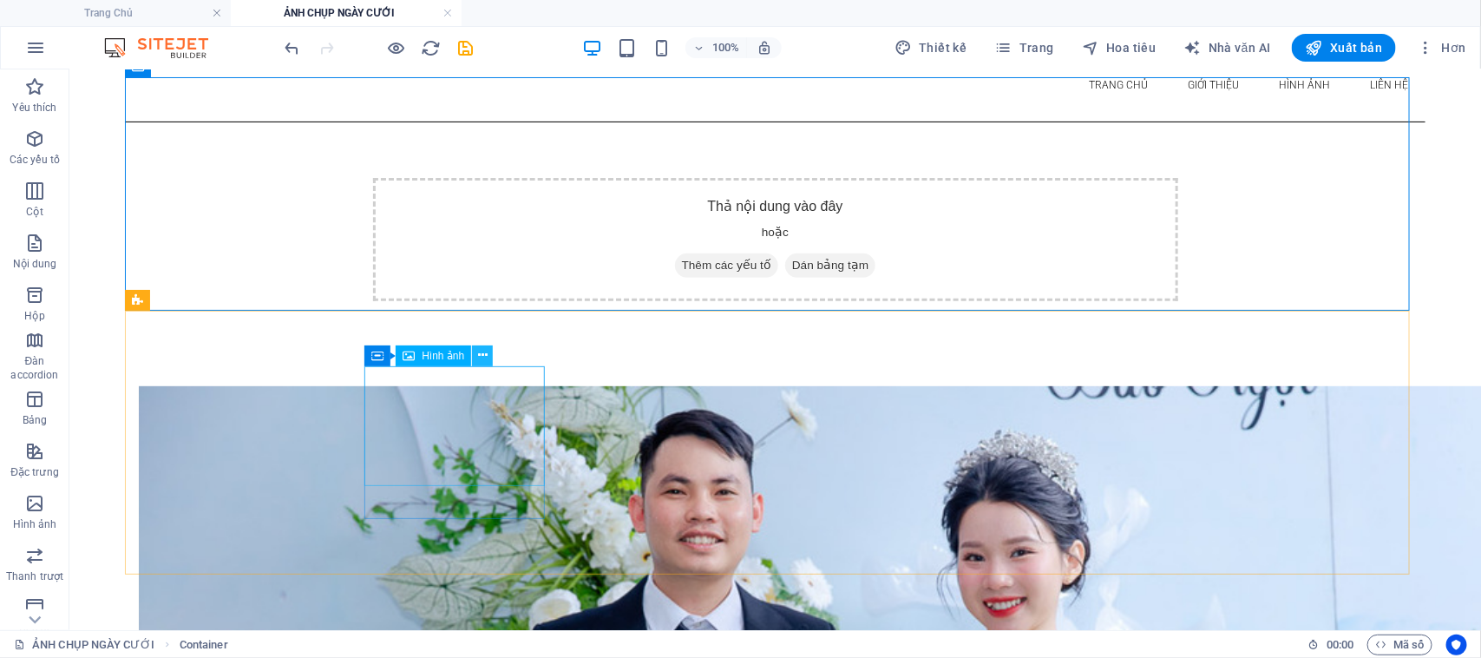
click at [479, 353] on icon at bounding box center [483, 355] width 10 height 18
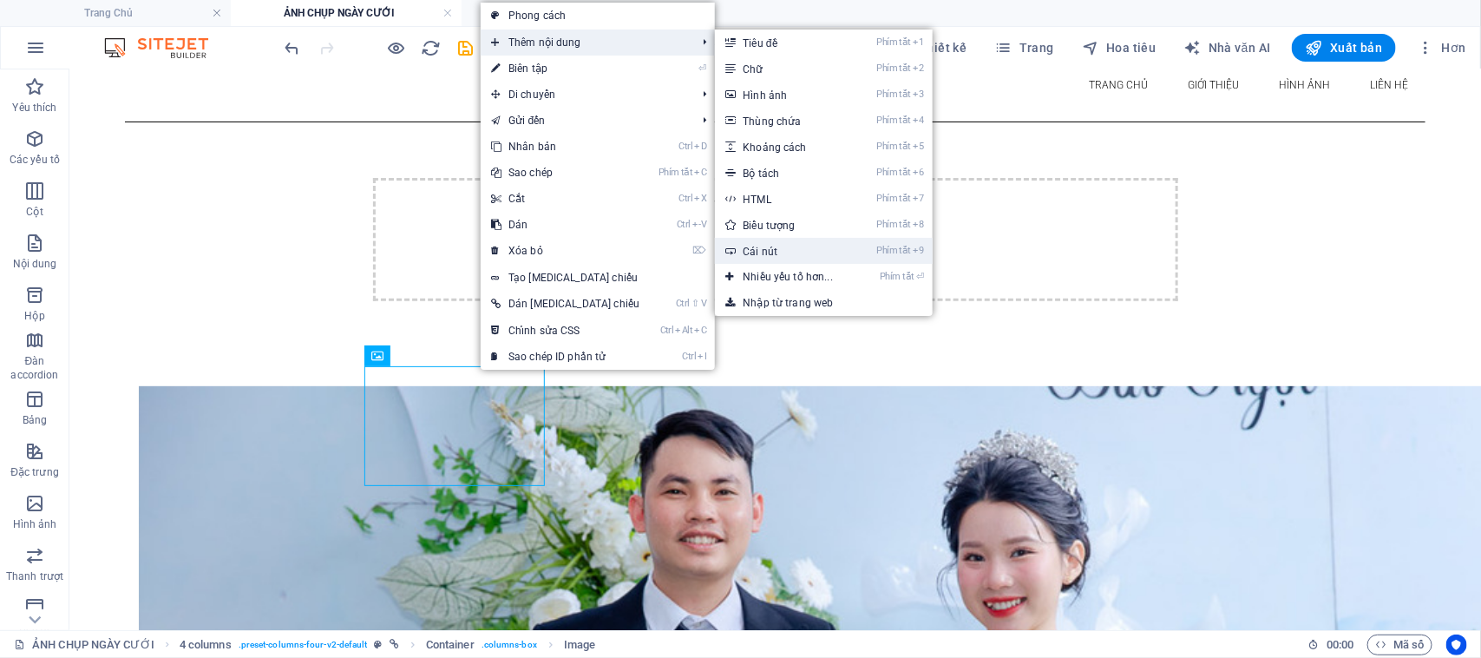
click at [743, 246] on font "Cái nút" at bounding box center [760, 252] width 35 height 12
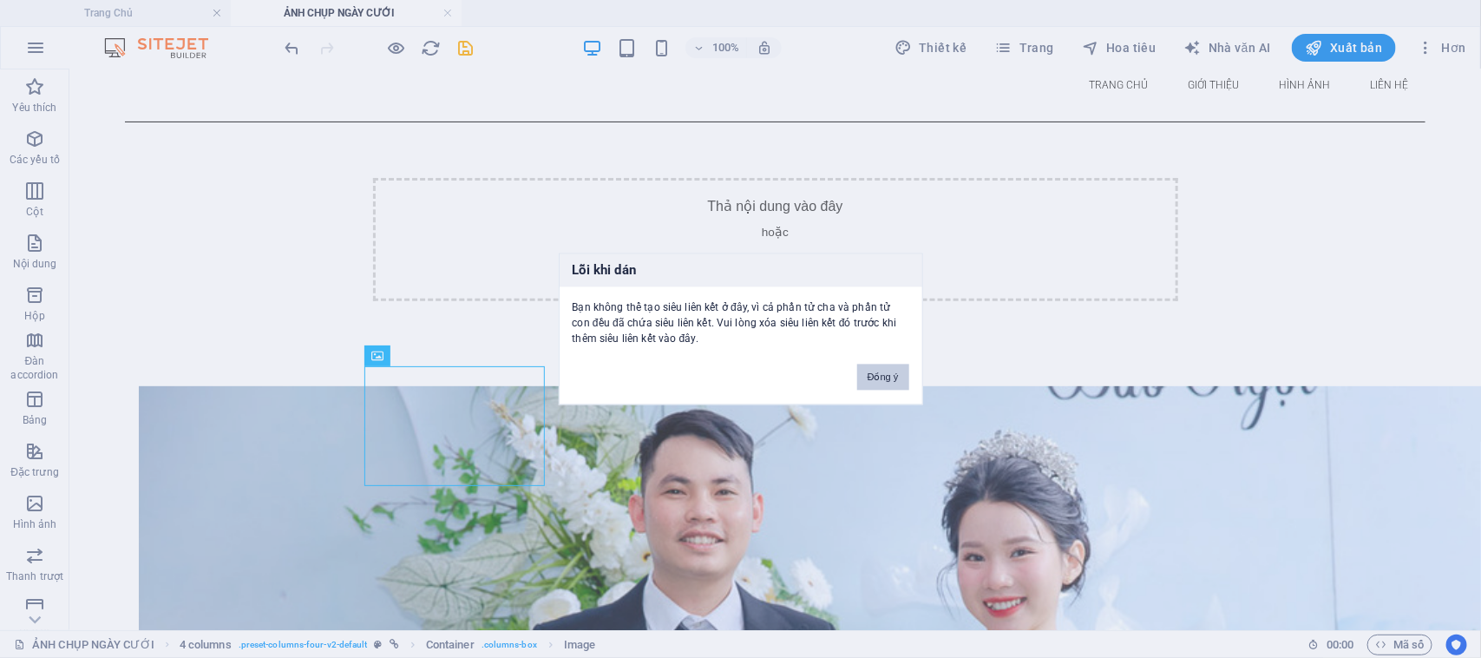
click at [887, 377] on font "Đồng ý" at bounding box center [883, 377] width 31 height 10
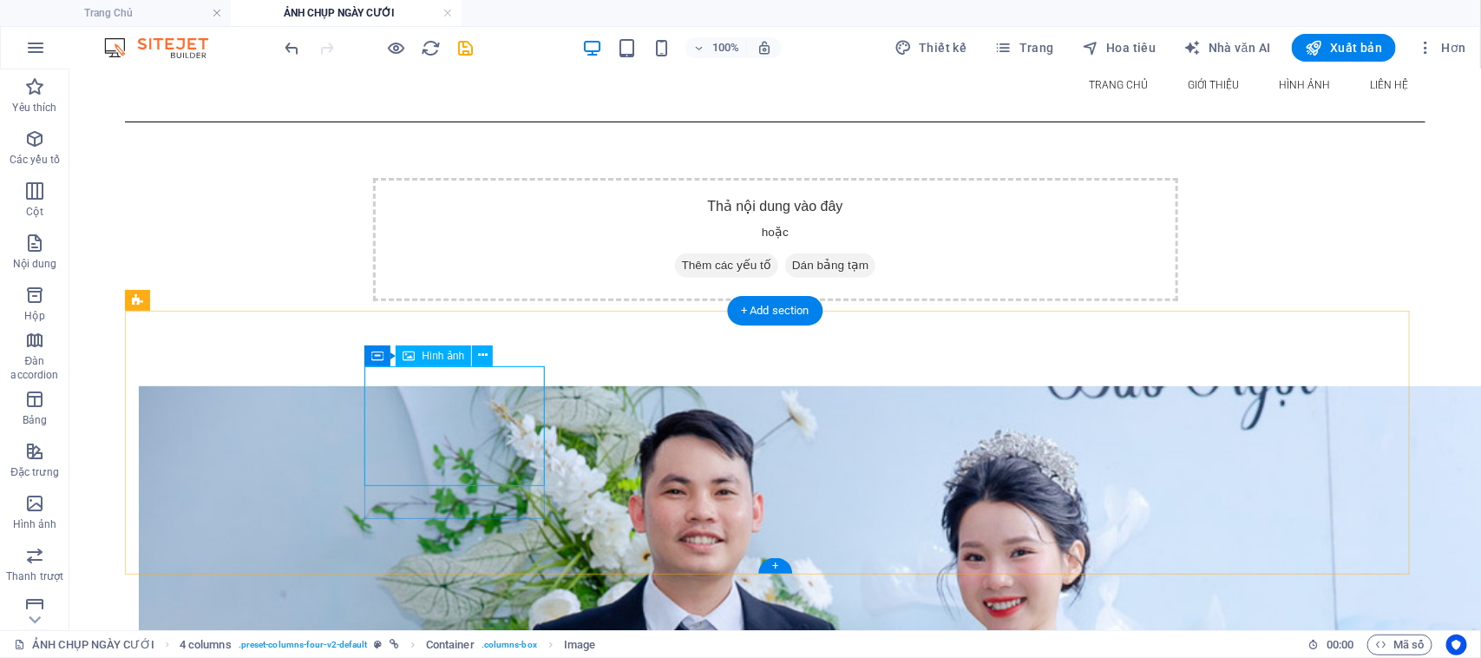
click at [369, 358] on div "Thùng chứa" at bounding box center [408, 355] width 89 height 21
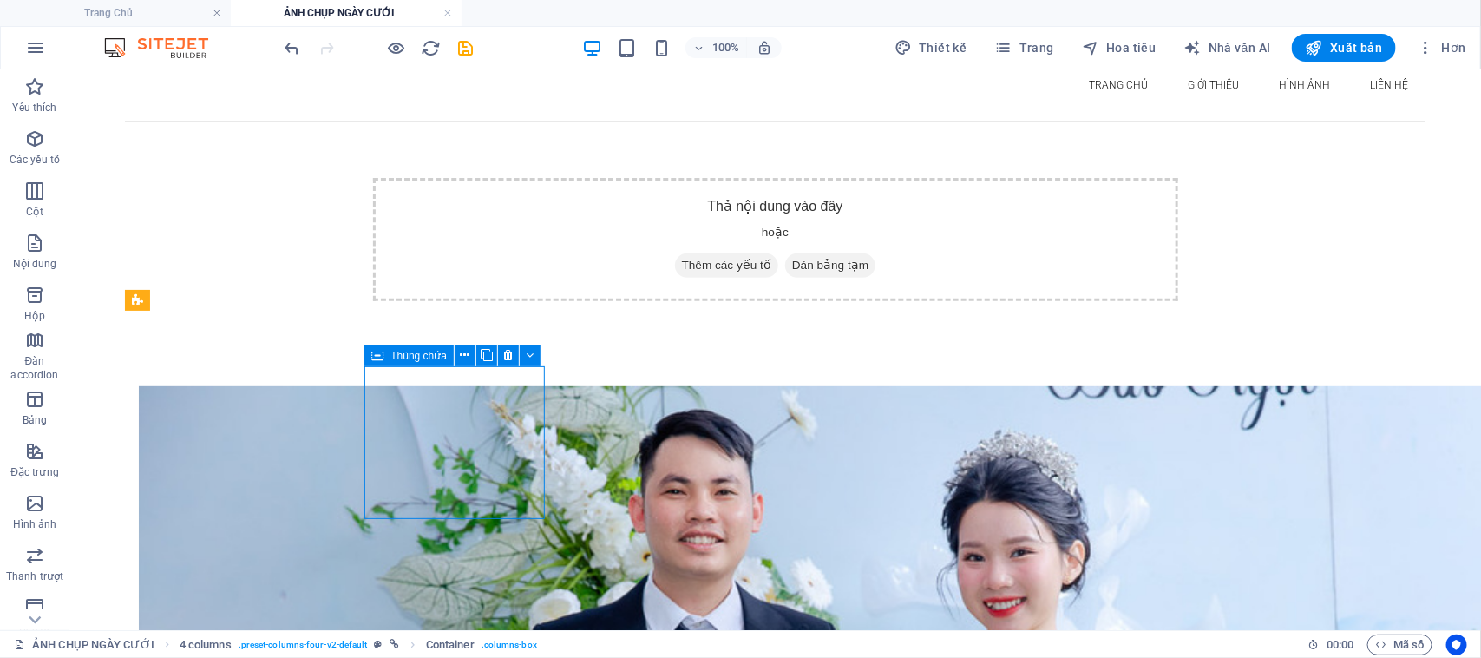
click at [399, 357] on font "Thùng chứa" at bounding box center [418, 356] width 56 height 12
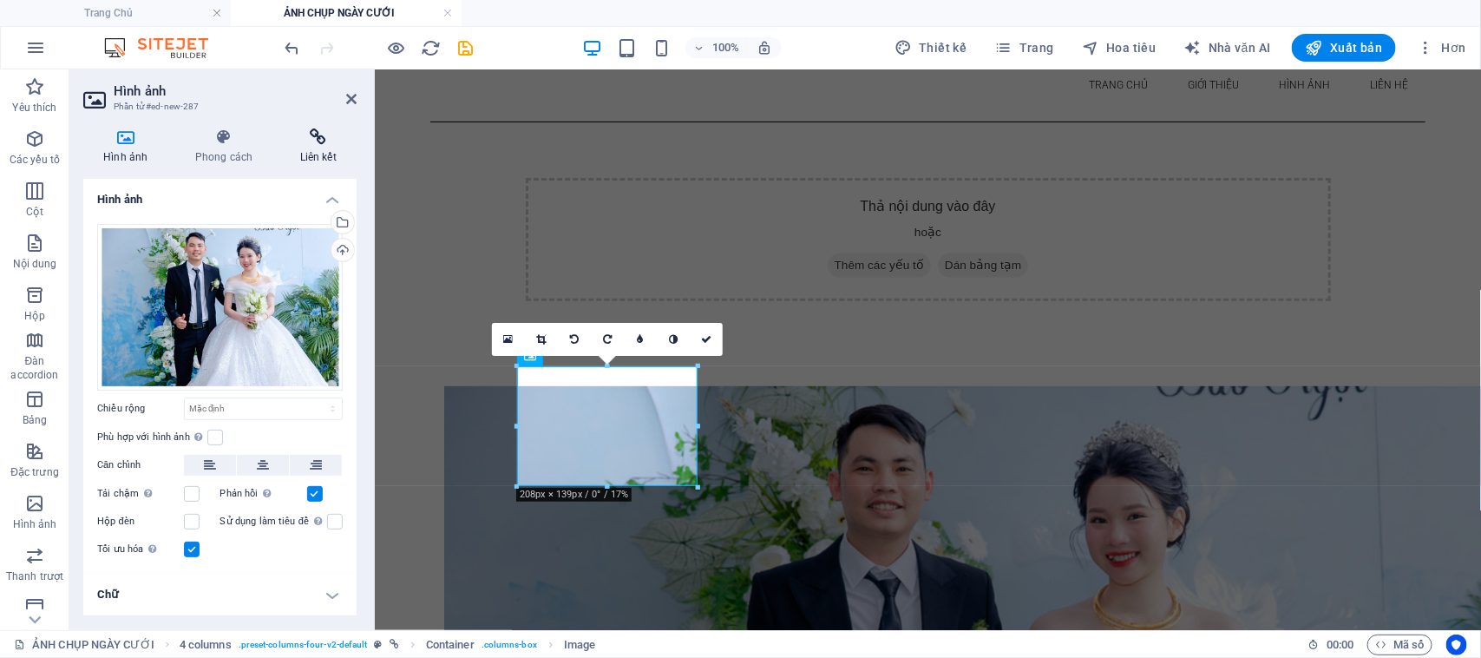
click at [314, 149] on h4 "Liên kết" at bounding box center [317, 146] width 77 height 36
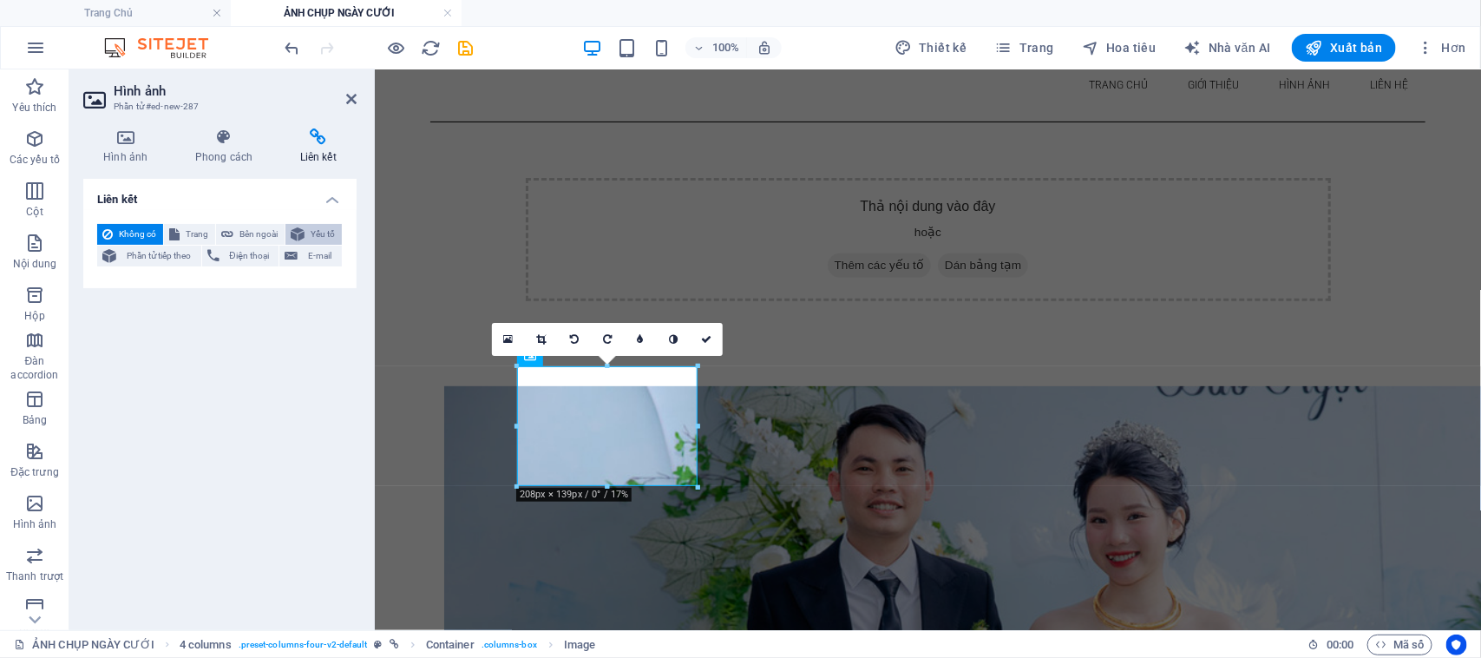
click at [323, 234] on font "Yếu tố" at bounding box center [323, 234] width 24 height 10
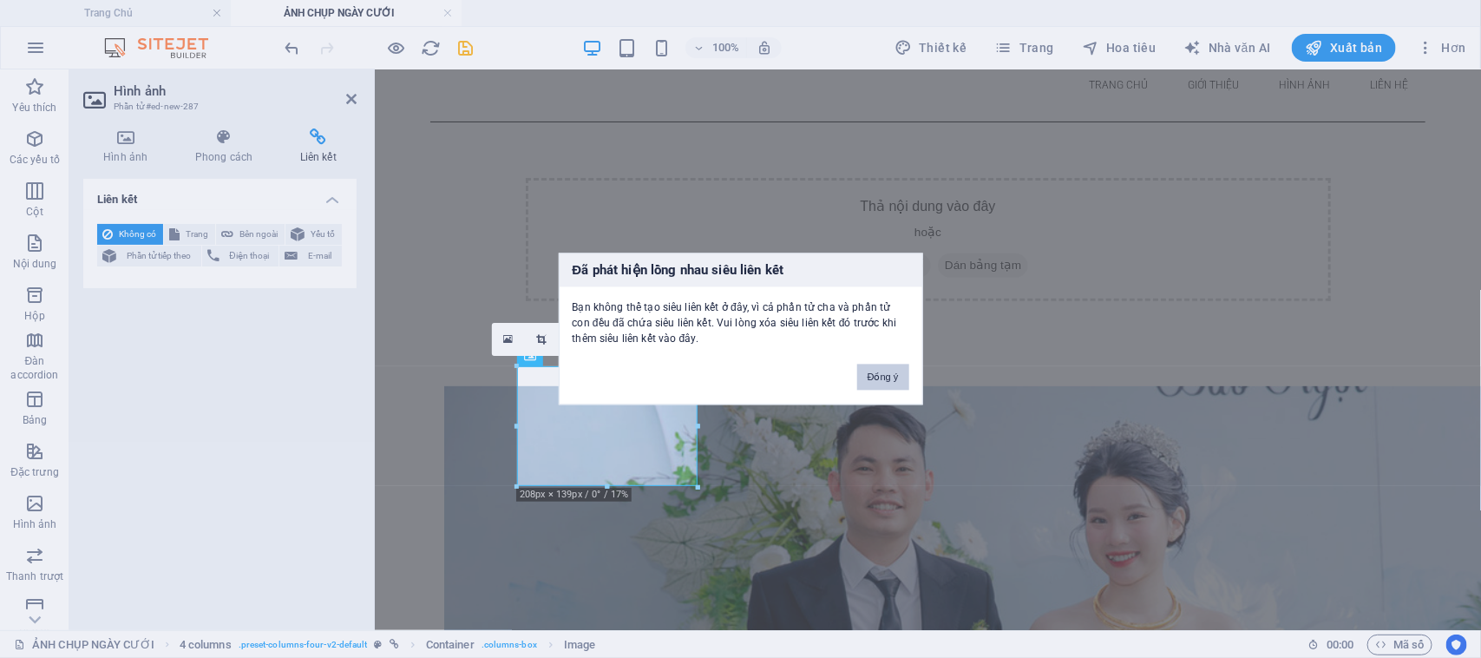
drag, startPoint x: 881, startPoint y: 375, endPoint x: 74, endPoint y: 258, distance: 816.1
click at [881, 375] on font "Đồng ý" at bounding box center [883, 377] width 31 height 10
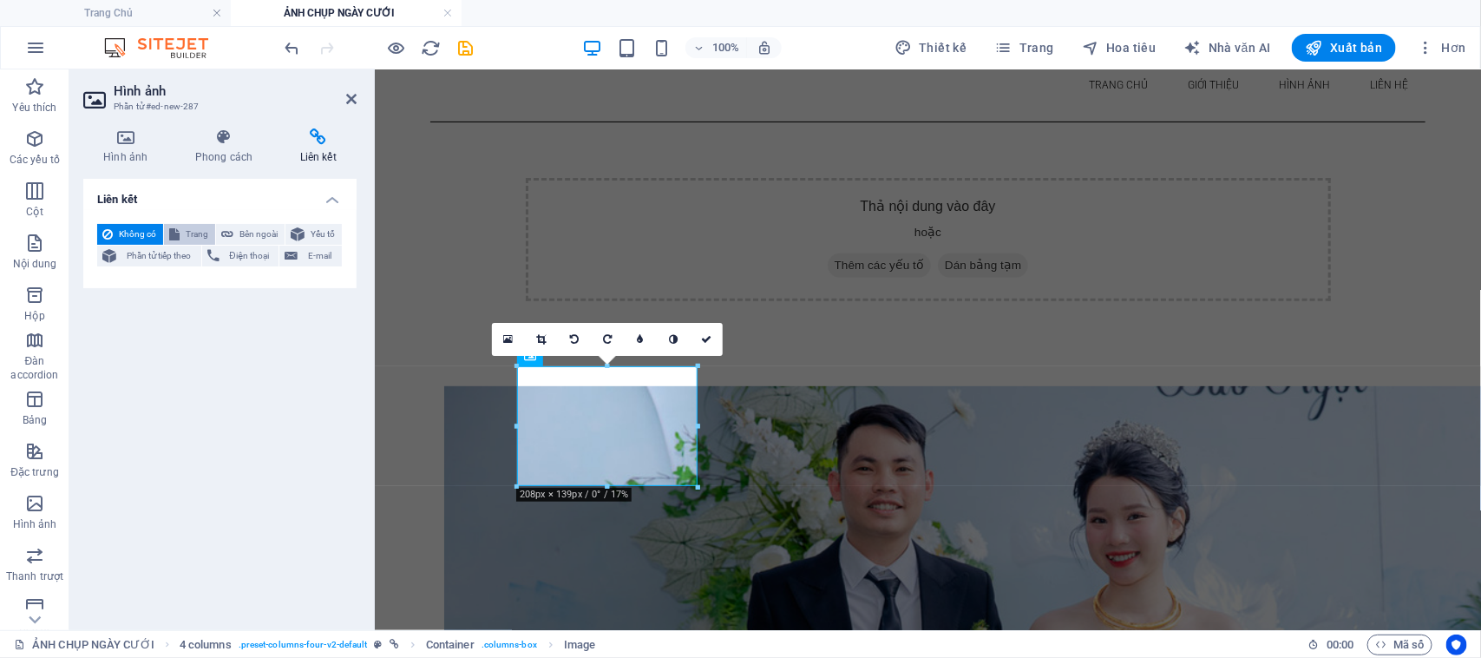
click at [180, 230] on button "Trang" at bounding box center [189, 234] width 51 height 21
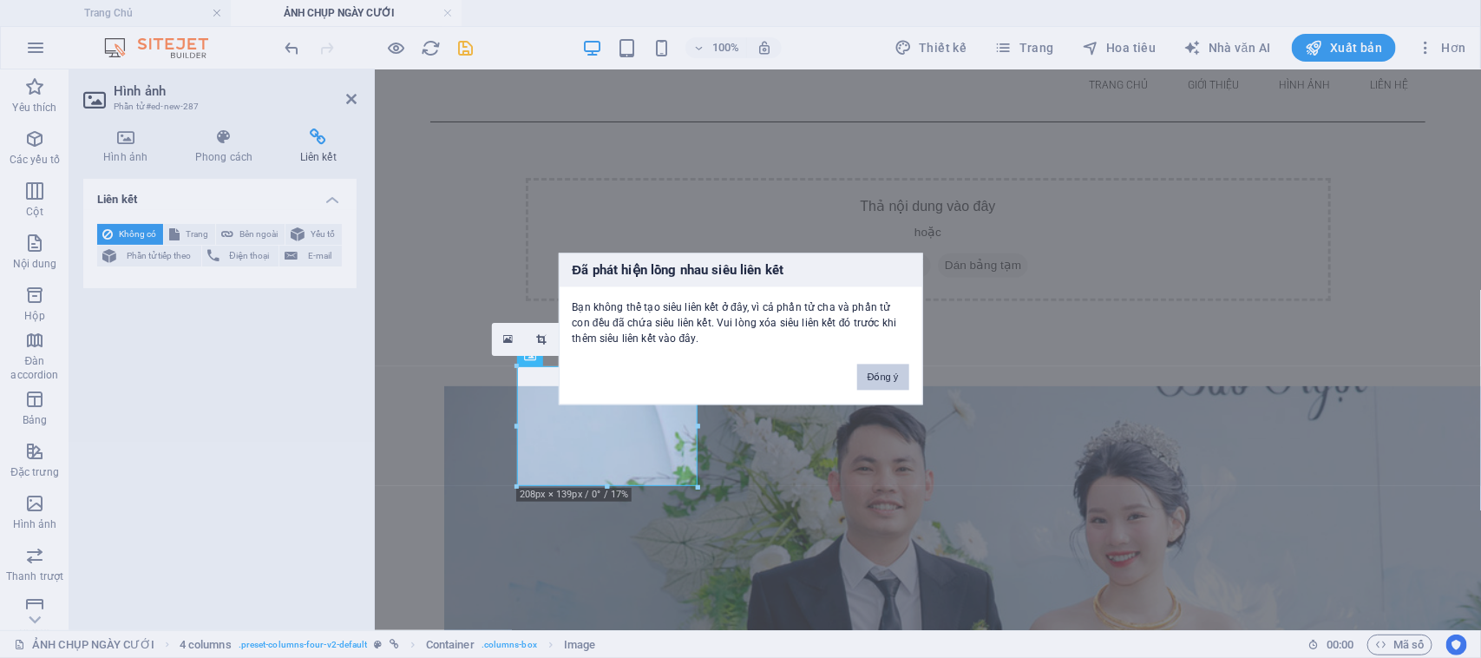
click at [882, 375] on font "Đồng ý" at bounding box center [883, 377] width 31 height 10
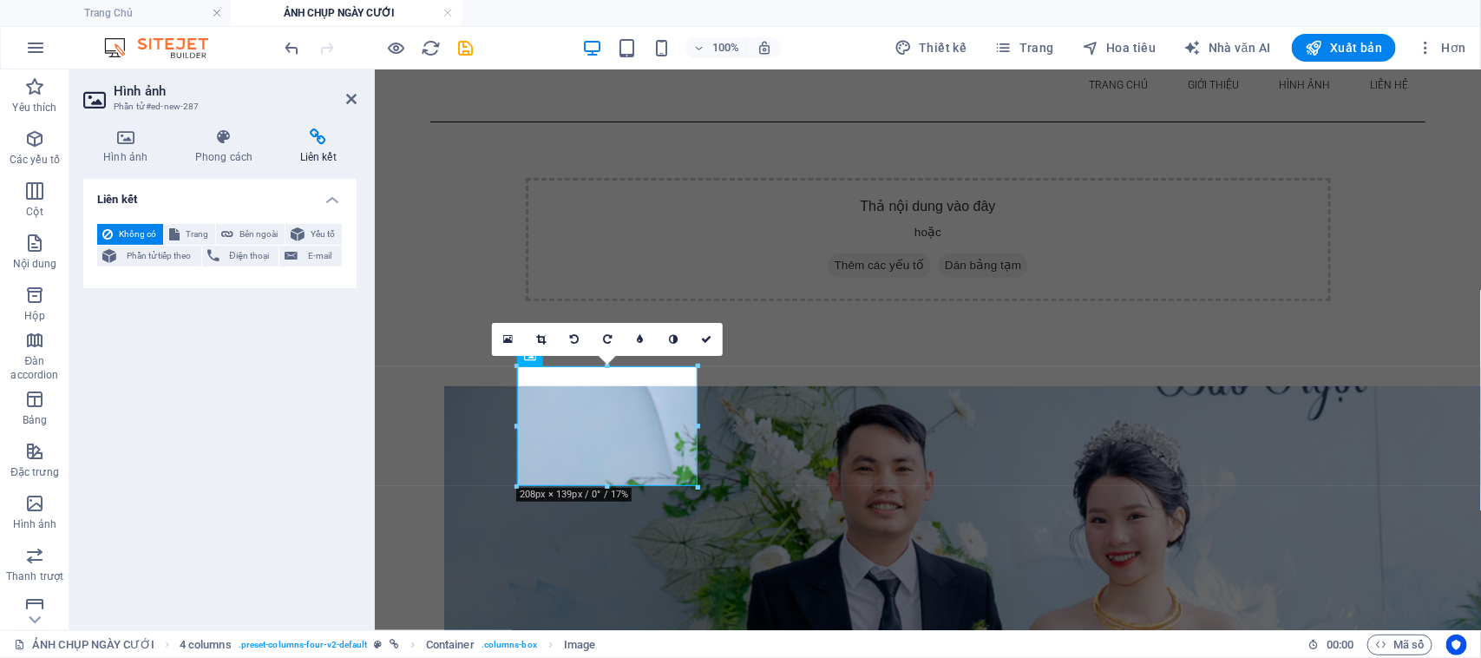
click at [325, 200] on h4 "Liên kết" at bounding box center [219, 194] width 273 height 31
click at [326, 200] on h4 "Liên kết" at bounding box center [219, 200] width 273 height 42
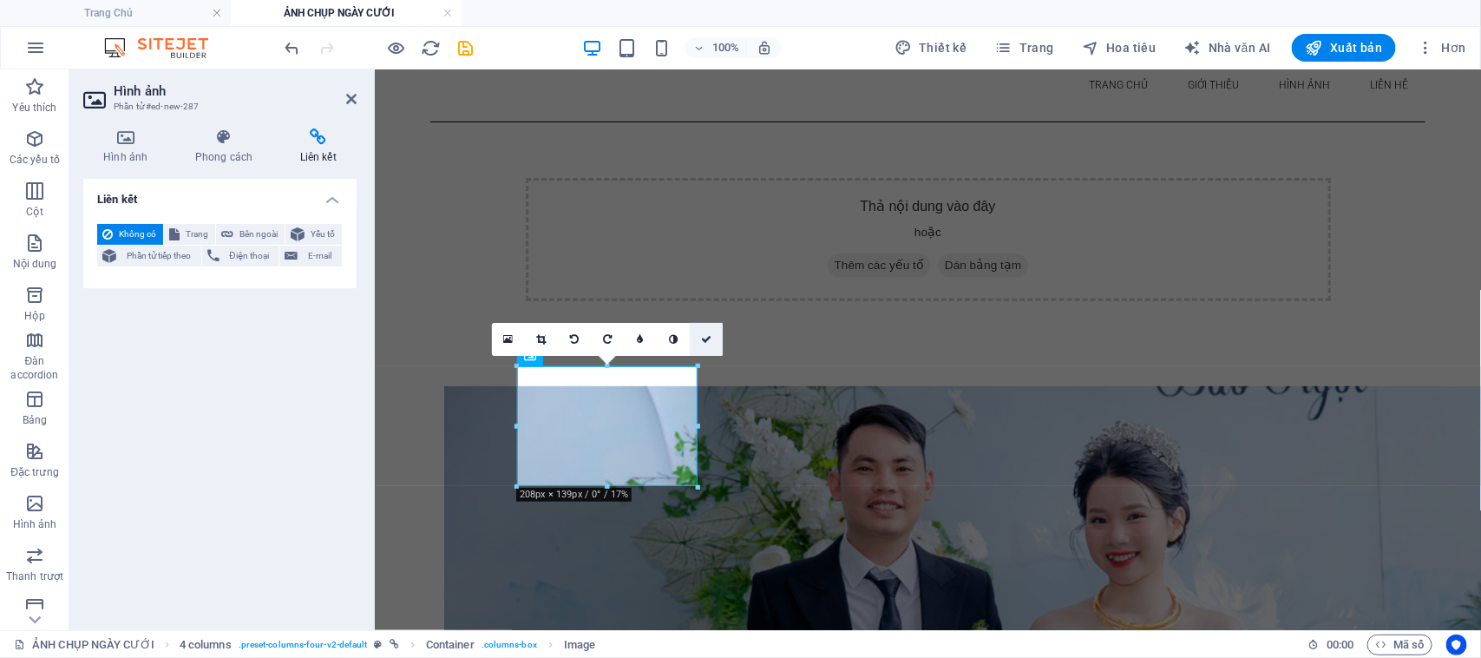
click at [699, 340] on link at bounding box center [706, 339] width 33 height 33
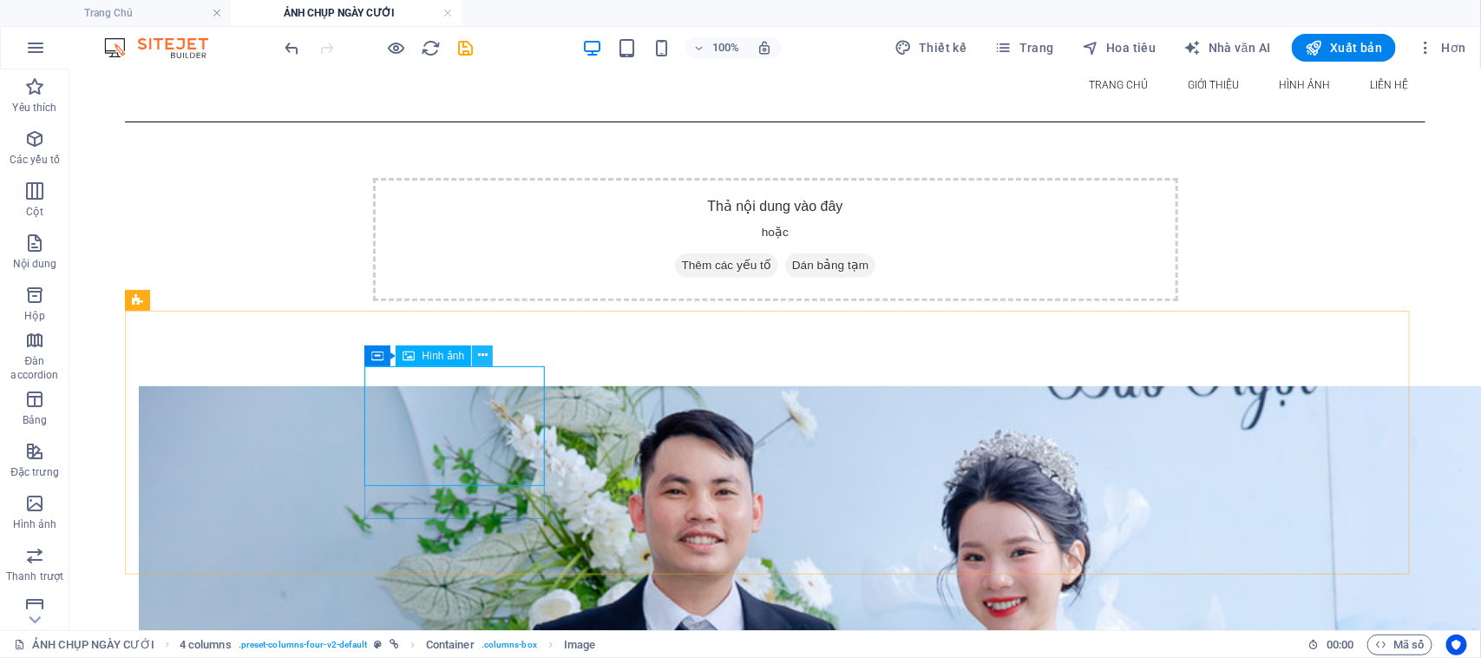
click at [482, 352] on icon at bounding box center [483, 355] width 10 height 18
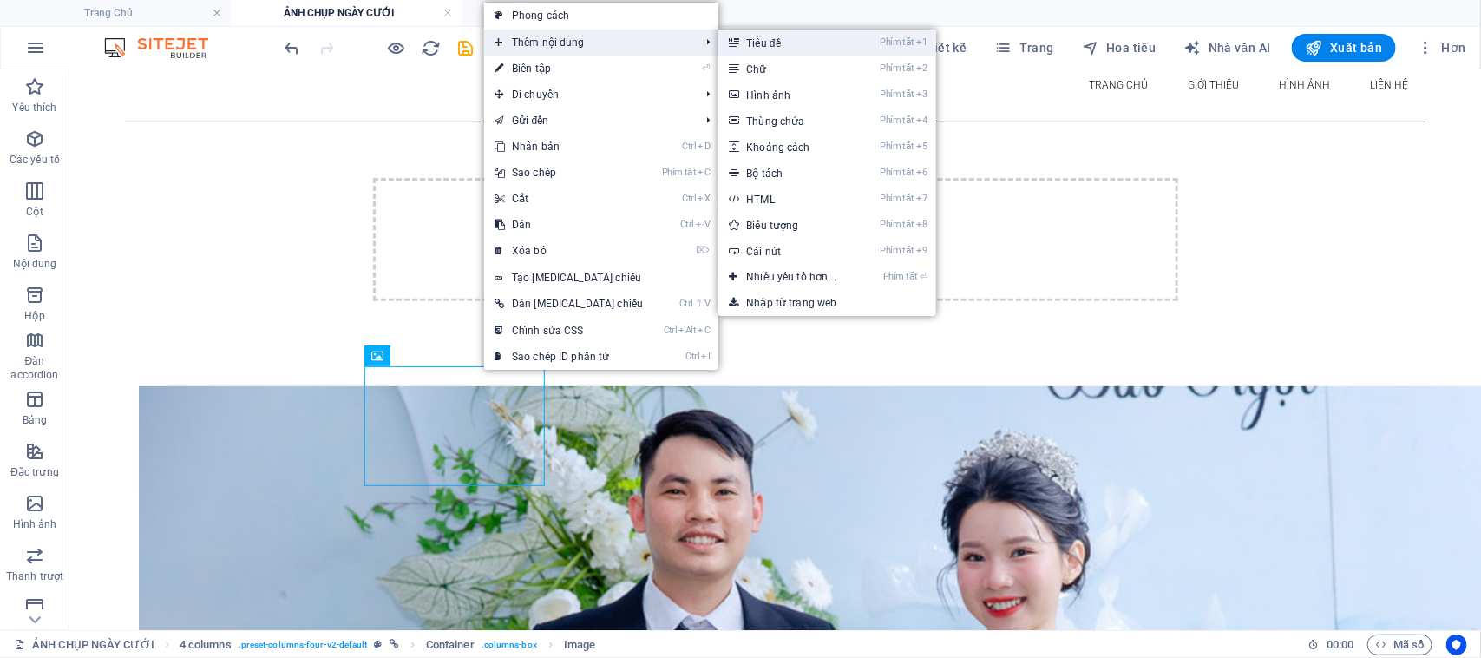
click at [772, 42] on link "Phím tắt 1 Tiêu đề" at bounding box center [794, 42] width 153 height 26
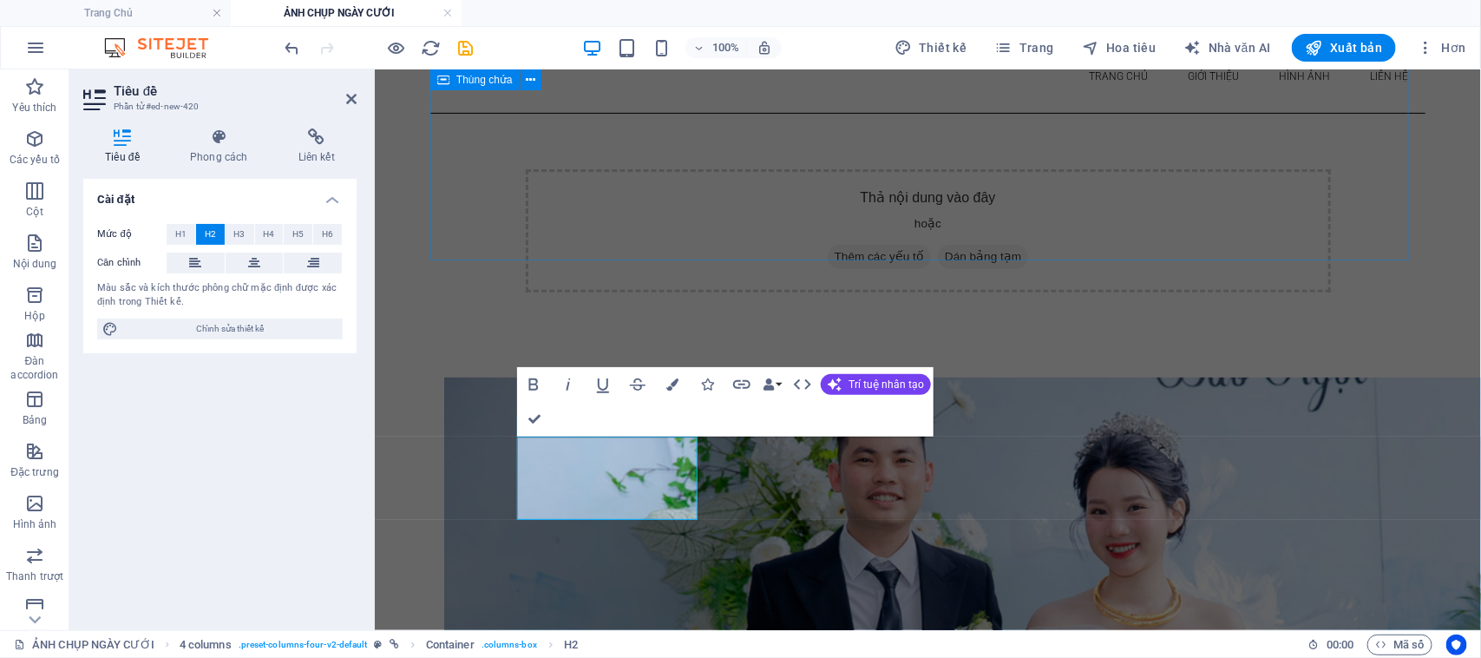
scroll to position [256, 0]
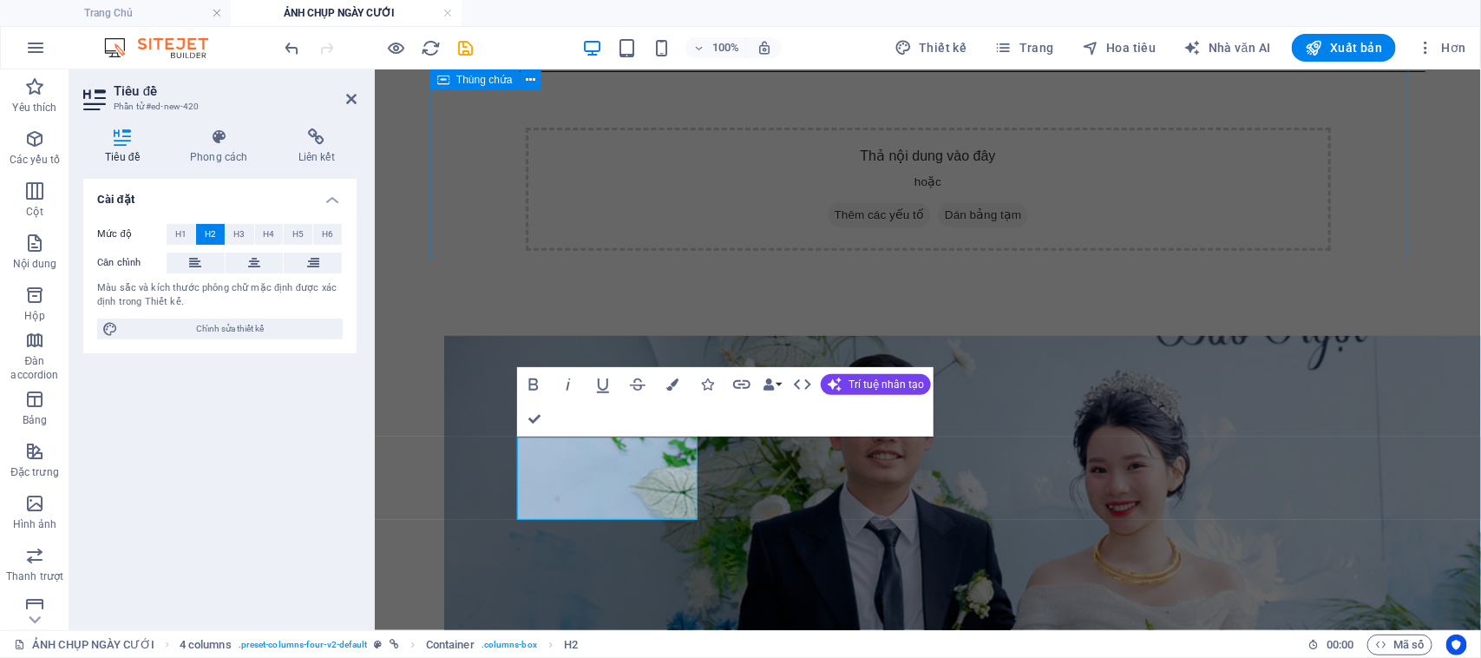
select select "%"
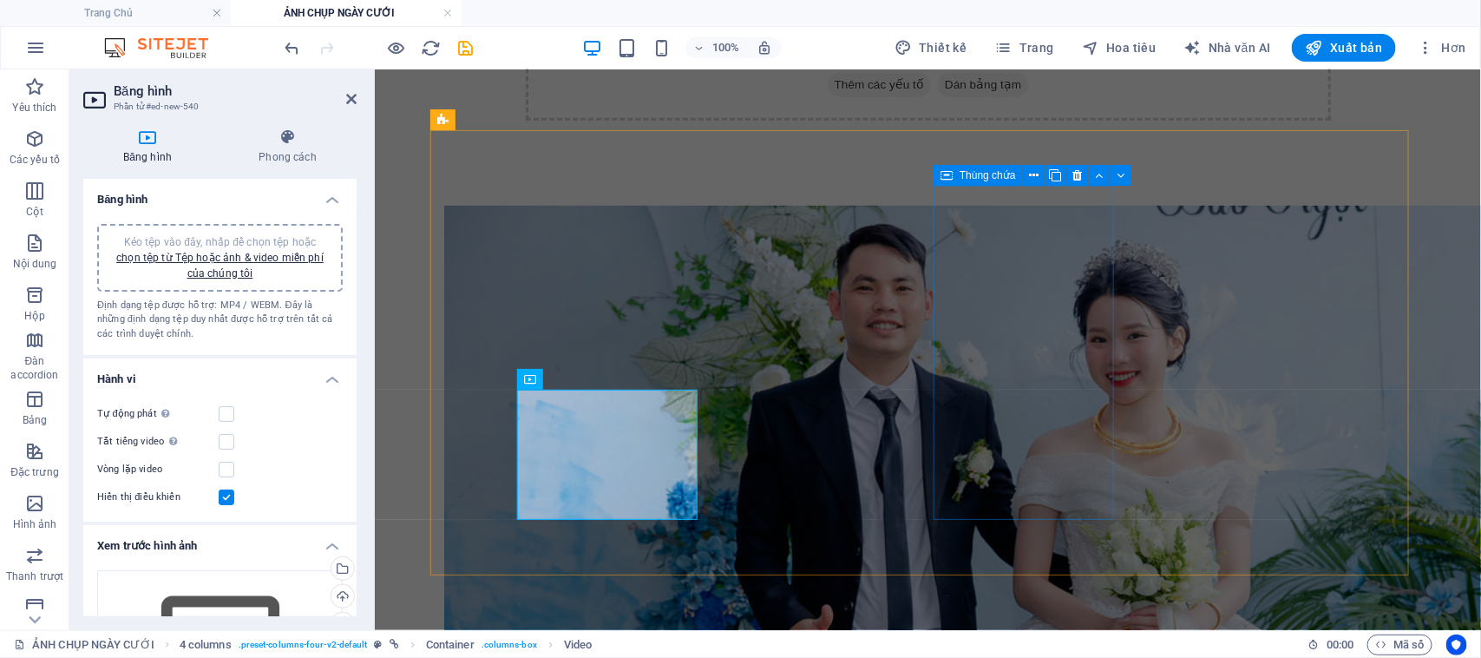
scroll to position [357, 0]
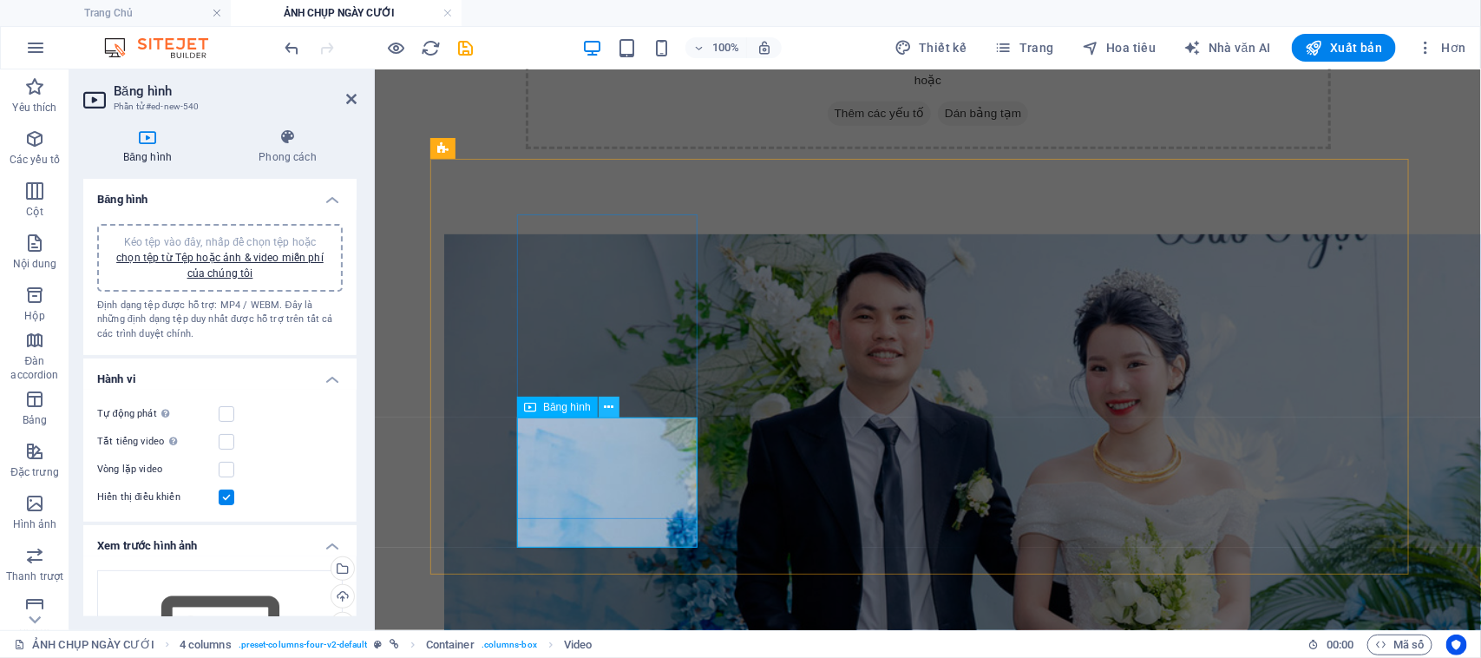
click at [612, 409] on icon at bounding box center [609, 407] width 10 height 18
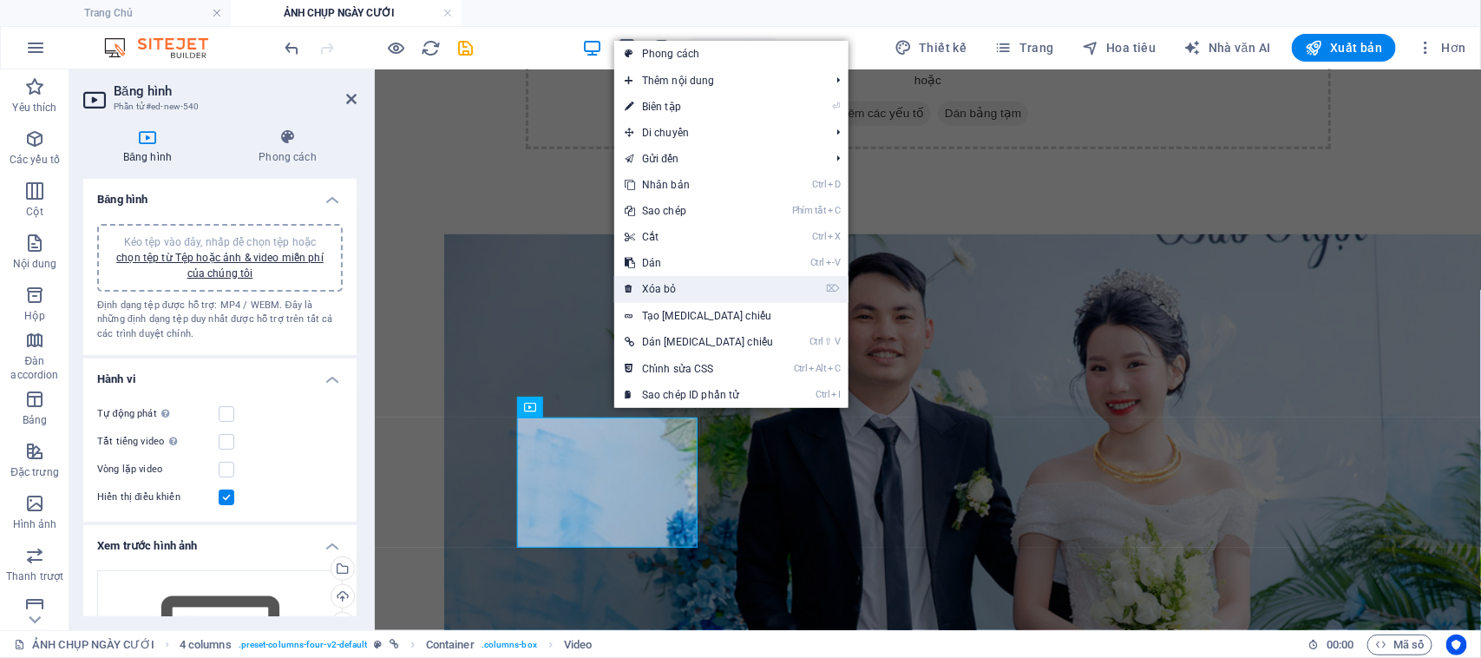
click at [662, 287] on font "Xóa bỏ" at bounding box center [659, 289] width 35 height 12
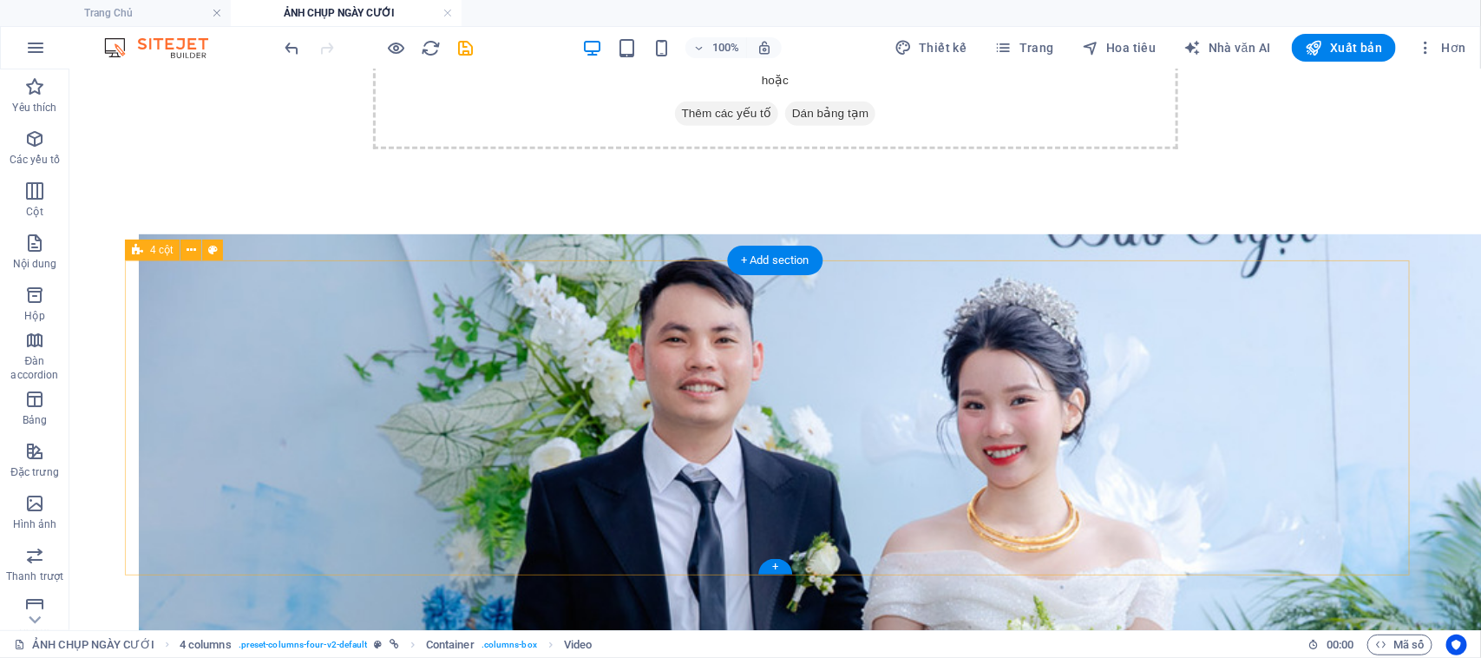
scroll to position [256, 0]
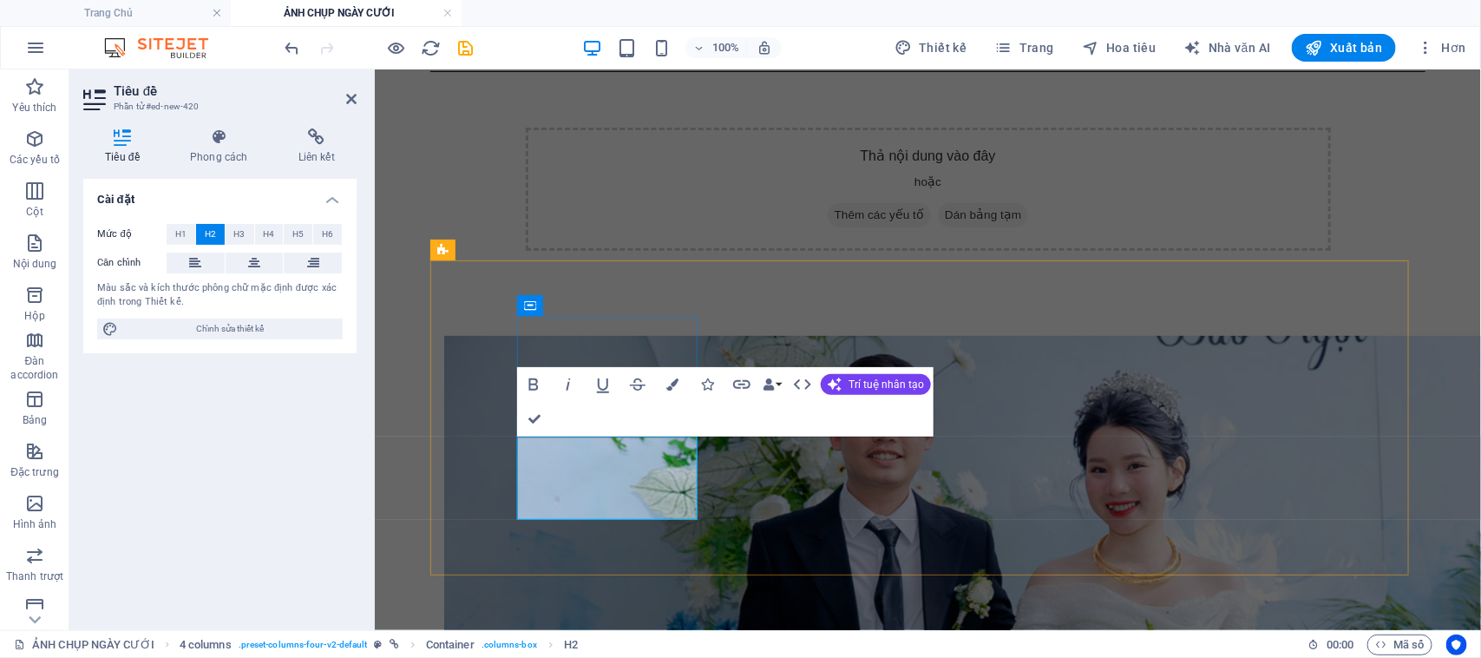
drag, startPoint x: 676, startPoint y: 539, endPoint x: 546, endPoint y: 455, distance: 155.0
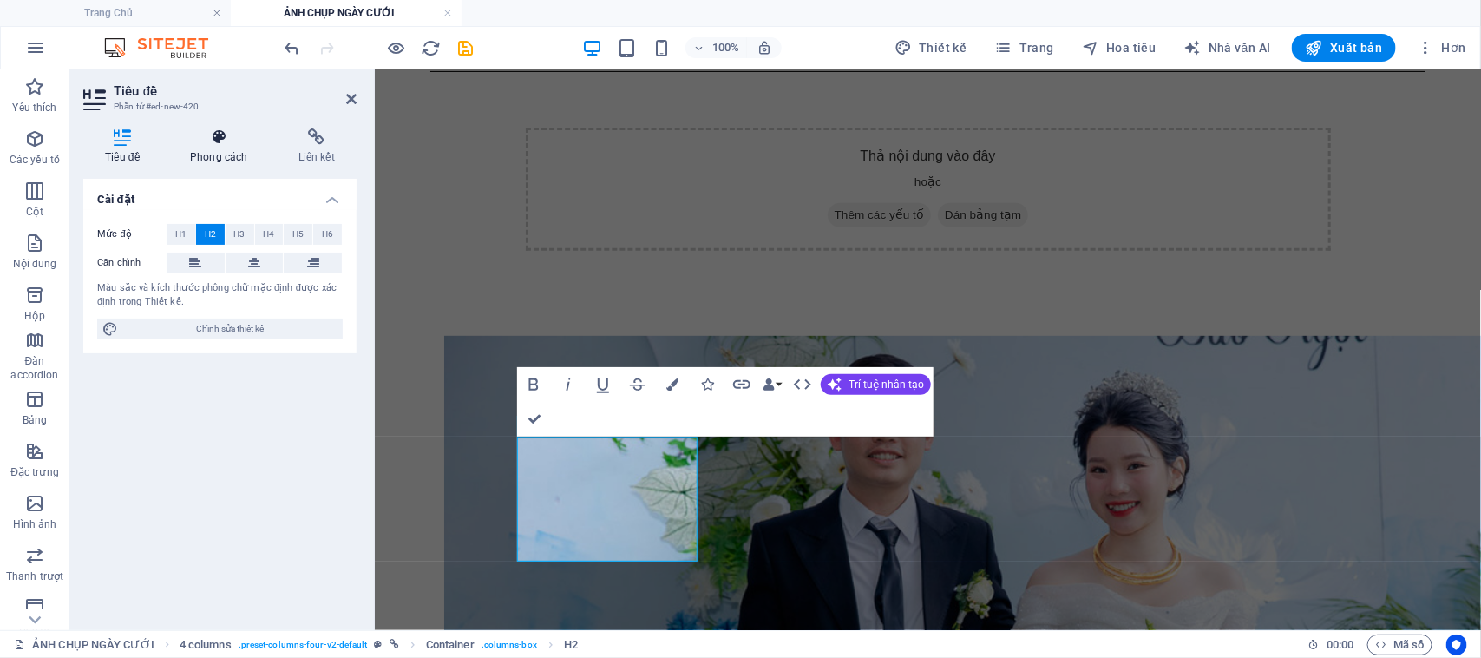
click at [219, 151] on font "Phong cách" at bounding box center [218, 157] width 57 height 12
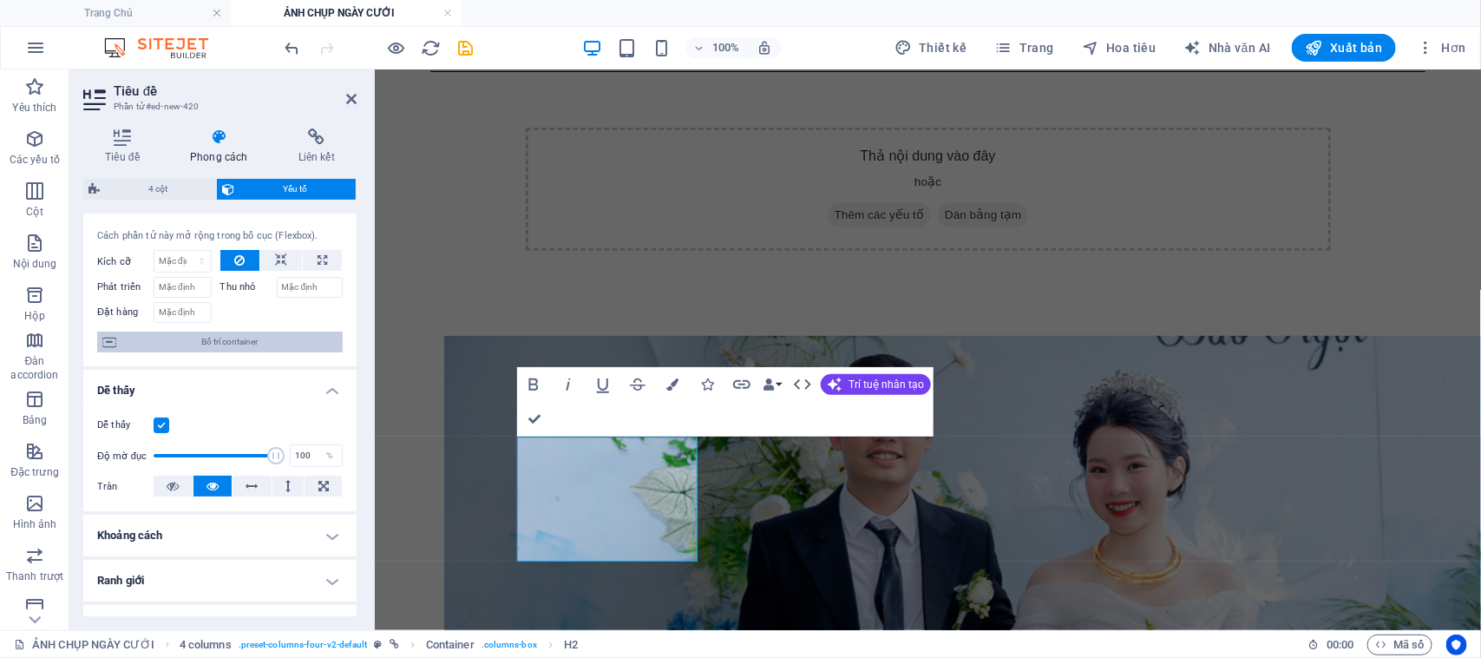
scroll to position [0, 0]
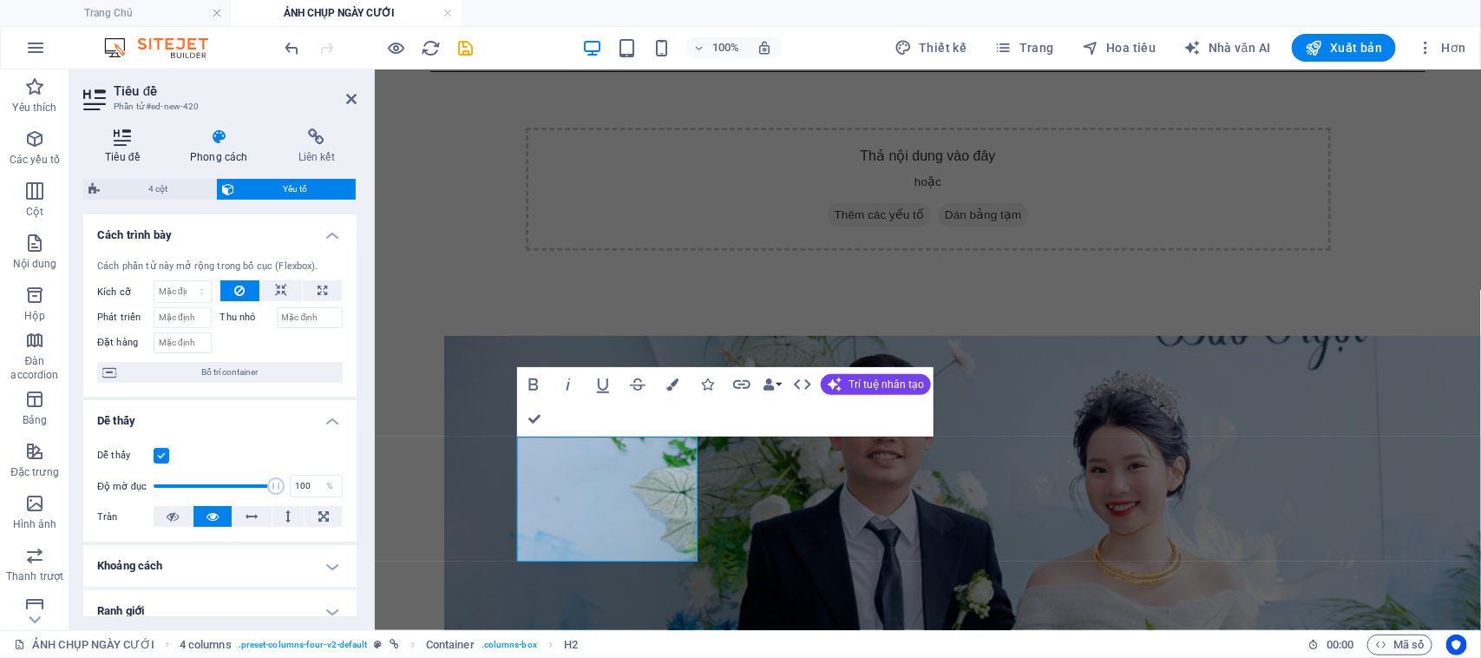
click at [119, 146] on h4 "Tiêu đề" at bounding box center [125, 146] width 85 height 36
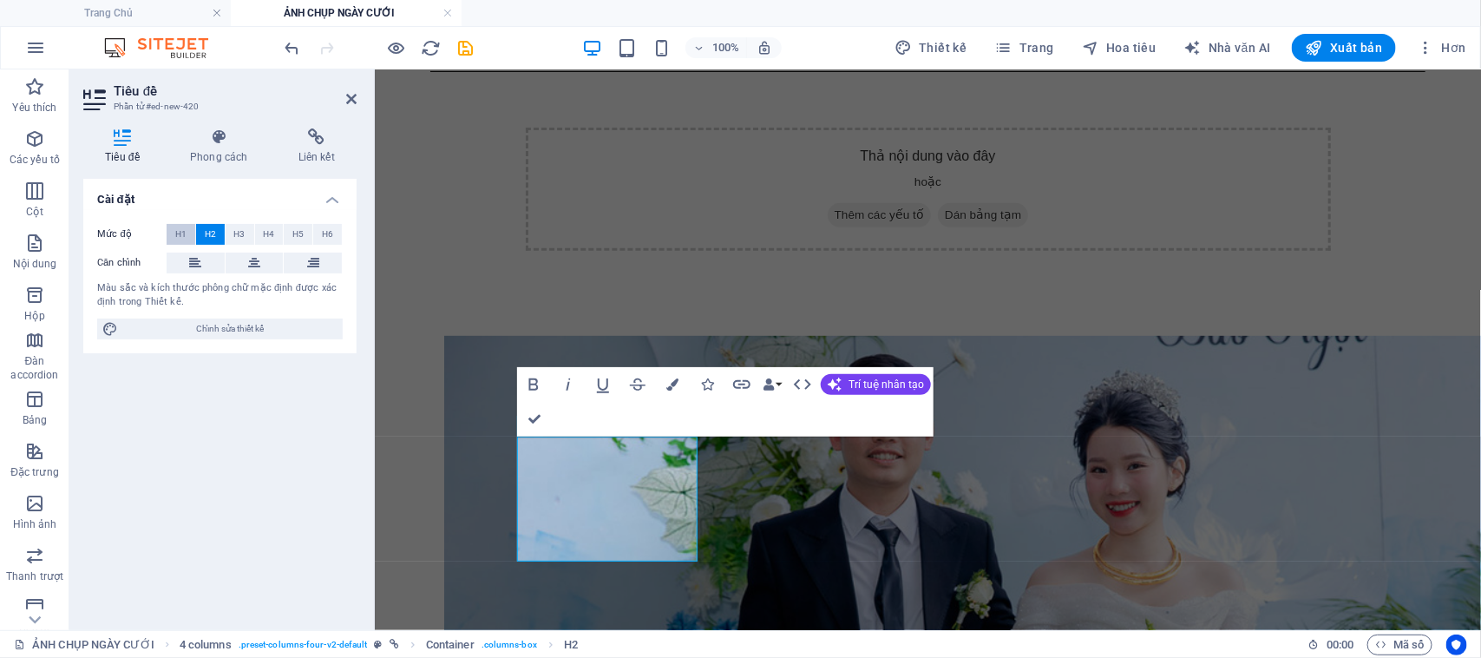
click at [183, 234] on font "H1" at bounding box center [180, 234] width 11 height 10
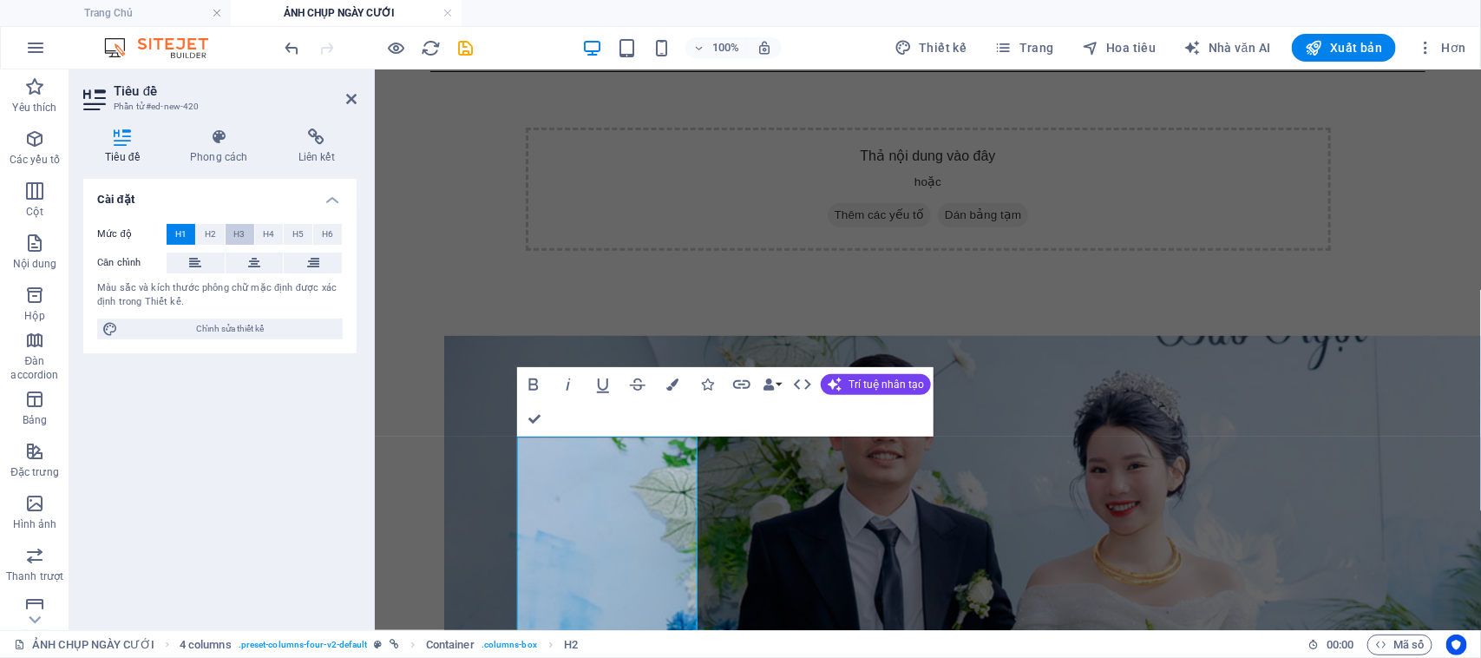
click at [237, 236] on font "H3" at bounding box center [239, 234] width 11 height 10
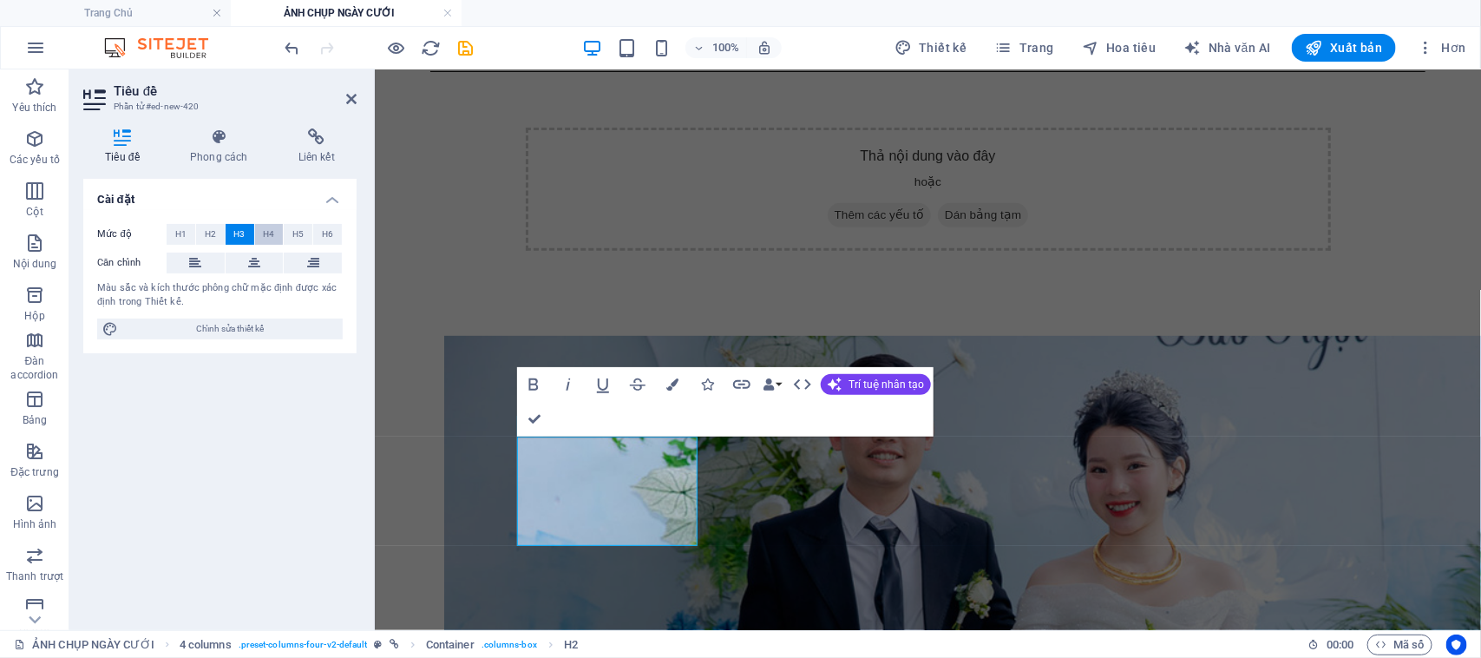
click at [271, 236] on font "H4" at bounding box center [268, 234] width 11 height 10
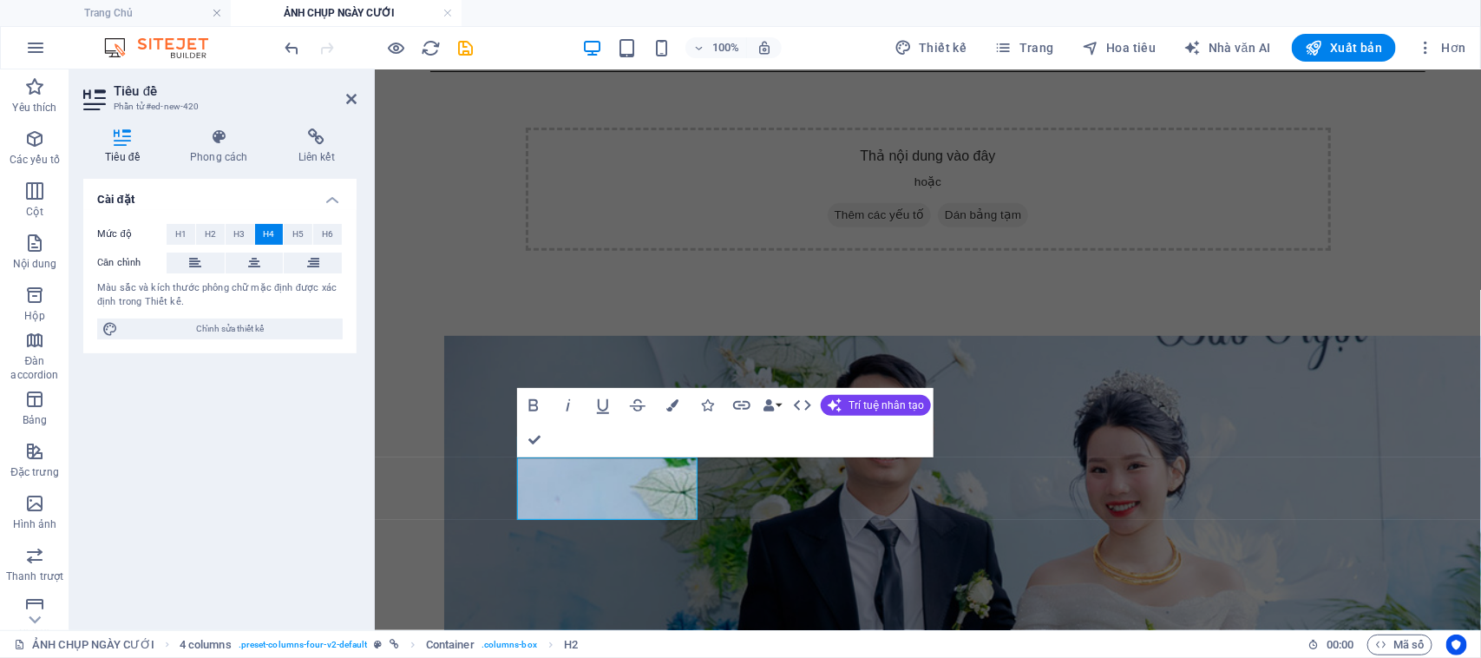
scroll to position [235, 0]
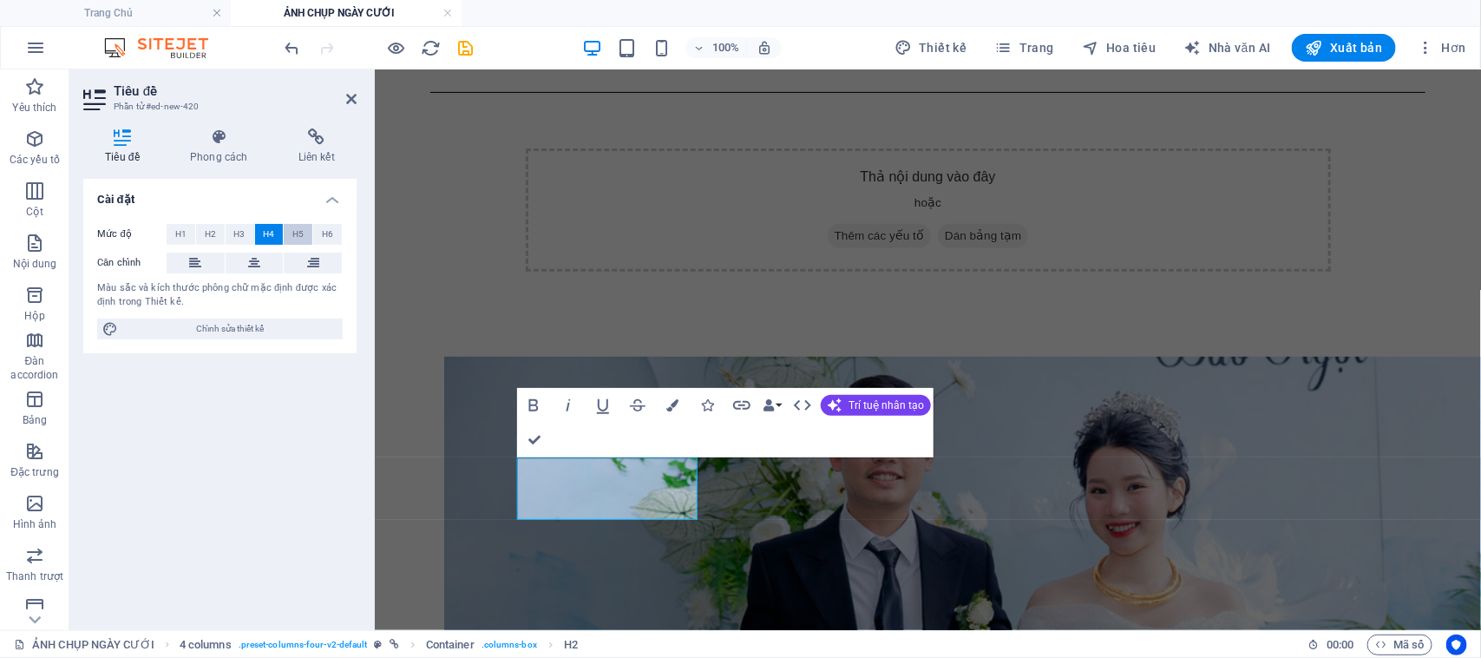
click at [291, 232] on button "H5" at bounding box center [298, 234] width 29 height 21
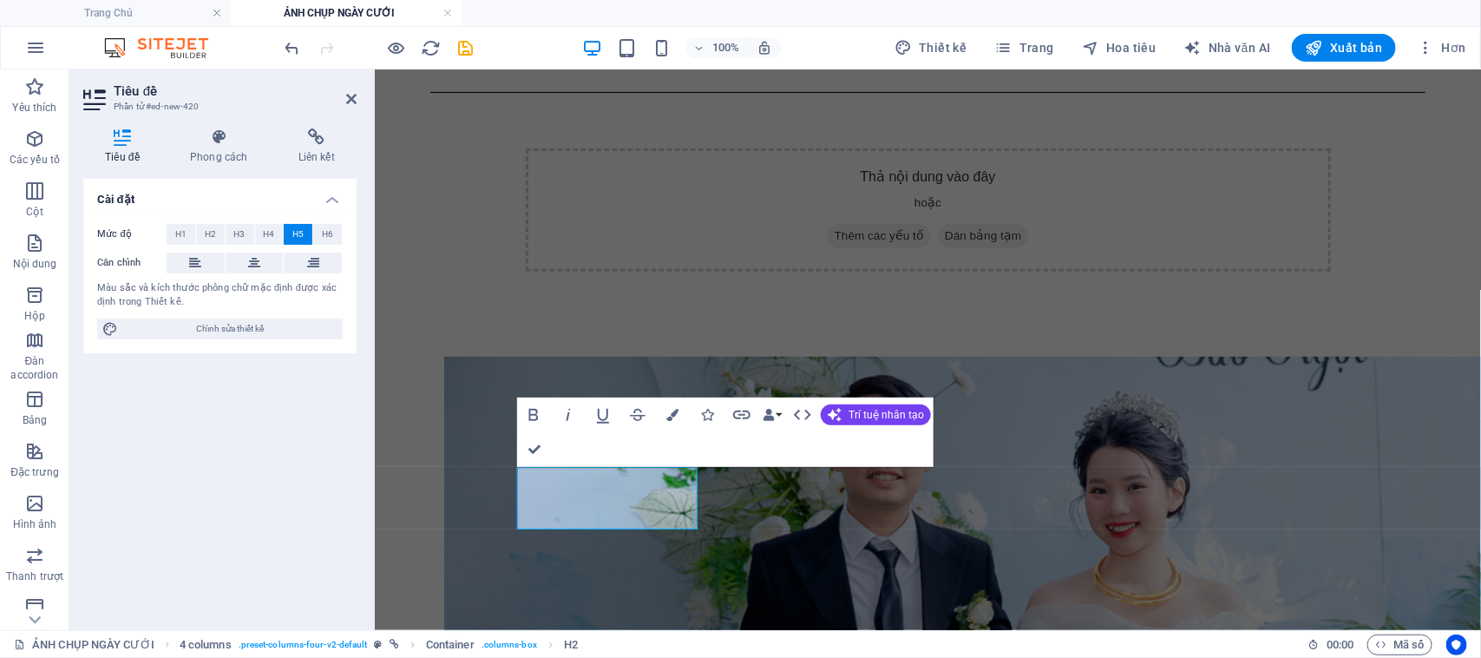
scroll to position [226, 0]
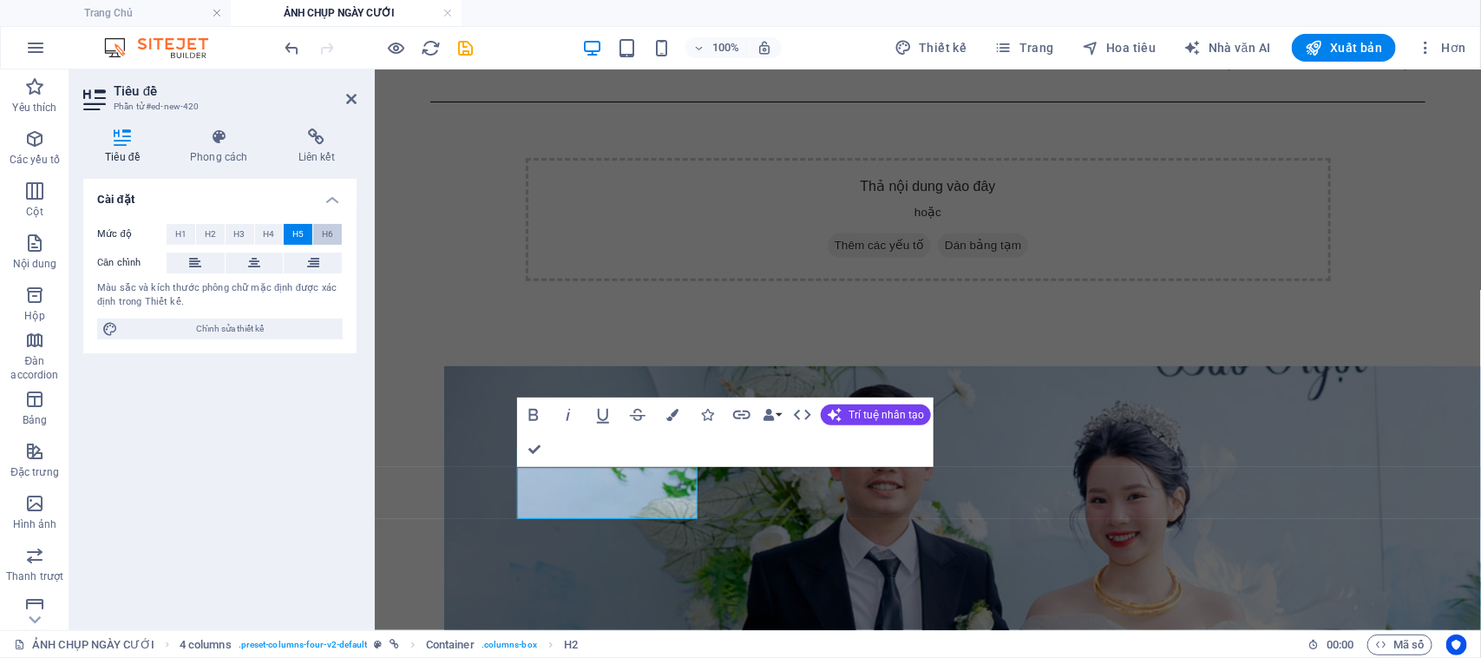
click at [322, 232] on font "H6" at bounding box center [327, 234] width 11 height 10
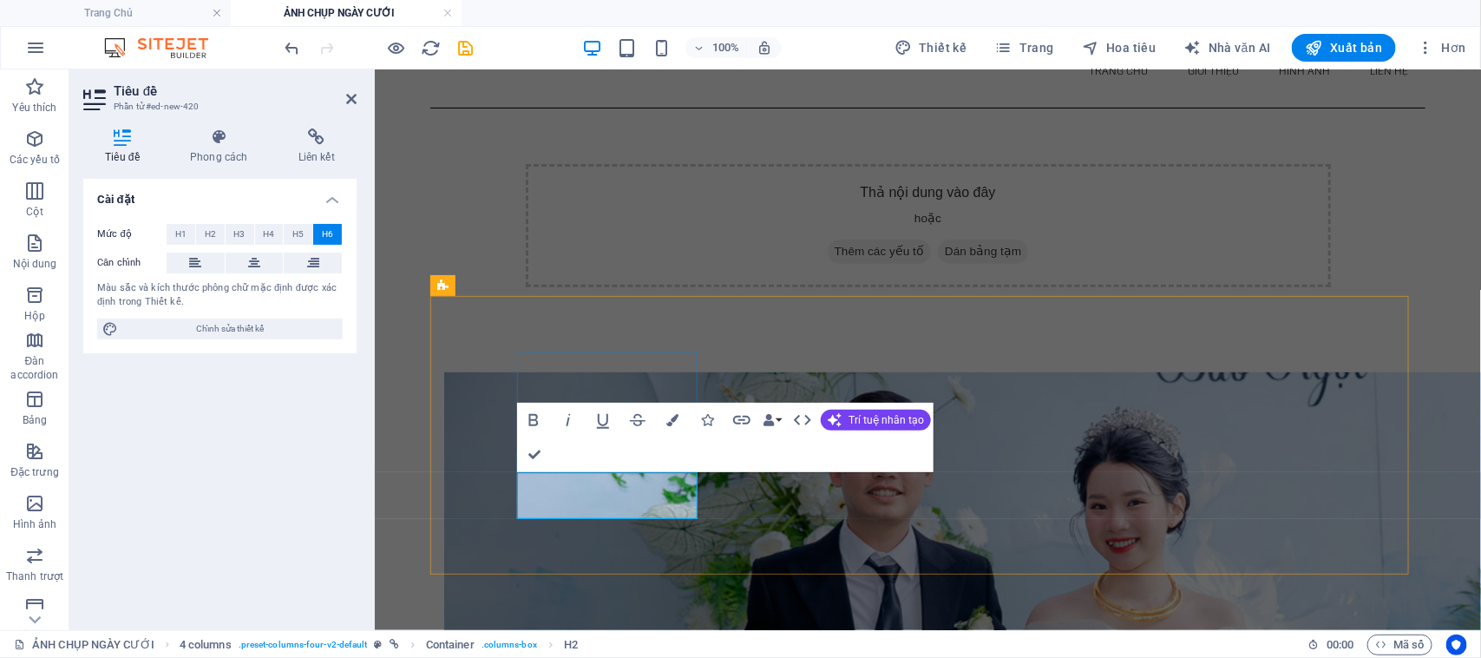
drag, startPoint x: 595, startPoint y: 479, endPoint x: 520, endPoint y: 476, distance: 75.5
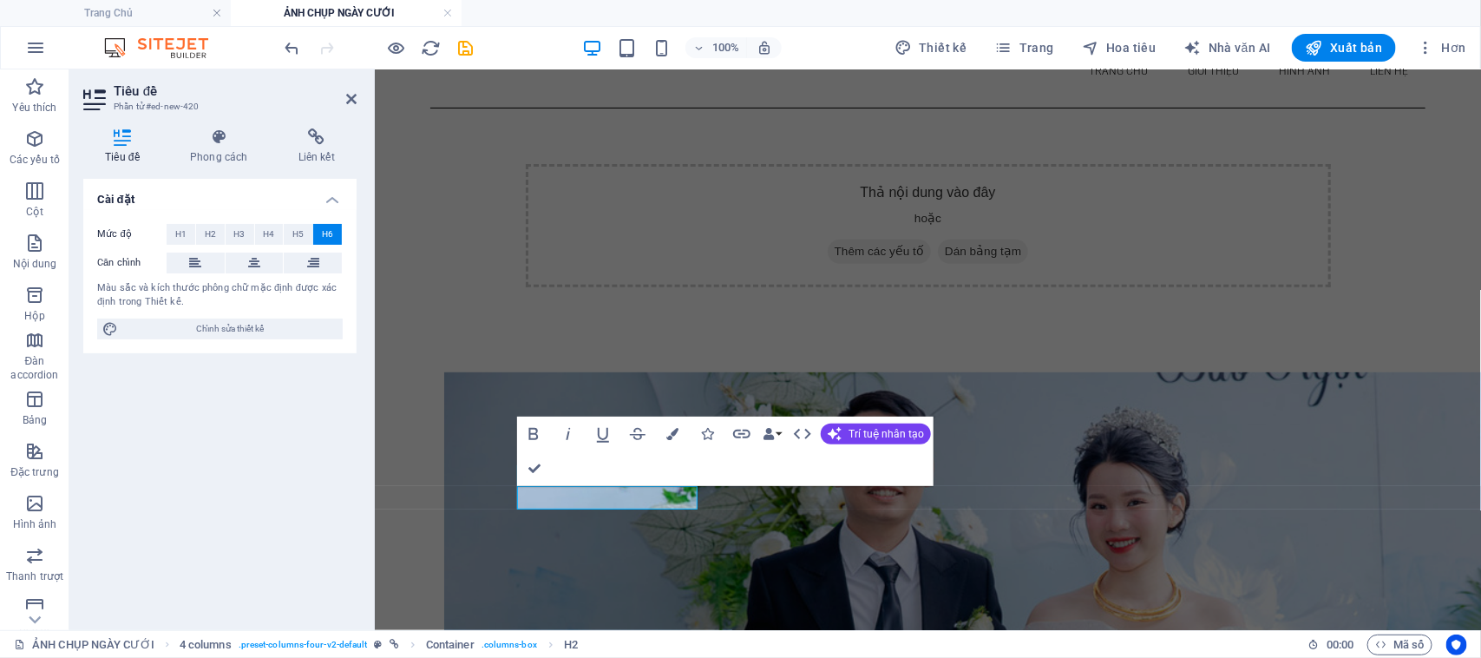
scroll to position [206, 0]
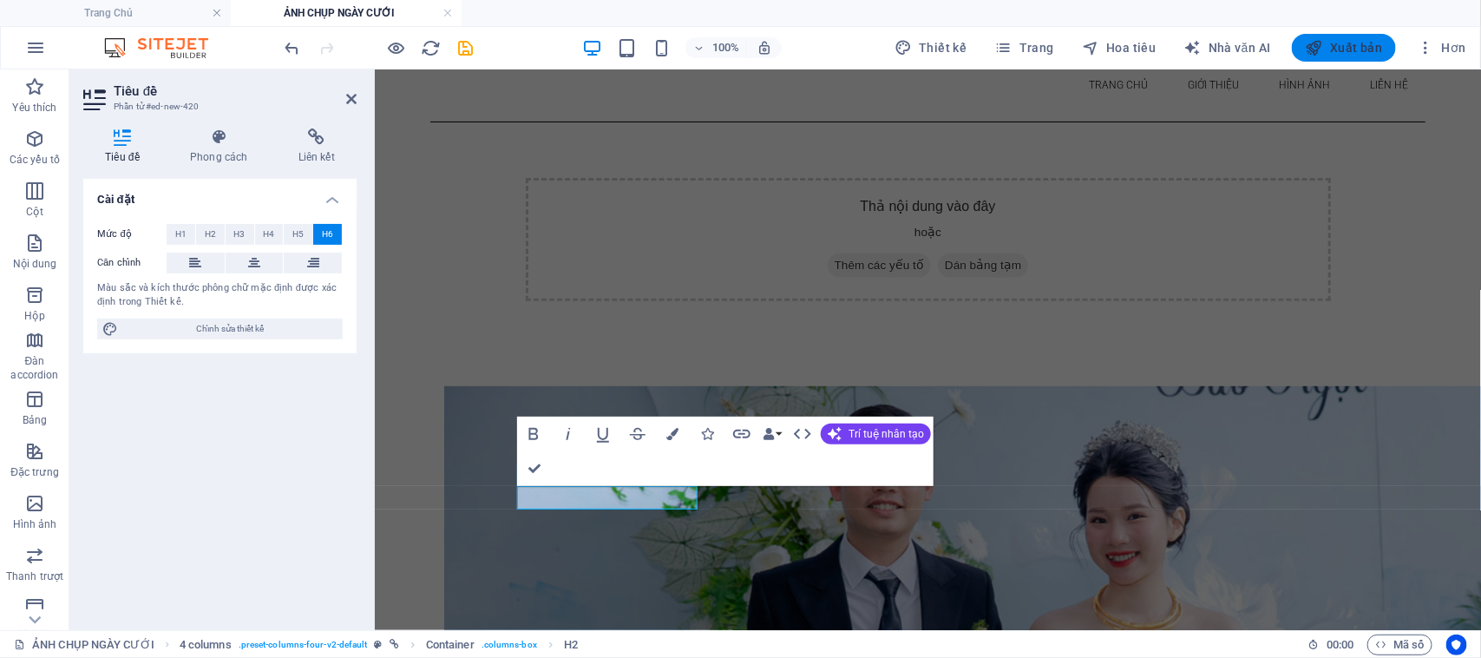
click at [1371, 41] on font "Xuất bản" at bounding box center [1356, 48] width 52 height 14
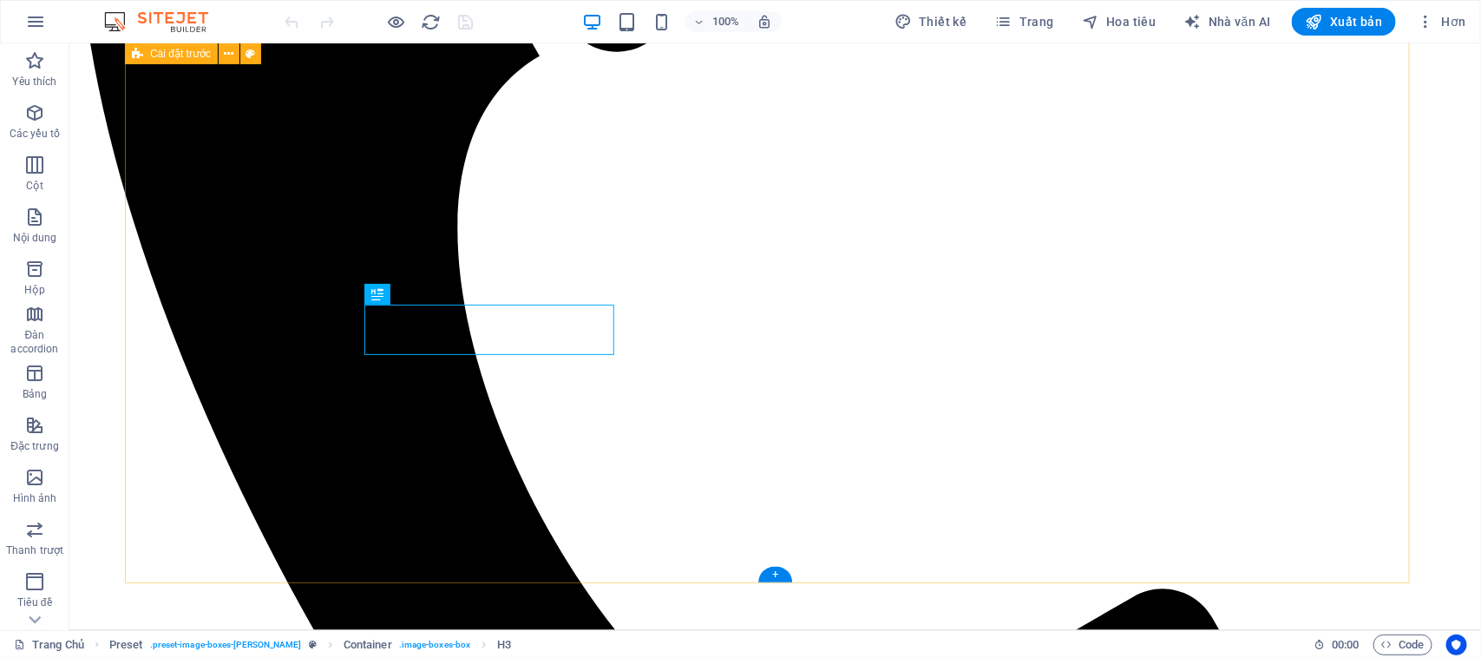
scroll to position [477, 0]
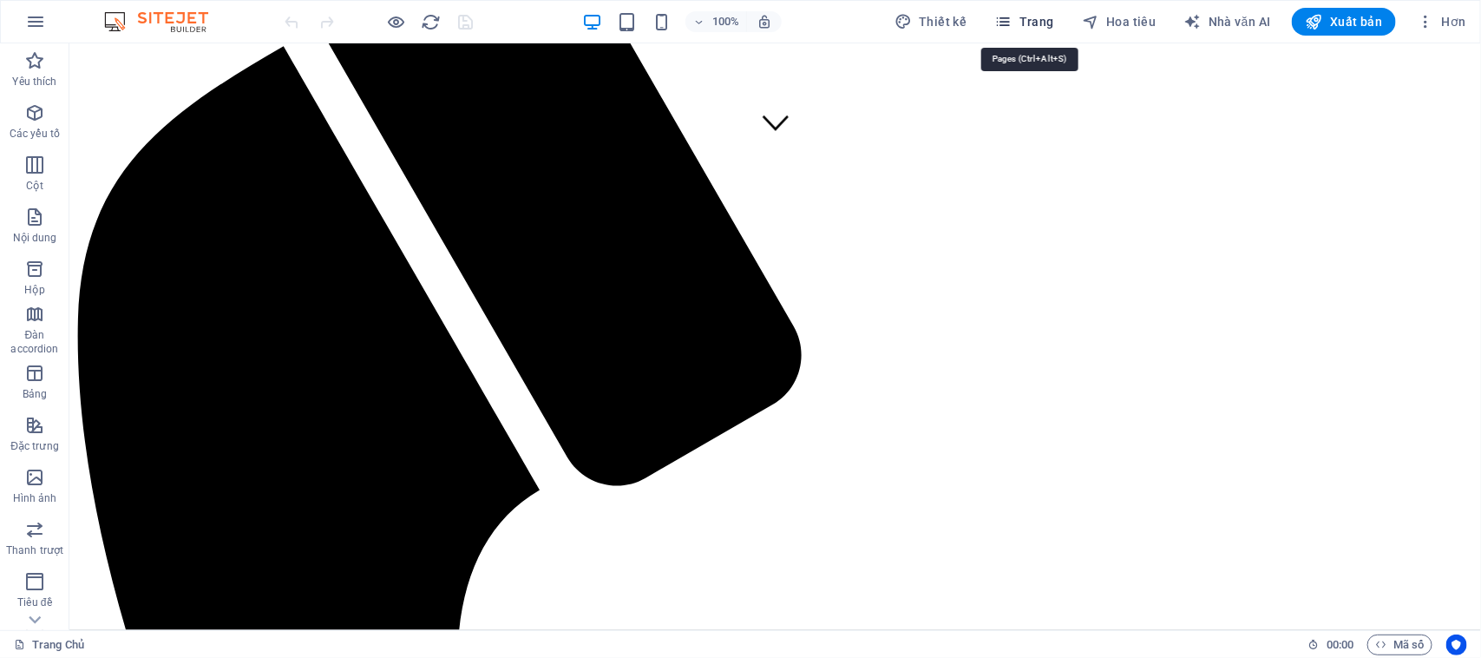
click at [1020, 17] on span "Trang" at bounding box center [1024, 21] width 59 height 17
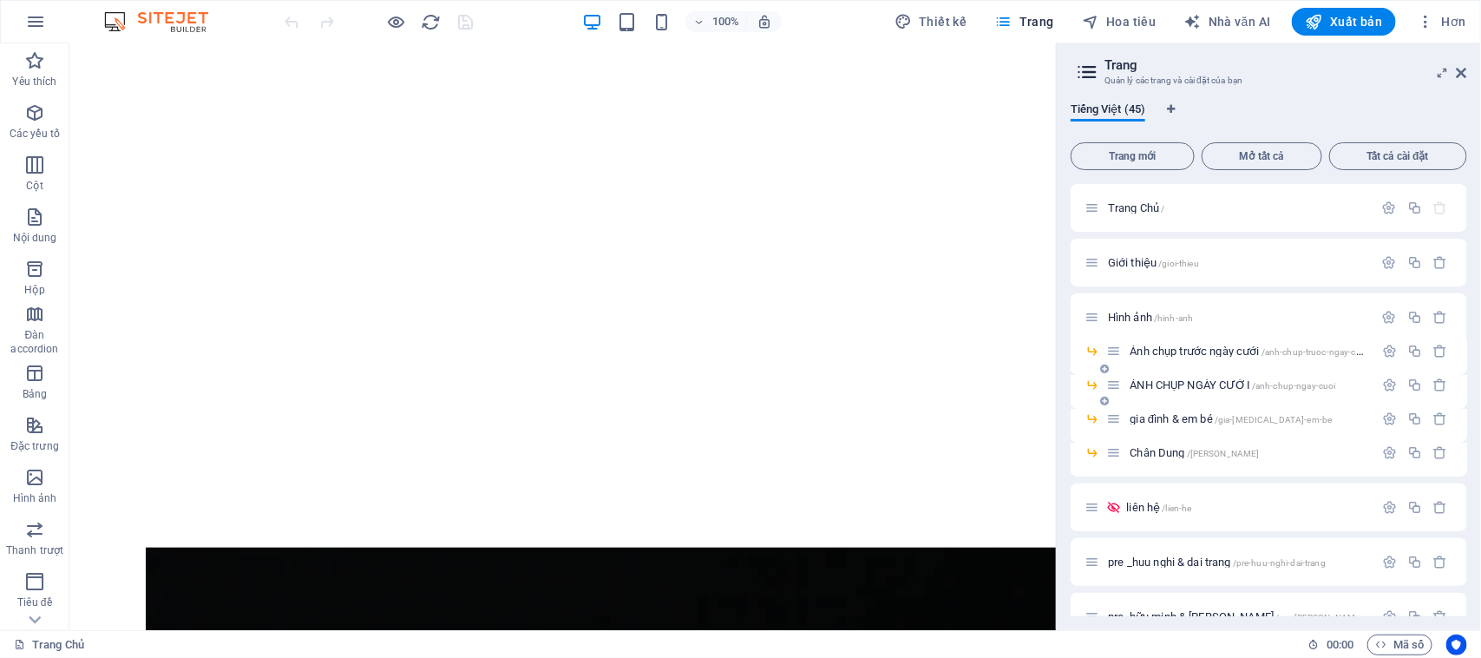
click at [1172, 380] on font "ẢNH CHỤP NGÀY CƯỚI" at bounding box center [1189, 384] width 121 height 13
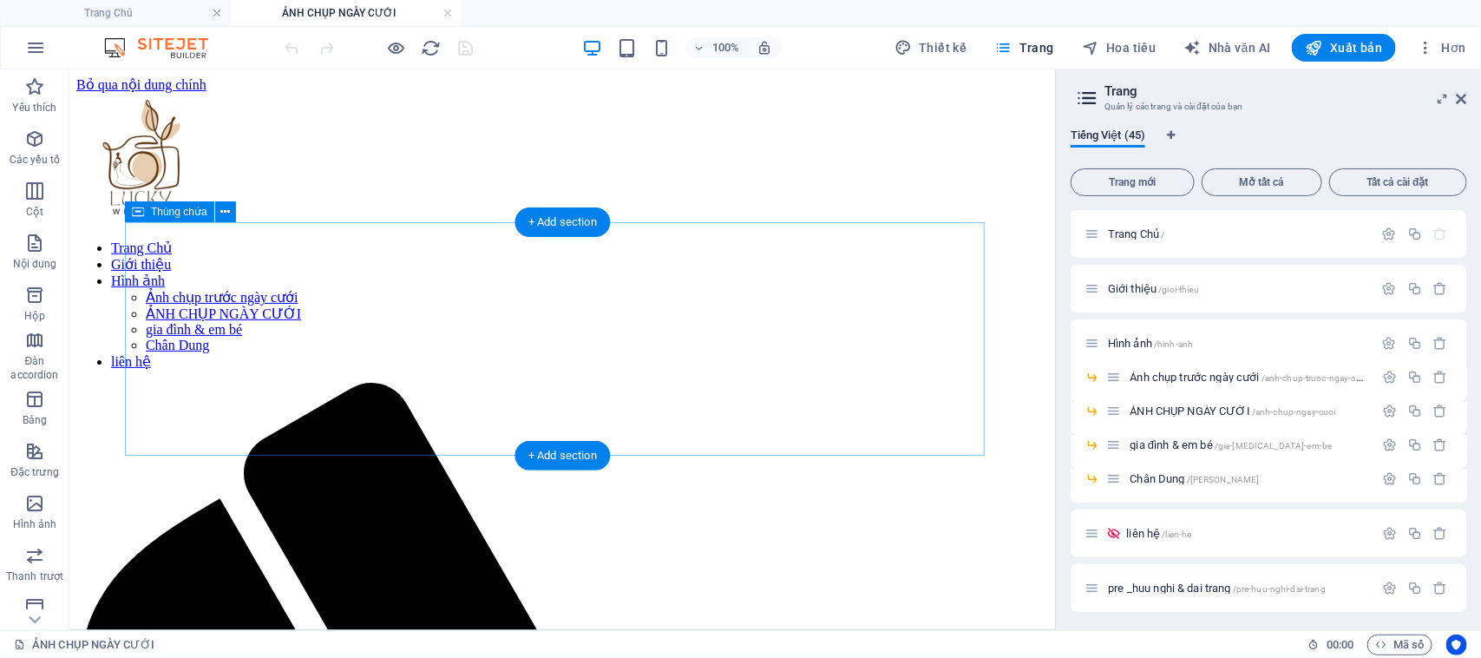
scroll to position [108, 0]
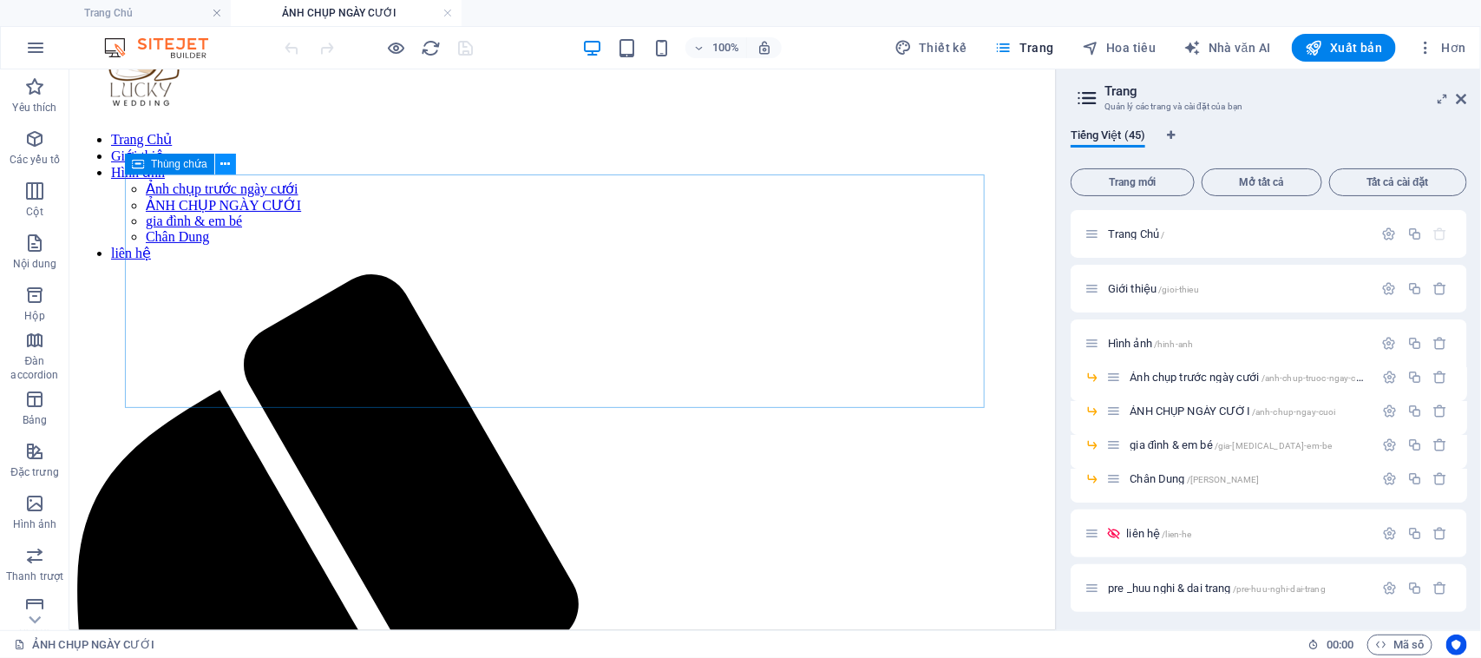
click at [228, 169] on icon at bounding box center [225, 164] width 10 height 18
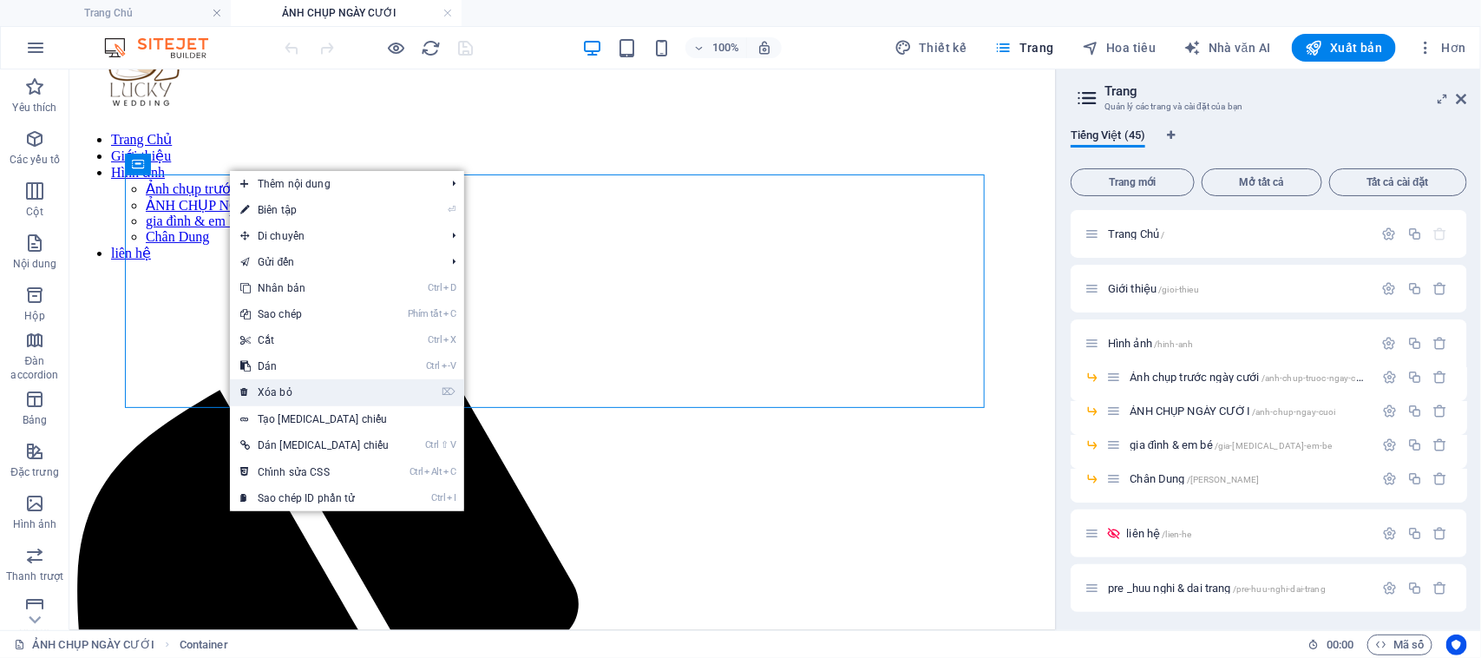
click at [291, 390] on font "Xóa bỏ" at bounding box center [275, 392] width 35 height 12
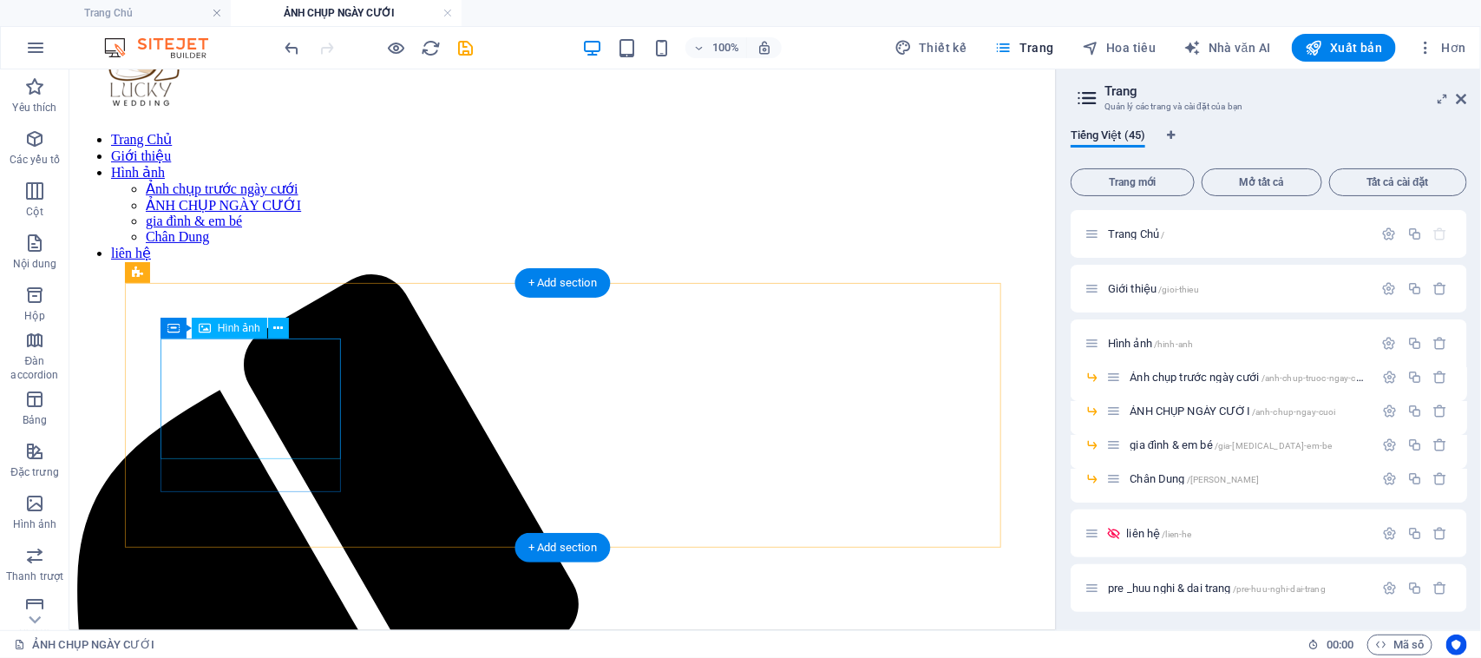
scroll to position [0, 0]
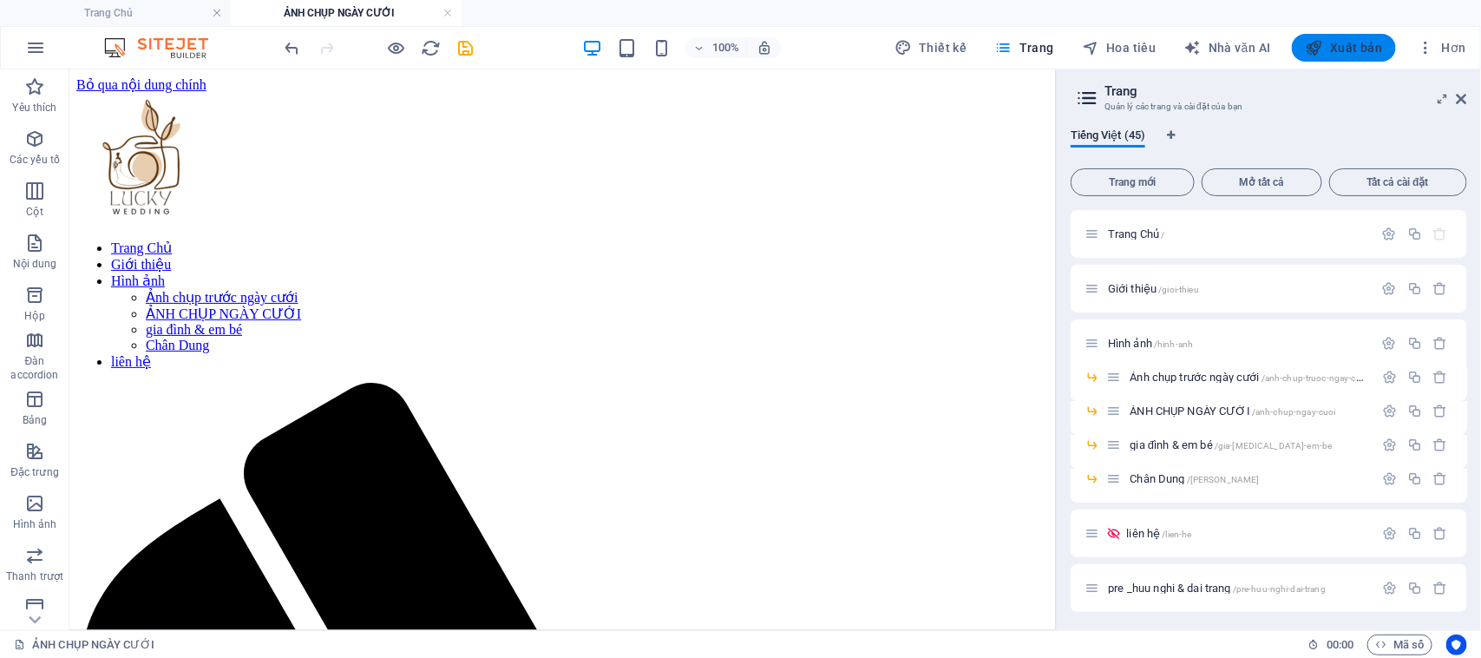
click at [1354, 43] on font "Xuất bản" at bounding box center [1356, 48] width 52 height 14
